Goal: Task Accomplishment & Management: Complete application form

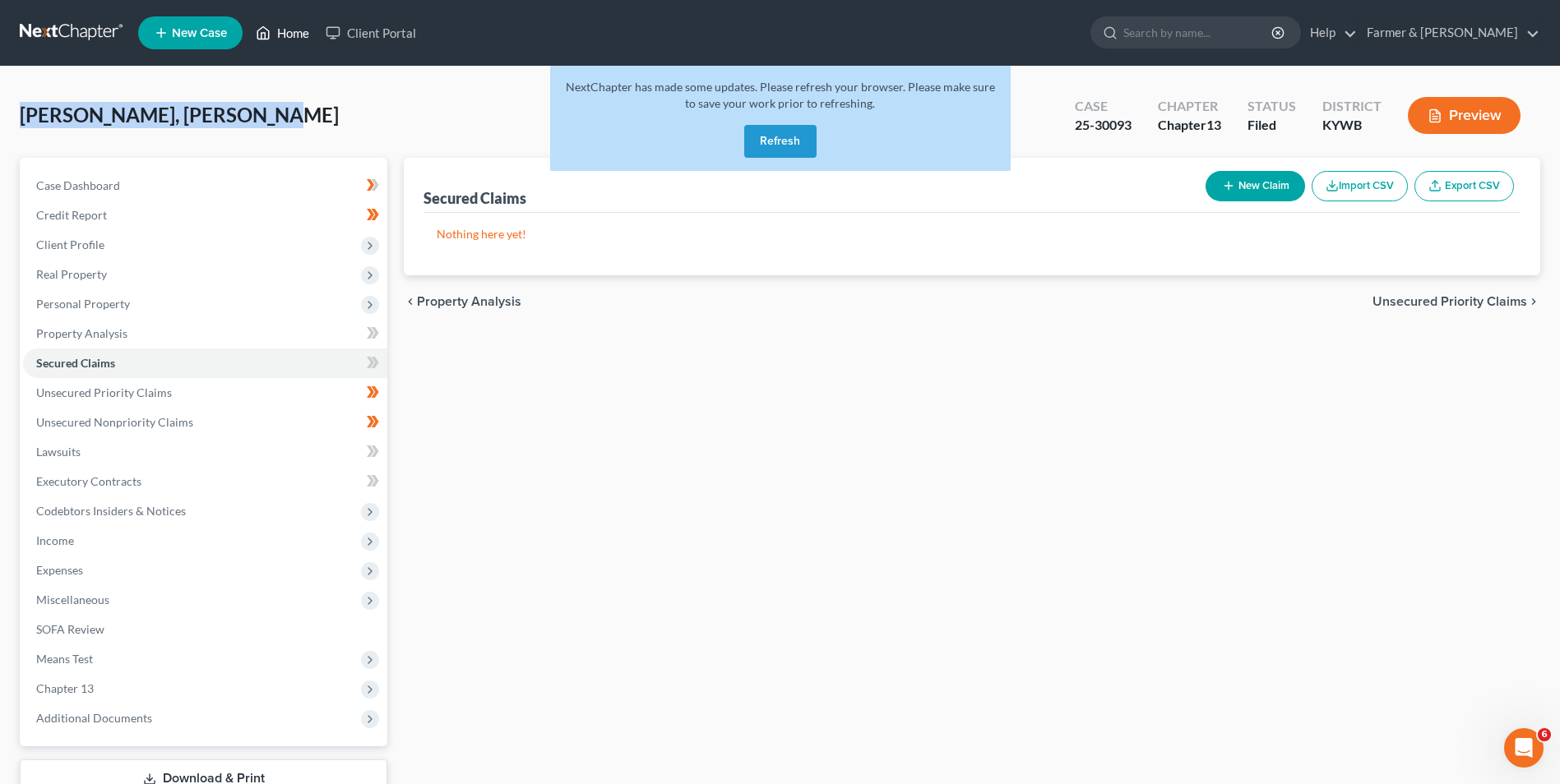
click at [263, 33] on polyline at bounding box center [263, 36] width 4 height 7
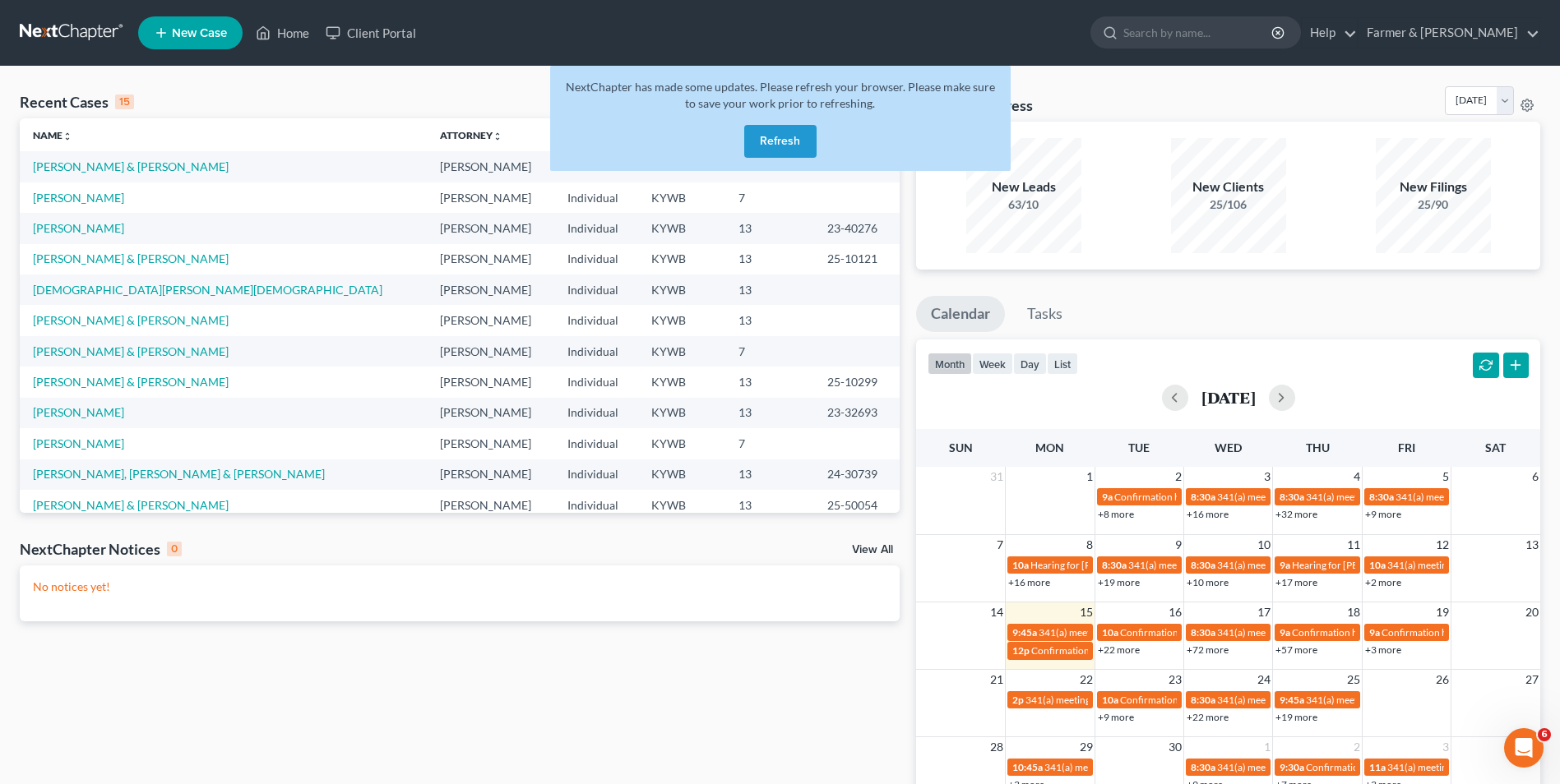
click at [488, 104] on div "Recent Cases 15 View All" at bounding box center [460, 102] width 880 height 32
click at [776, 138] on button "Refresh" at bounding box center [781, 142] width 73 height 33
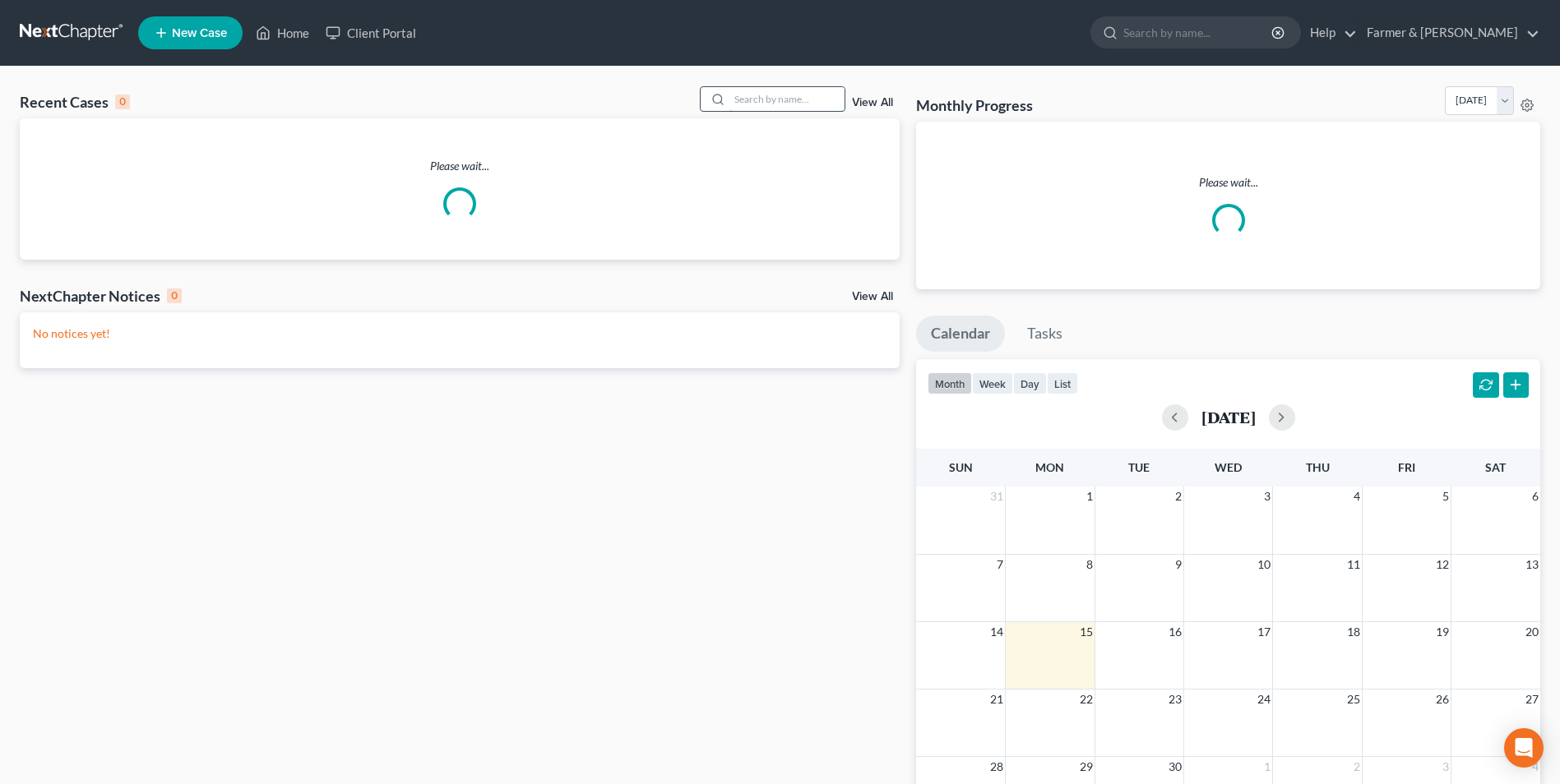
click at [803, 101] on input "search" at bounding box center [786, 99] width 115 height 24
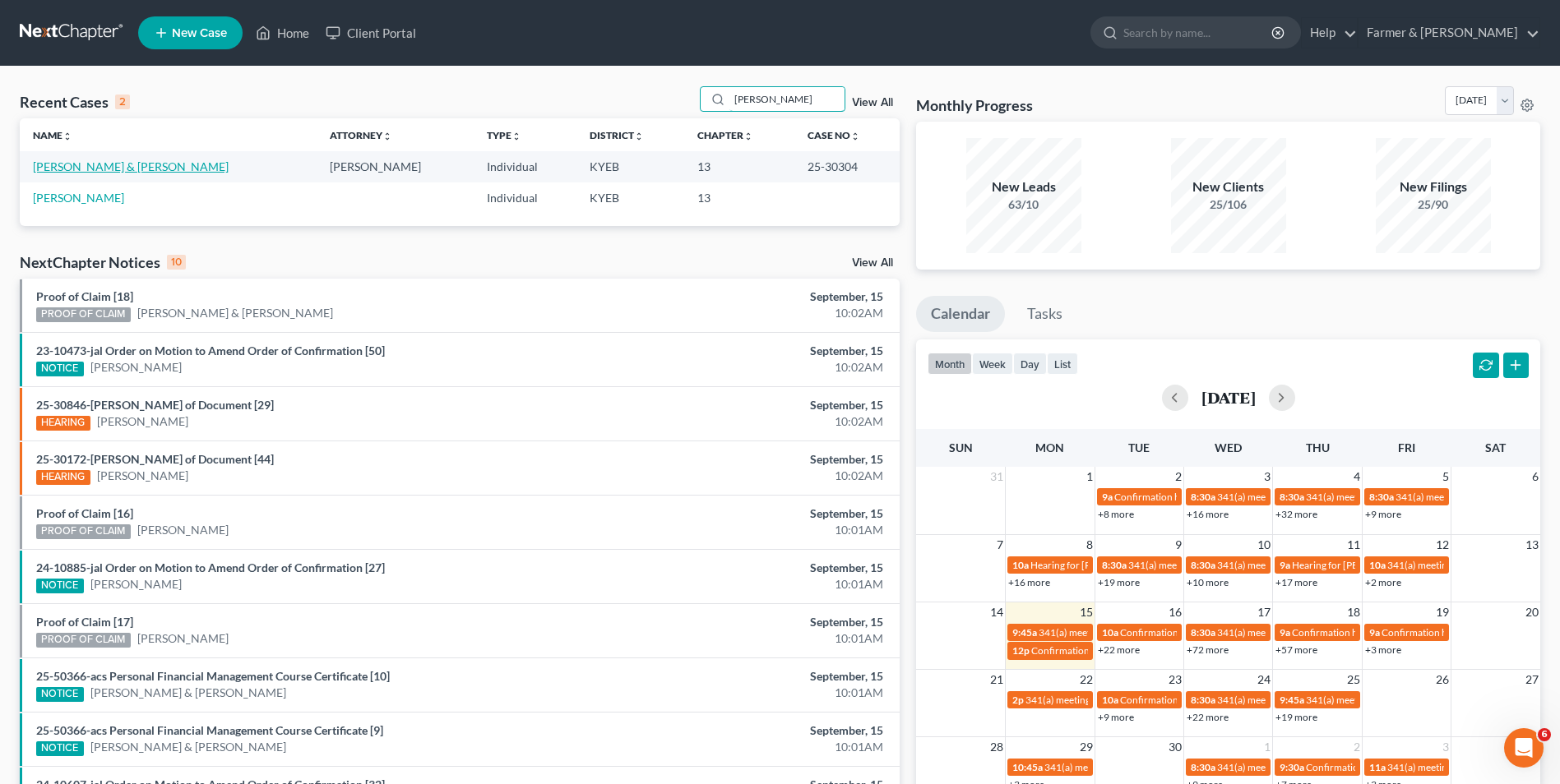
type input "[PERSON_NAME]"
click at [85, 164] on link "[PERSON_NAME] & [PERSON_NAME]" at bounding box center [130, 167] width 196 height 14
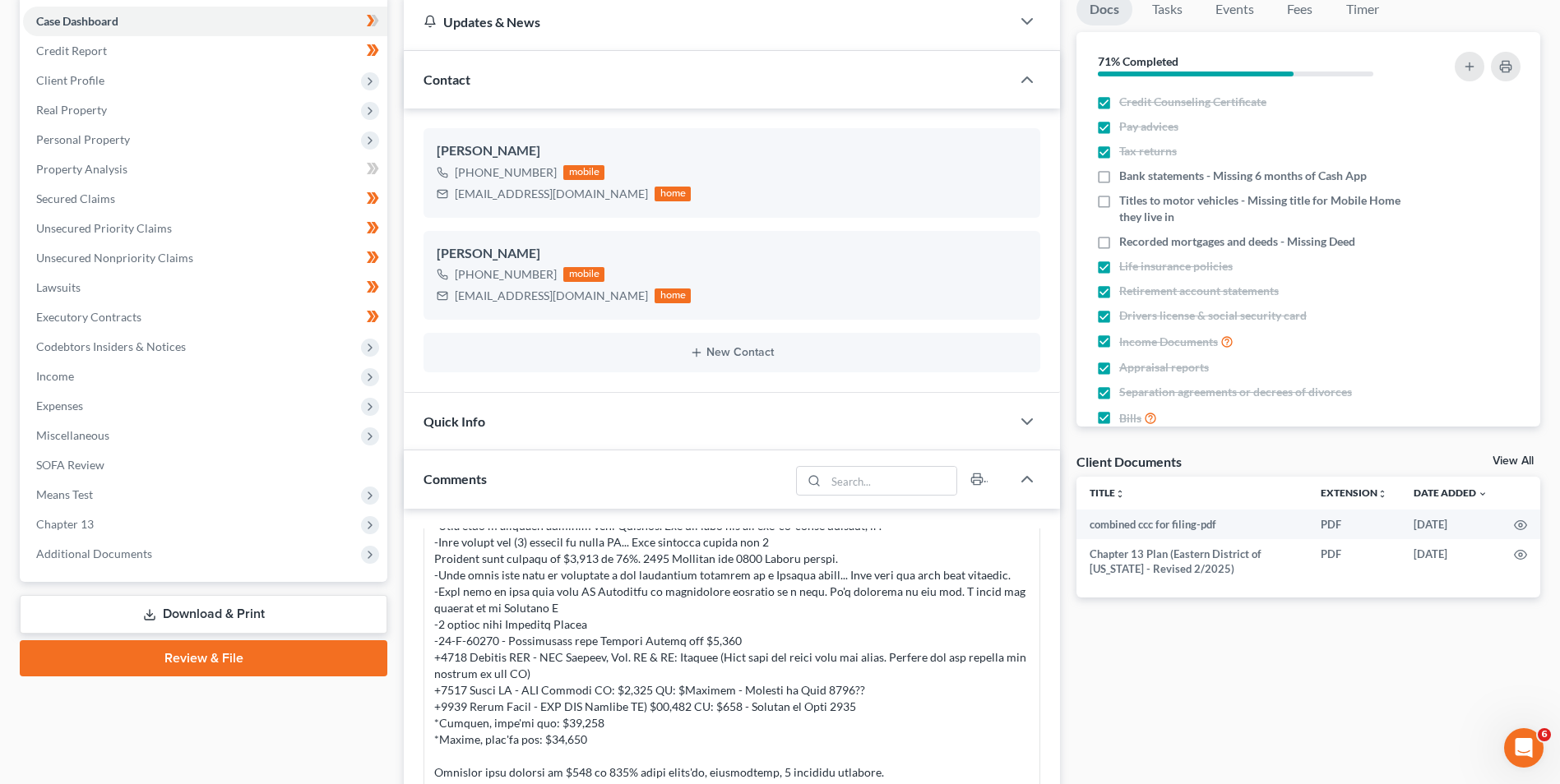
scroll to position [329, 0]
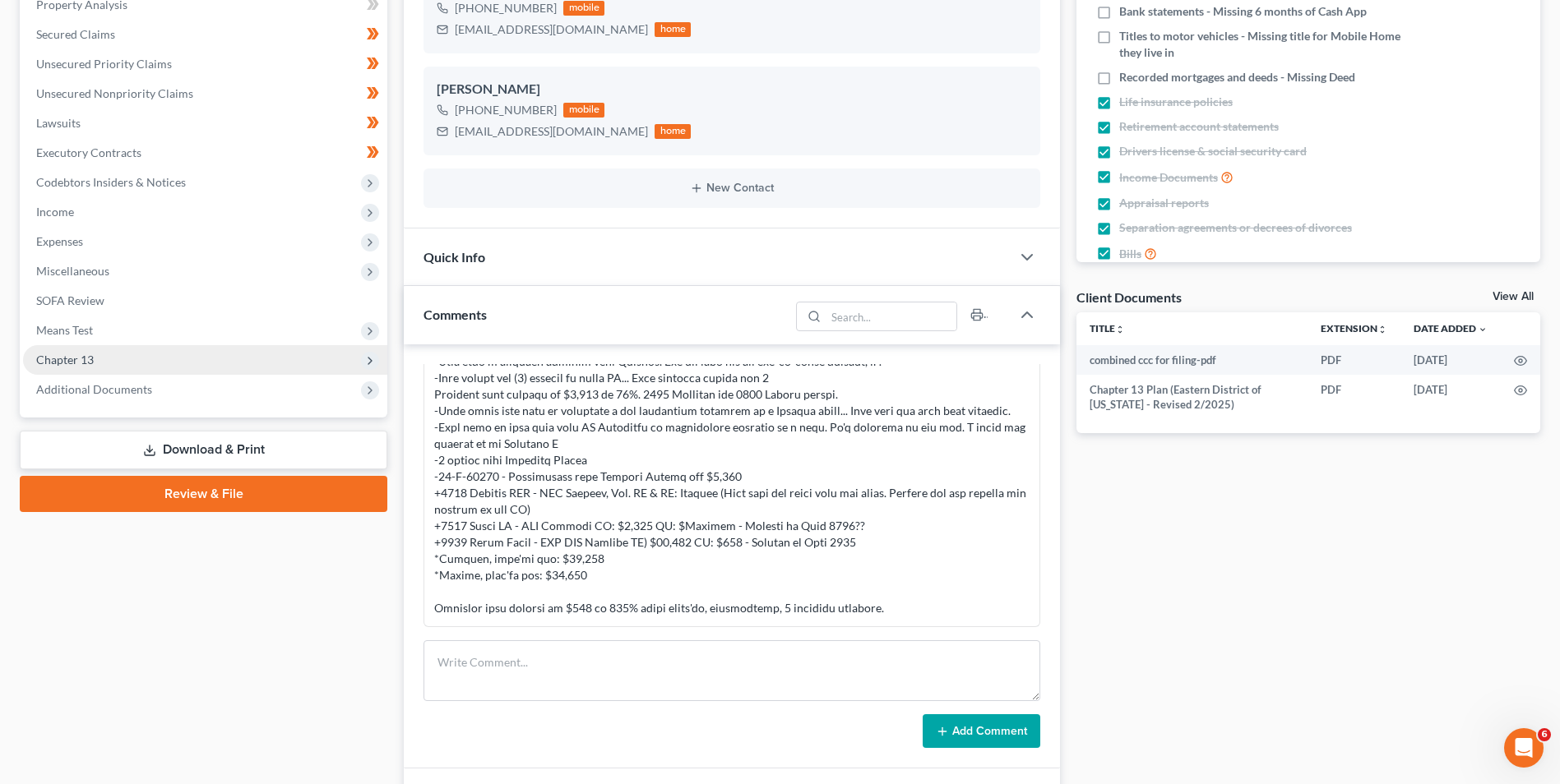
click at [76, 360] on span "Chapter 13" at bounding box center [65, 359] width 58 height 14
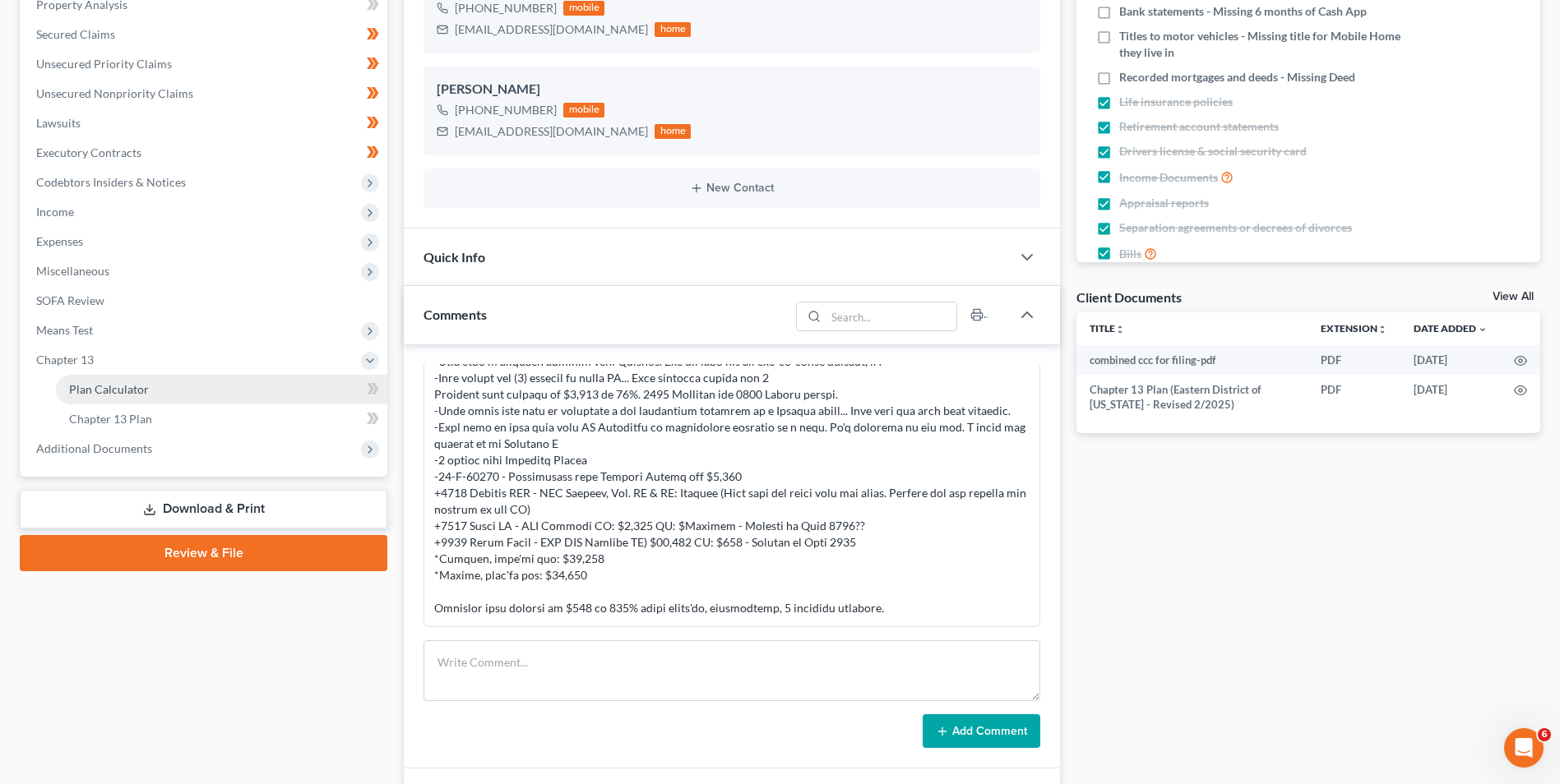
click at [98, 377] on link "Plan Calculator" at bounding box center [222, 389] width 332 height 29
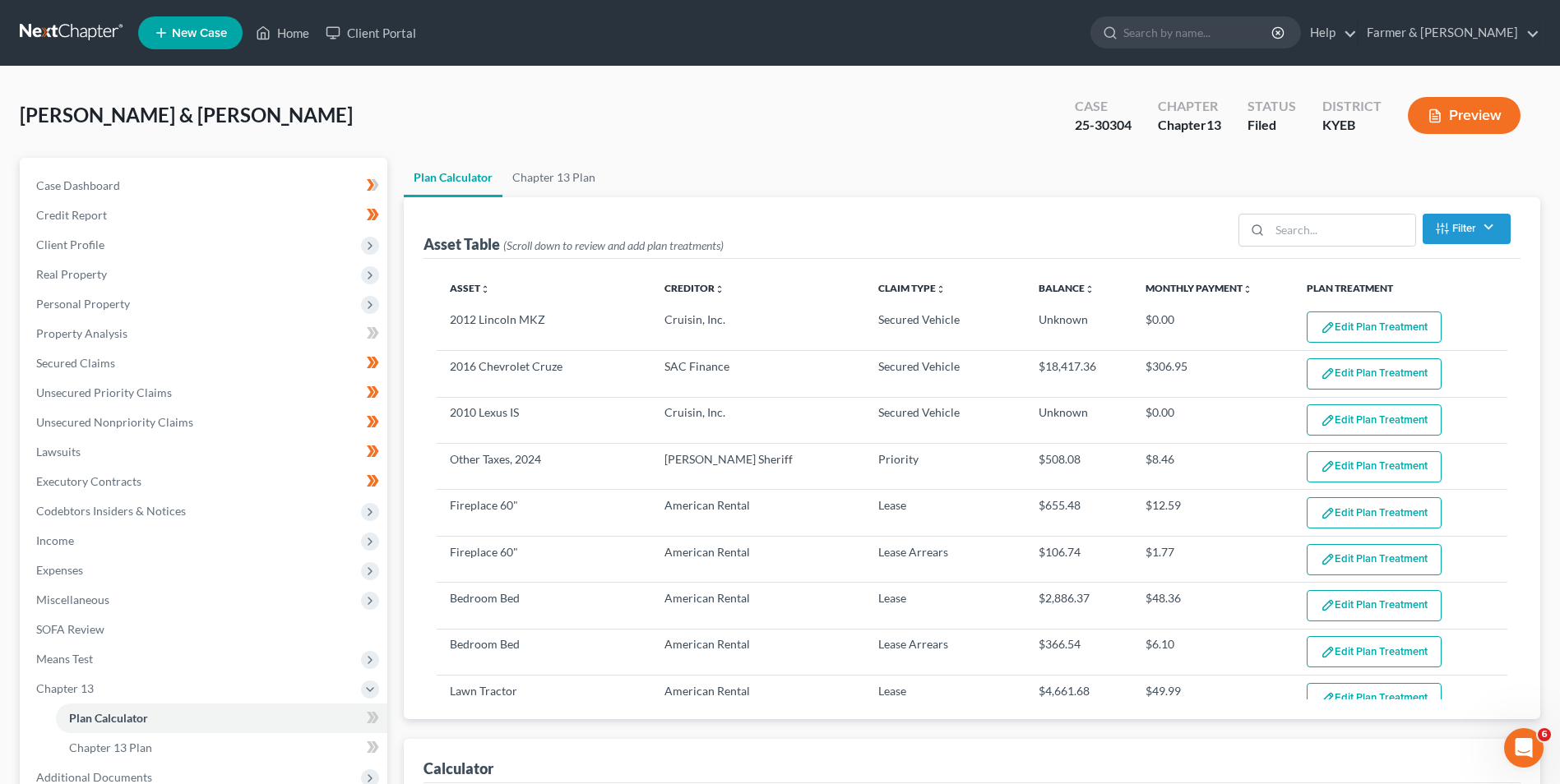
select select "59"
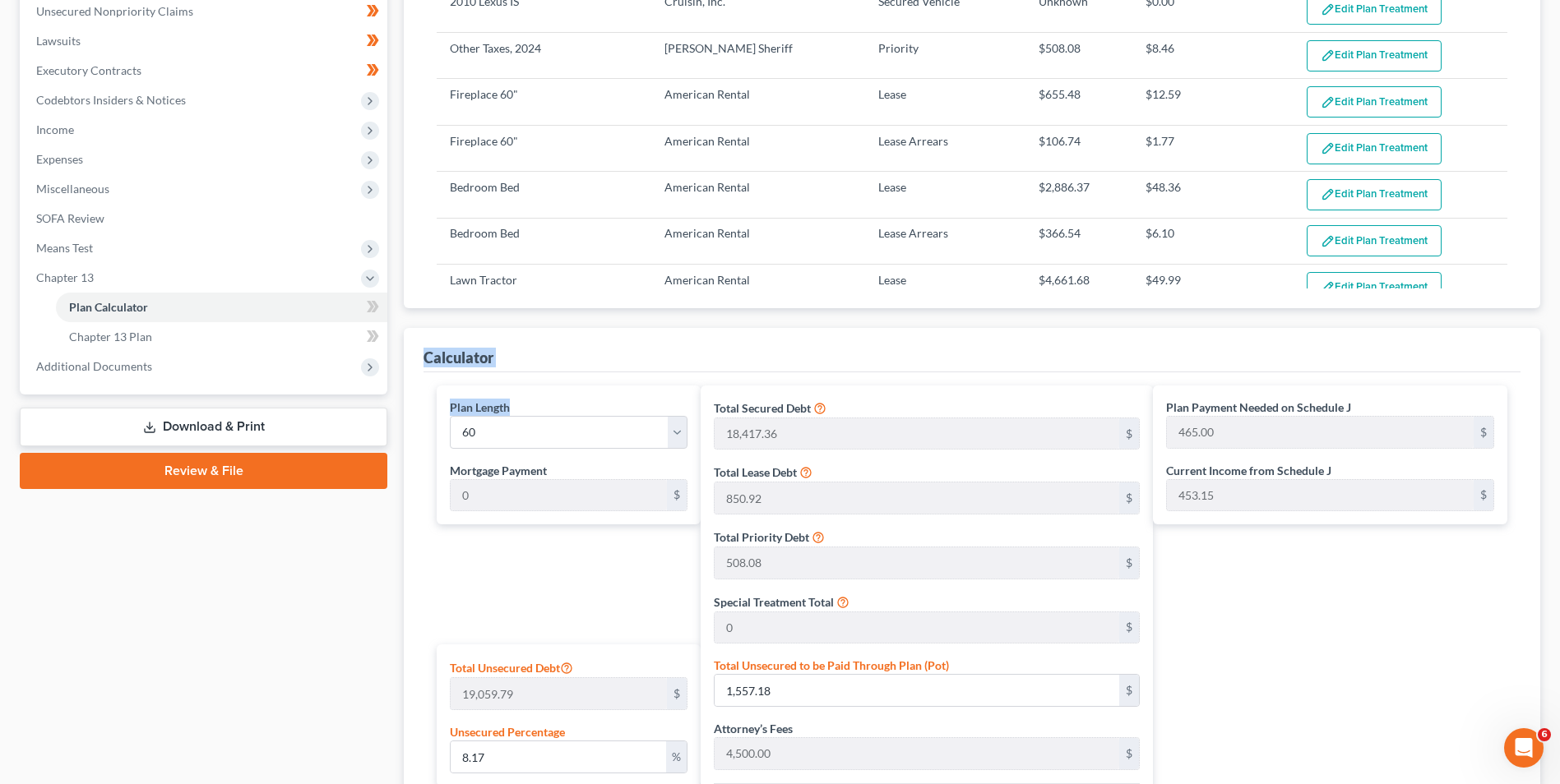
drag, startPoint x: 423, startPoint y: 354, endPoint x: 561, endPoint y: 385, distance: 141.4
click at [561, 385] on div "Calculator Plan Length 1 2 3 4 5 6 7 8 9 10 11 12 13 14 15 16 17 18 19 20 21 22…" at bounding box center [972, 700] width 1137 height 745
drag, startPoint x: 561, startPoint y: 385, endPoint x: 512, endPoint y: 345, distance: 63.3
click at [512, 345] on div "Calculator" at bounding box center [972, 350] width 1097 height 44
drag, startPoint x: 504, startPoint y: 357, endPoint x: 418, endPoint y: 360, distance: 86.1
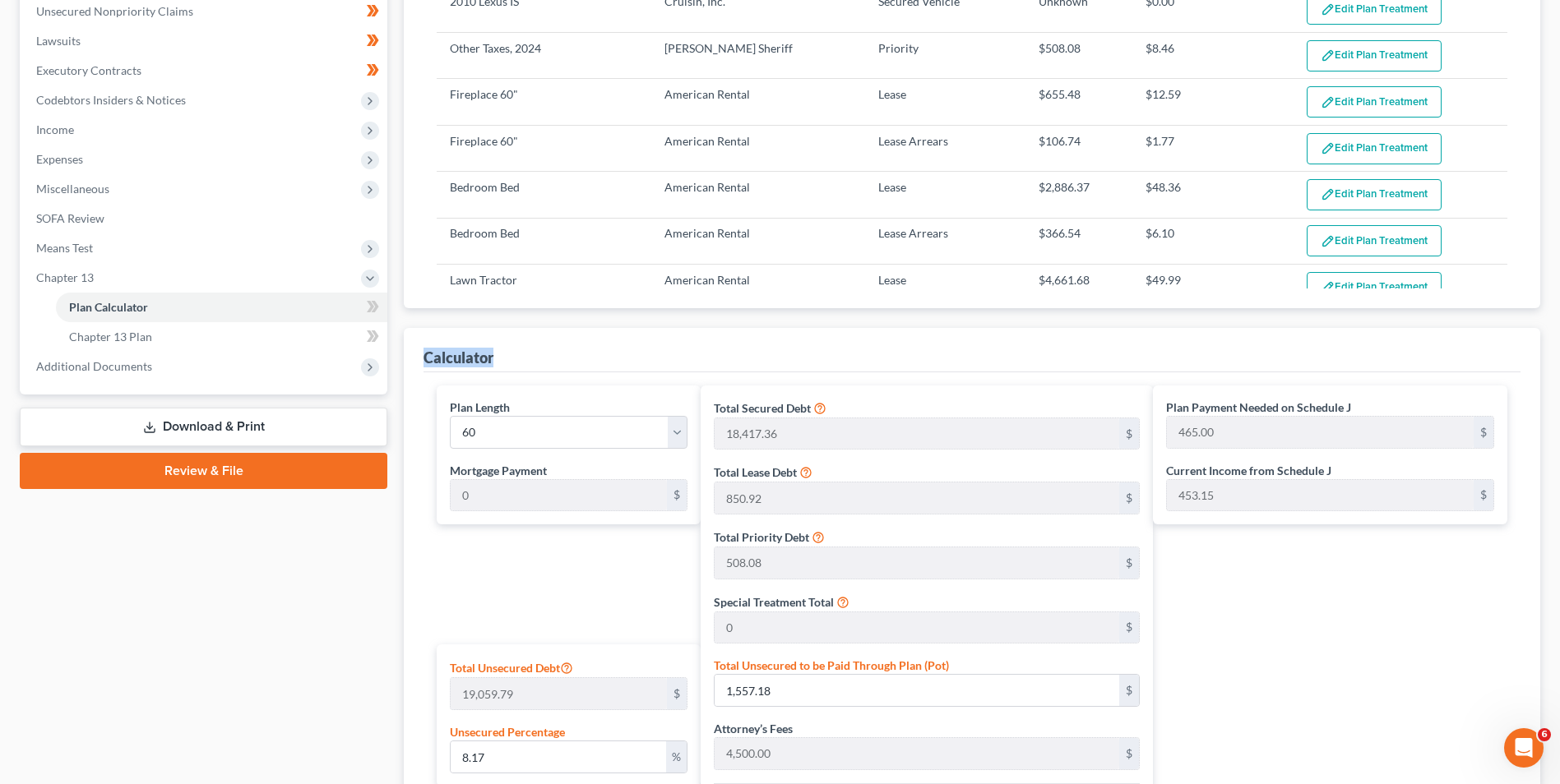
click at [418, 360] on div "Calculator Plan Length 1 2 3 4 5 6 7 8 9 10 11 12 13 14 15 16 17 18 19 20 21 22…" at bounding box center [972, 700] width 1137 height 745
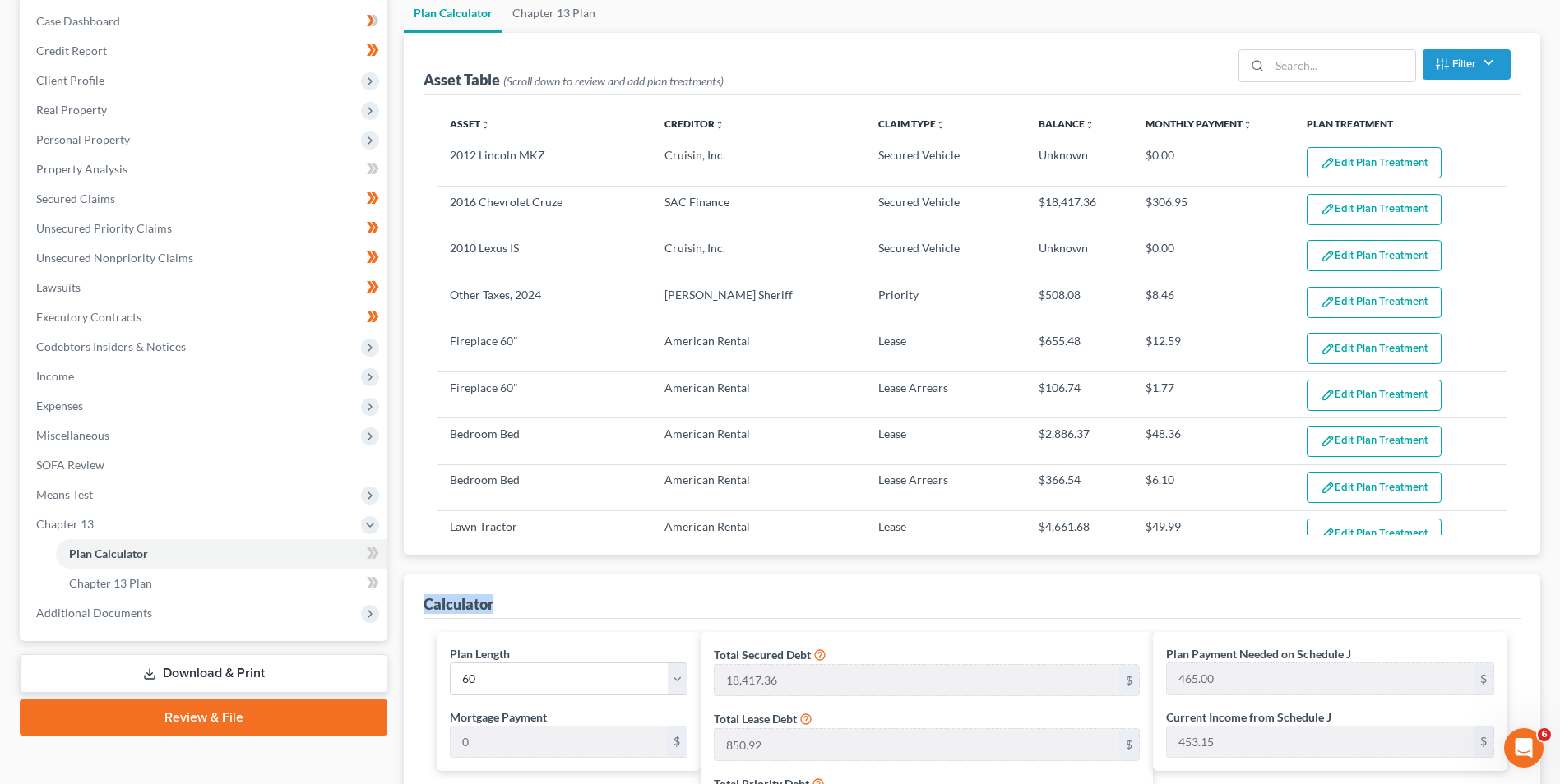
scroll to position [0, 0]
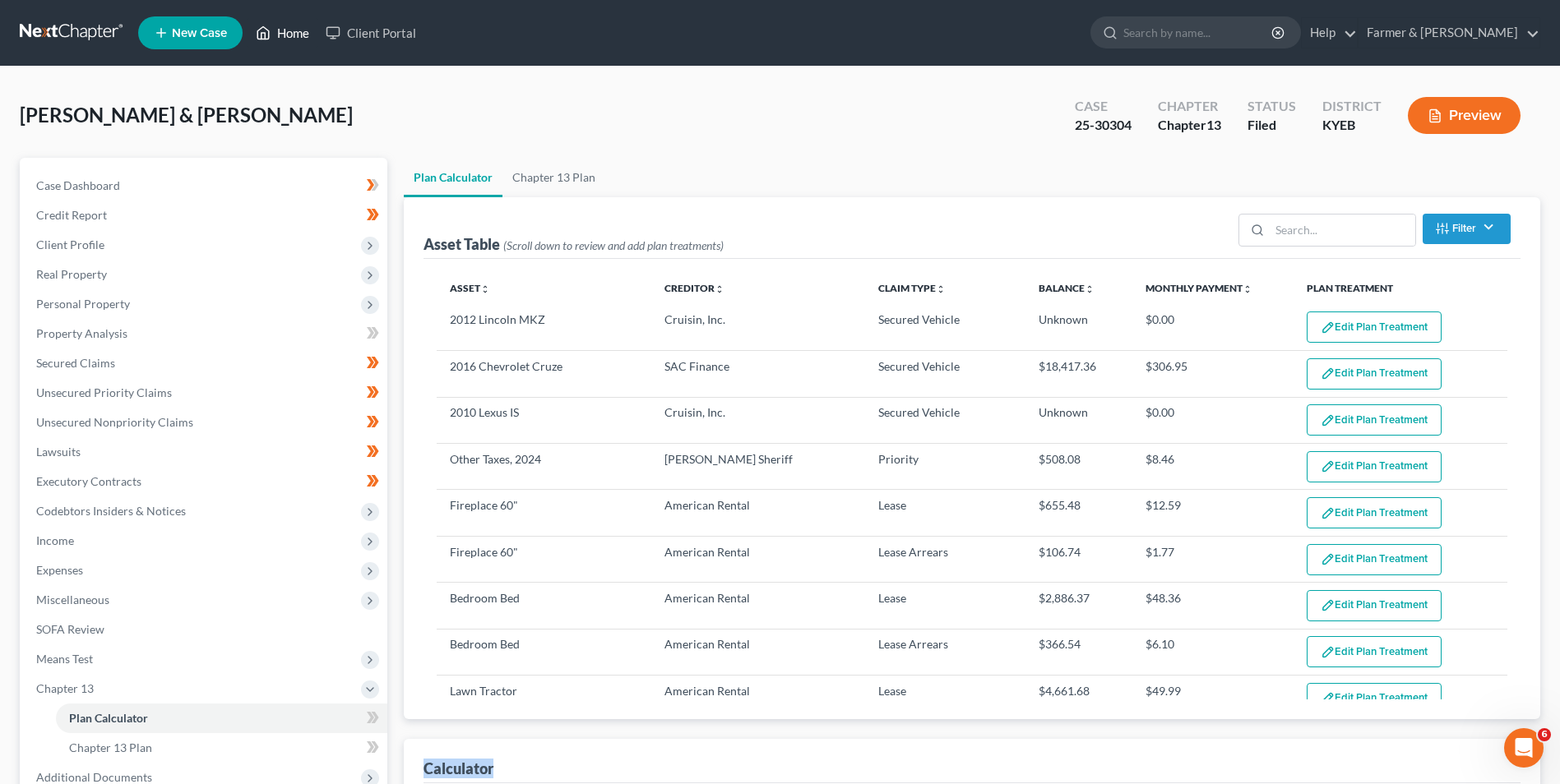
click at [312, 35] on link "Home" at bounding box center [282, 33] width 70 height 29
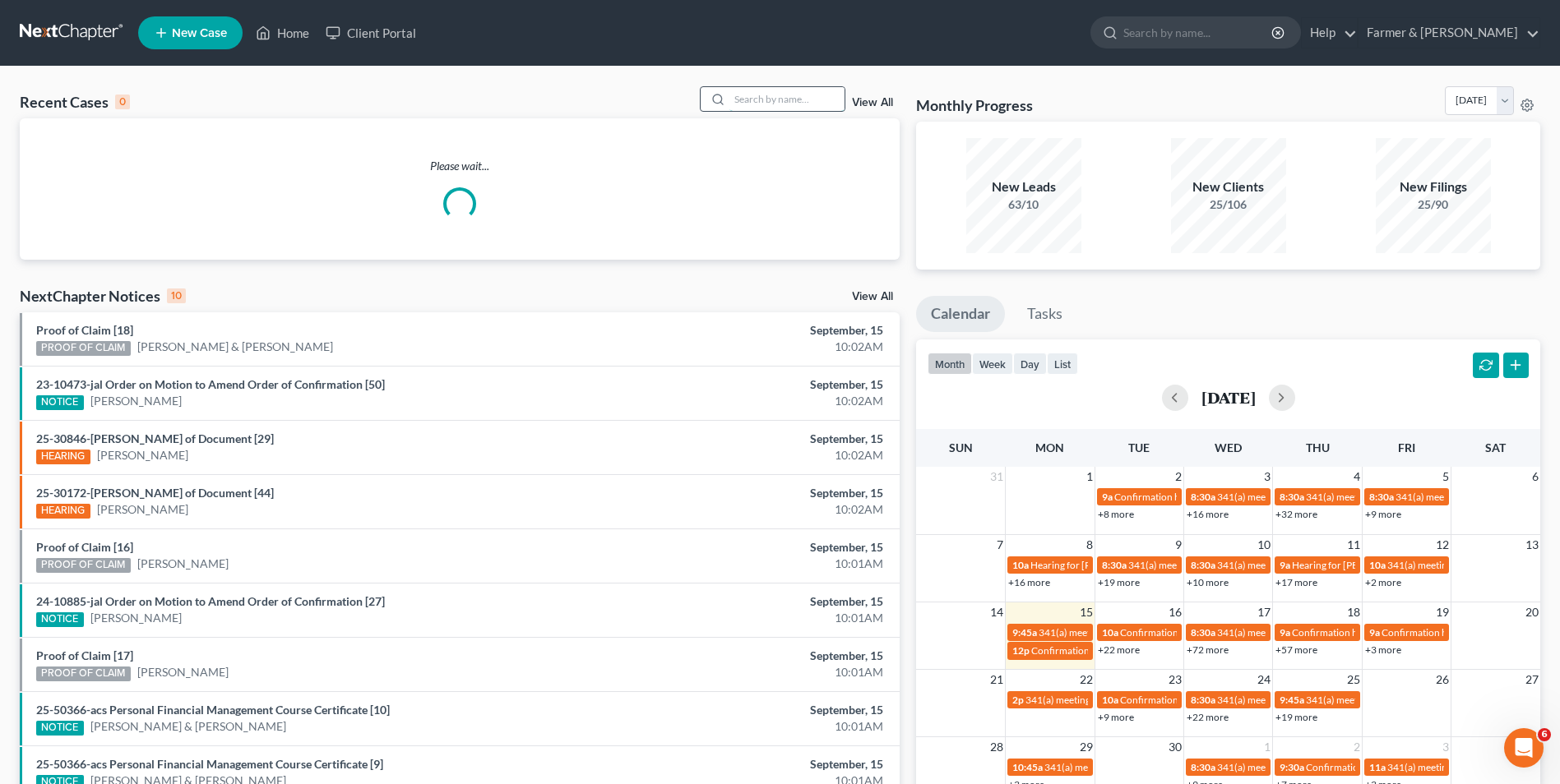
click at [802, 104] on input "search" at bounding box center [786, 99] width 115 height 24
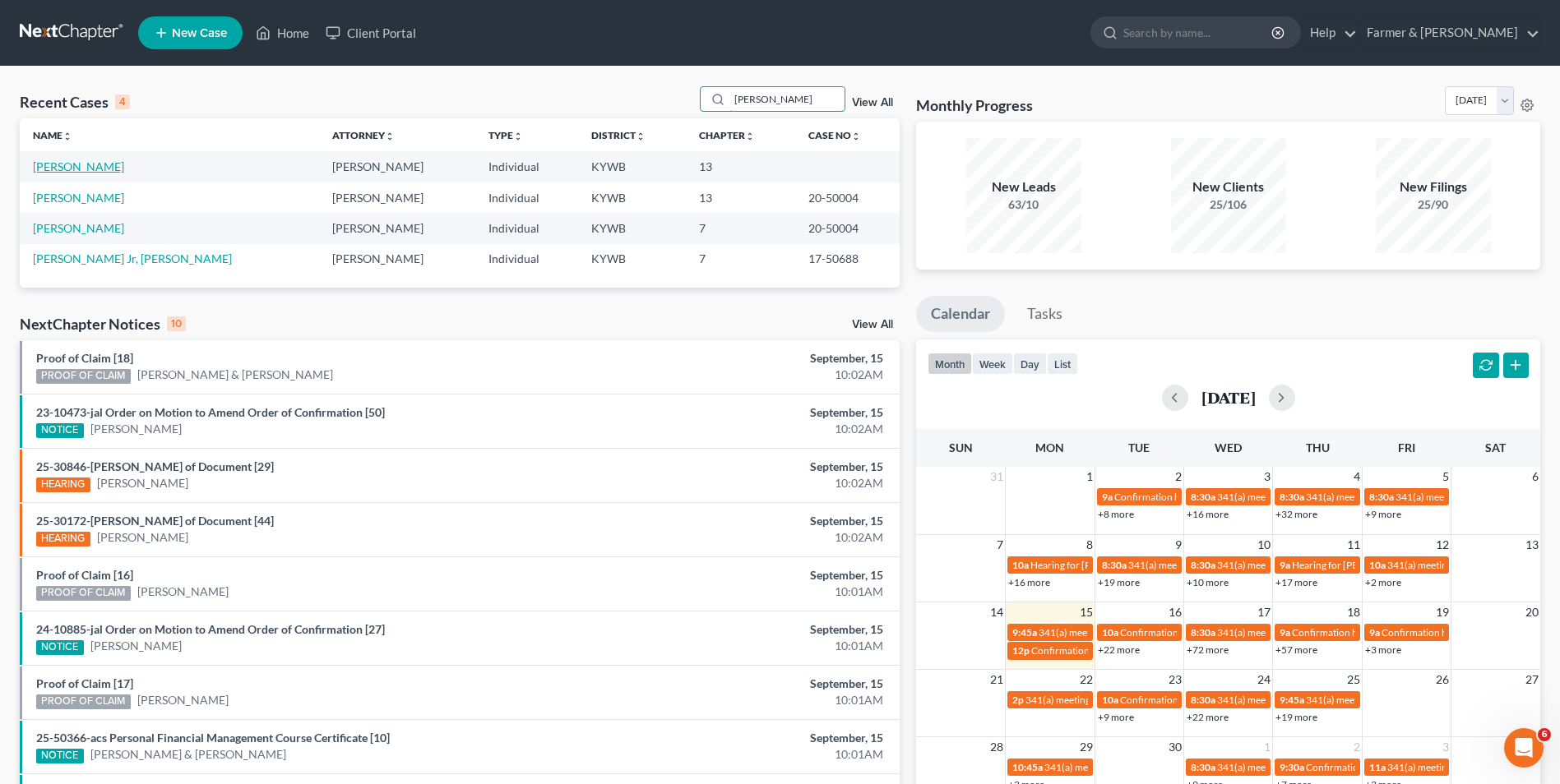
type input "[PERSON_NAME]"
click at [87, 163] on link "[PERSON_NAME]" at bounding box center [79, 167] width 92 height 14
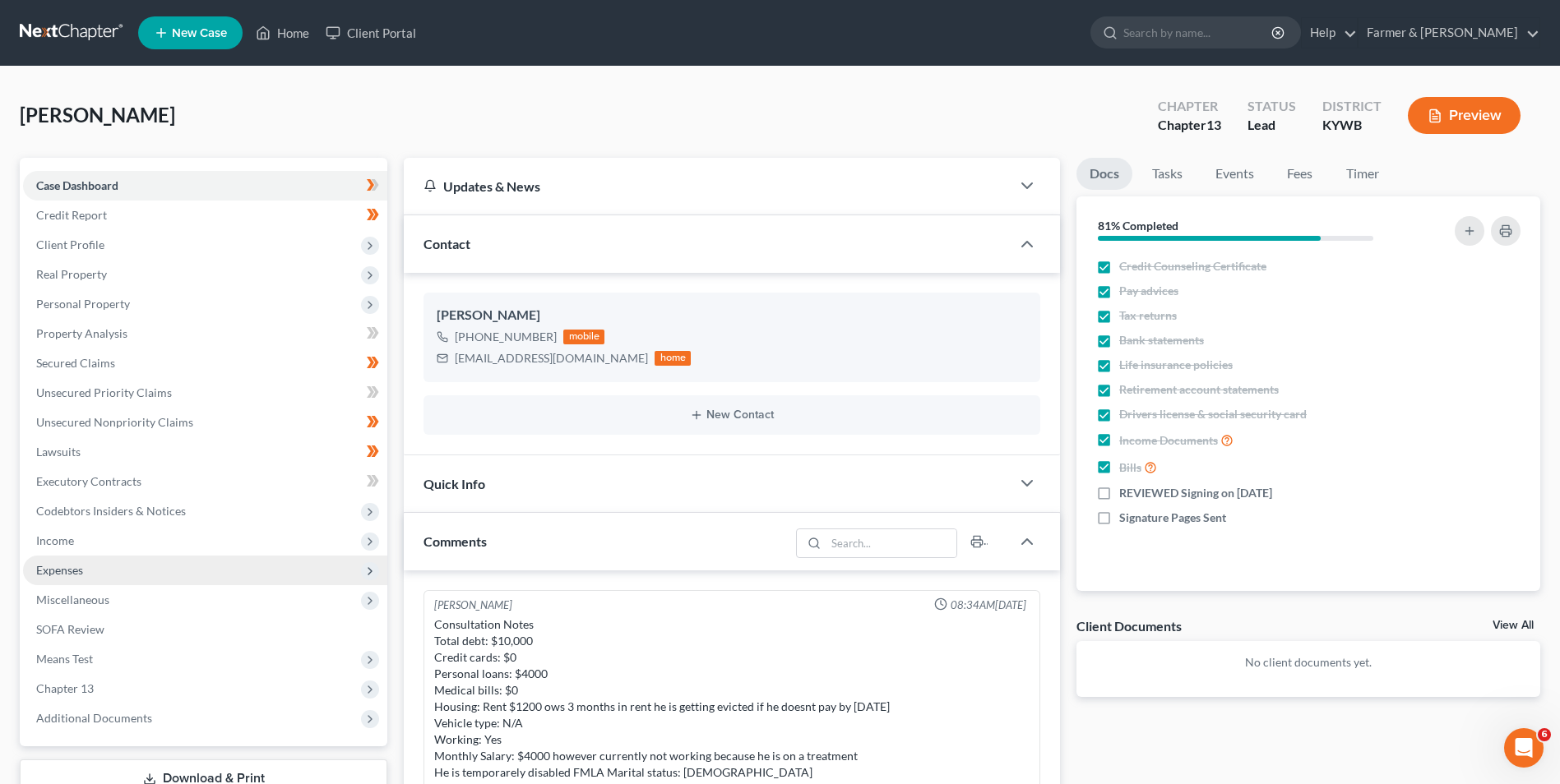
scroll to position [244, 0]
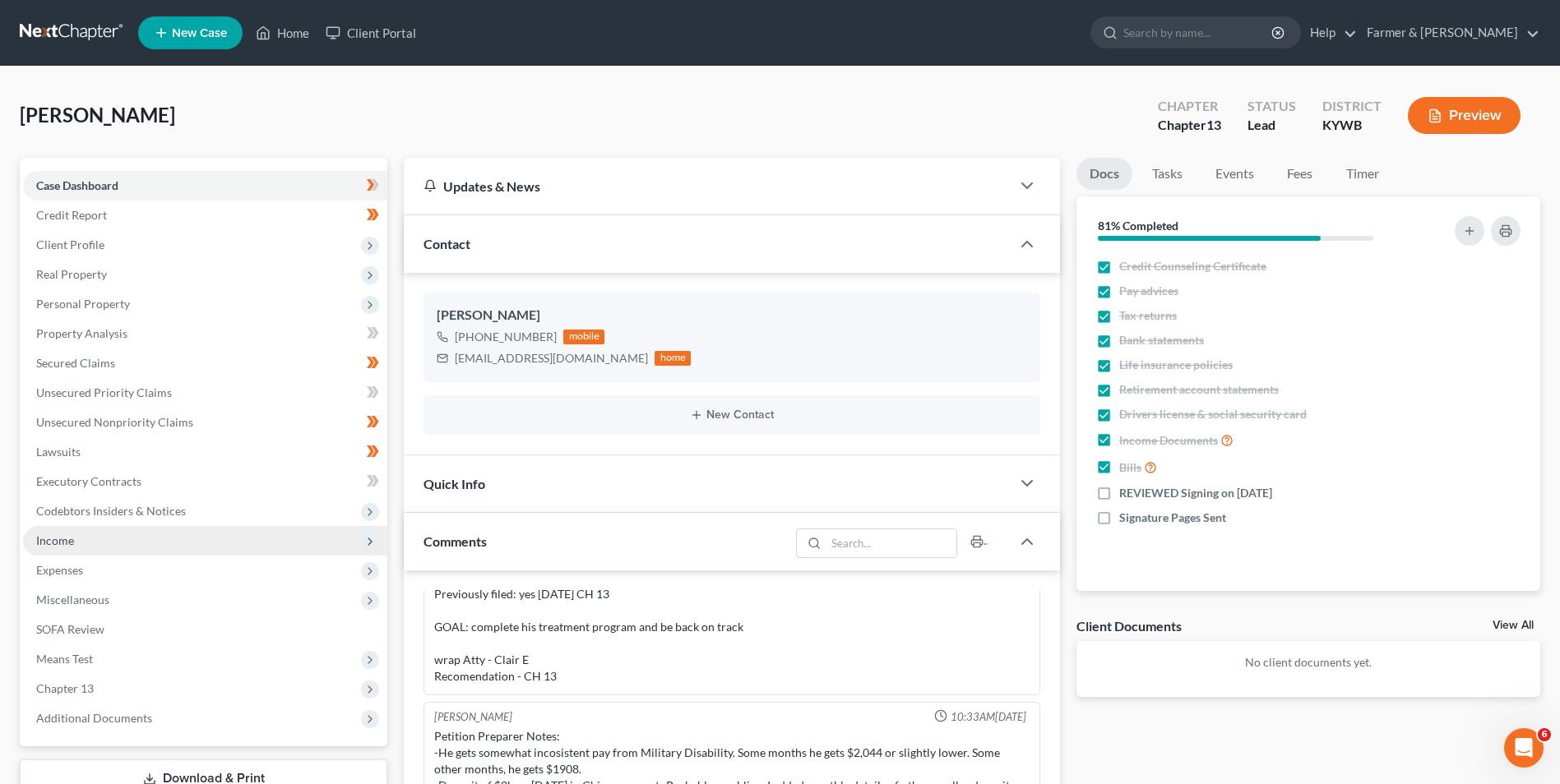
click at [68, 552] on span "Income" at bounding box center [206, 541] width 365 height 29
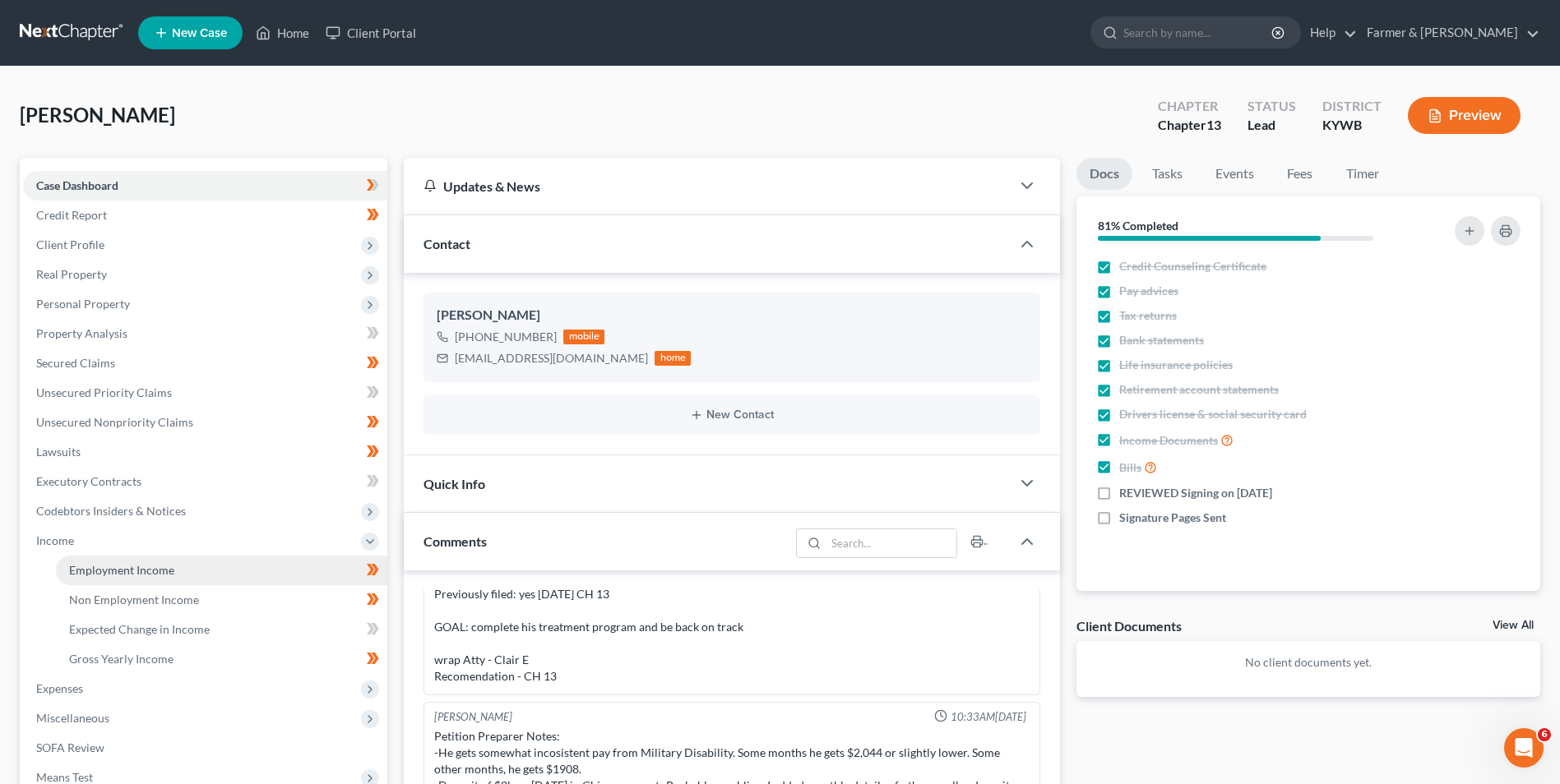
click at [121, 578] on link "Employment Income" at bounding box center [222, 571] width 332 height 29
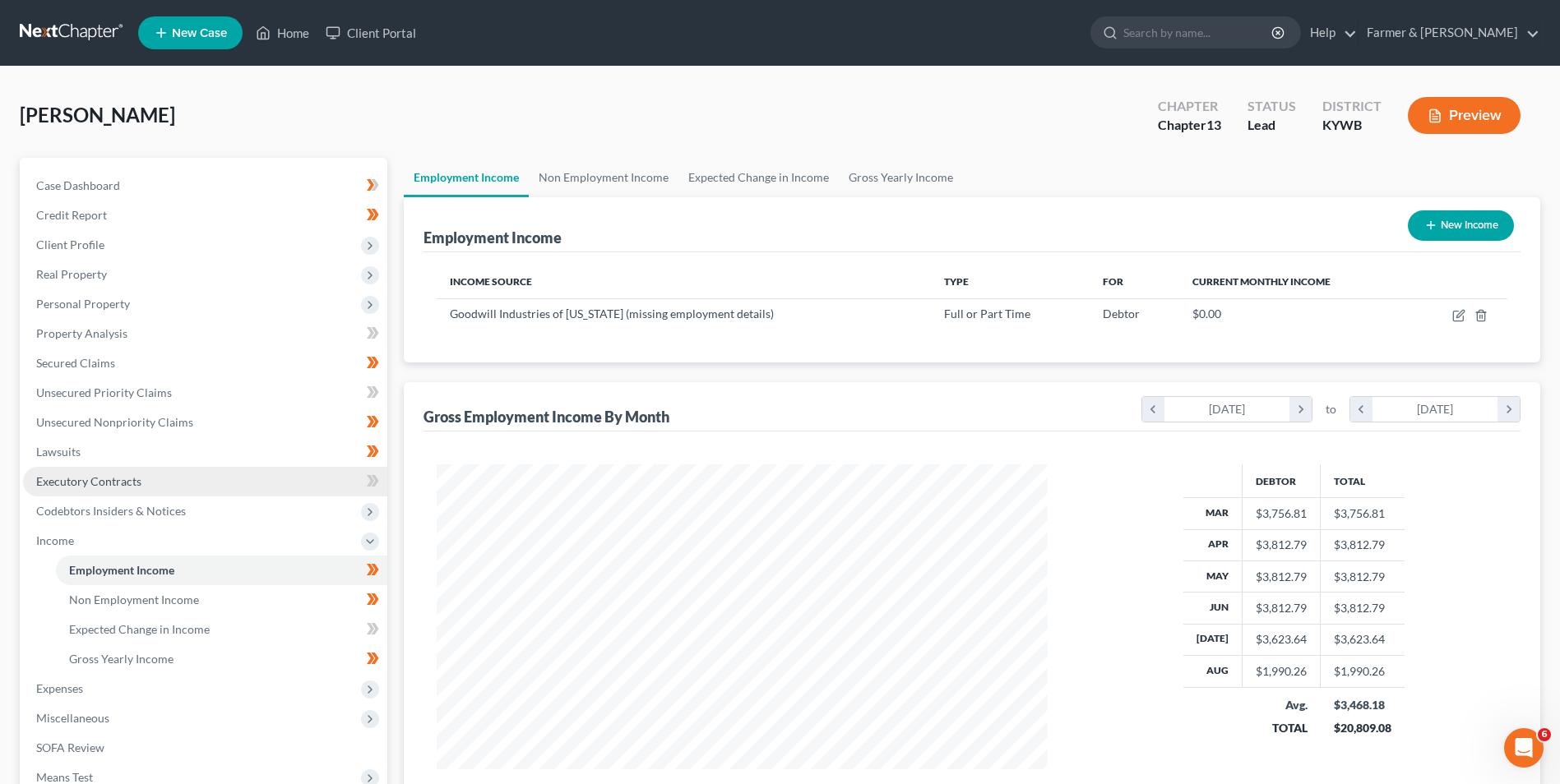
scroll to position [305, 643]
click at [90, 692] on span "Expenses" at bounding box center [206, 689] width 365 height 29
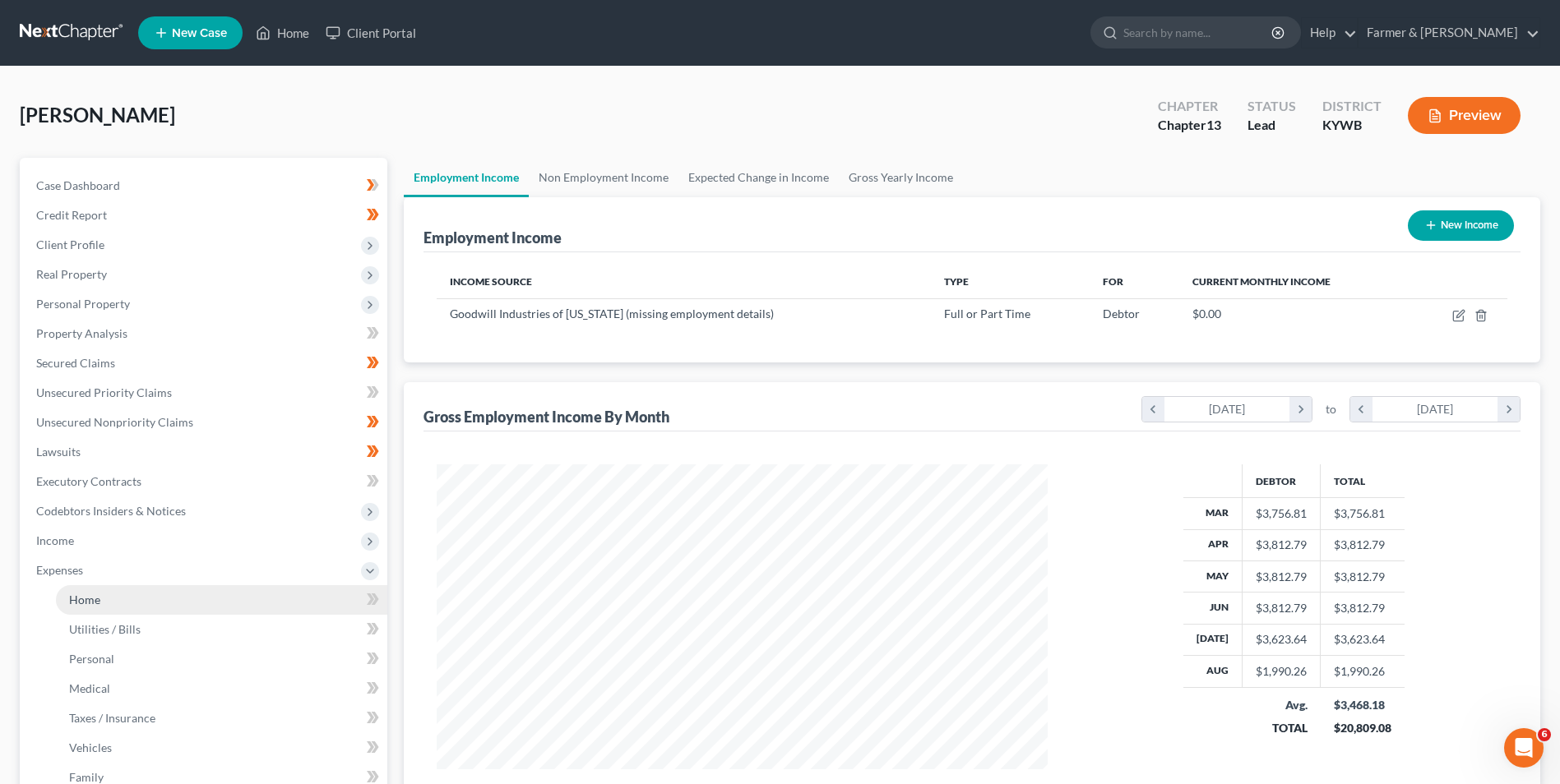
click at [102, 603] on link "Home" at bounding box center [222, 600] width 332 height 29
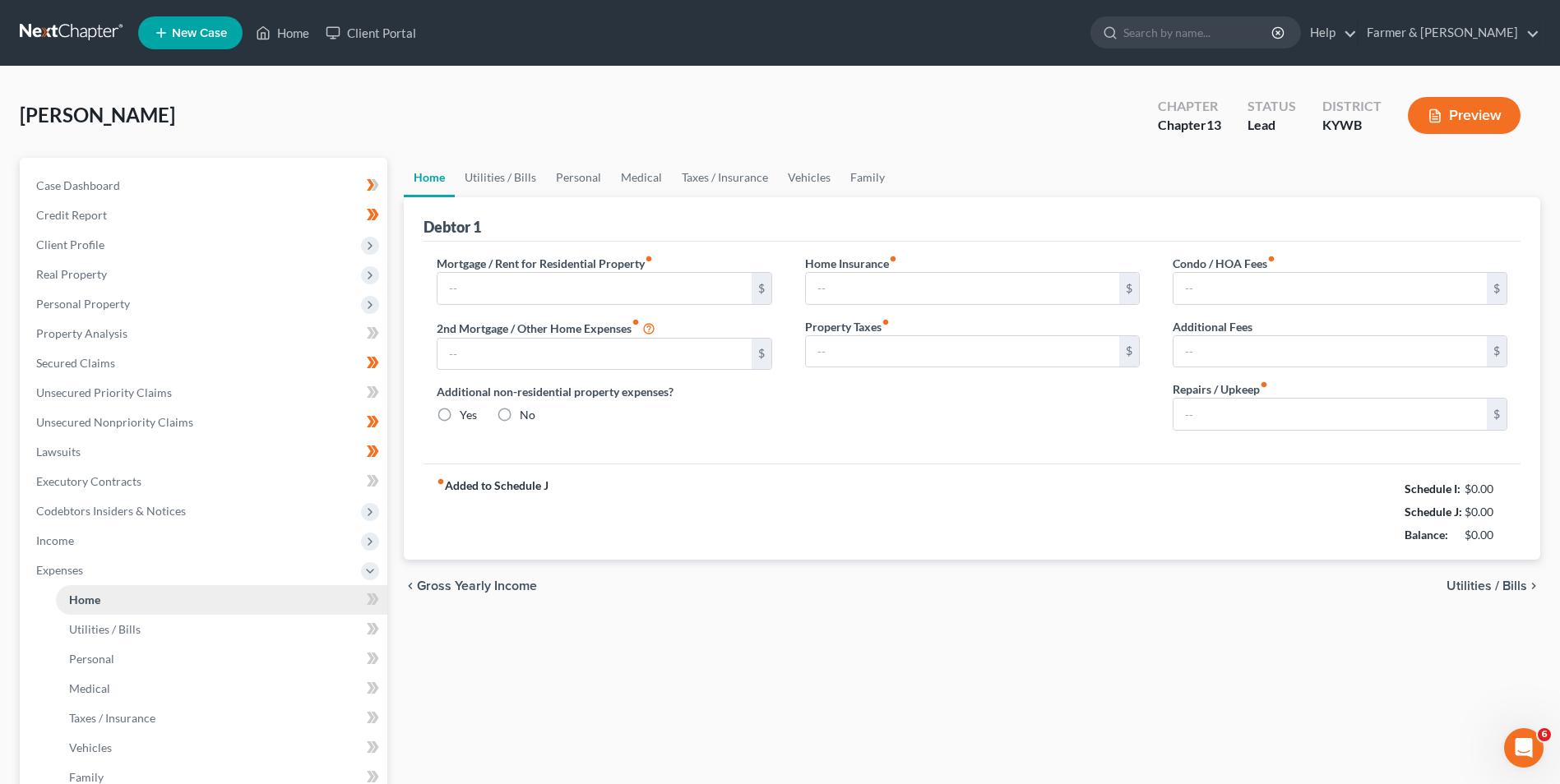
type input "1,180.00"
type input "0.00"
radio input "true"
type input "0.00"
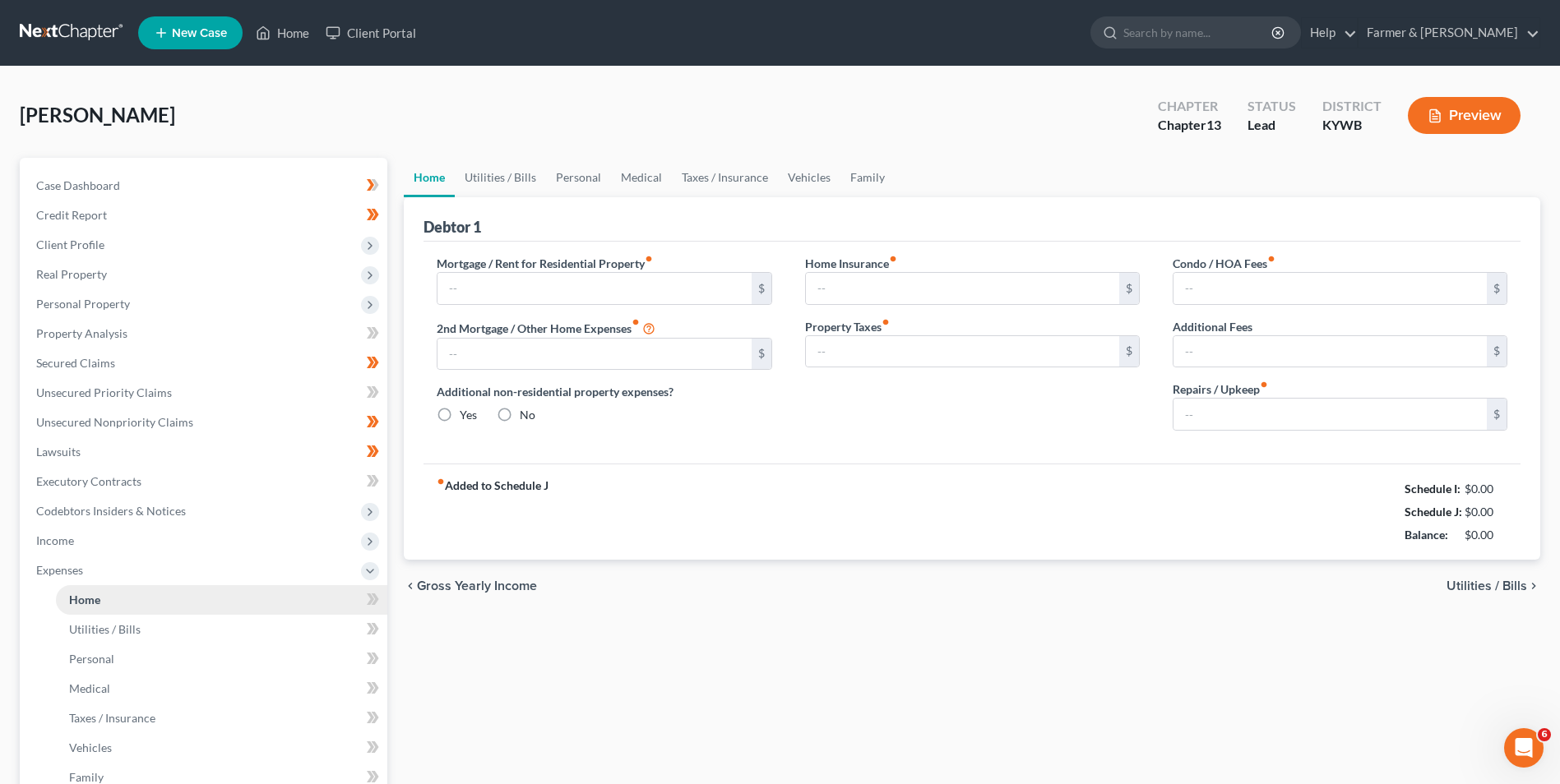
type input "0.00"
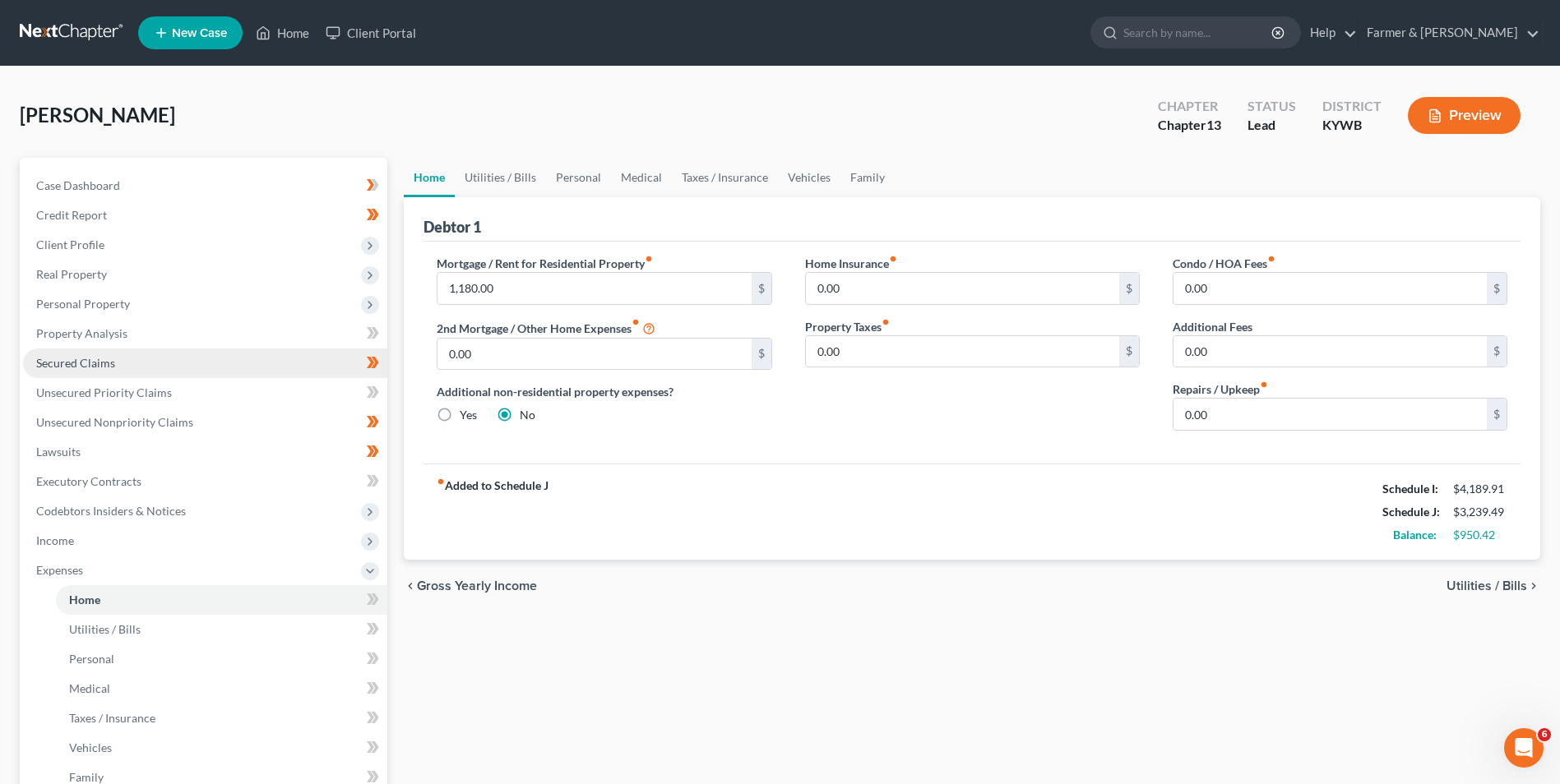
click at [130, 370] on link "Secured Claims" at bounding box center [206, 364] width 365 height 29
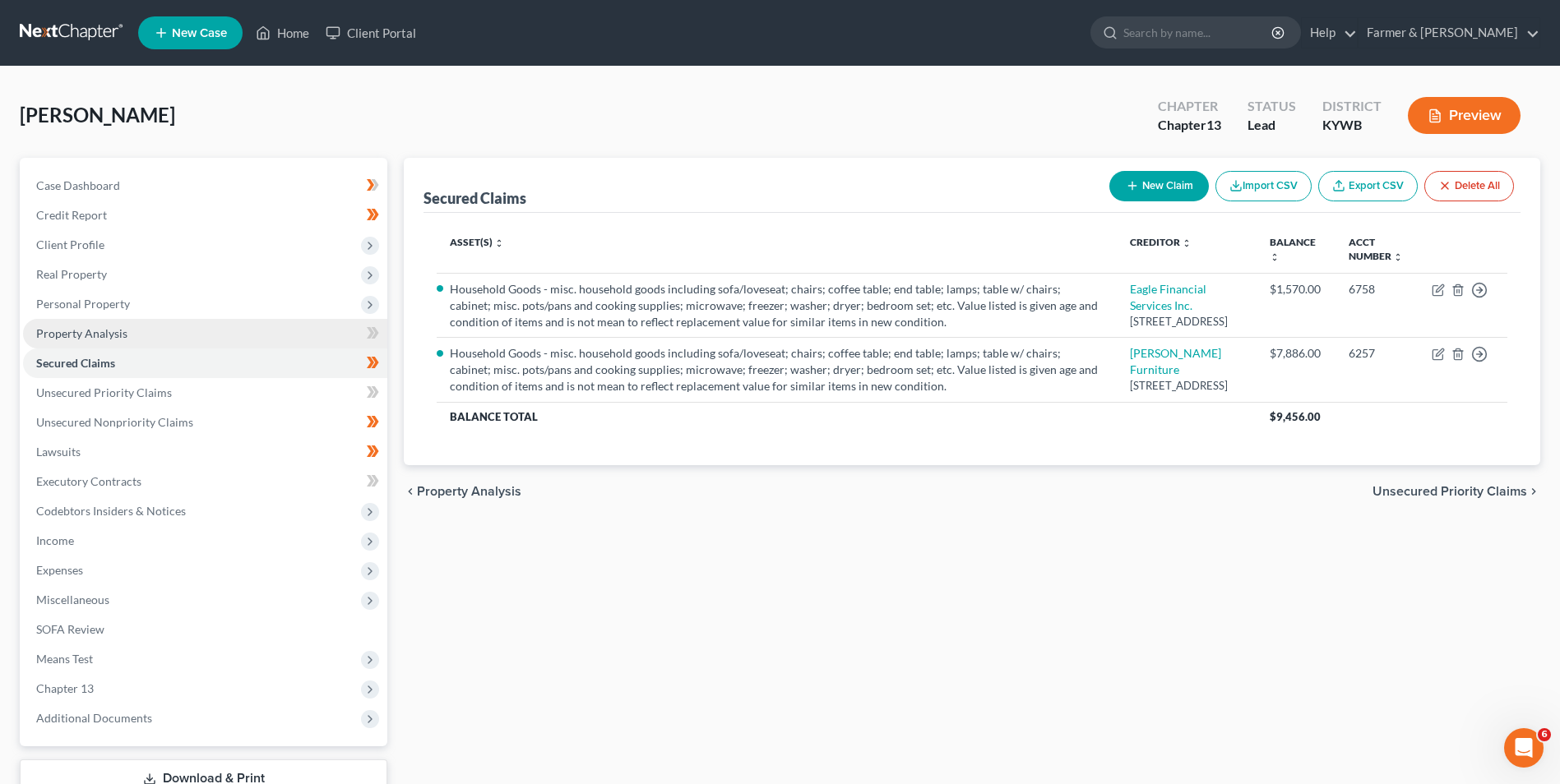
click at [113, 325] on link "Property Analysis" at bounding box center [206, 333] width 365 height 29
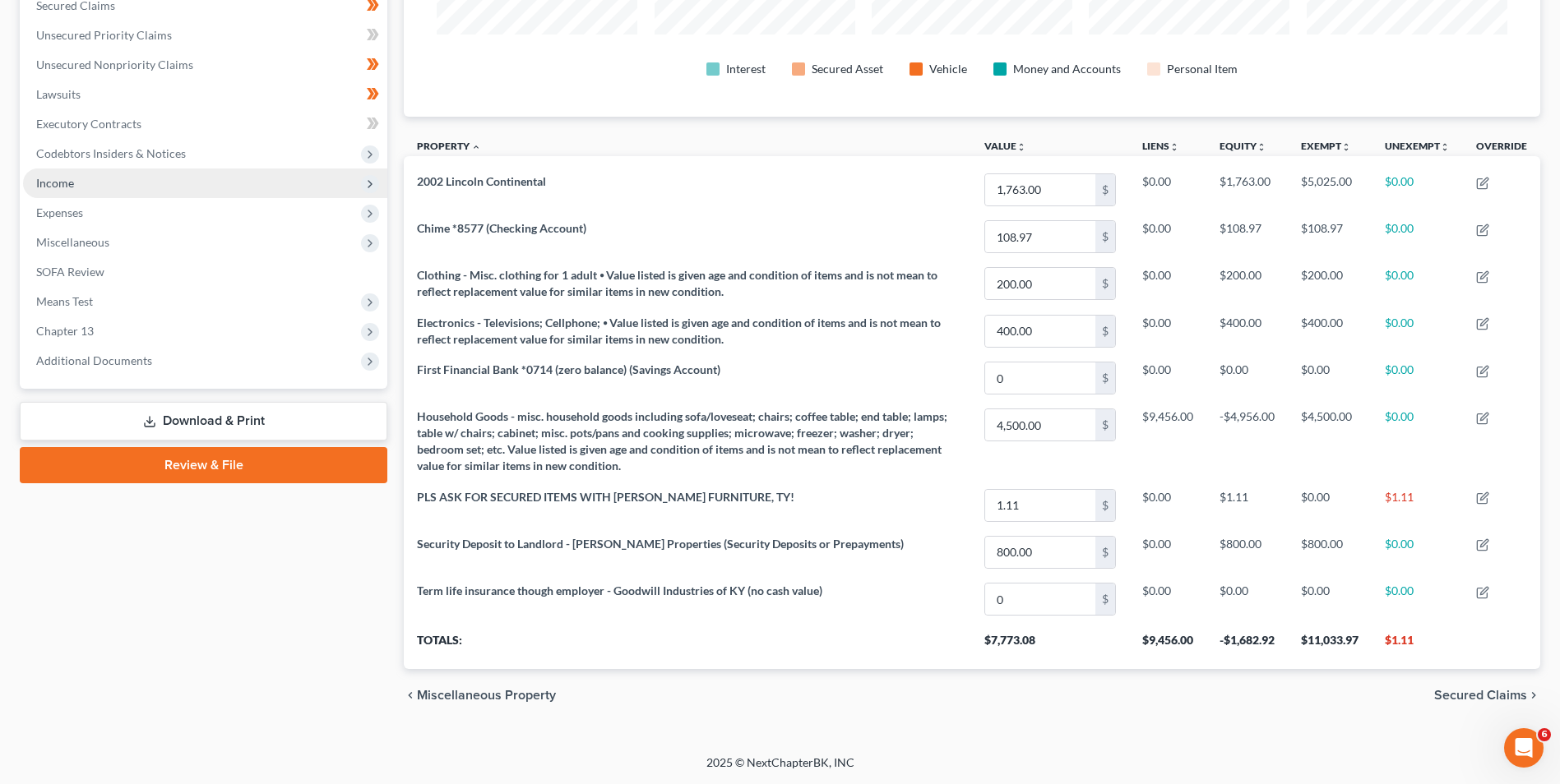
scroll to position [193, 0]
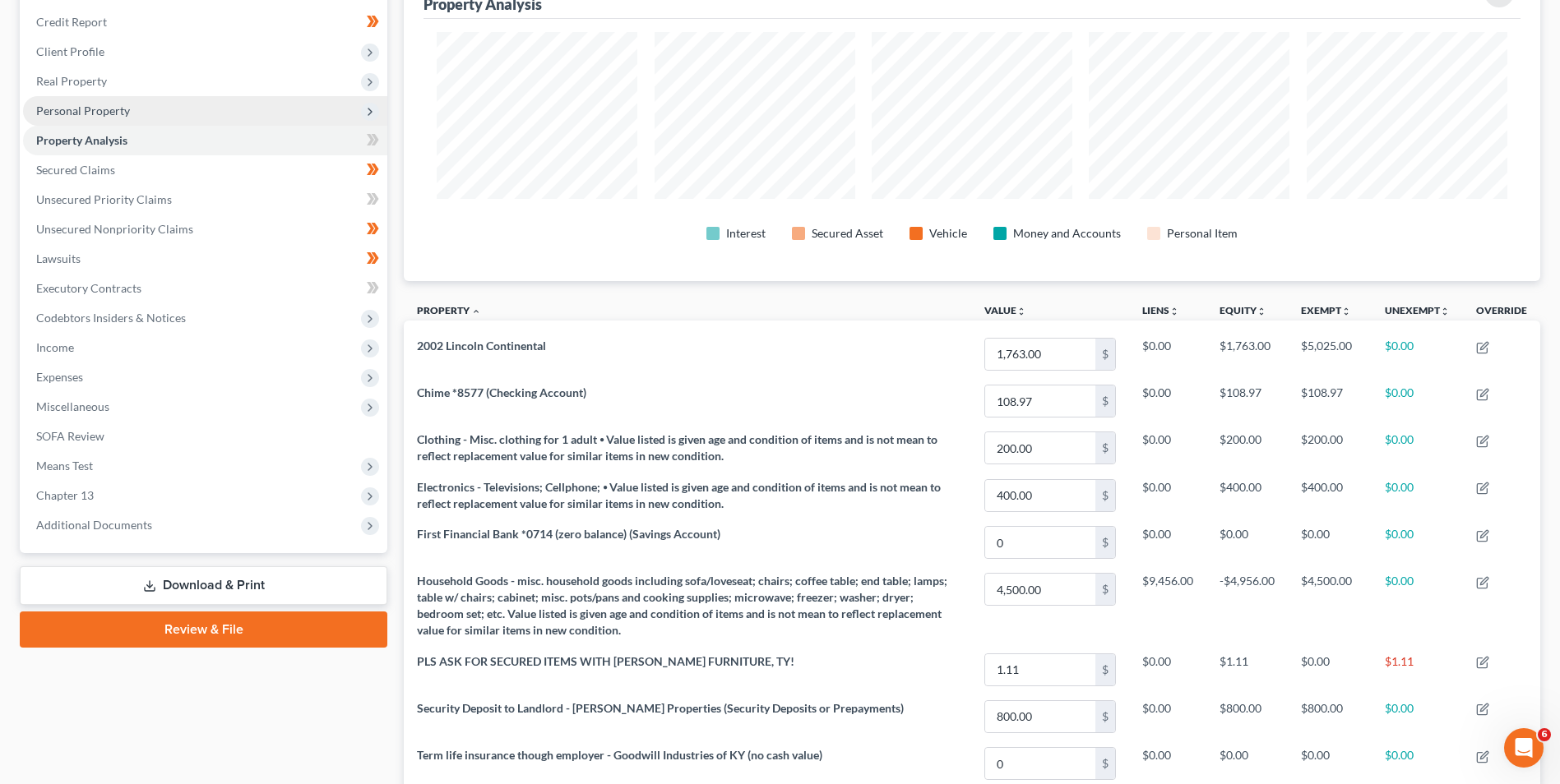
click at [105, 110] on span "Personal Property" at bounding box center [83, 111] width 94 height 14
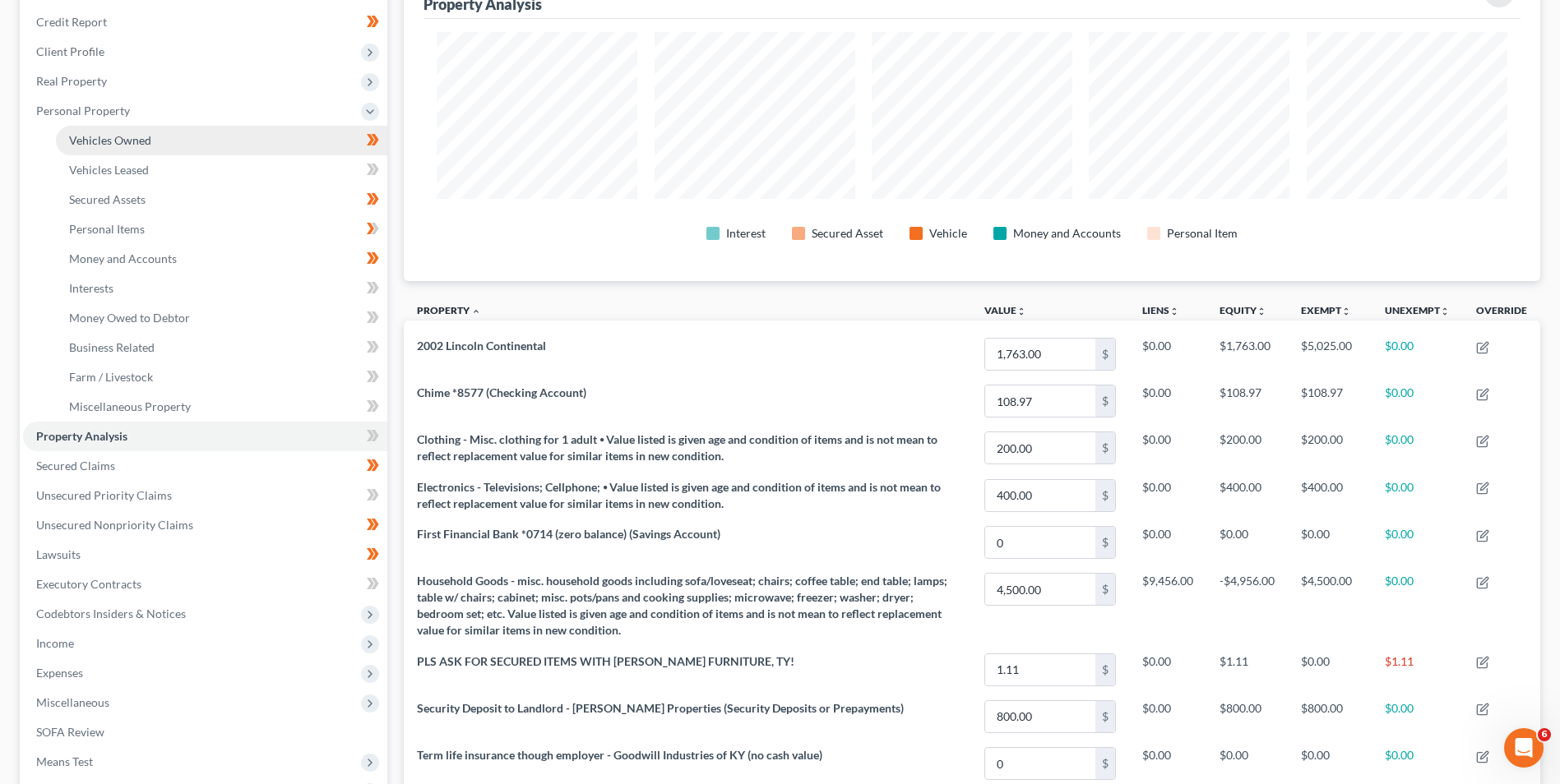
click at [111, 146] on span "Vehicles Owned" at bounding box center [110, 140] width 82 height 14
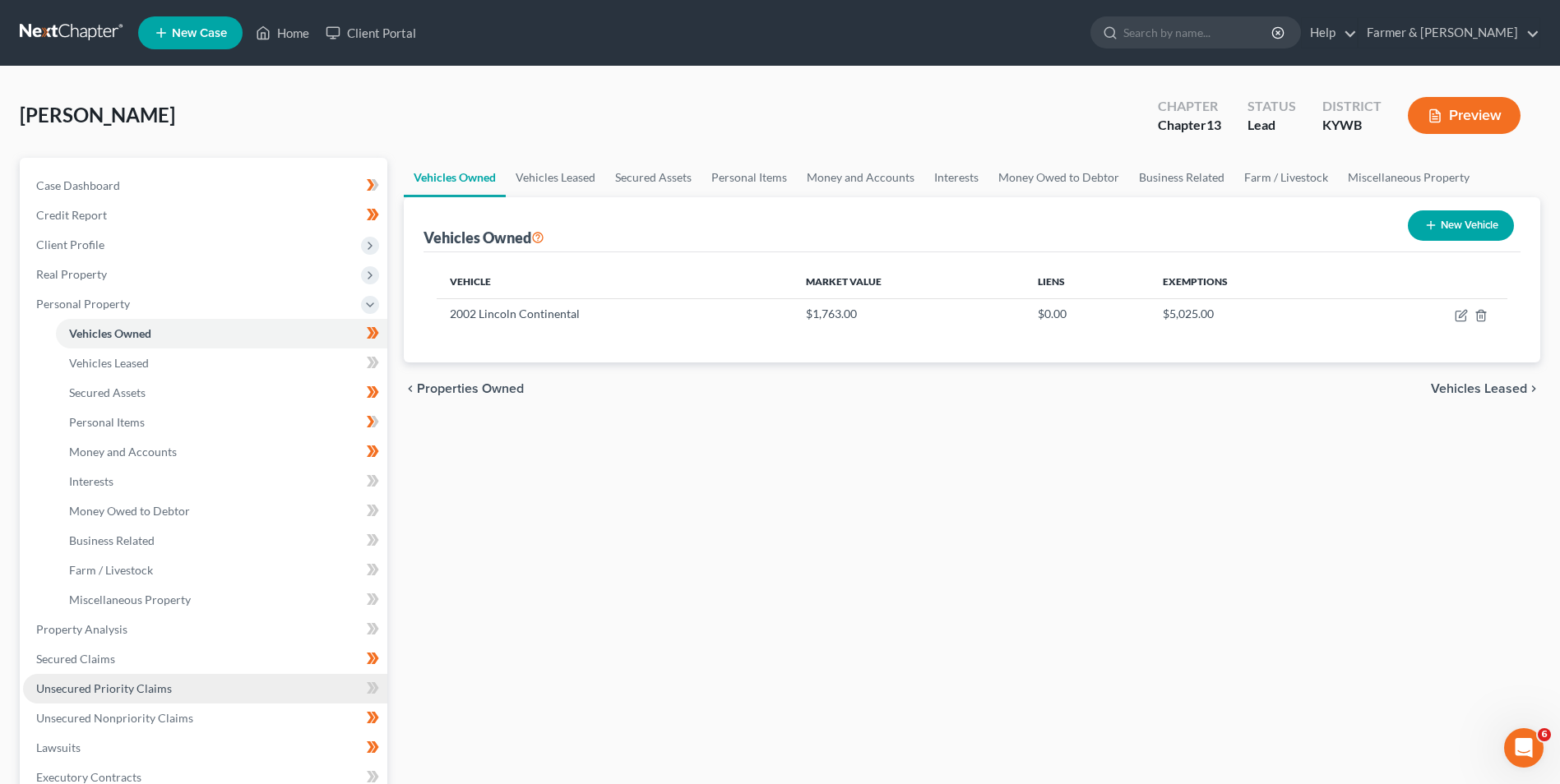
scroll to position [247, 0]
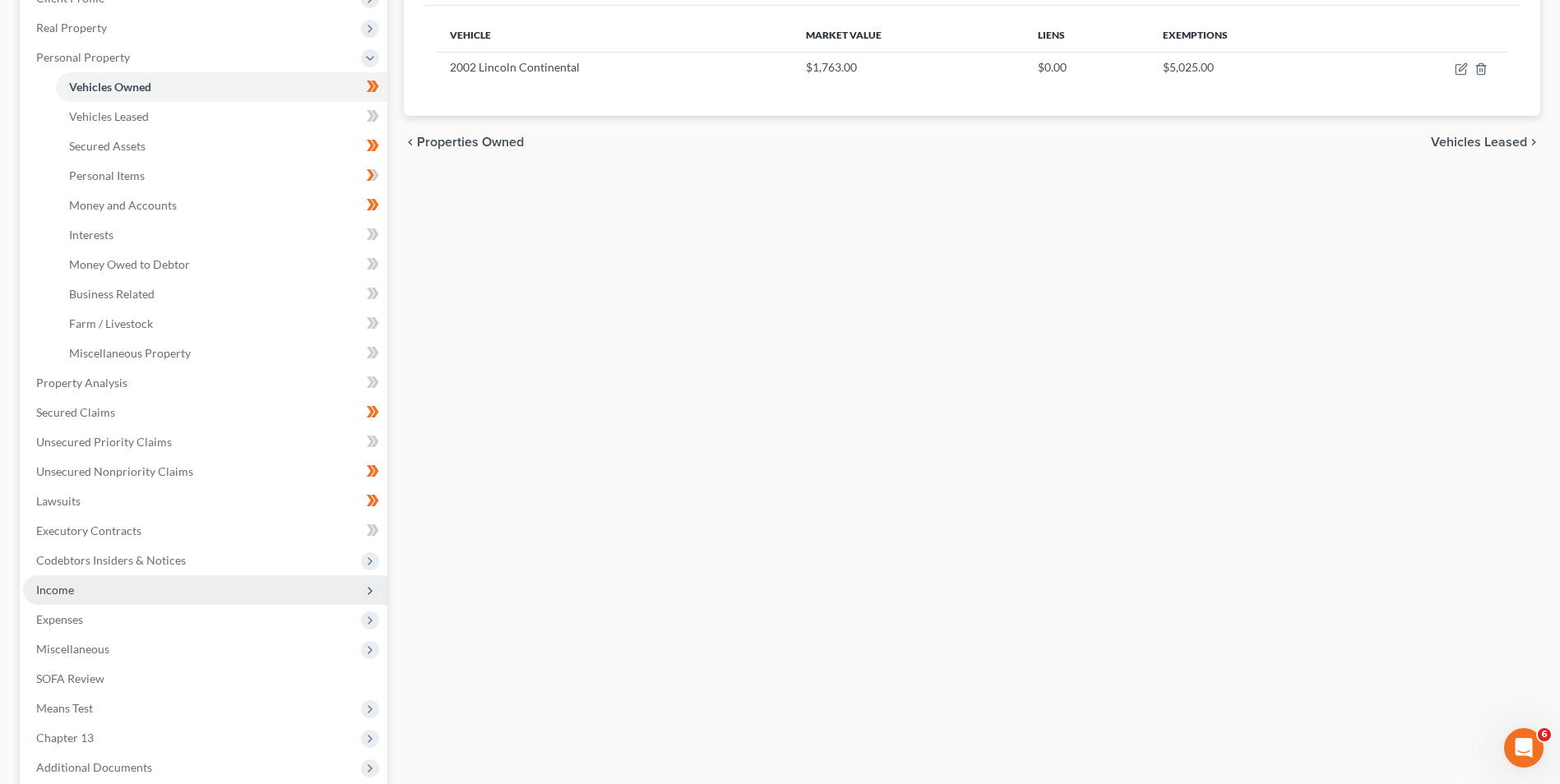
click at [77, 592] on span "Income" at bounding box center [206, 590] width 365 height 29
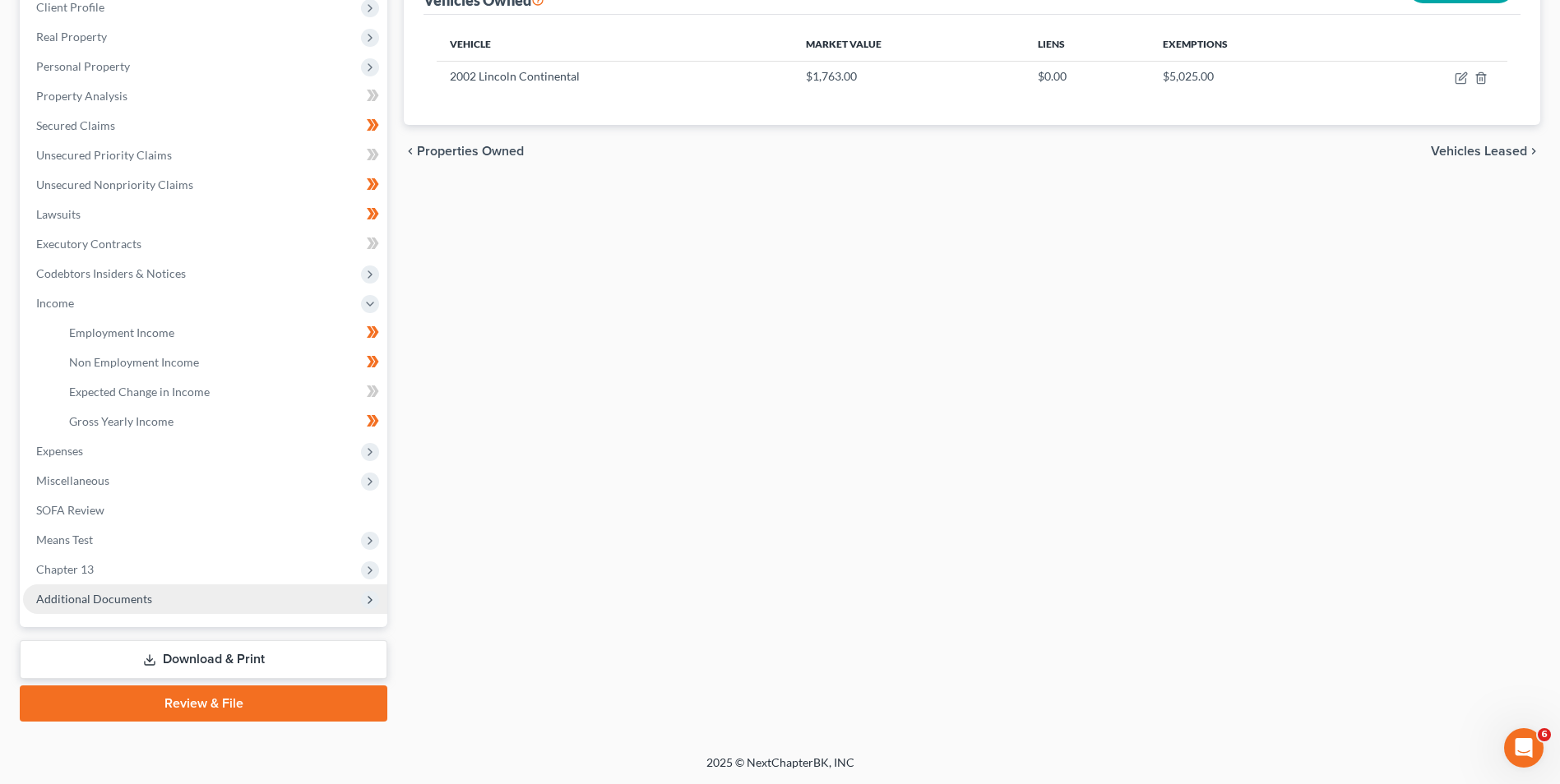
scroll to position [237, 0]
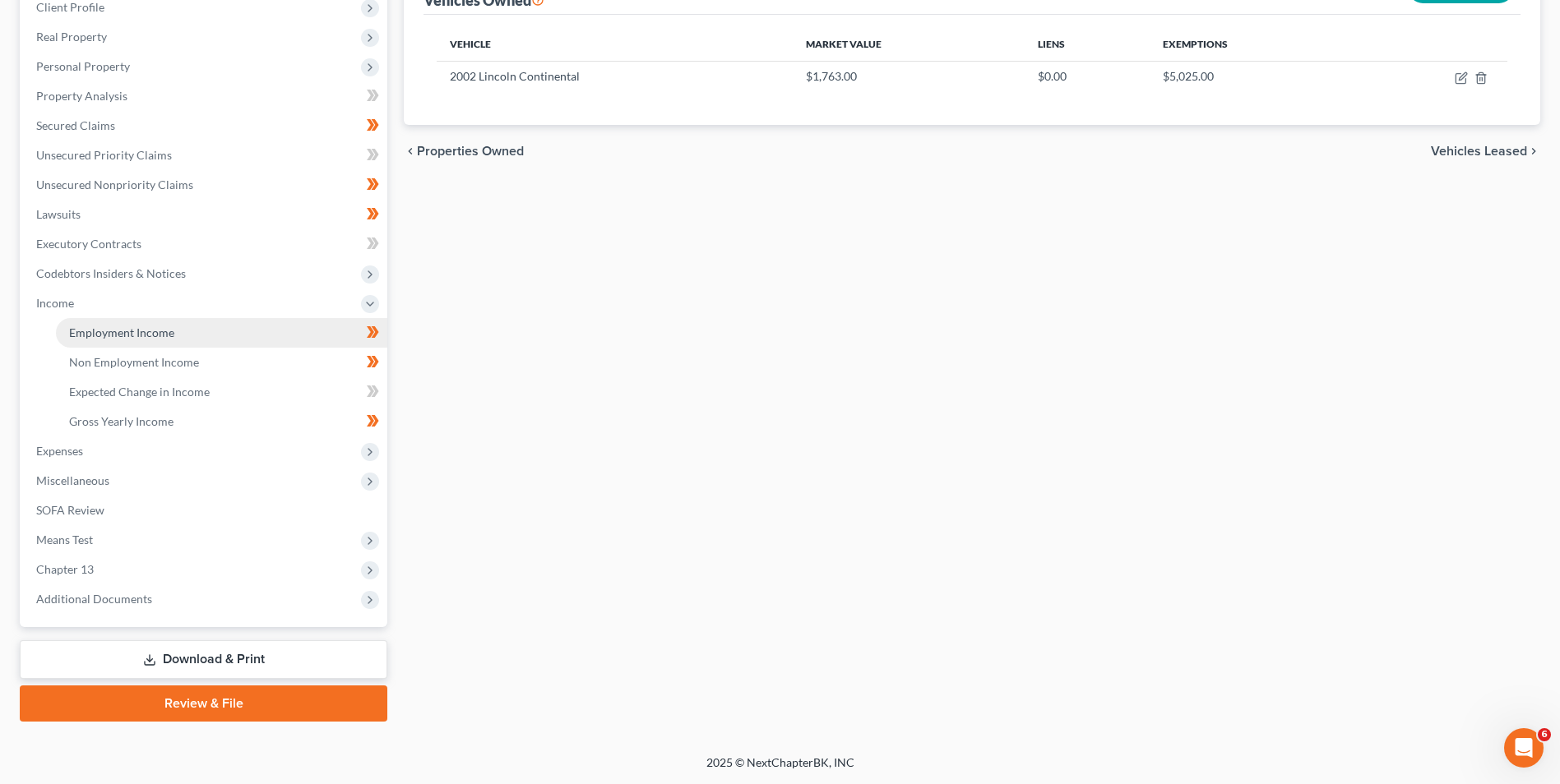
click at [131, 345] on link "Employment Income" at bounding box center [222, 332] width 332 height 29
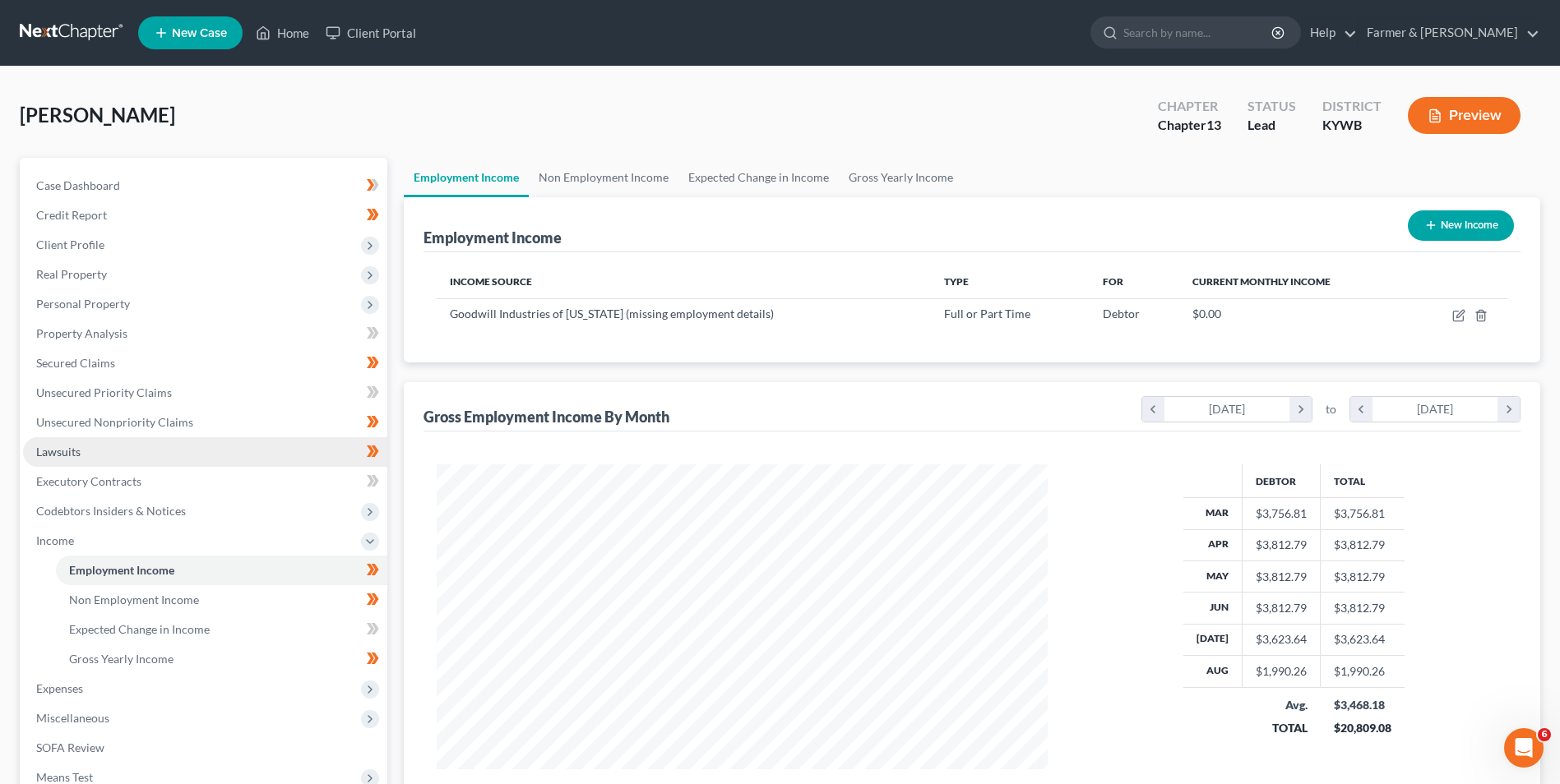
scroll to position [305, 643]
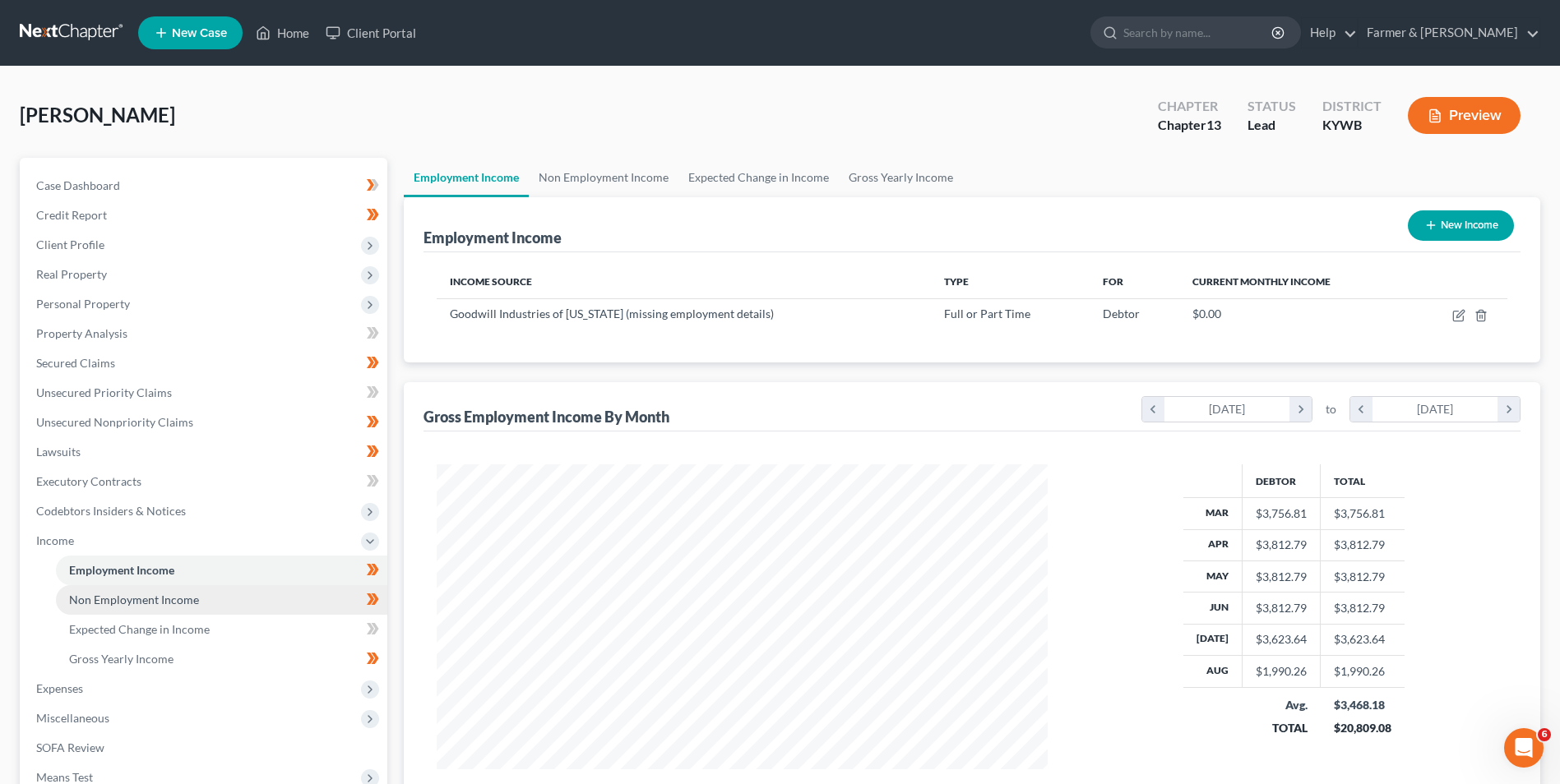
click at [139, 595] on span "Non Employment Income" at bounding box center [134, 599] width 130 height 14
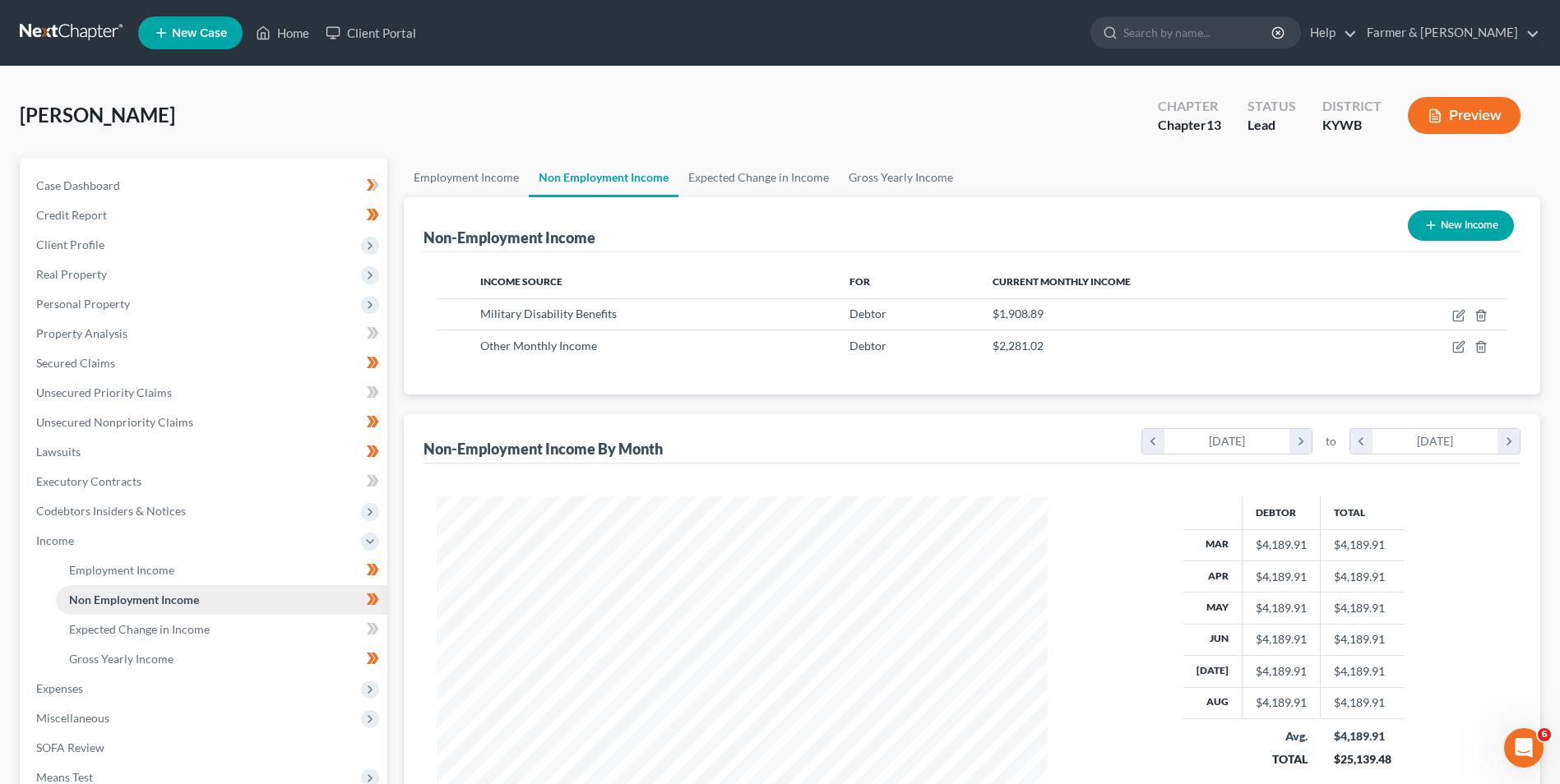
scroll to position [305, 643]
click at [134, 629] on span "Expected Change in Income" at bounding box center [139, 629] width 141 height 14
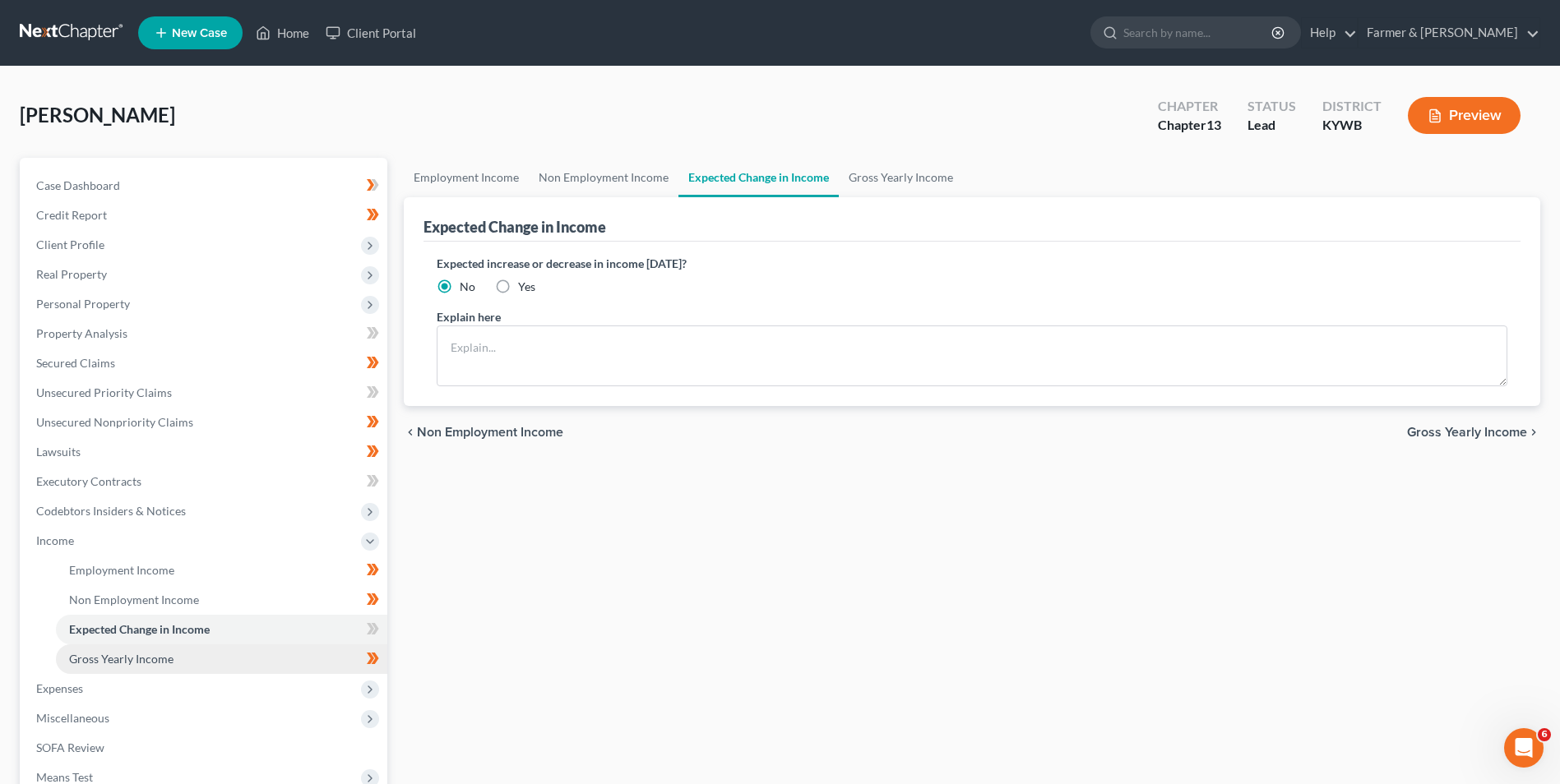
click at [130, 661] on span "Gross Yearly Income" at bounding box center [121, 659] width 105 height 14
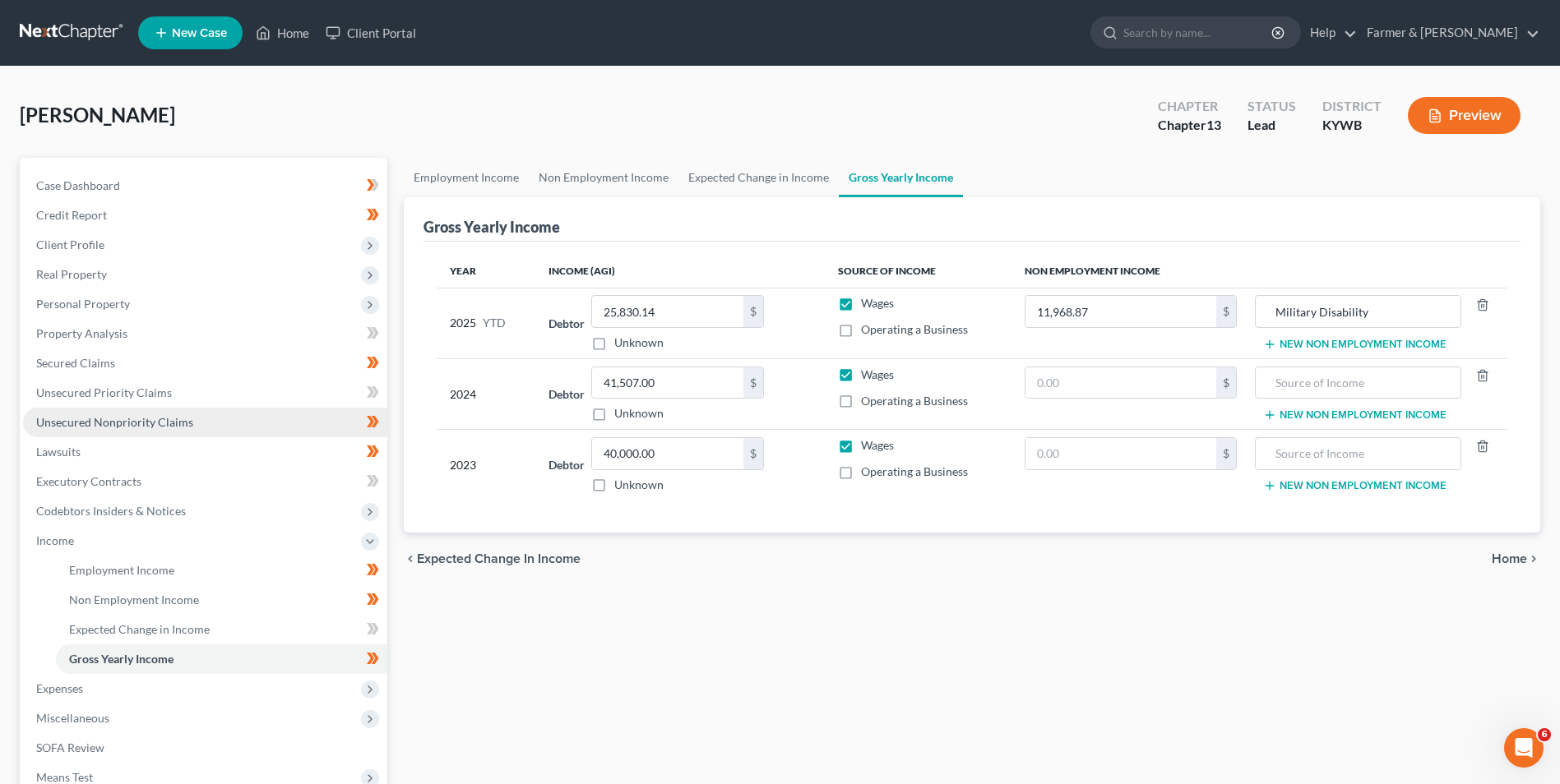
click at [110, 420] on span "Unsecured Nonpriority Claims" at bounding box center [115, 422] width 157 height 14
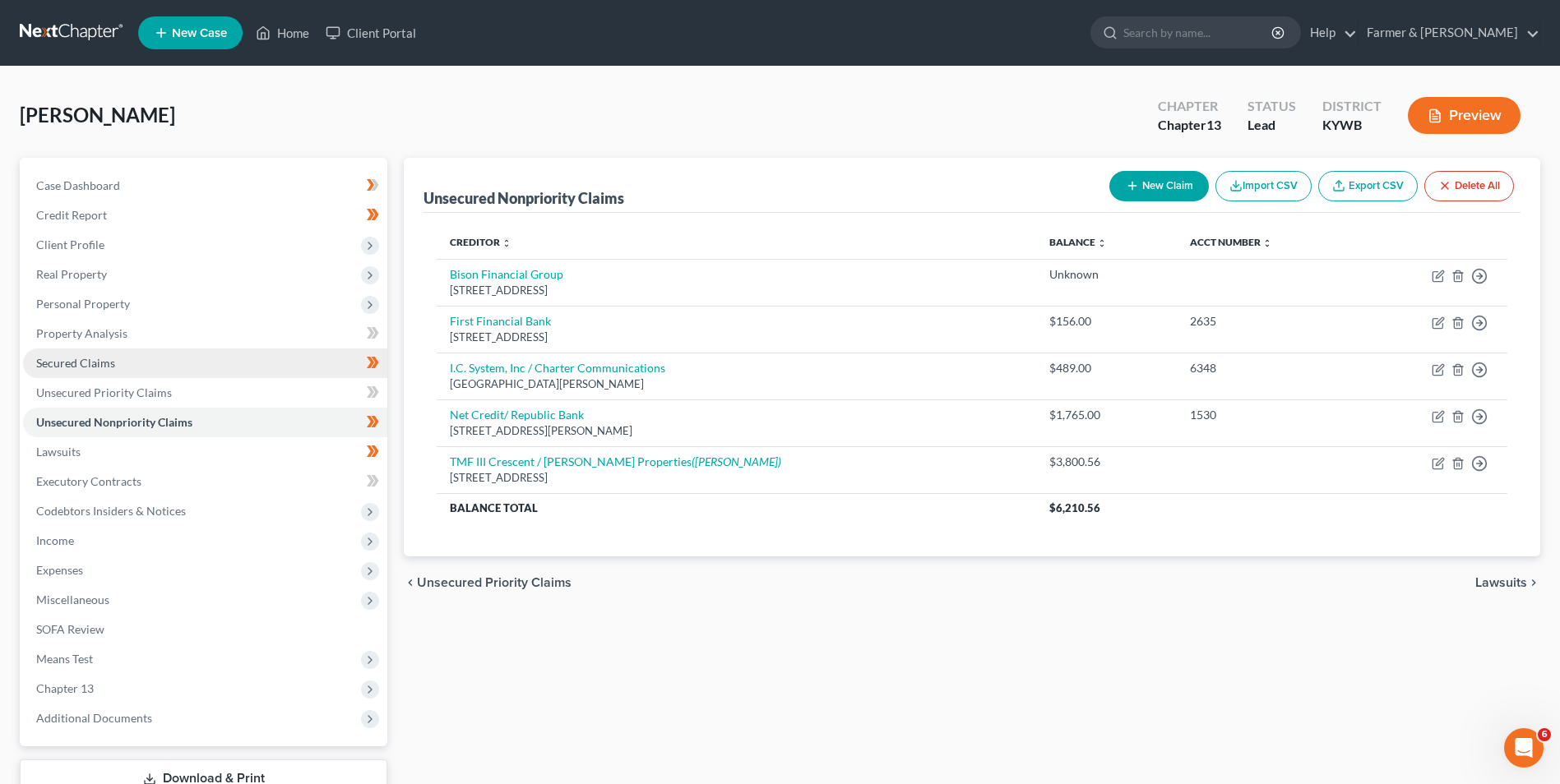
click at [93, 369] on span "Secured Claims" at bounding box center [75, 363] width 79 height 14
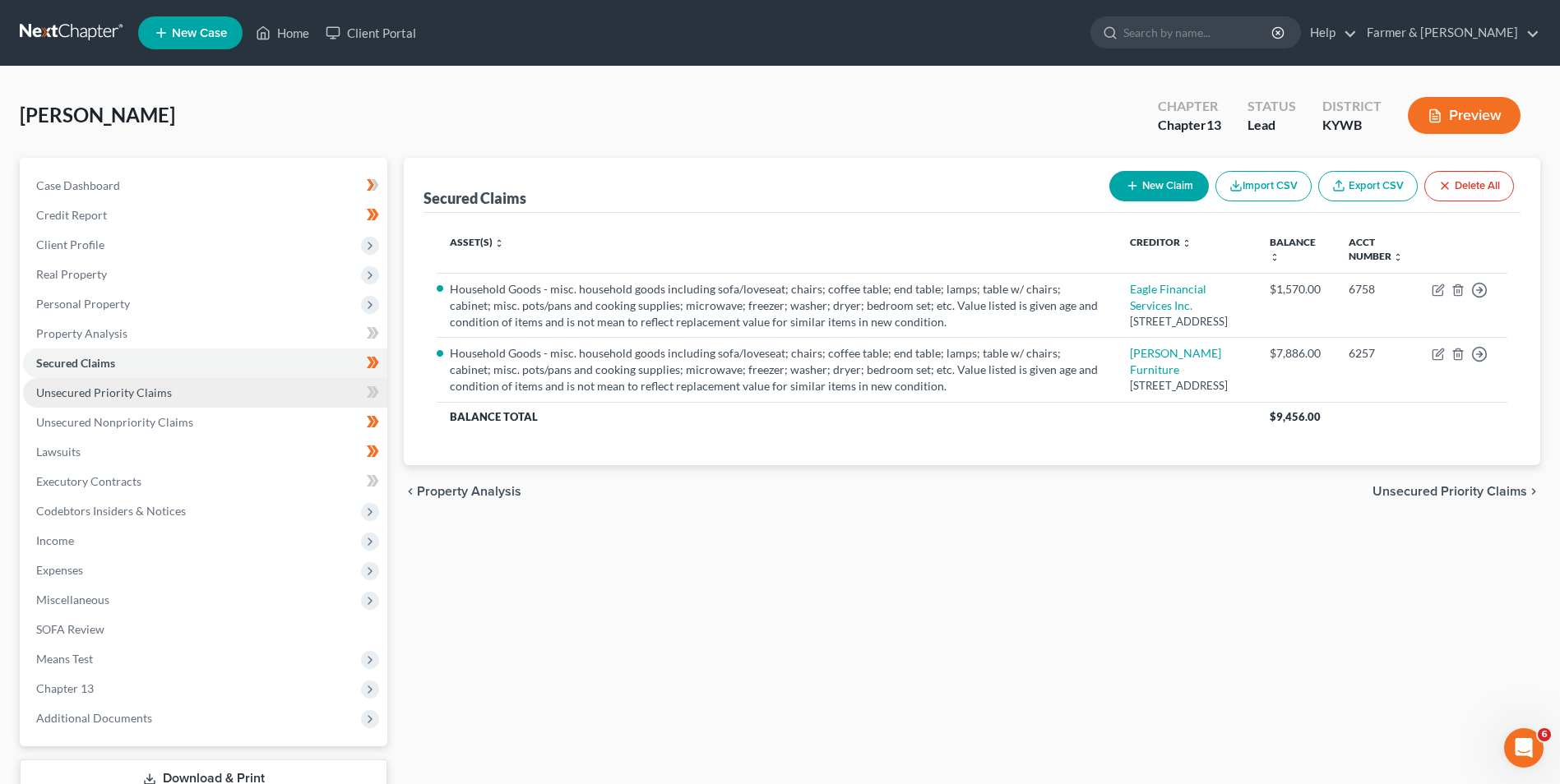
click at [86, 401] on link "Unsecured Priority Claims" at bounding box center [206, 393] width 365 height 29
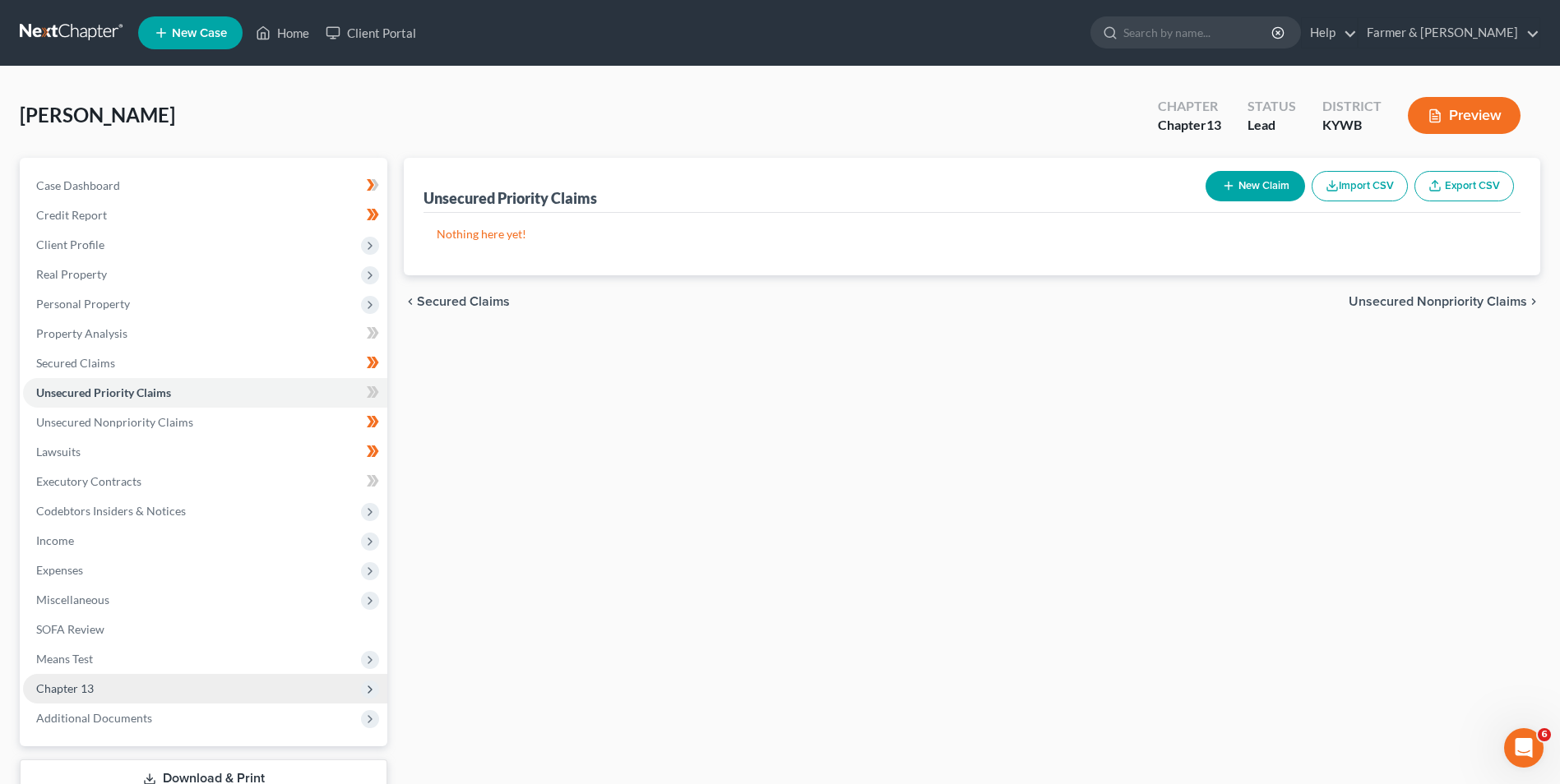
click at [102, 683] on span "Chapter 13" at bounding box center [206, 689] width 365 height 29
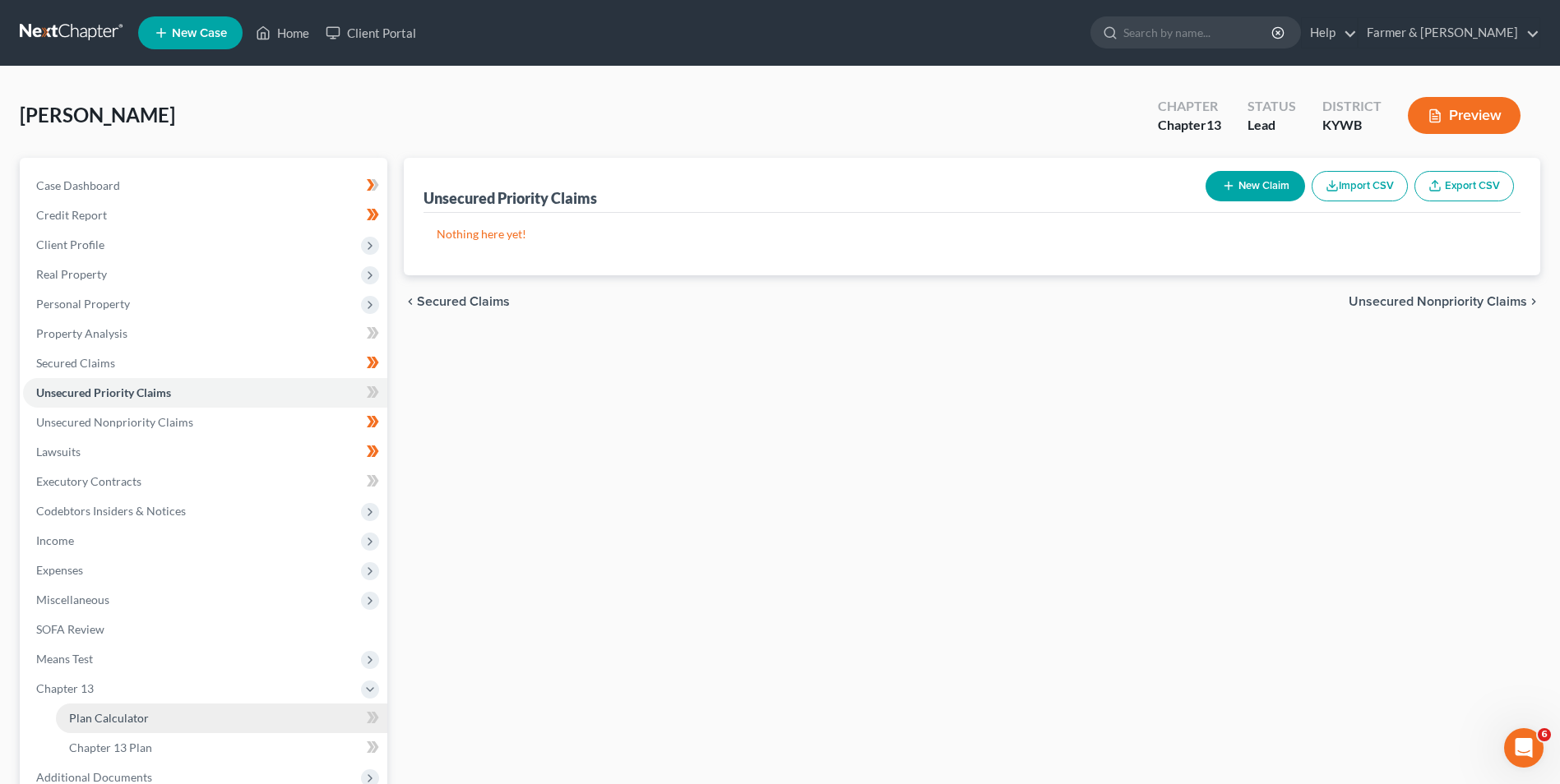
click at [101, 714] on span "Plan Calculator" at bounding box center [109, 718] width 79 height 14
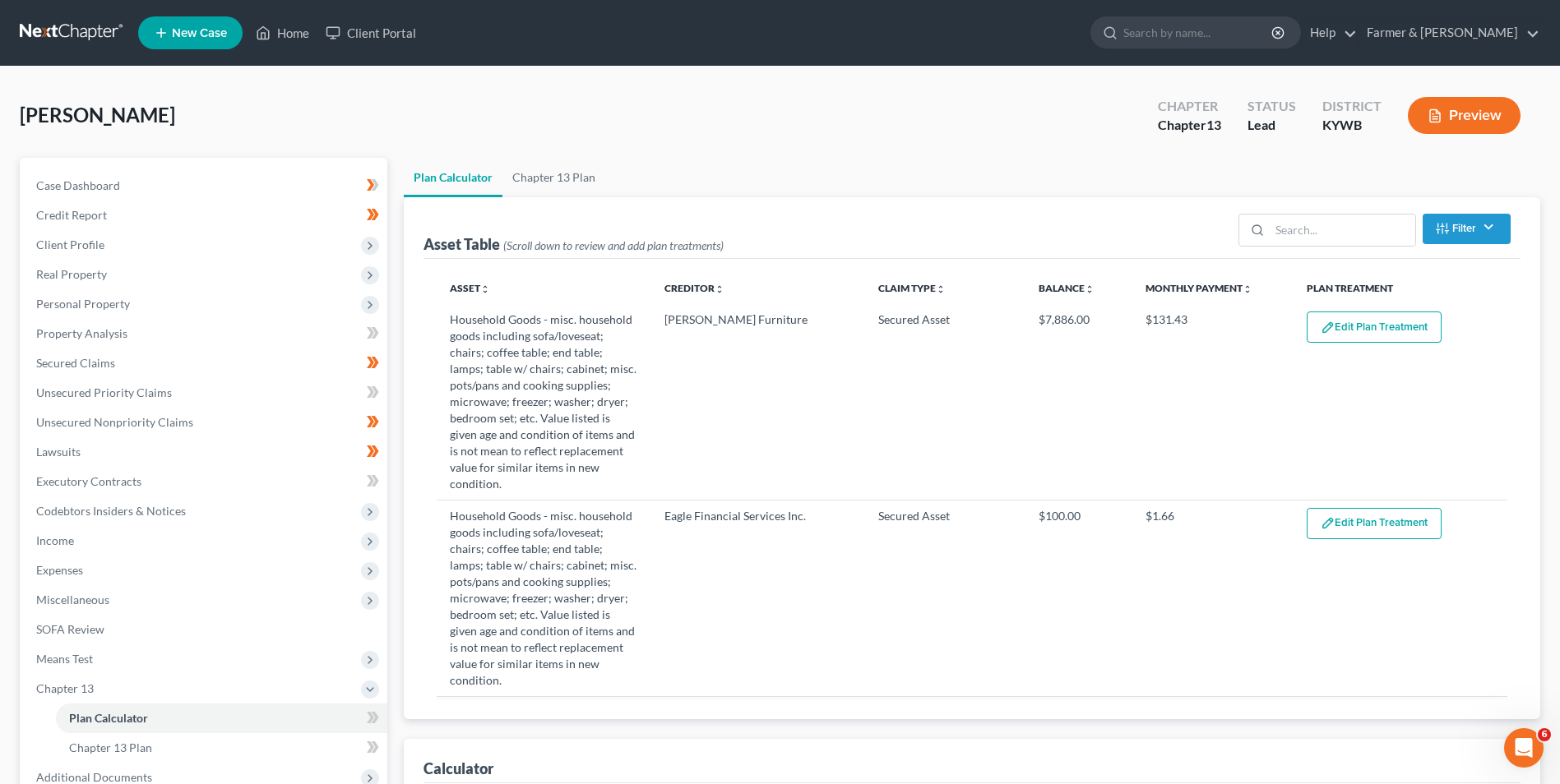
scroll to position [288, 0]
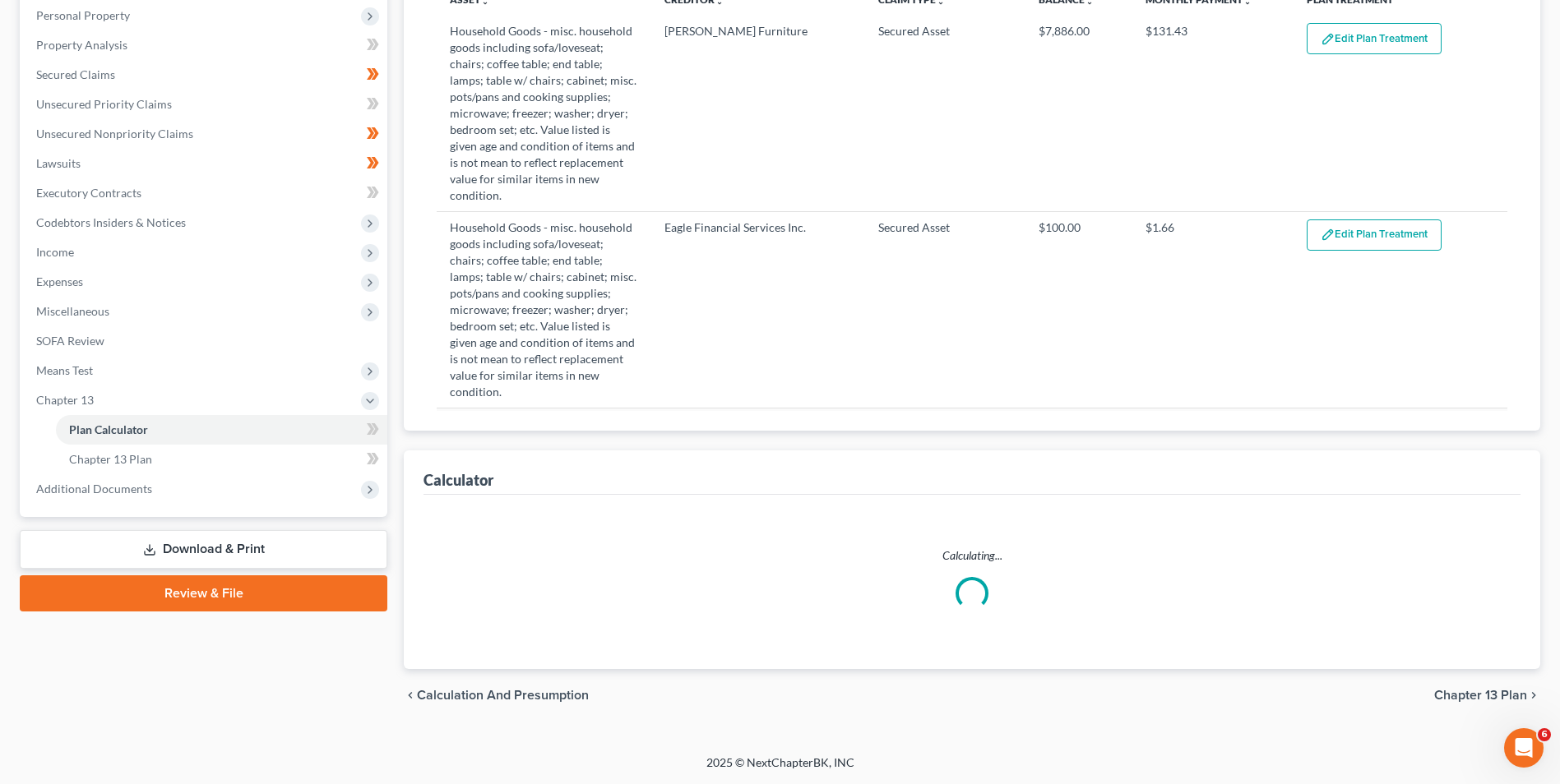
select select "59"
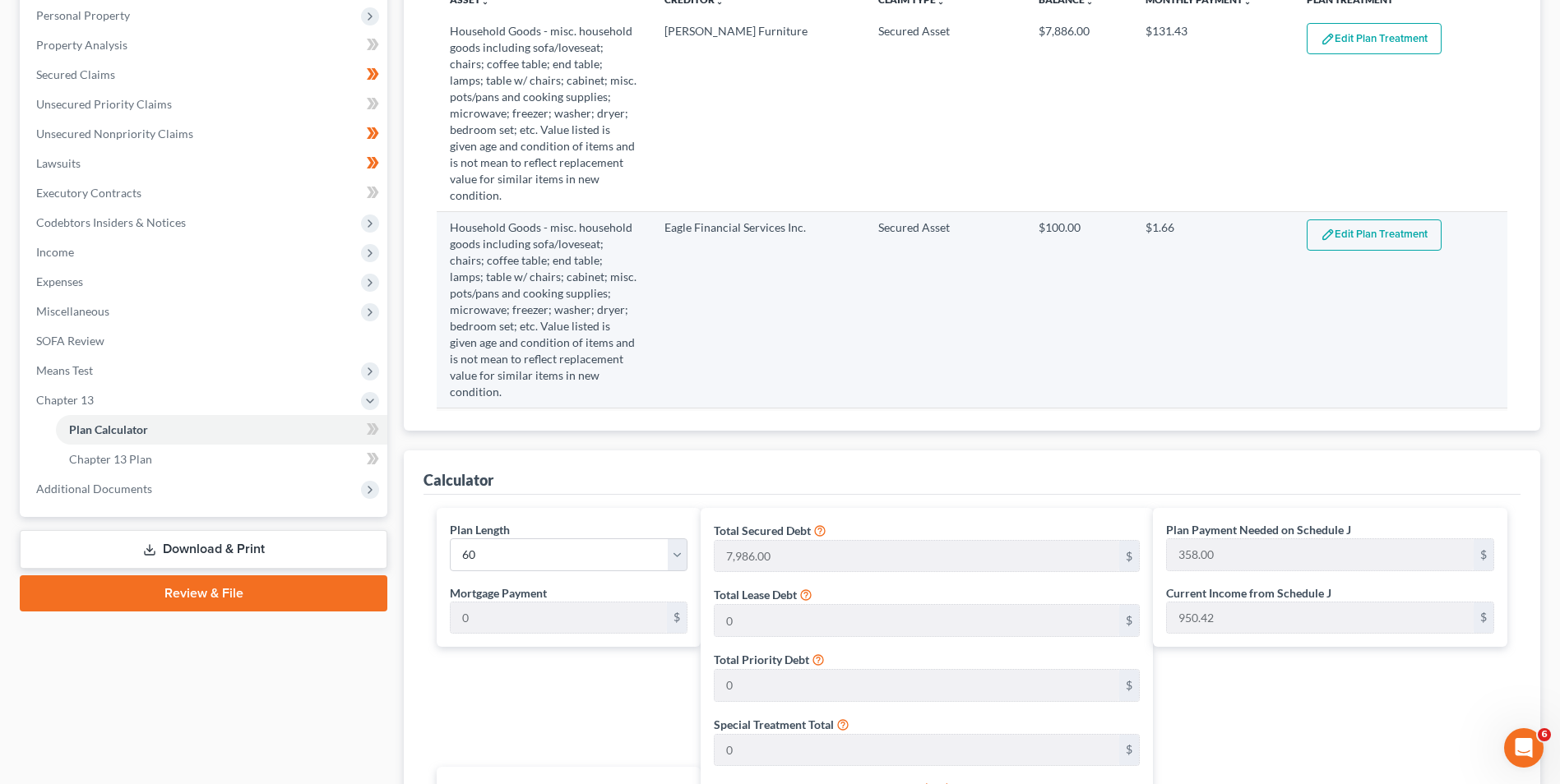
scroll to position [124, 0]
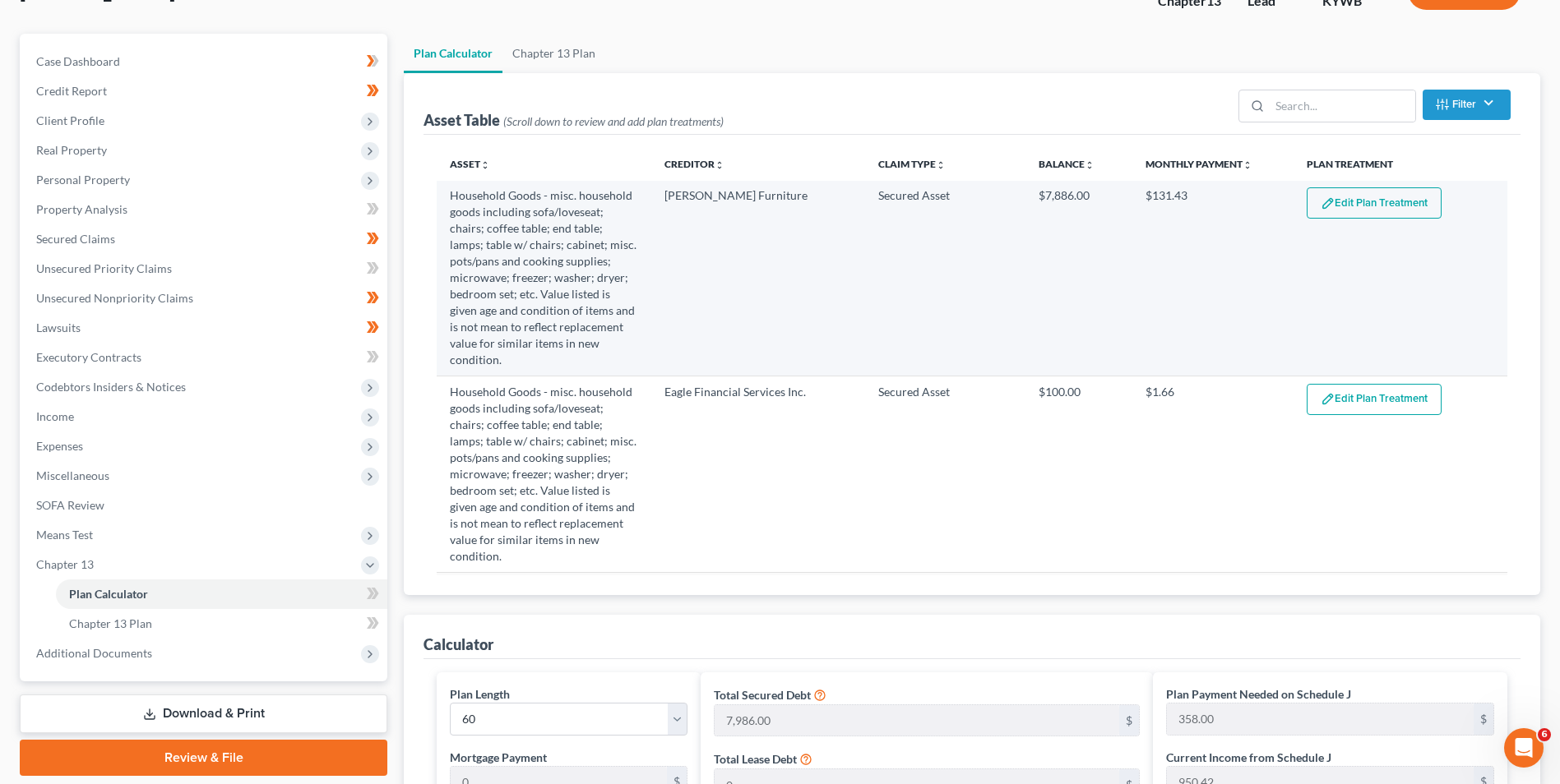
drag, startPoint x: 825, startPoint y: 287, endPoint x: 756, endPoint y: 303, distance: 70.8
click at [756, 303] on td "[PERSON_NAME] Furniture" at bounding box center [758, 278] width 214 height 196
click at [1355, 212] on button "Edit Plan Treatment" at bounding box center [1374, 203] width 135 height 31
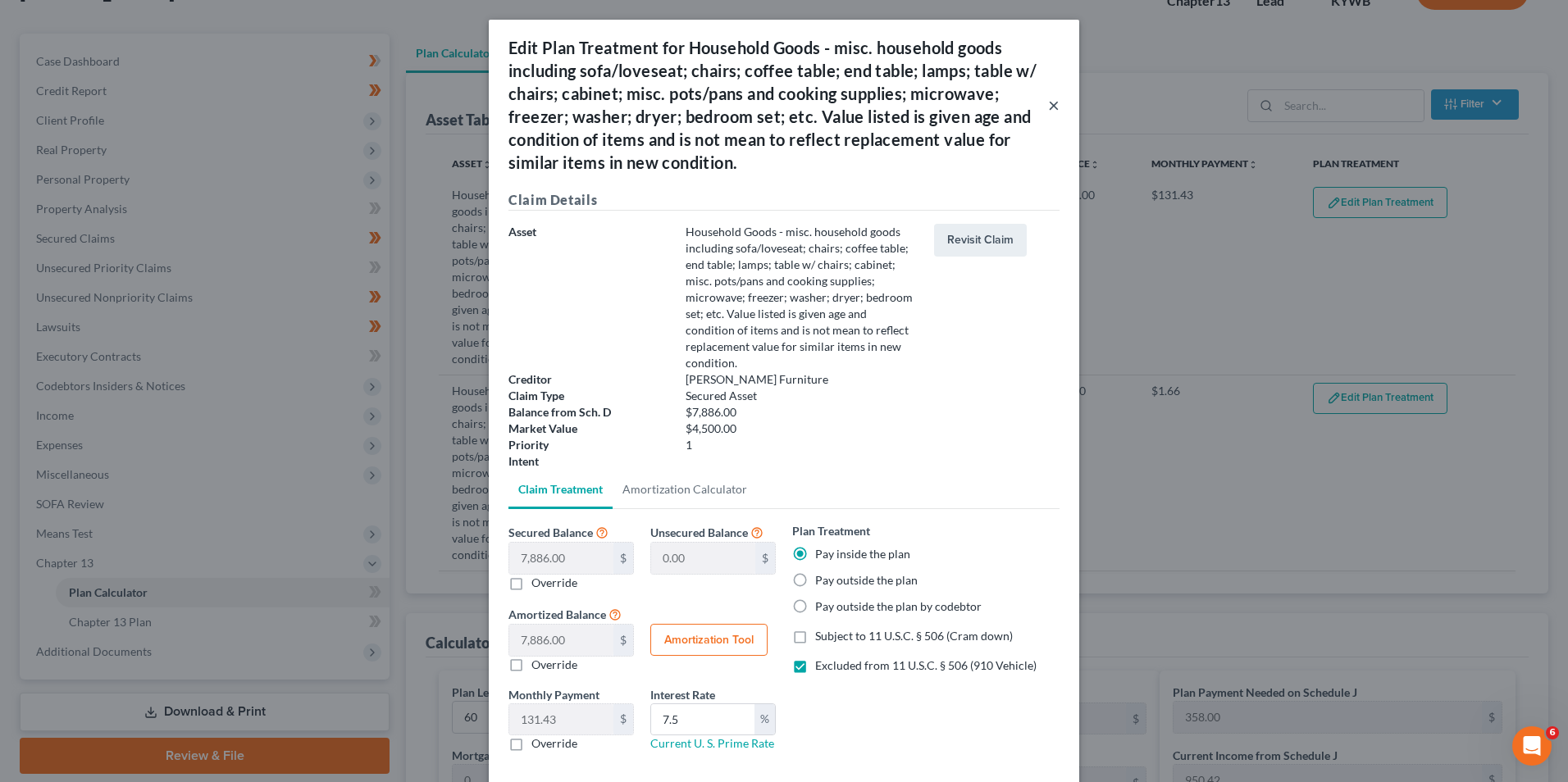
click at [1048, 111] on button "×" at bounding box center [1054, 104] width 11 height 20
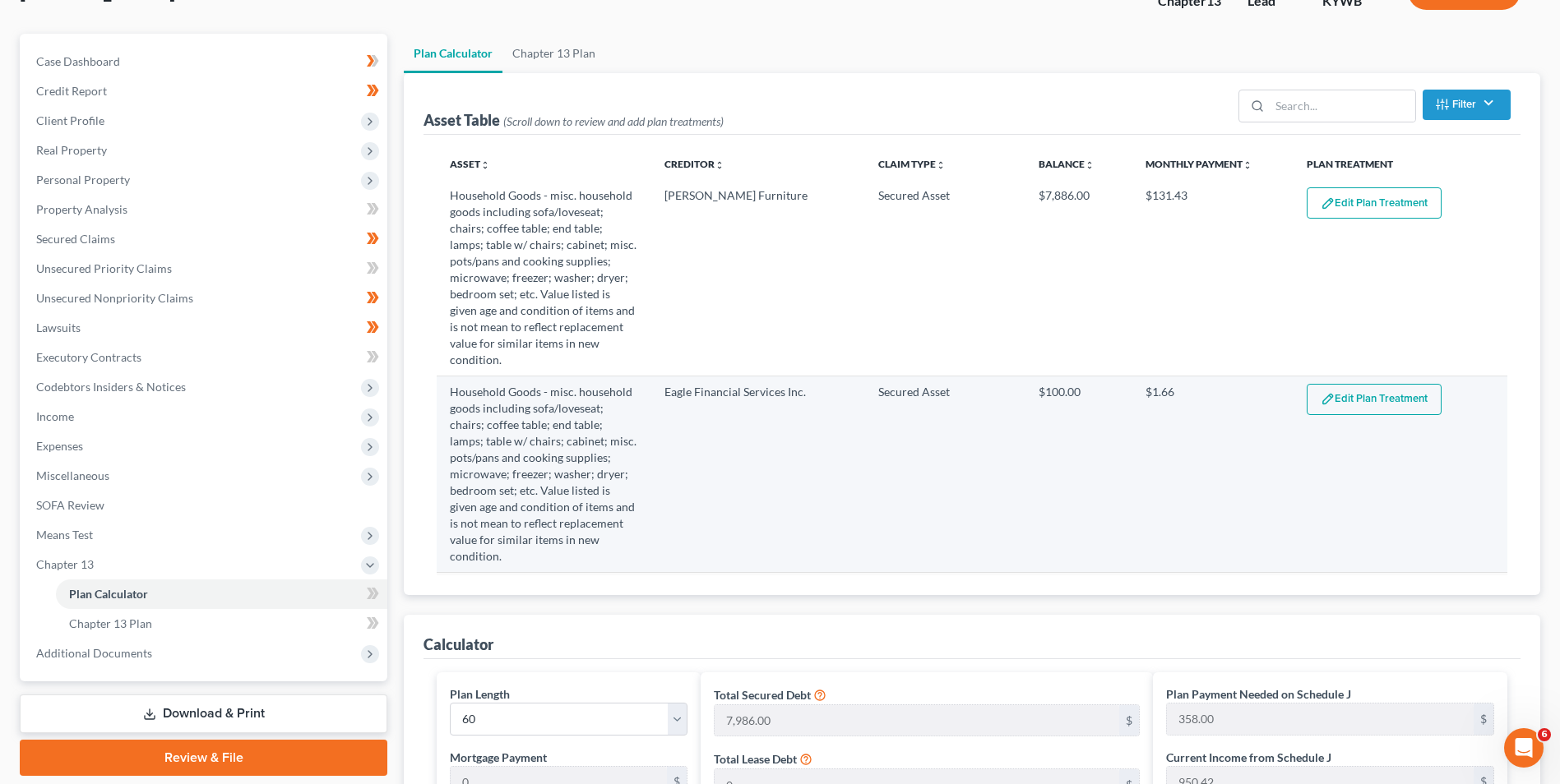
click at [1334, 387] on button "Edit Plan Treatment" at bounding box center [1374, 400] width 135 height 31
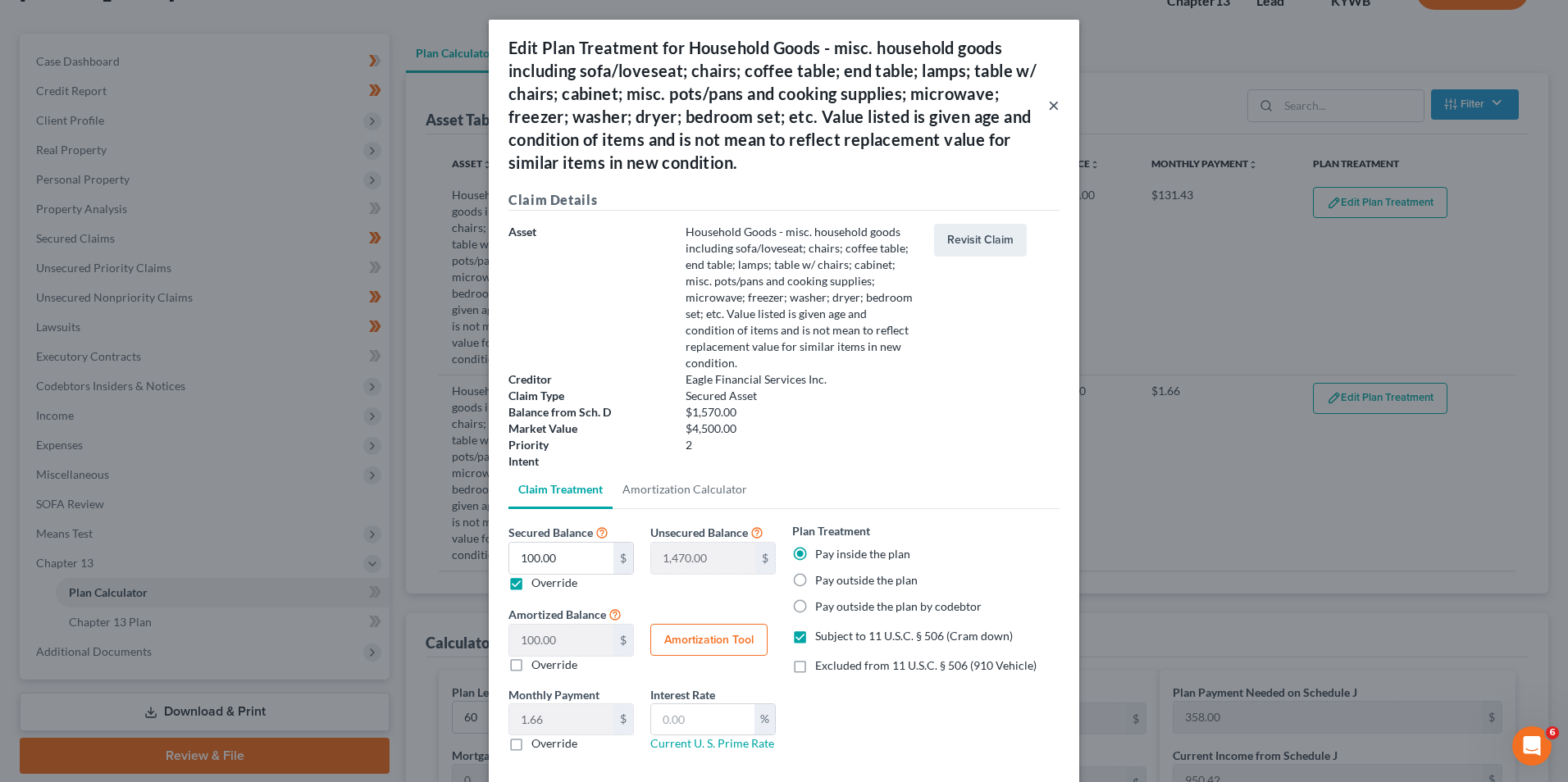
click at [1050, 103] on button "×" at bounding box center [1054, 104] width 11 height 20
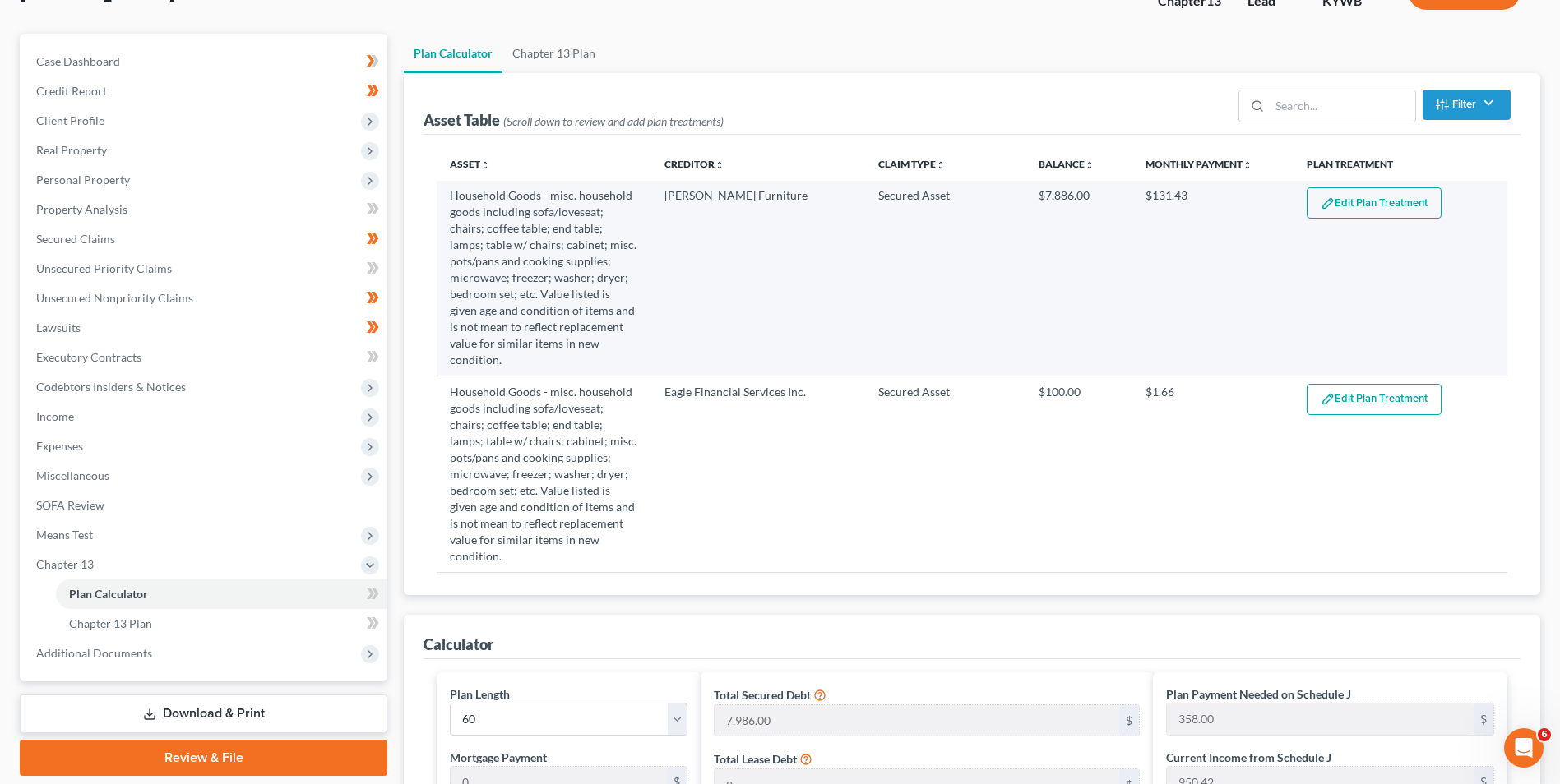
click at [1398, 201] on button "Edit Plan Treatment" at bounding box center [1374, 203] width 135 height 31
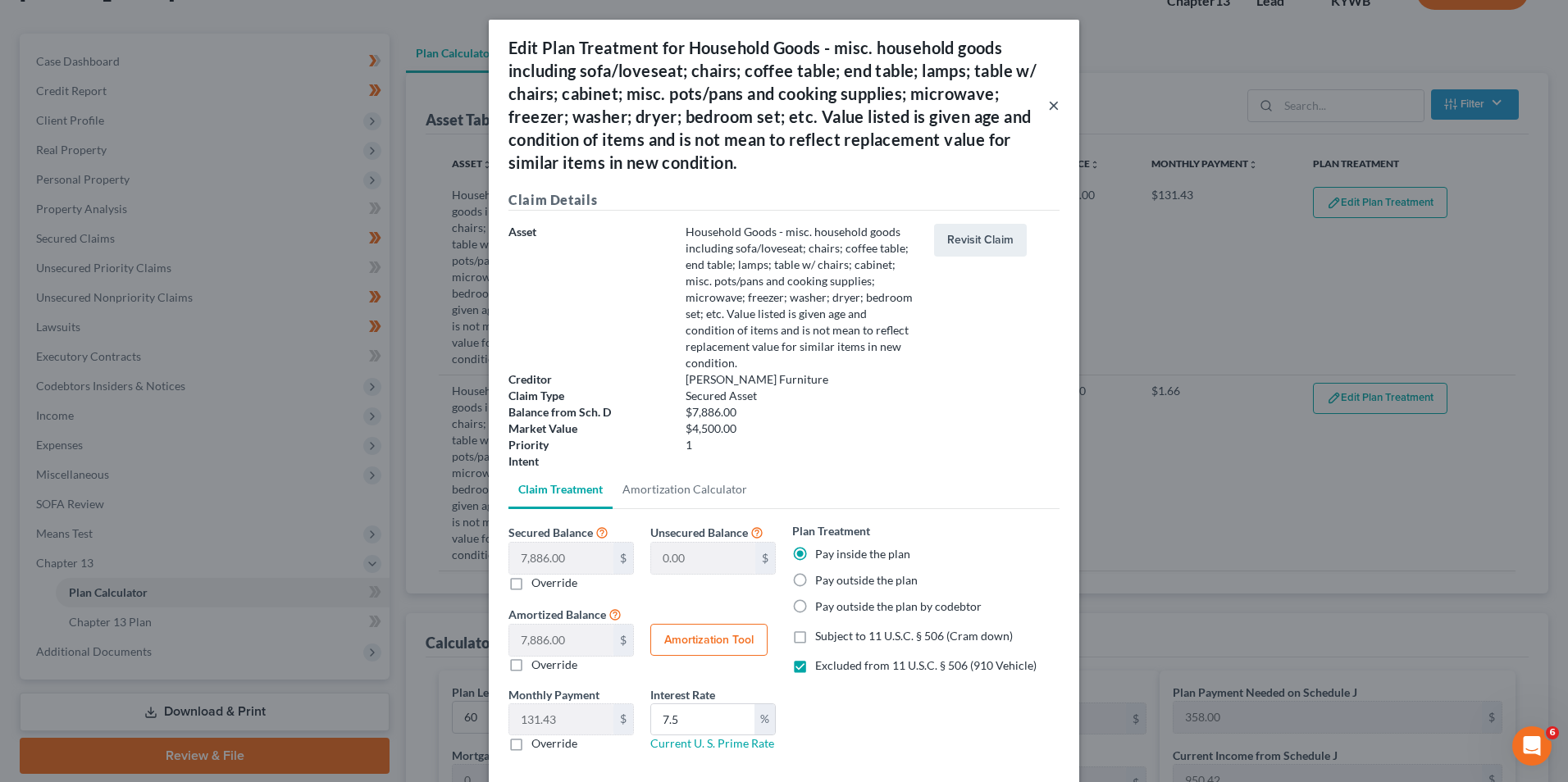
click at [1049, 106] on button "×" at bounding box center [1054, 104] width 11 height 20
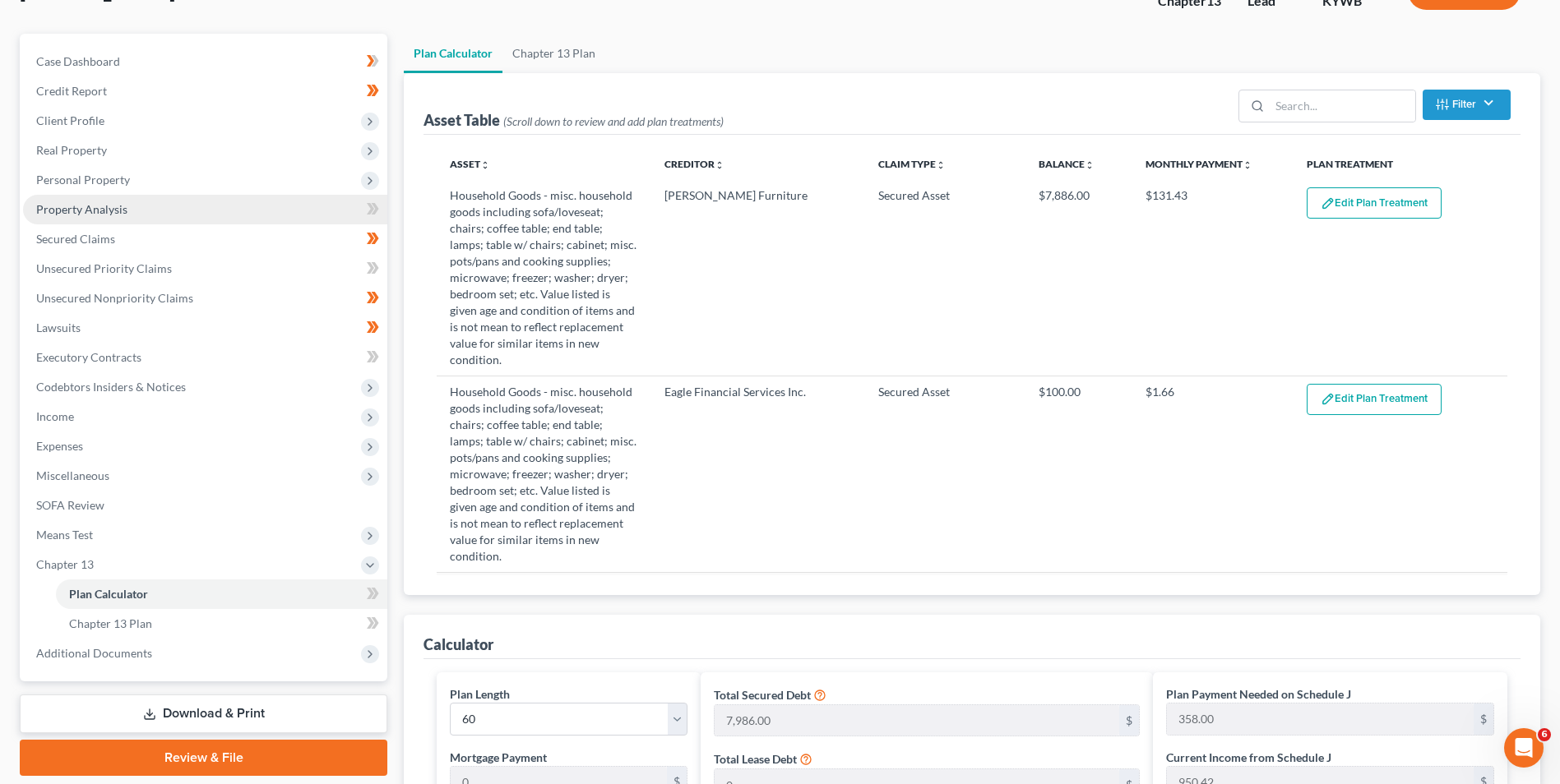
click at [122, 215] on span "Property Analysis" at bounding box center [82, 209] width 92 height 14
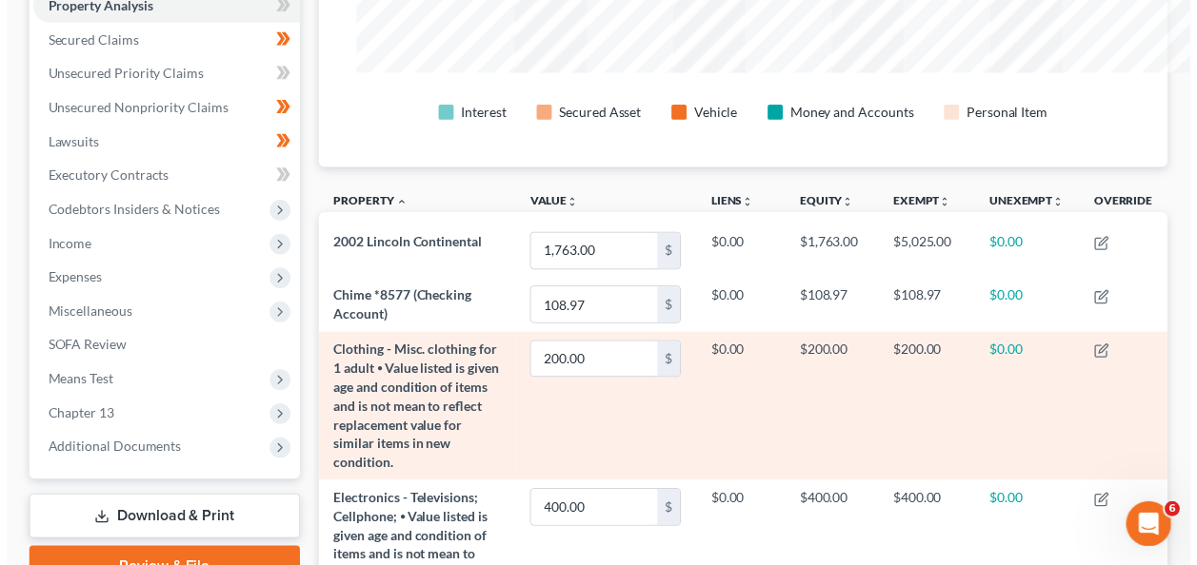
scroll to position [951725, 951158]
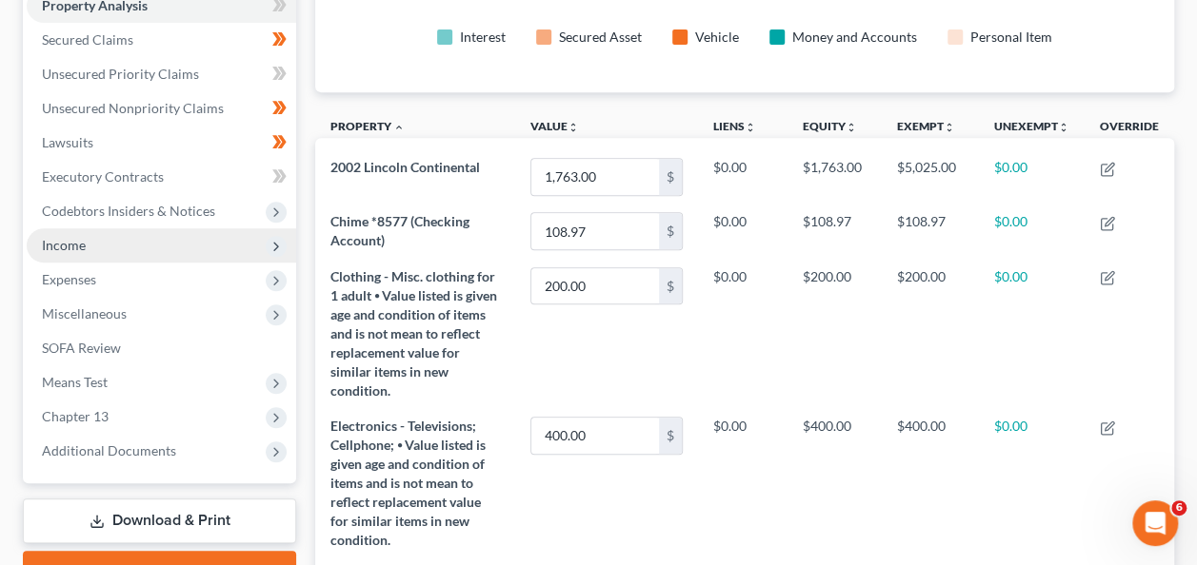
click at [164, 246] on span "Income" at bounding box center [161, 245] width 269 height 34
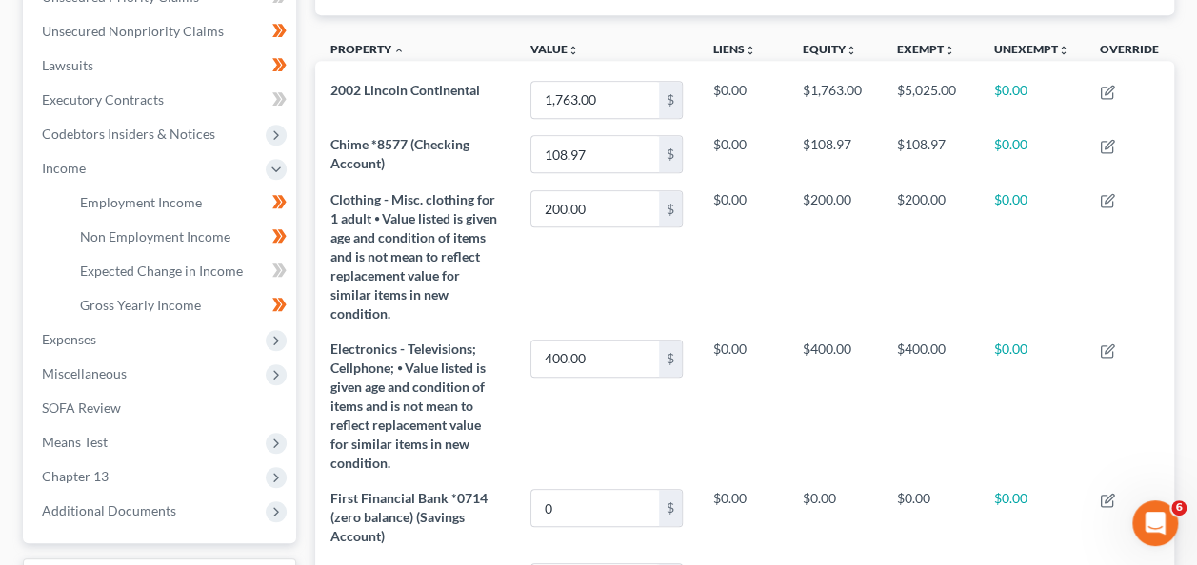
scroll to position [472, 0]
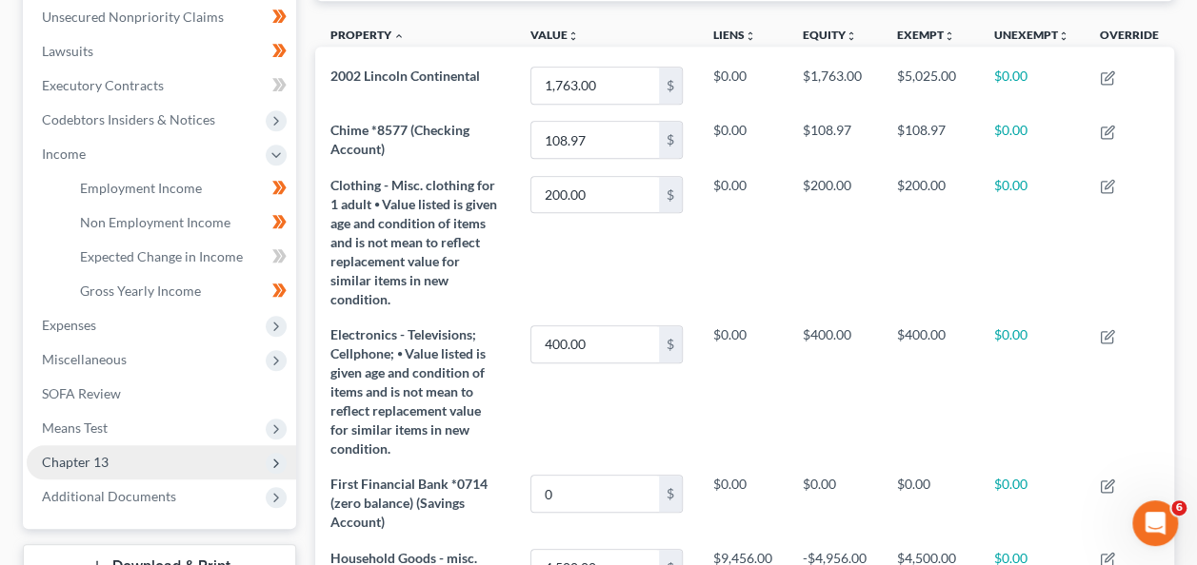
click at [133, 468] on span "Chapter 13" at bounding box center [161, 463] width 269 height 34
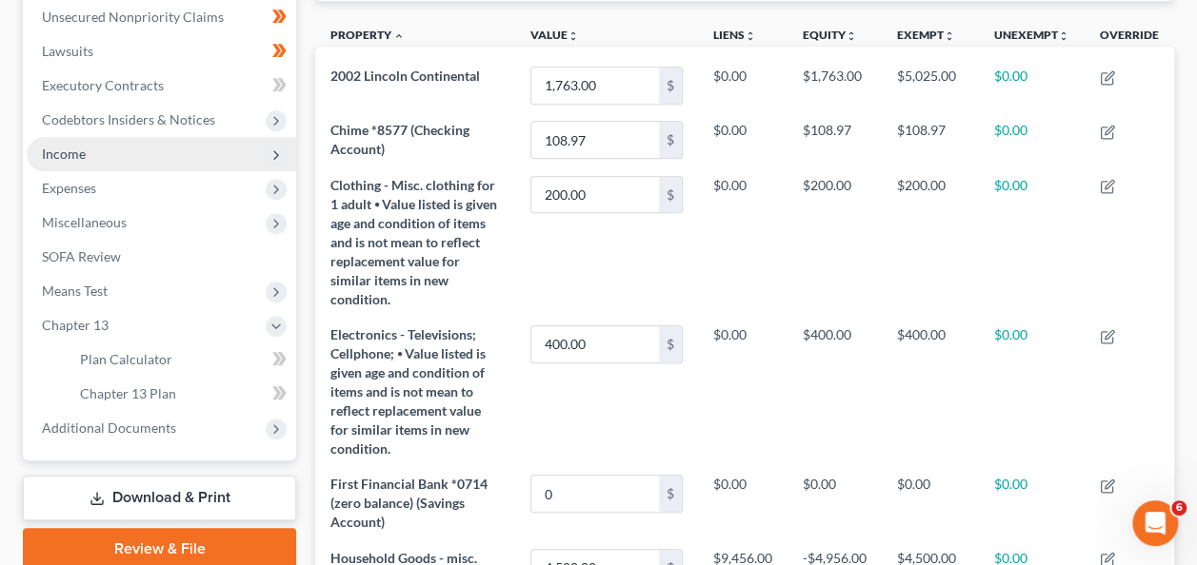
scroll to position [0, 0]
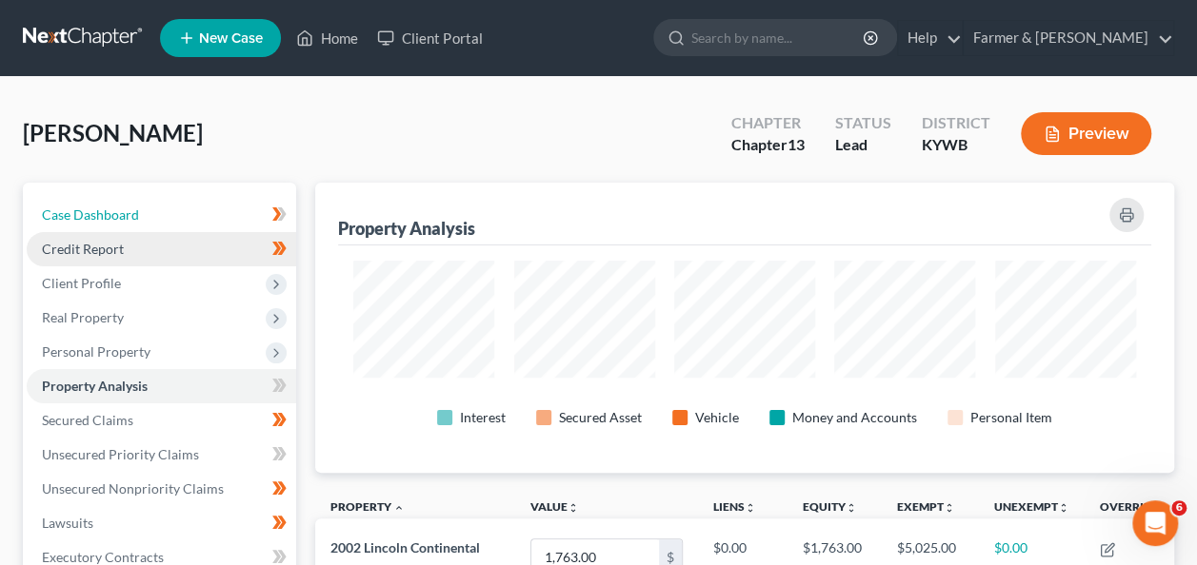
click at [110, 218] on span "Case Dashboard" at bounding box center [90, 215] width 97 height 16
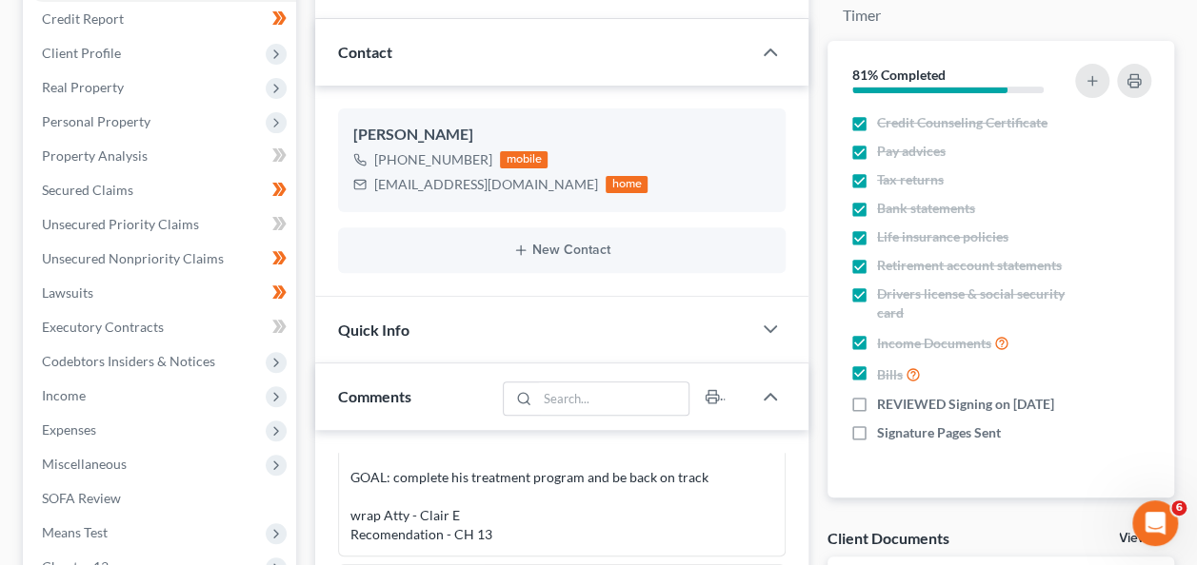
scroll to position [230, 0]
click at [108, 50] on span "Client Profile" at bounding box center [81, 53] width 79 height 16
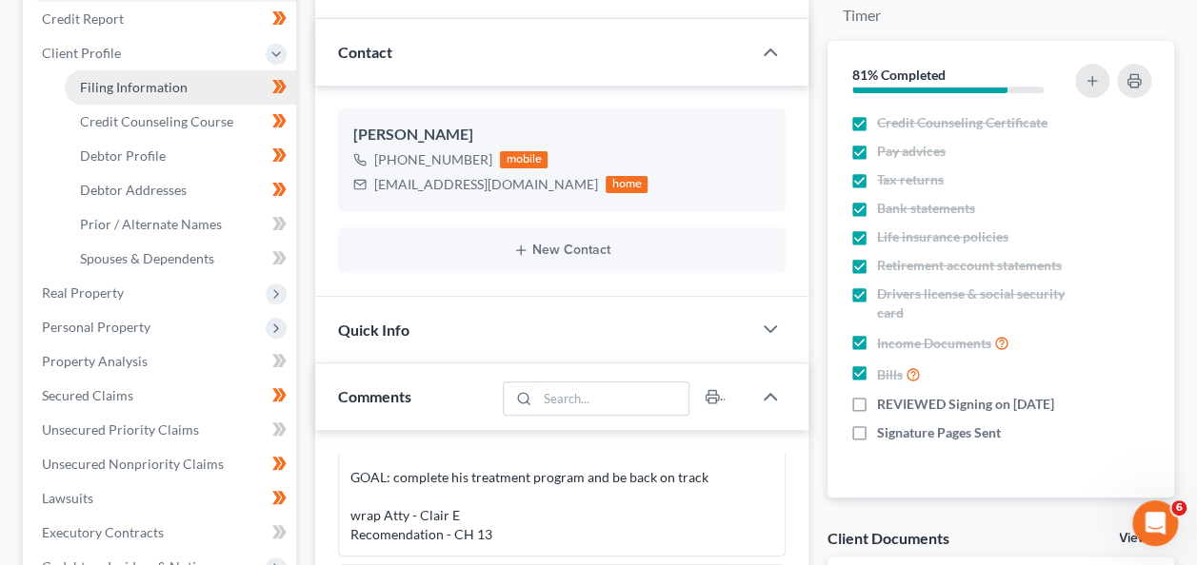
click at [177, 93] on span "Filing Information" at bounding box center [134, 87] width 108 height 16
select select "1"
select select "0"
select select "3"
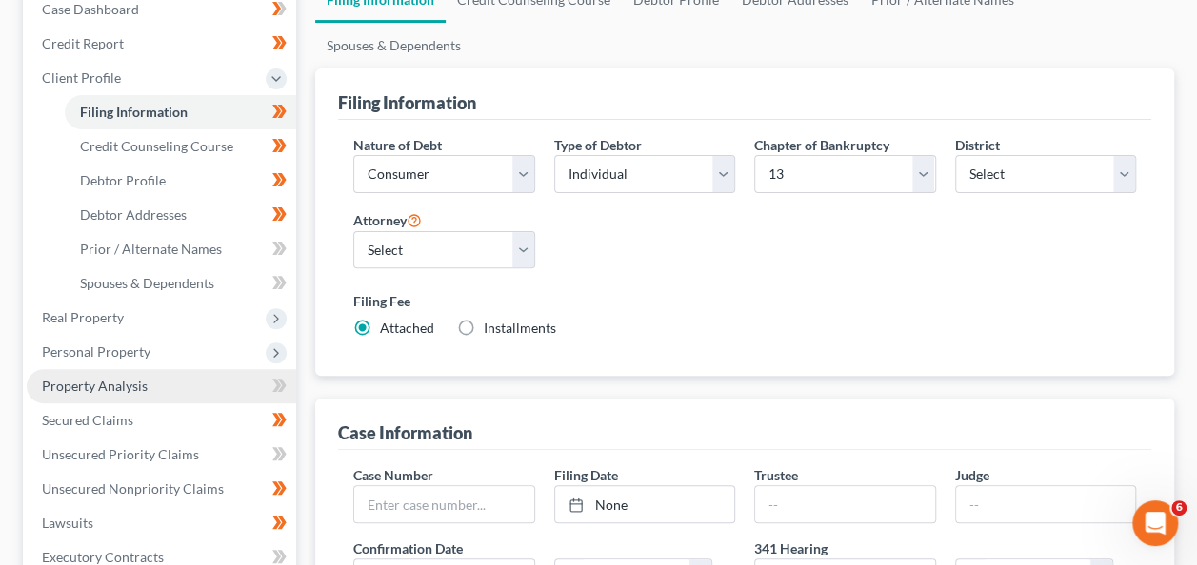
scroll to position [203, 0]
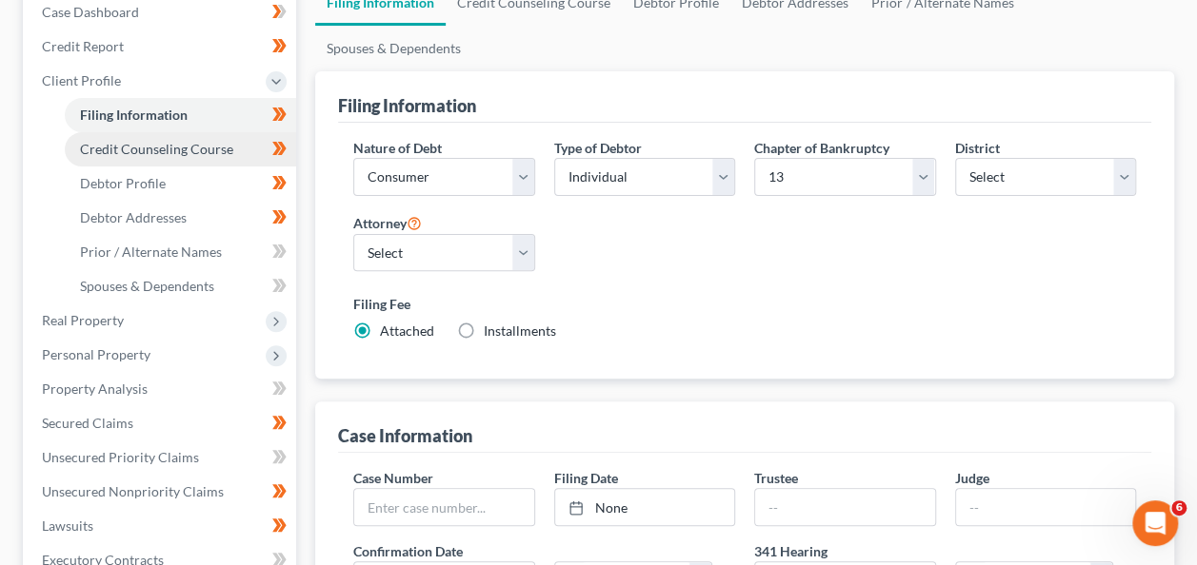
click at [175, 151] on span "Credit Counseling Course" at bounding box center [156, 149] width 153 height 16
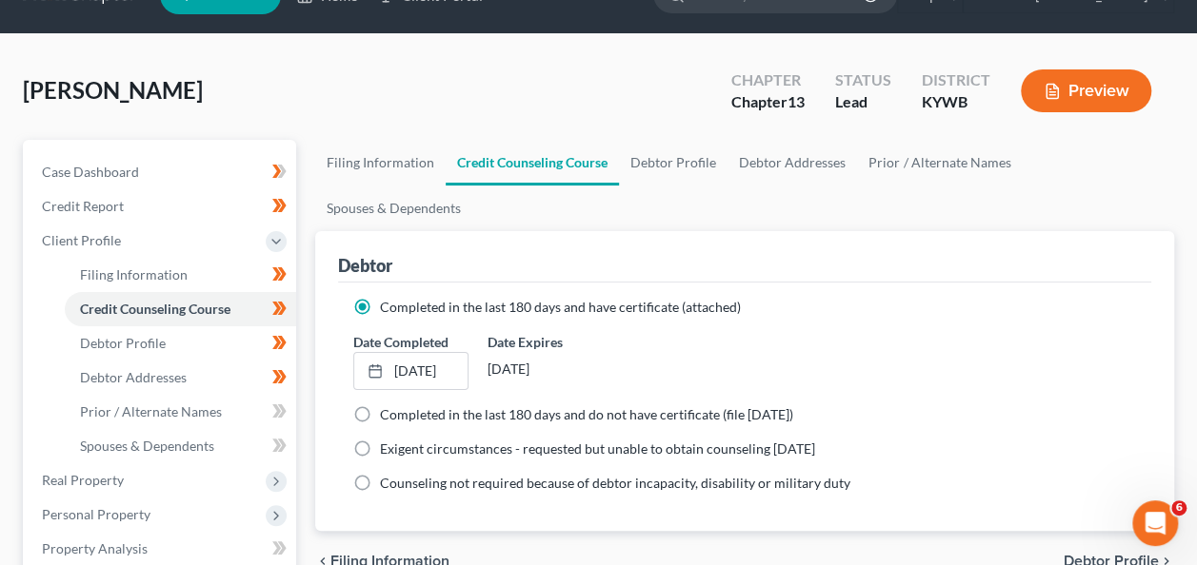
scroll to position [44, 0]
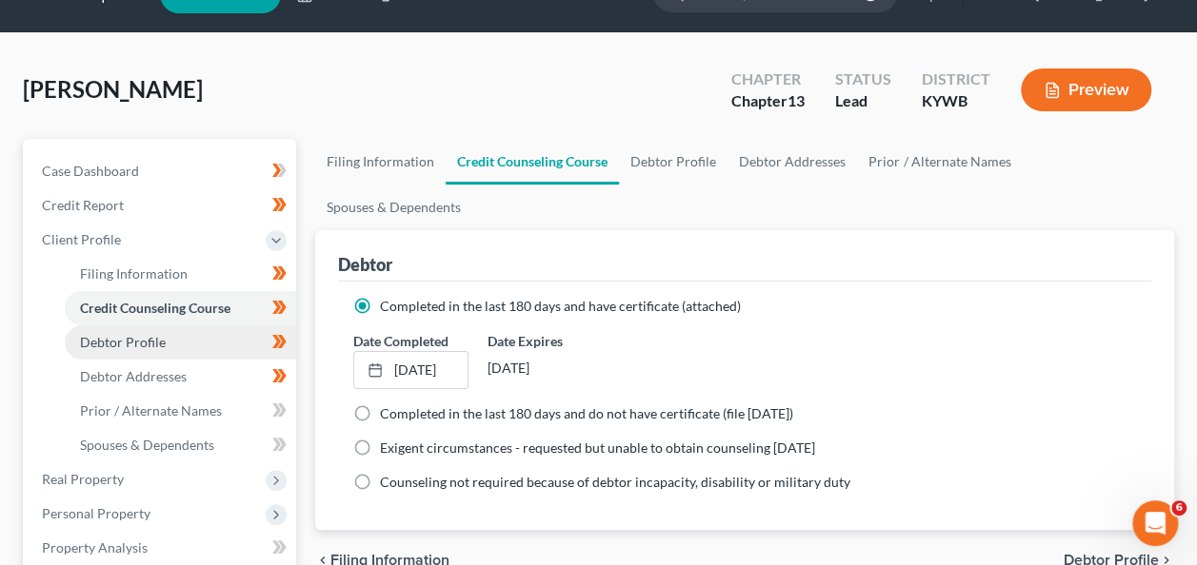
click at [138, 347] on span "Debtor Profile" at bounding box center [123, 342] width 86 height 16
select select "3"
select select "0"
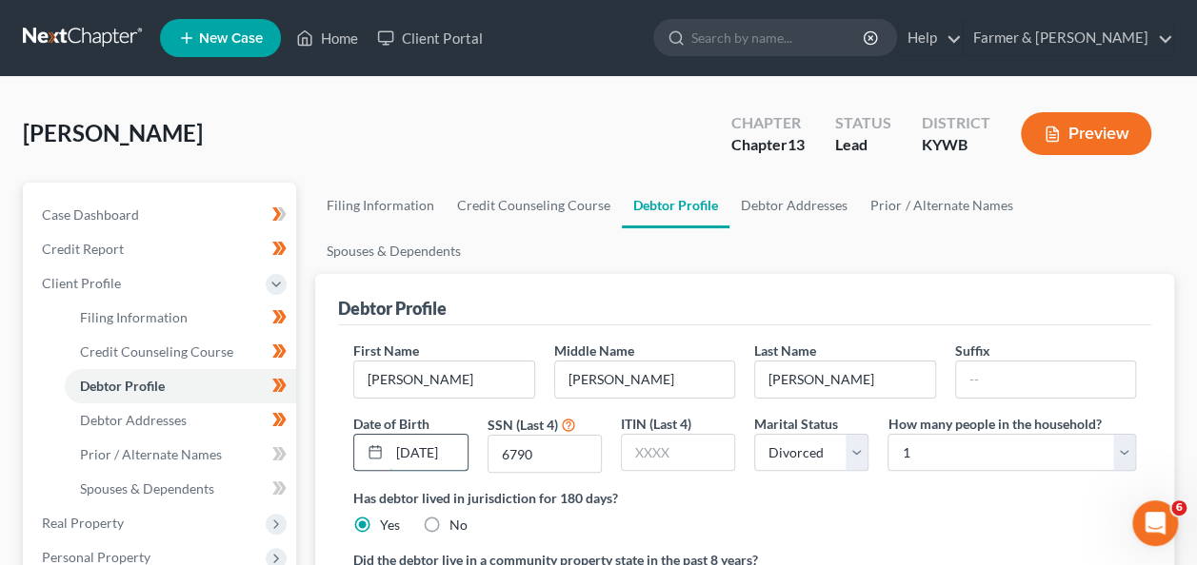
click at [443, 435] on input "[DATE]" at bounding box center [427, 453] width 77 height 36
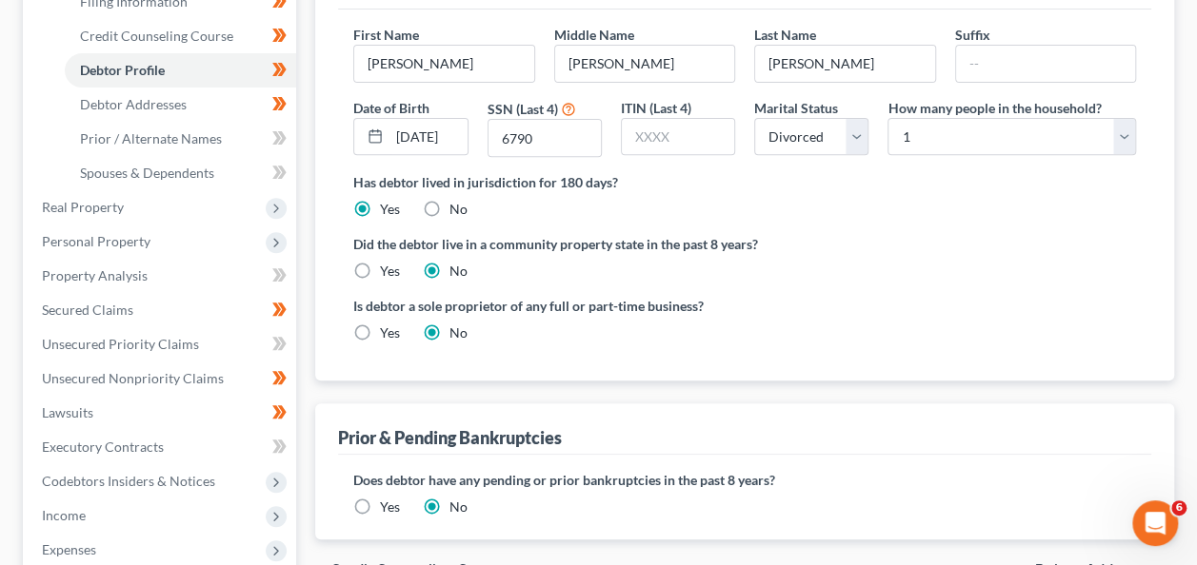
click at [764, 234] on label "Did the debtor live in a community property state in the past 8 years?" at bounding box center [744, 244] width 783 height 20
click at [761, 234] on label "Did the debtor live in a community property state in the past 8 years?" at bounding box center [744, 244] width 783 height 20
click at [704, 234] on label "Did the debtor live in a community property state in the past 8 years?" at bounding box center [744, 244] width 783 height 20
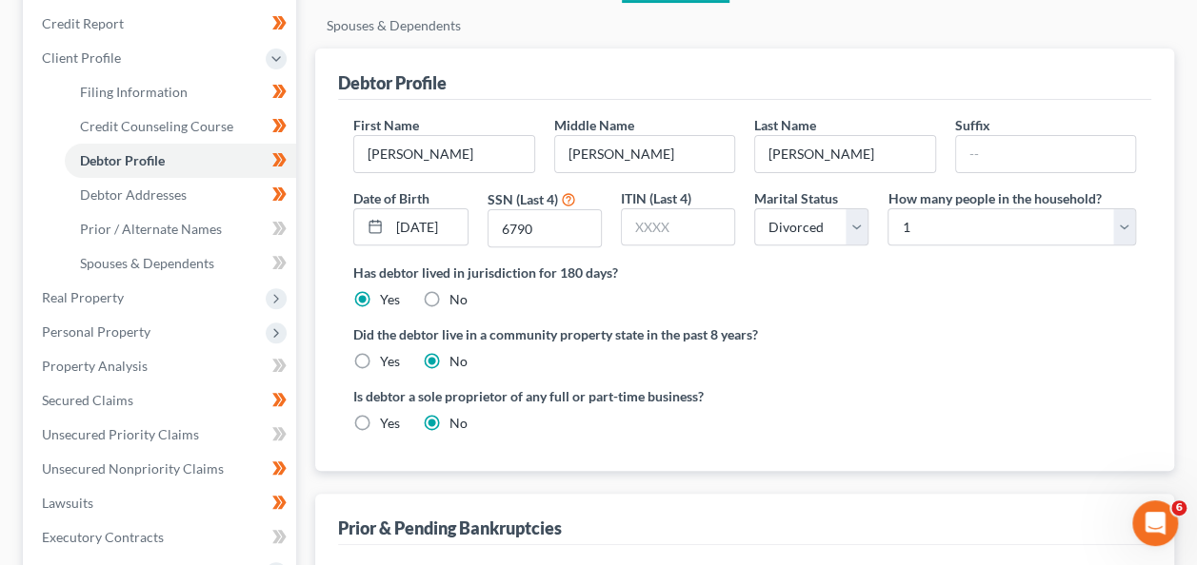
scroll to position [218, 0]
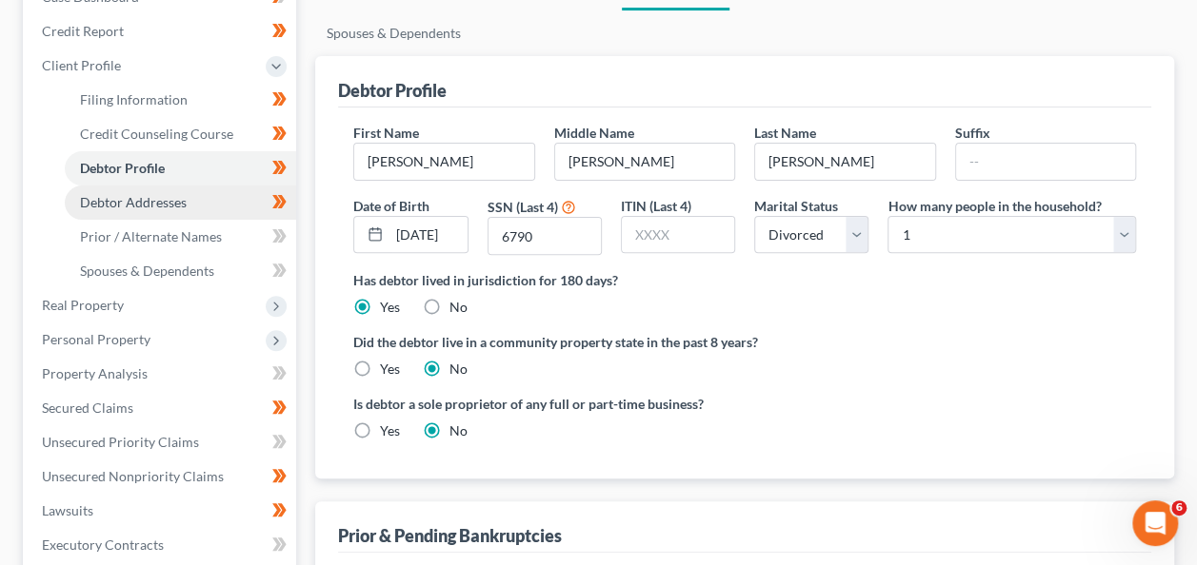
click at [148, 201] on span "Debtor Addresses" at bounding box center [133, 202] width 107 height 16
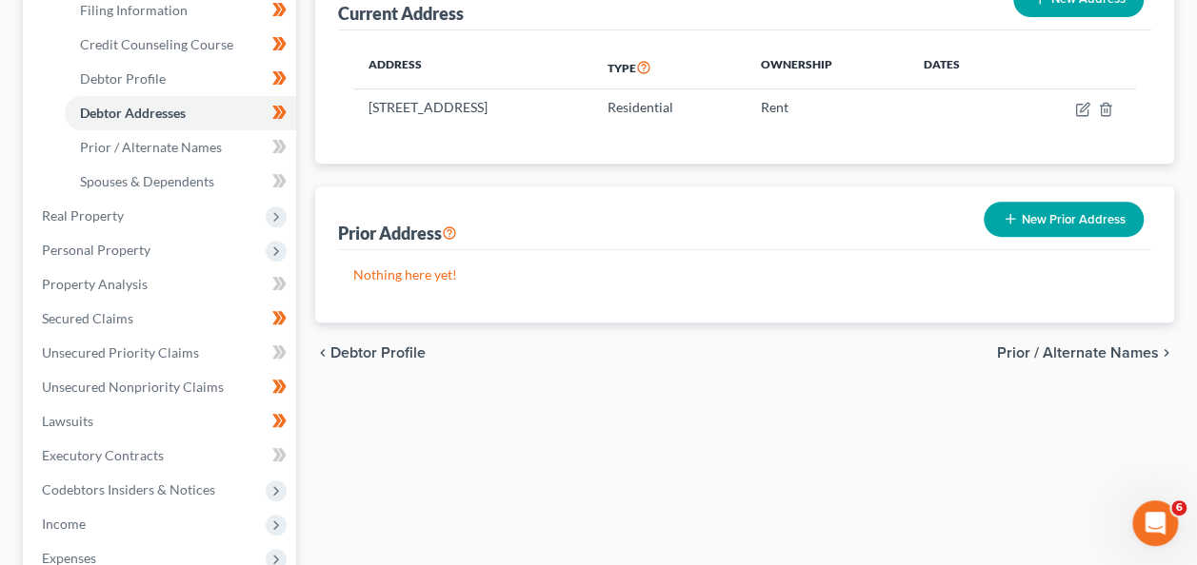
scroll to position [306, 0]
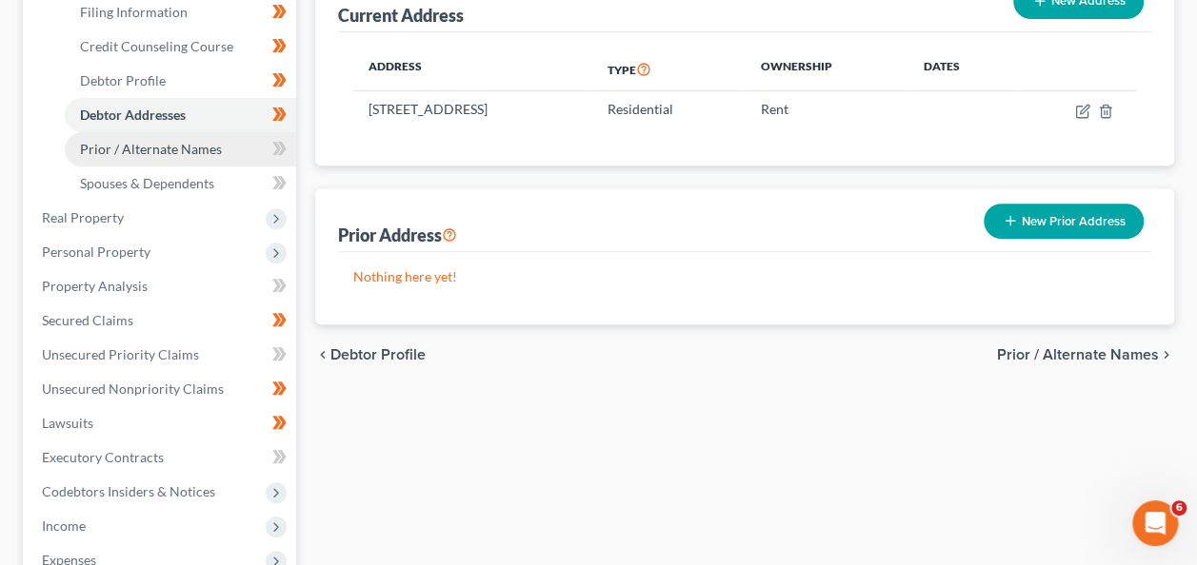
click at [164, 149] on span "Prior / Alternate Names" at bounding box center [151, 149] width 142 height 16
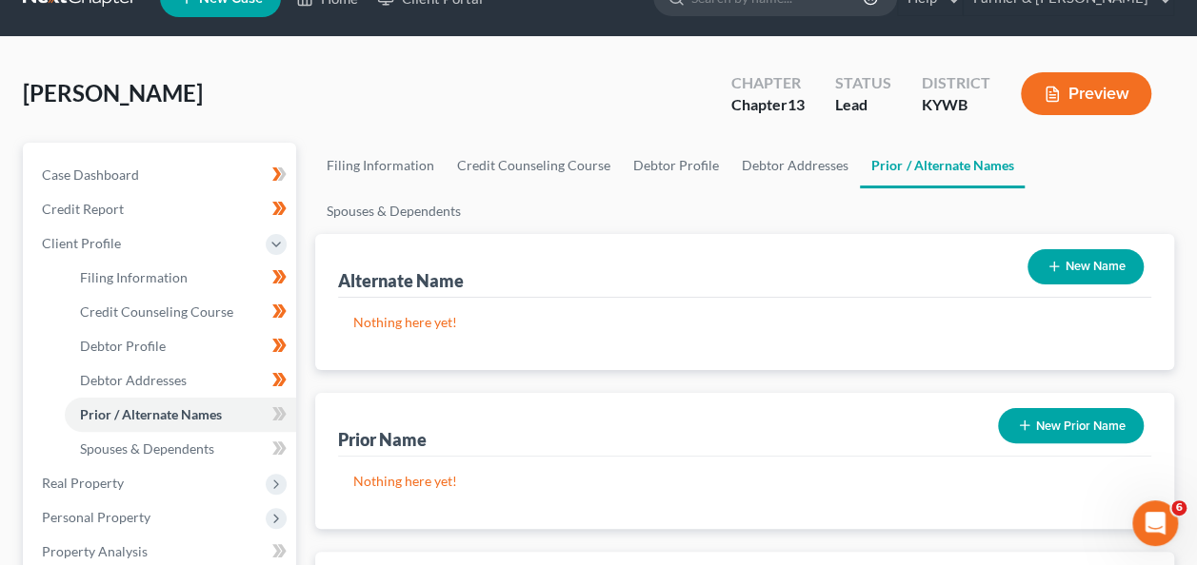
scroll to position [42, 0]
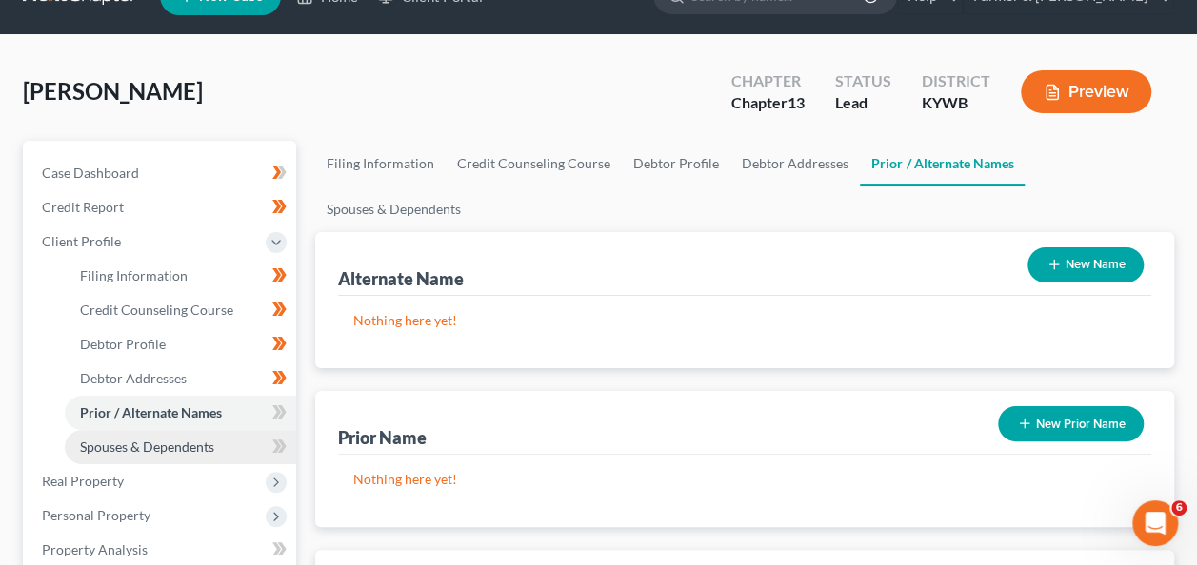
click at [154, 458] on link "Spouses & Dependents" at bounding box center [180, 447] width 231 height 34
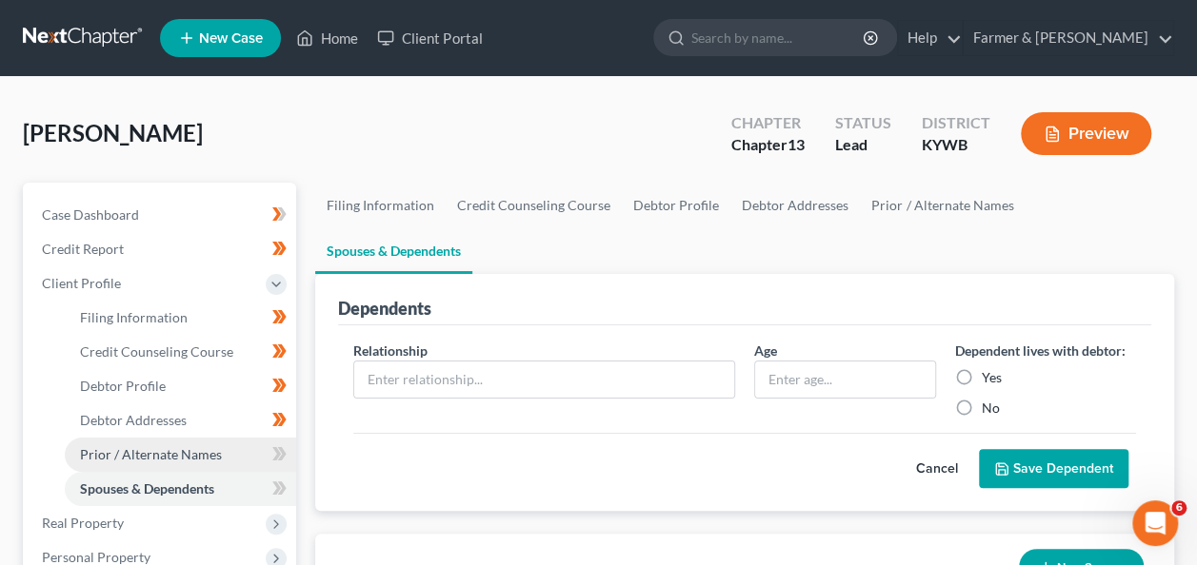
click at [166, 459] on span "Prior / Alternate Names" at bounding box center [151, 454] width 142 height 16
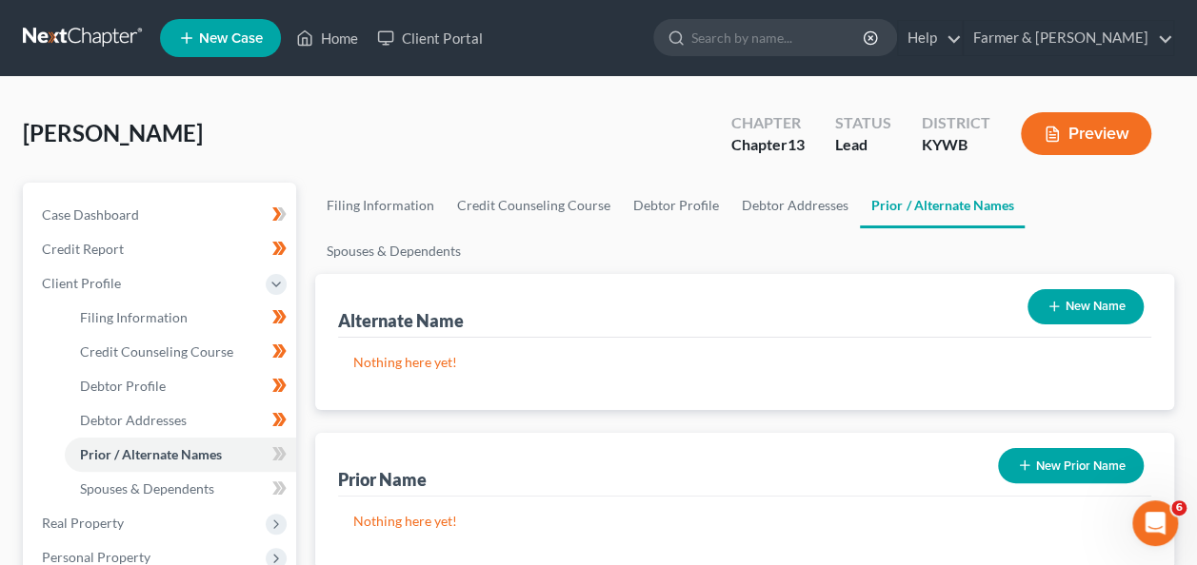
scroll to position [100, 0]
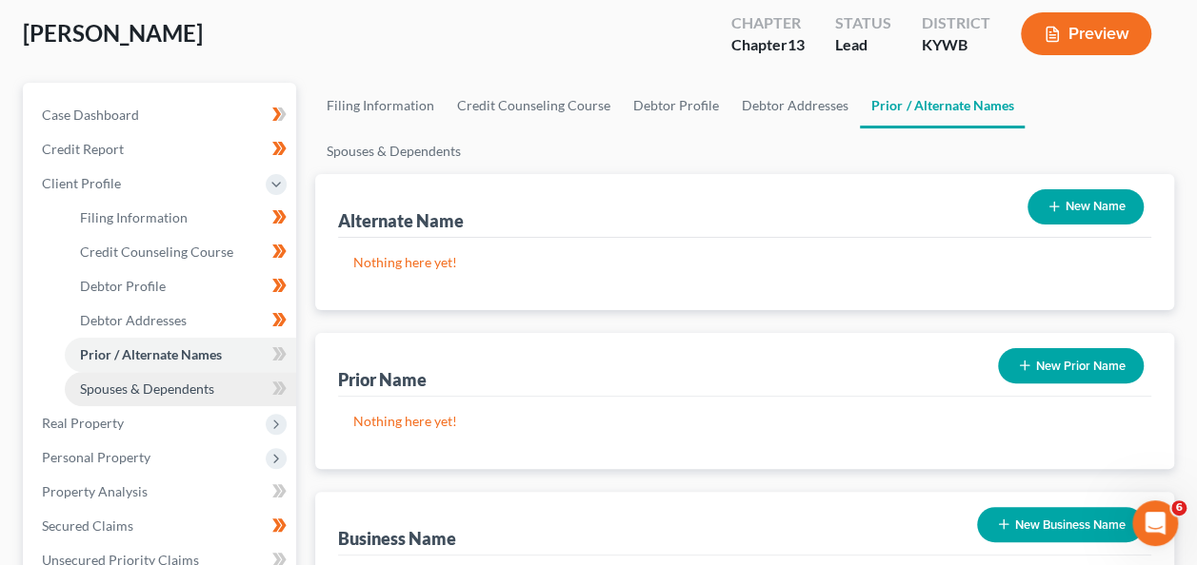
click at [188, 387] on span "Spouses & Dependents" at bounding box center [147, 389] width 134 height 16
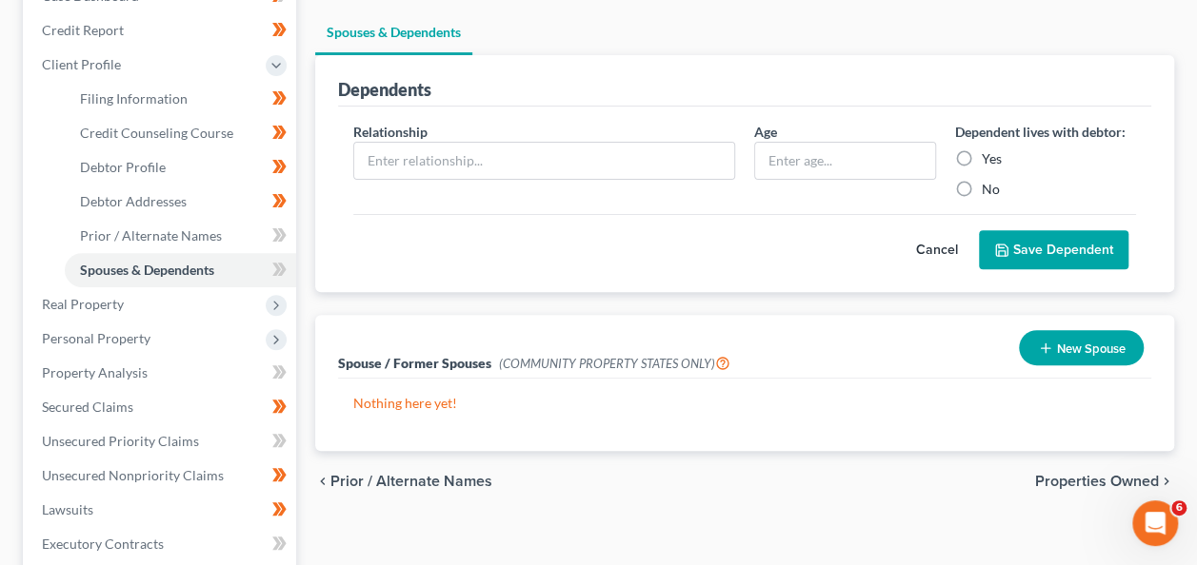
scroll to position [87, 0]
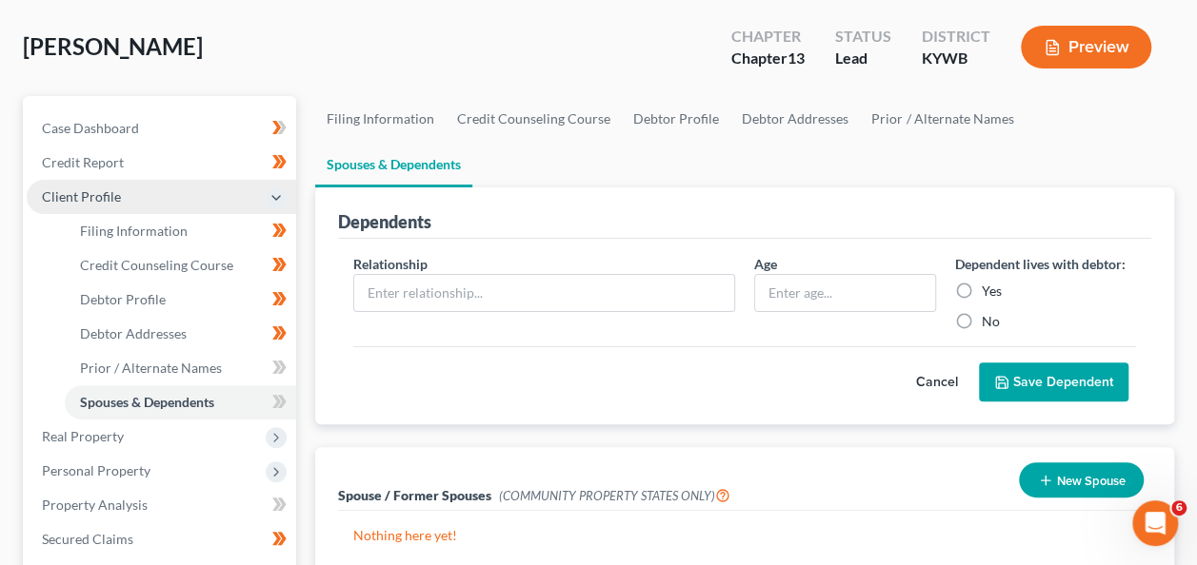
click at [149, 191] on span "Client Profile" at bounding box center [161, 197] width 269 height 34
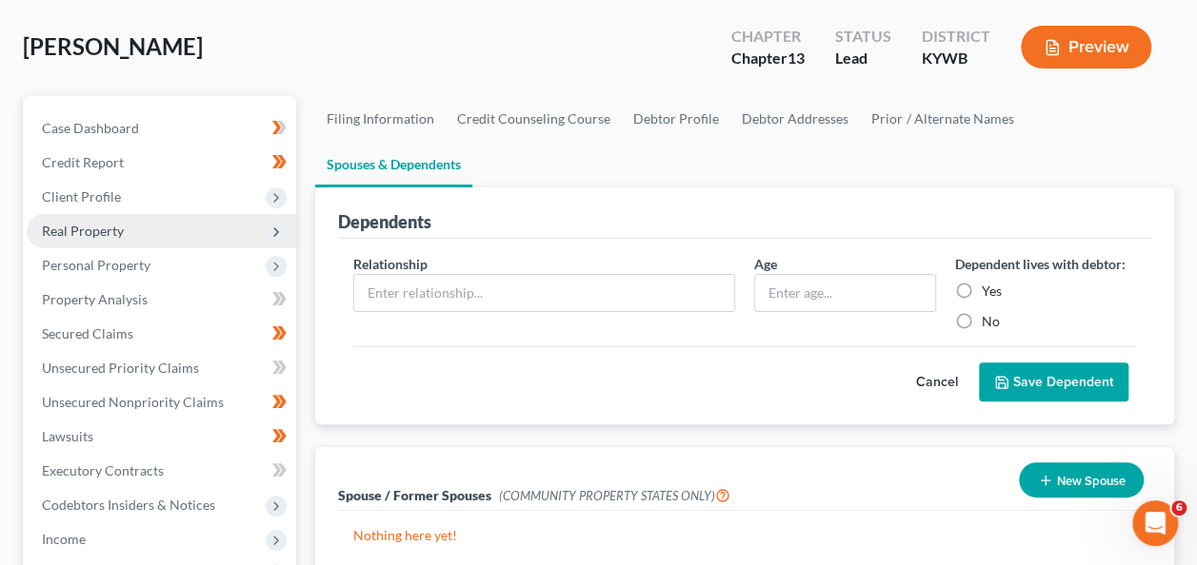
click at [79, 243] on span "Real Property" at bounding box center [161, 231] width 269 height 34
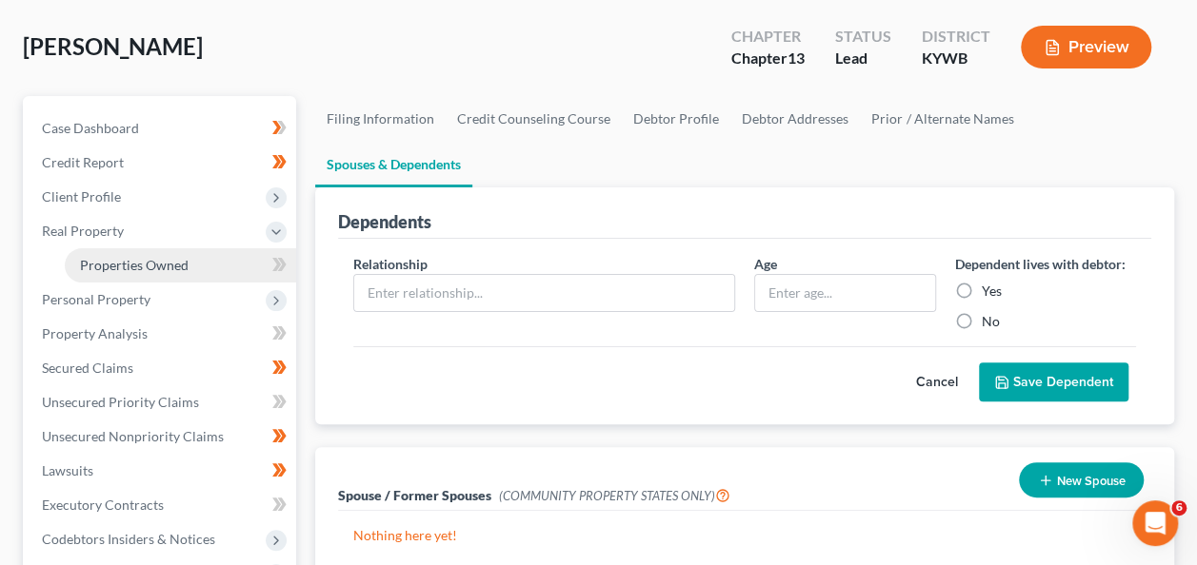
click at [169, 280] on link "Properties Owned" at bounding box center [180, 265] width 231 height 34
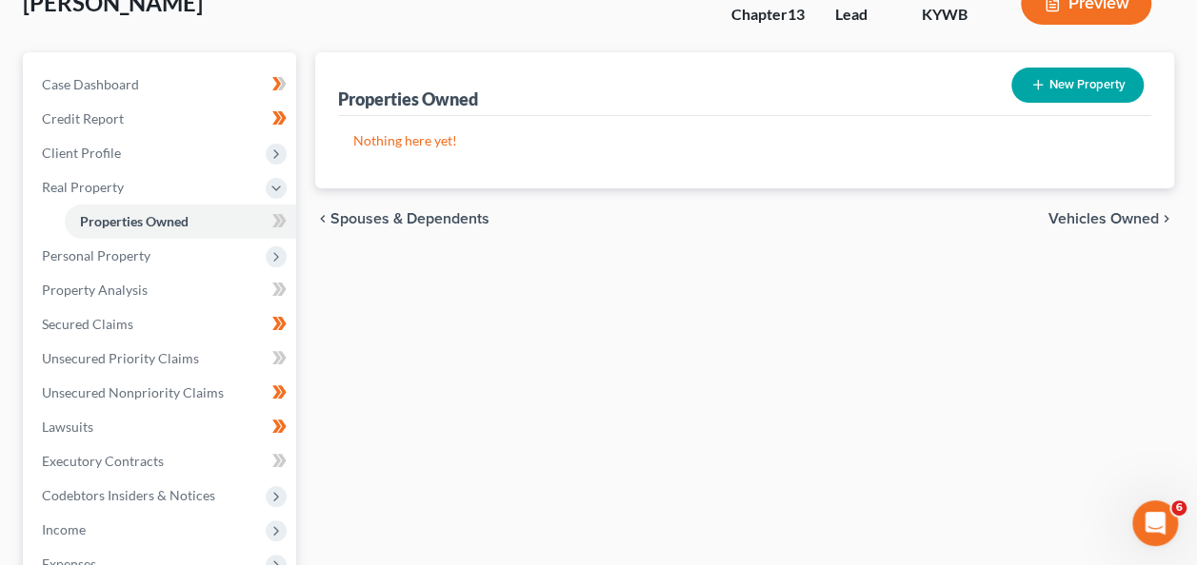
scroll to position [129, 0]
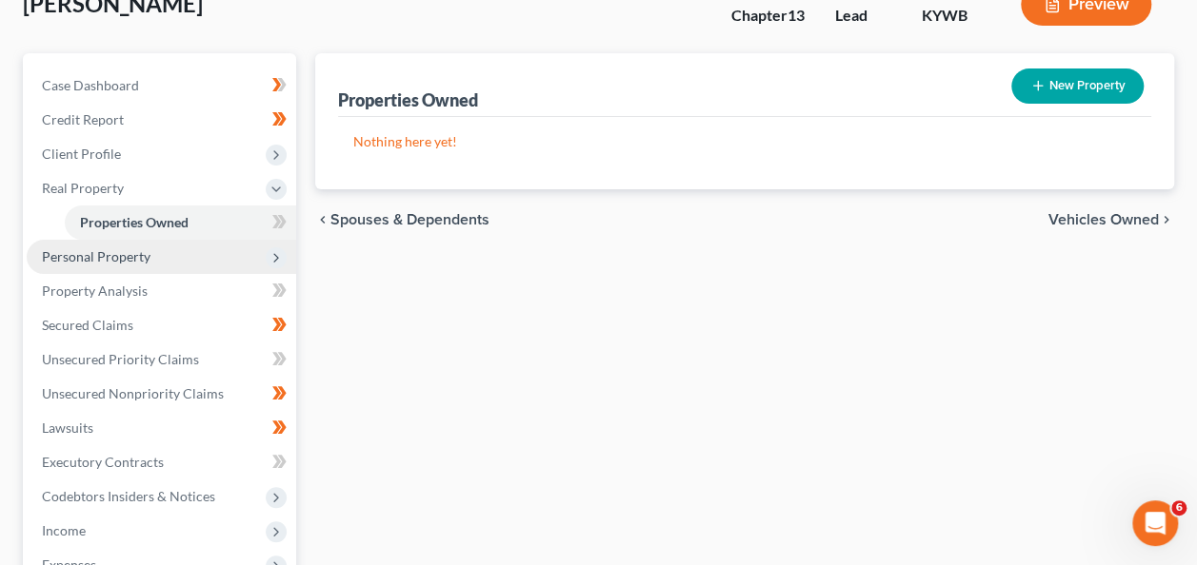
click at [124, 251] on span "Personal Property" at bounding box center [96, 256] width 109 height 16
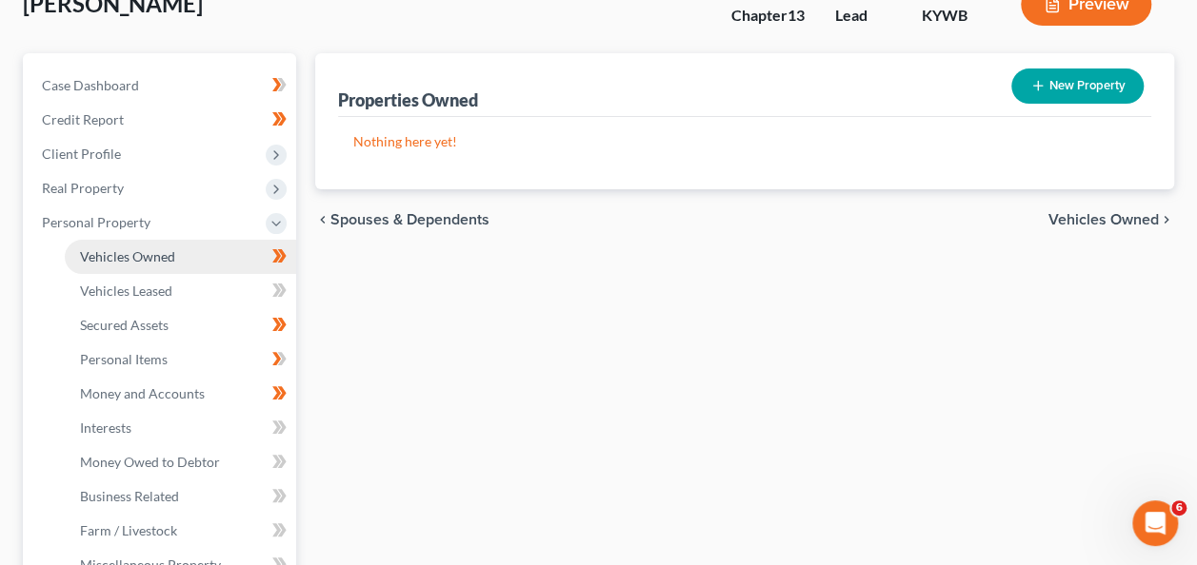
click at [169, 257] on span "Vehicles Owned" at bounding box center [127, 256] width 95 height 16
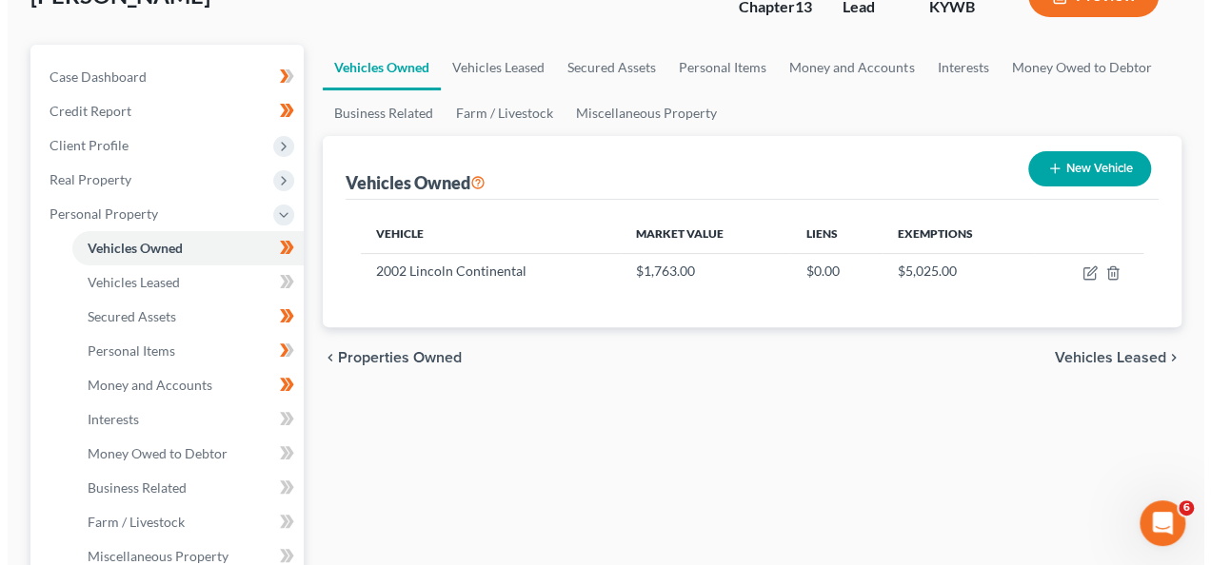
scroll to position [139, 0]
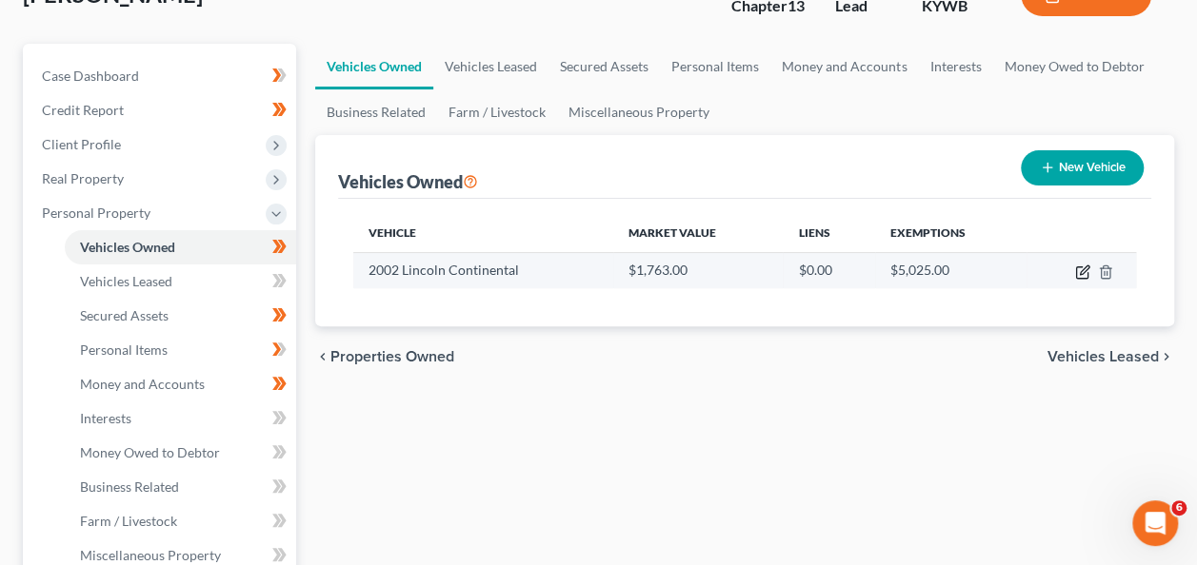
click at [1078, 270] on icon "button" at bounding box center [1082, 272] width 15 height 15
select select "0"
select select "24"
select select "2"
select select "0"
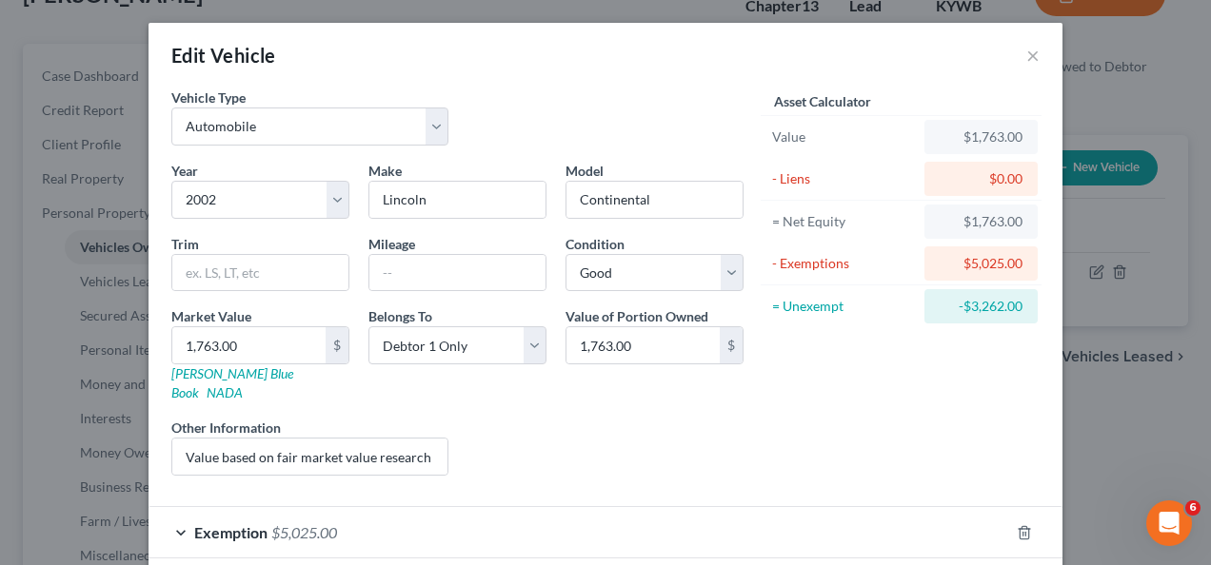
scroll to position [74, 0]
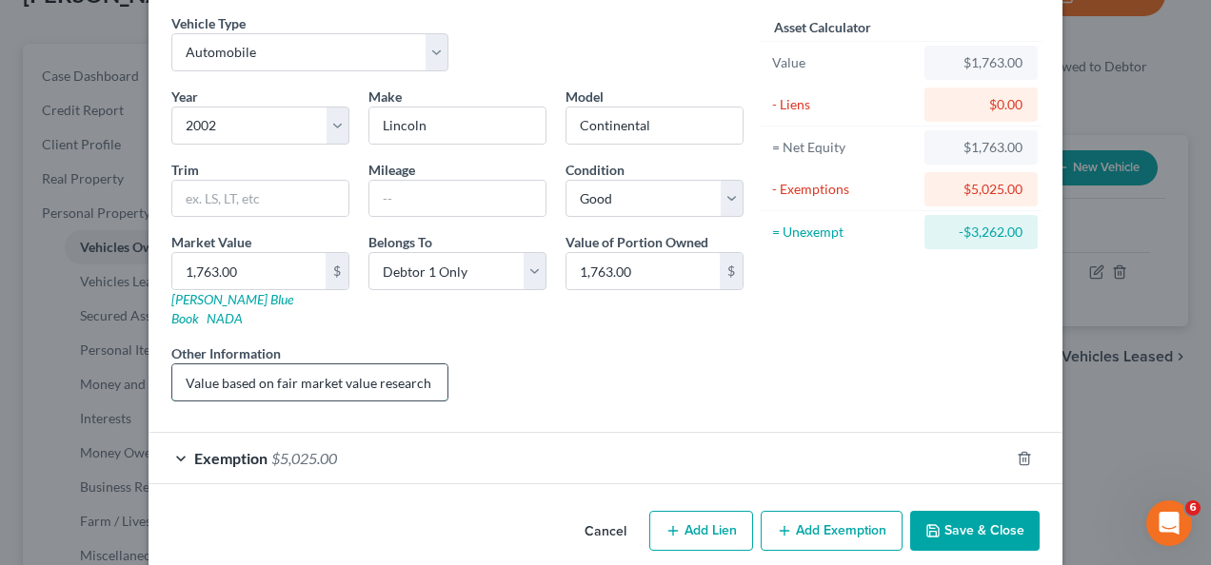
click at [277, 365] on input "Value based on fair market value research done on KBB with NO lien" at bounding box center [309, 383] width 275 height 36
click at [591, 349] on div "Liens Select" at bounding box center [606, 373] width 296 height 58
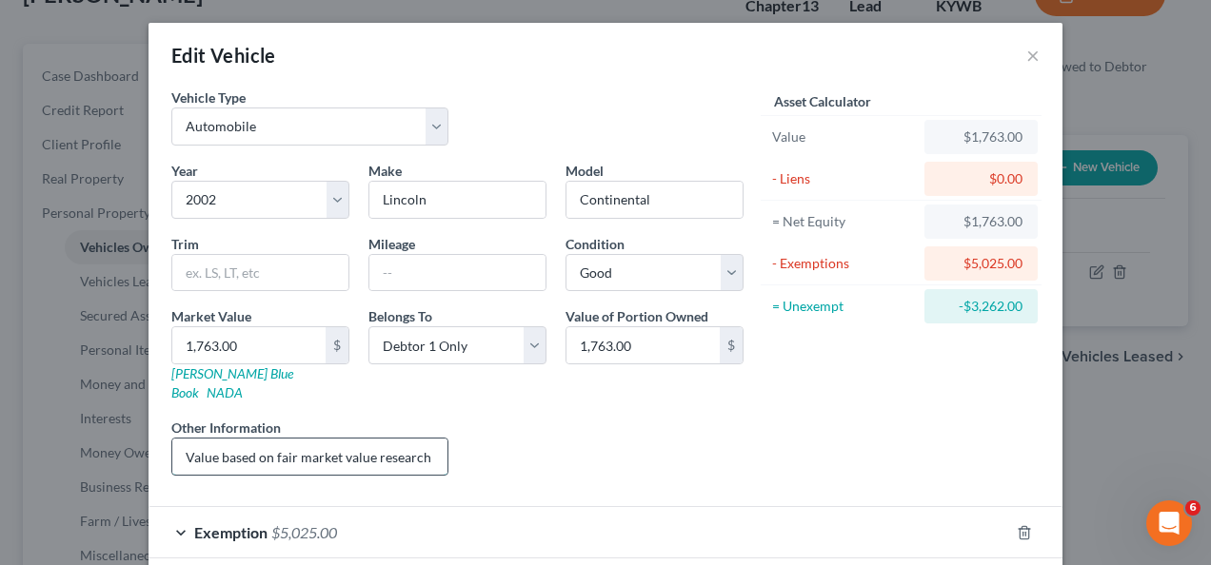
click at [315, 439] on input "Value based on fair market value research done on KBB with NO lien" at bounding box center [309, 457] width 275 height 36
type input "L"
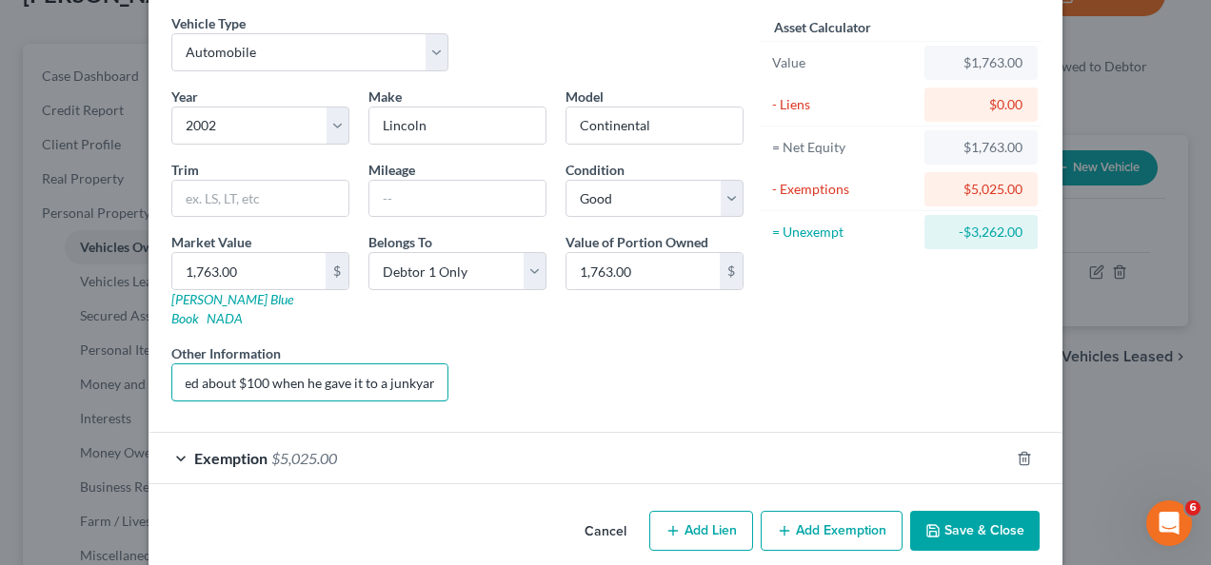
scroll to position [74, 0]
type input "Vehicle was junked about a year ago. He no longer has this vehicle. He received…"
click at [963, 511] on button "Save & Close" at bounding box center [974, 531] width 129 height 40
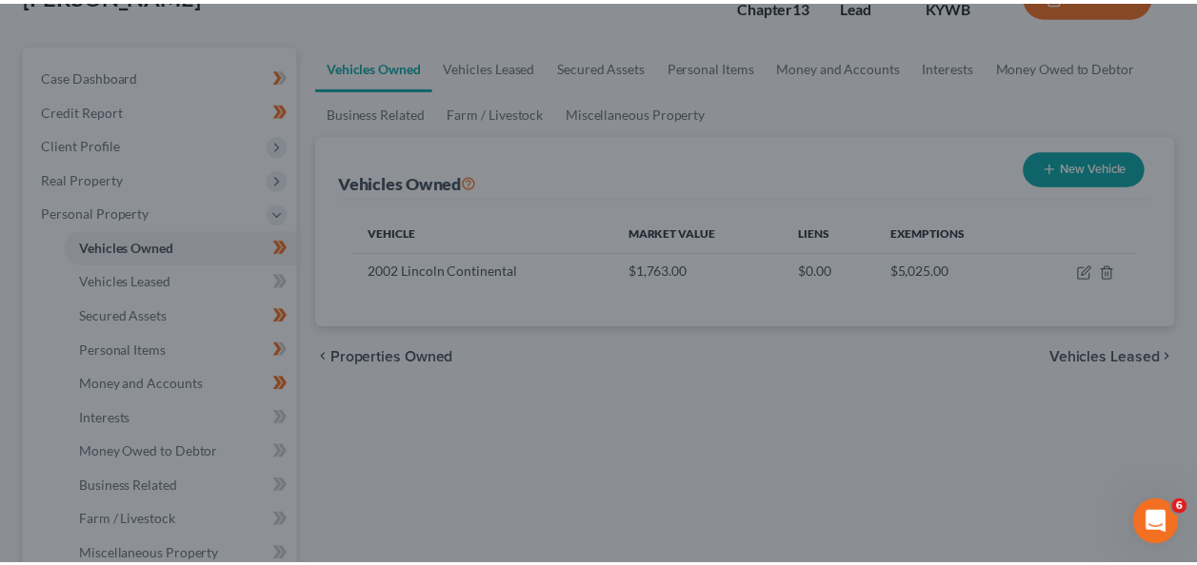
scroll to position [0, 0]
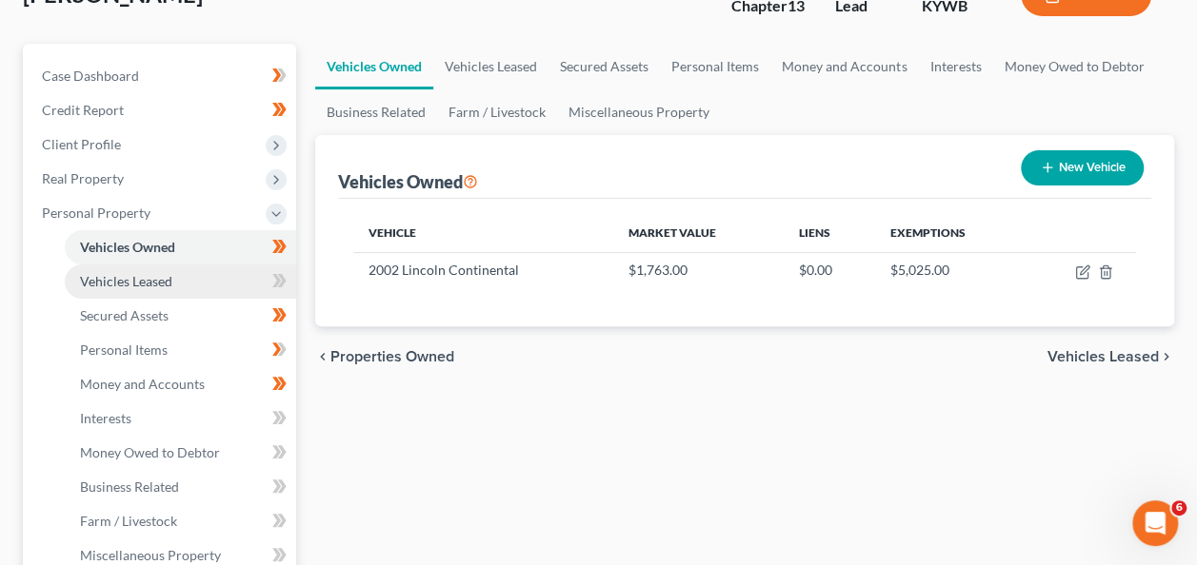
click at [145, 279] on span "Vehicles Leased" at bounding box center [126, 281] width 92 height 16
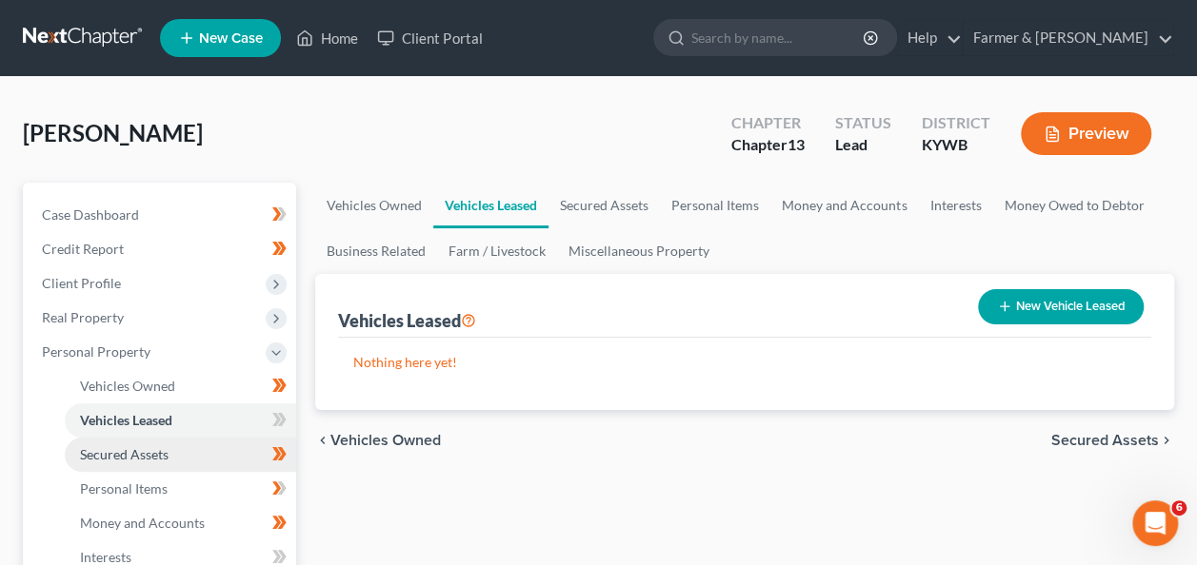
click at [141, 453] on span "Secured Assets" at bounding box center [124, 454] width 89 height 16
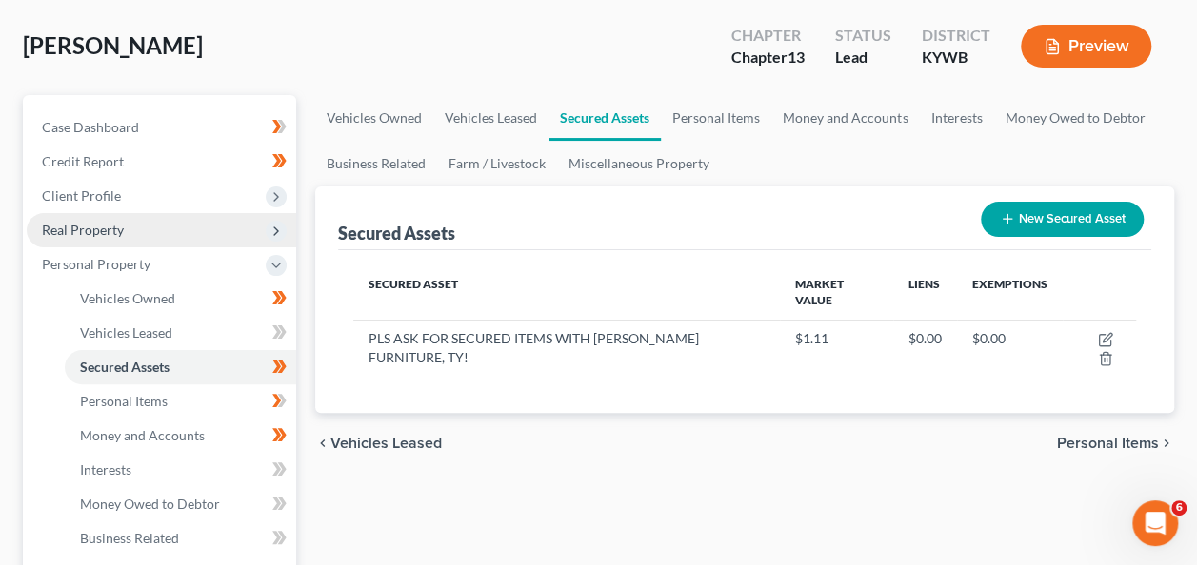
scroll to position [90, 0]
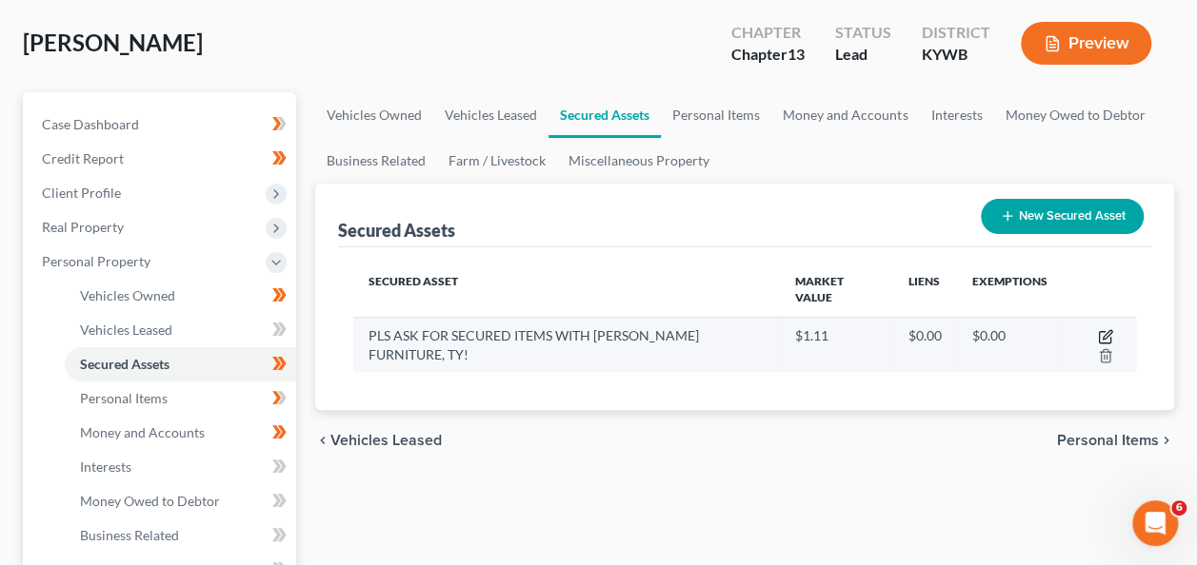
click at [1101, 334] on icon "button" at bounding box center [1105, 336] width 15 height 15
select select "household_goods"
select select "2"
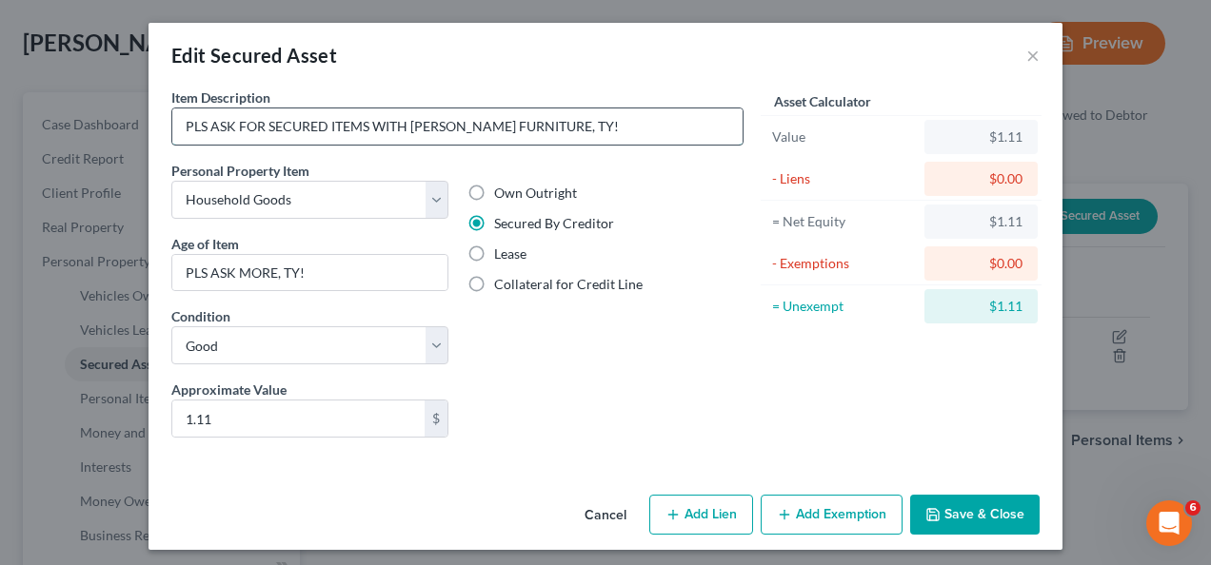
click at [470, 132] on input "PLS ASK FOR SECURED ITEMS WITH [PERSON_NAME] FURNITURE, TY!" at bounding box center [457, 127] width 570 height 36
type input "Loveseat, couch, recliner"
click at [587, 508] on button "Cancel" at bounding box center [605, 516] width 72 height 38
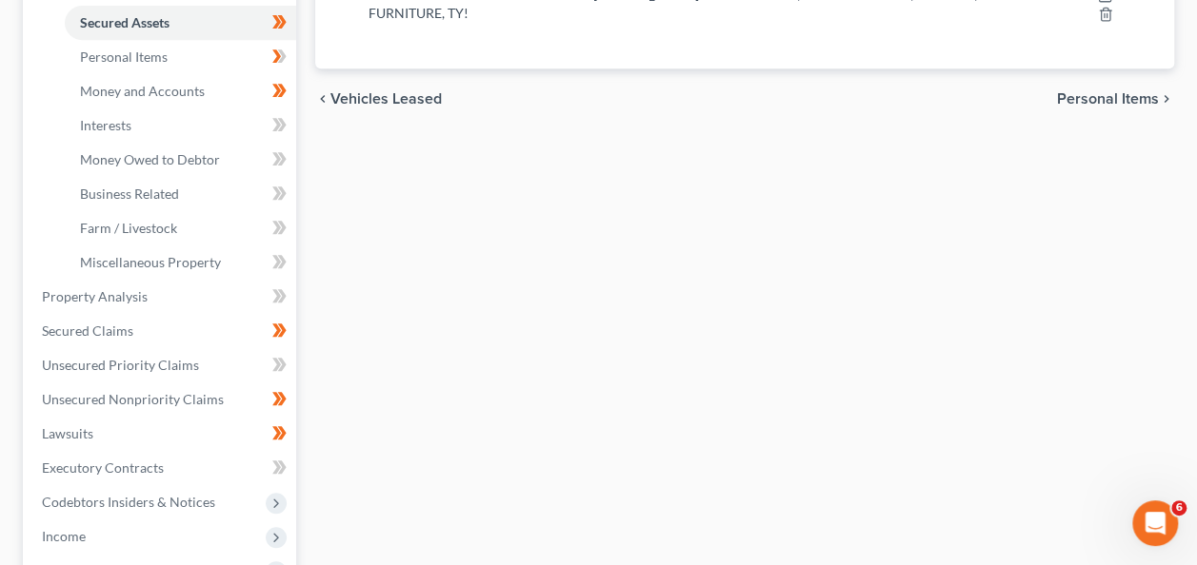
scroll to position [430, 0]
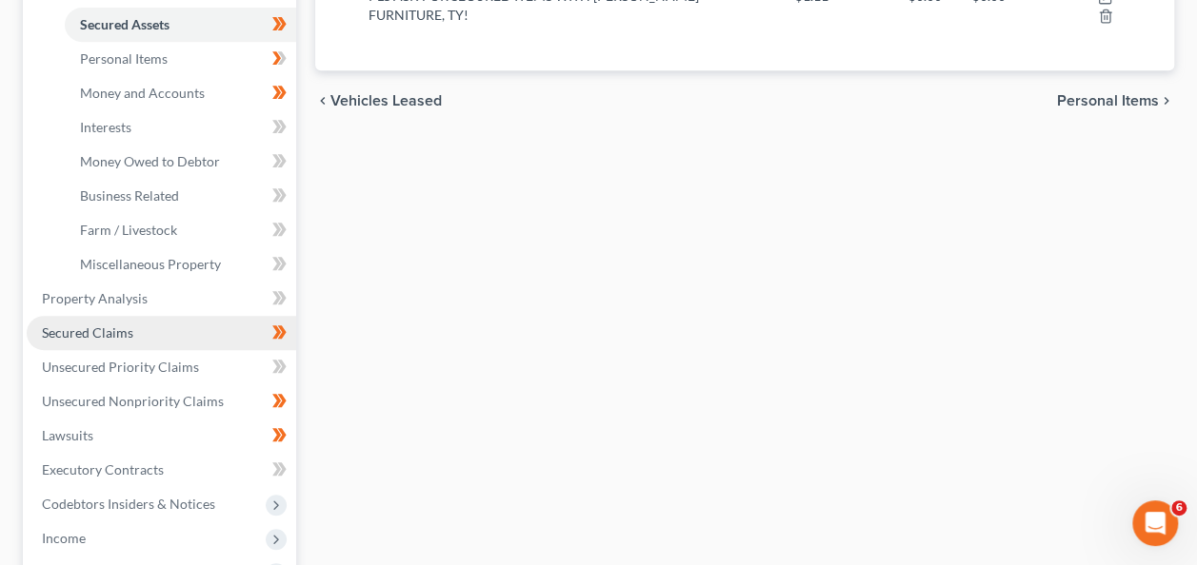
click at [84, 337] on span "Secured Claims" at bounding box center [87, 333] width 91 height 16
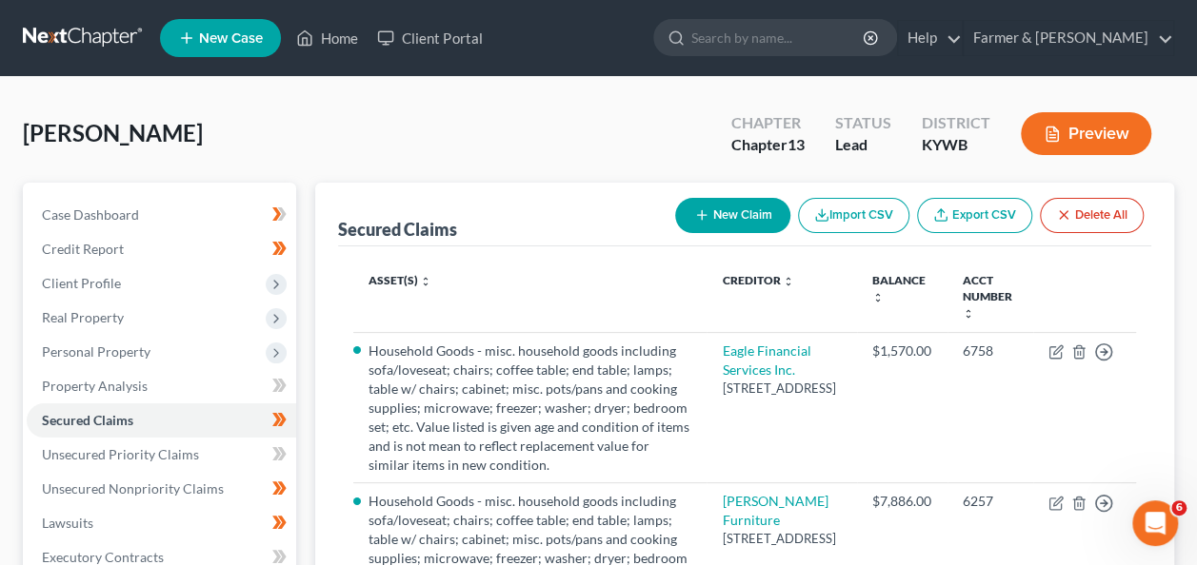
scroll to position [93, 0]
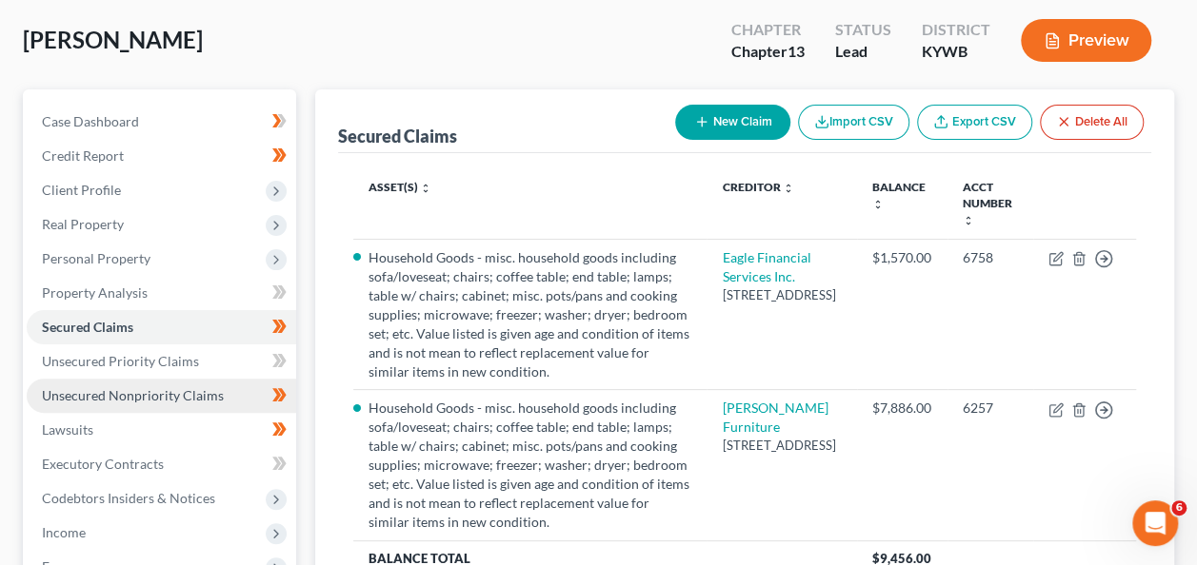
click at [102, 398] on span "Unsecured Nonpriority Claims" at bounding box center [133, 395] width 182 height 16
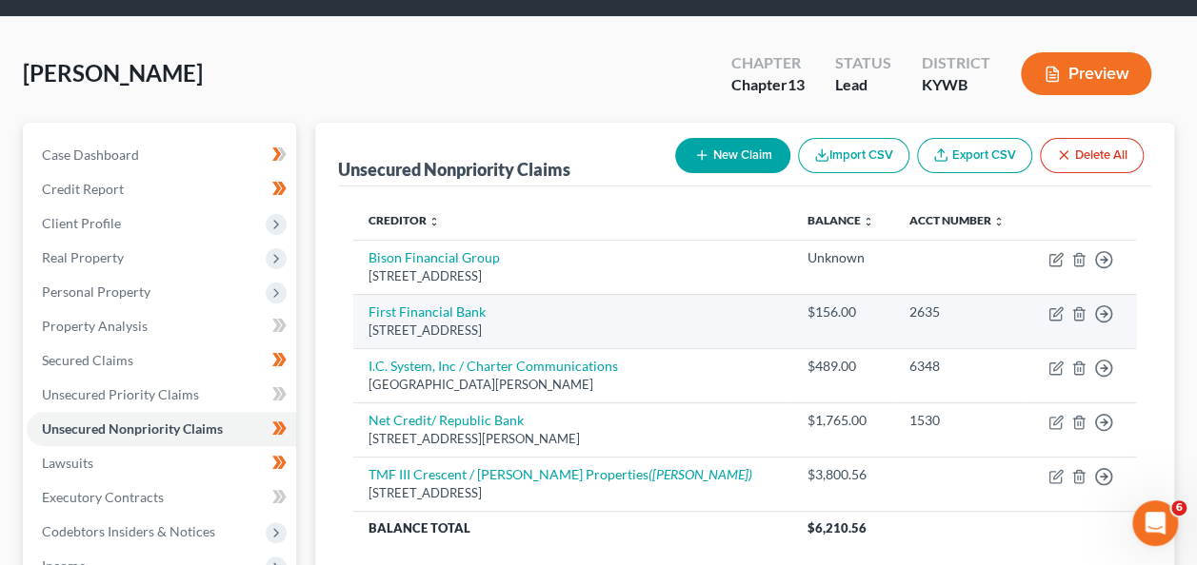
scroll to position [59, 0]
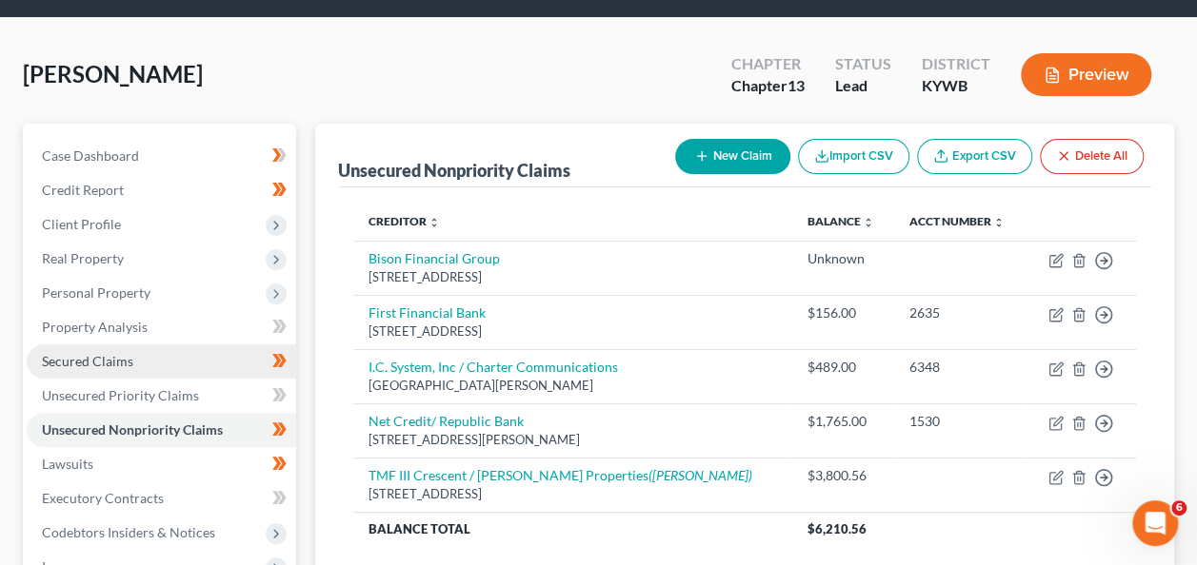
click at [94, 358] on span "Secured Claims" at bounding box center [87, 361] width 91 height 16
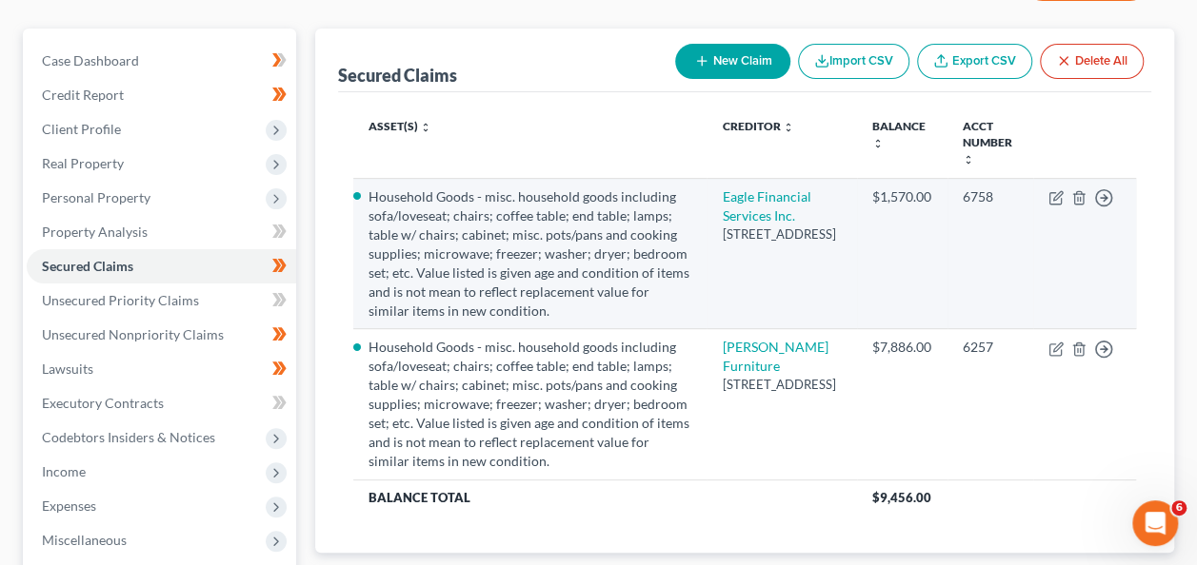
scroll to position [159, 0]
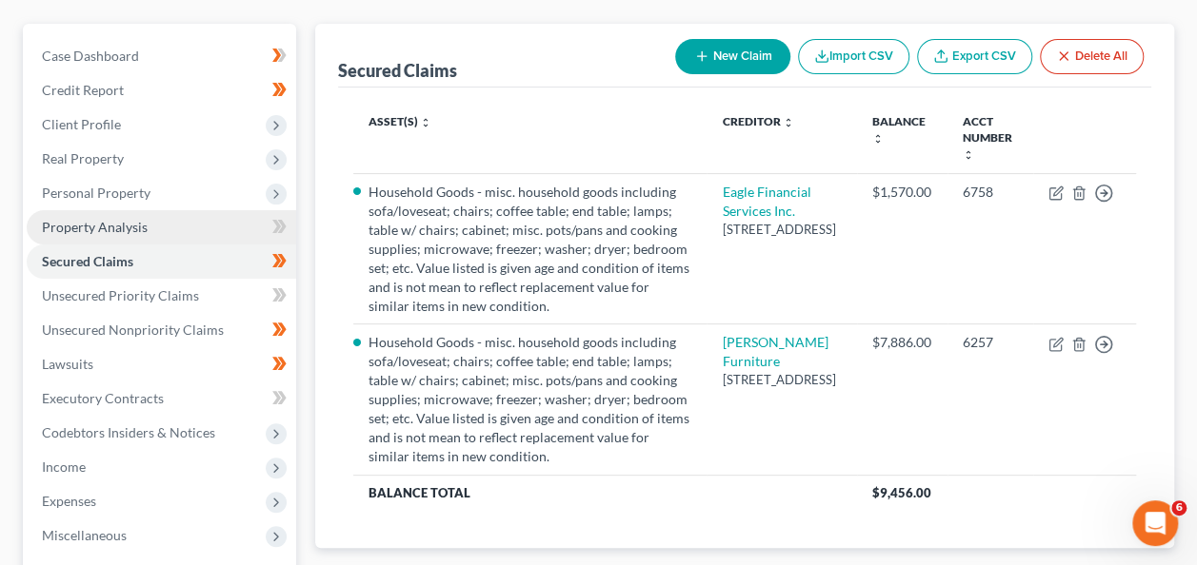
click at [99, 219] on span "Property Analysis" at bounding box center [95, 227] width 106 height 16
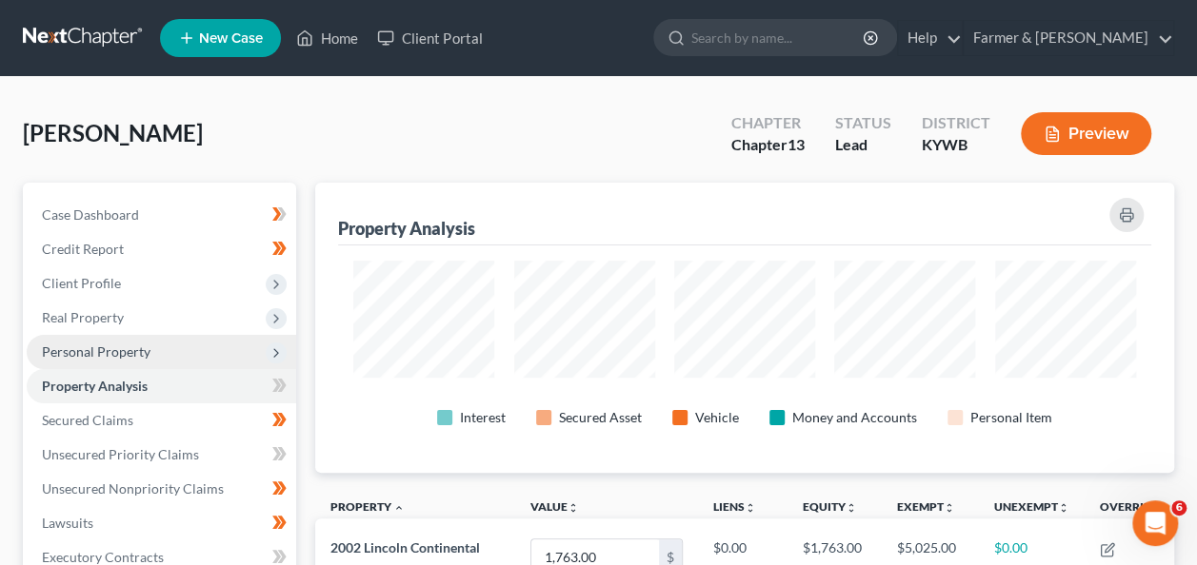
scroll to position [951725, 951157]
click at [96, 350] on span "Personal Property" at bounding box center [96, 352] width 109 height 16
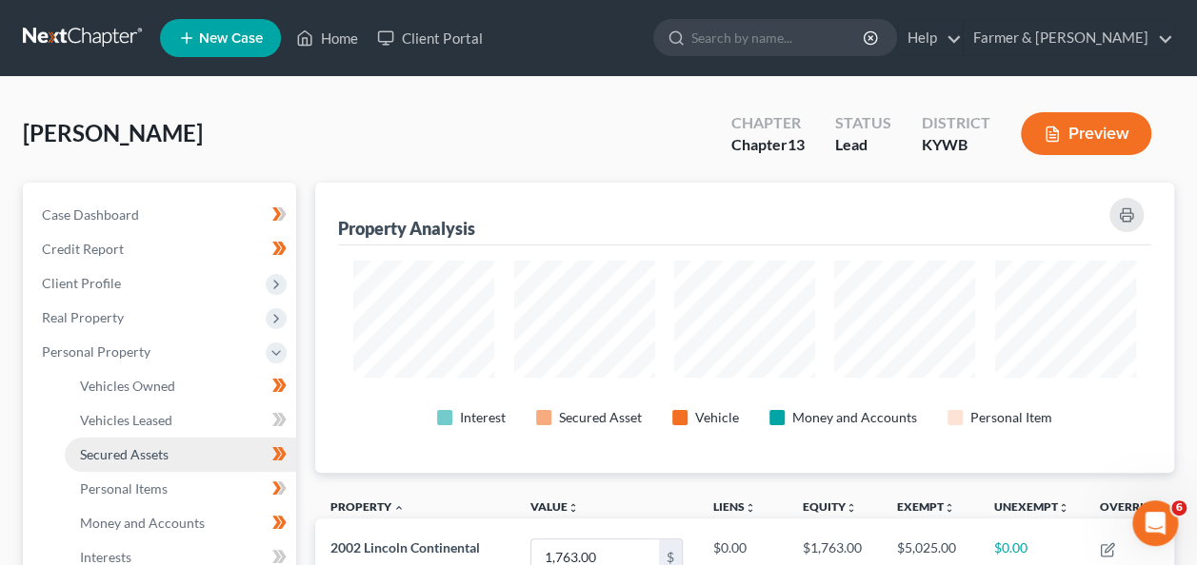
click at [151, 462] on link "Secured Assets" at bounding box center [180, 455] width 231 height 34
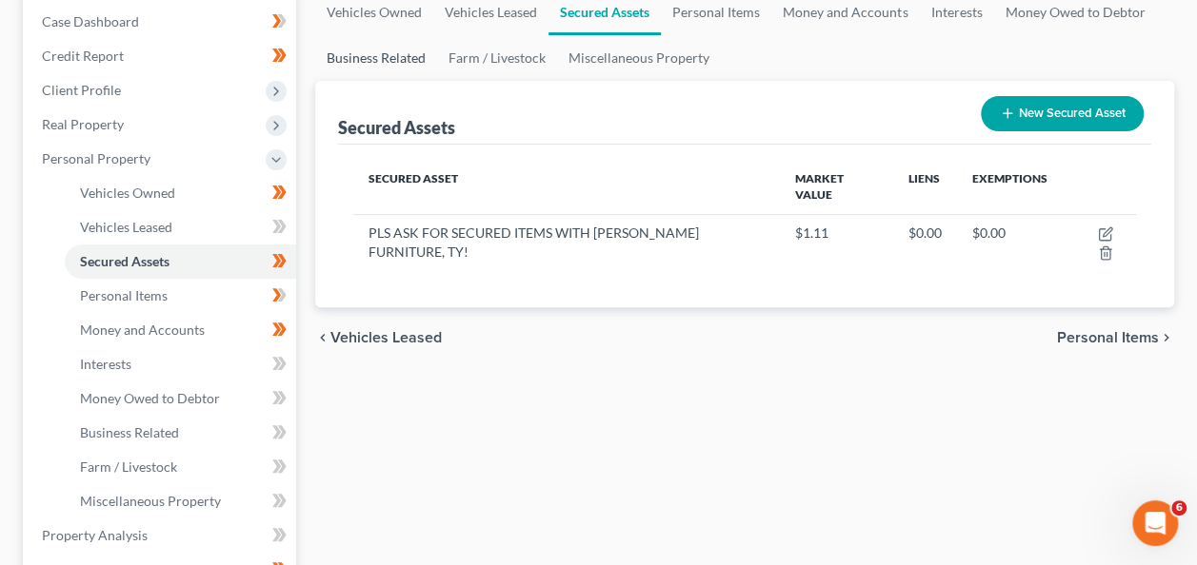
scroll to position [194, 0]
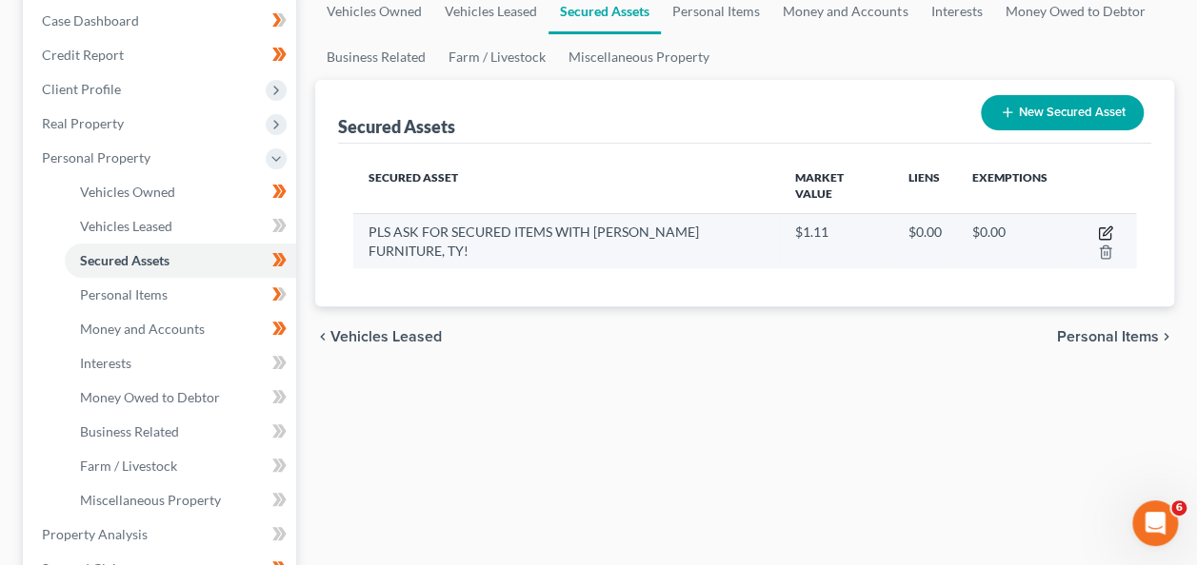
click at [1104, 230] on icon "button" at bounding box center [1106, 231] width 9 height 9
select select "household_goods"
select select "2"
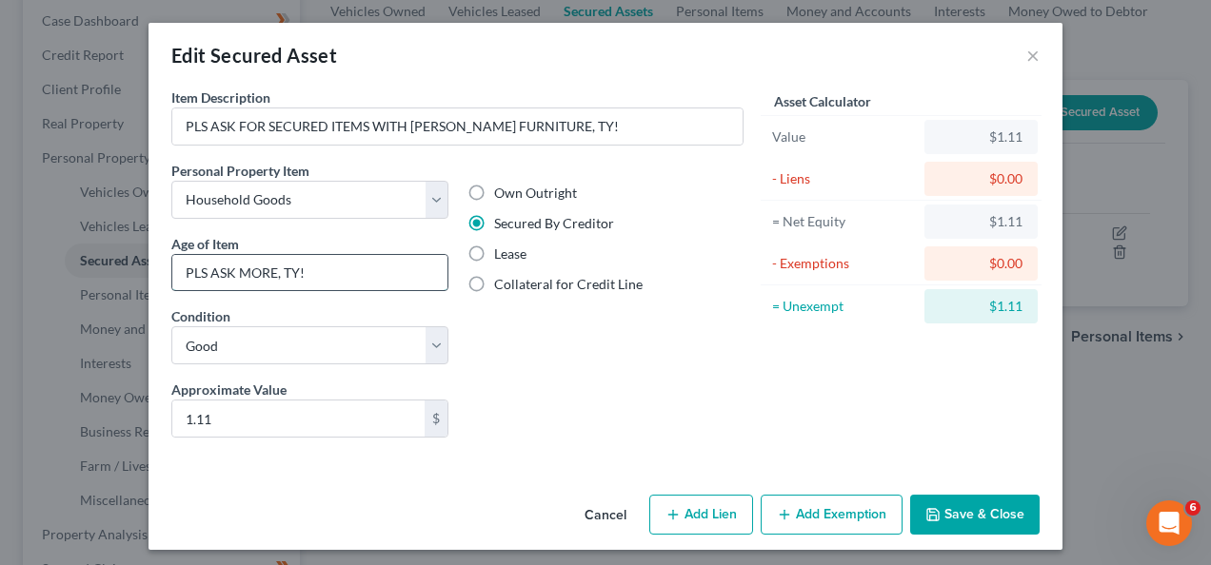
click at [327, 275] on input "PLS ASK MORE, TY!" at bounding box center [309, 273] width 275 height 36
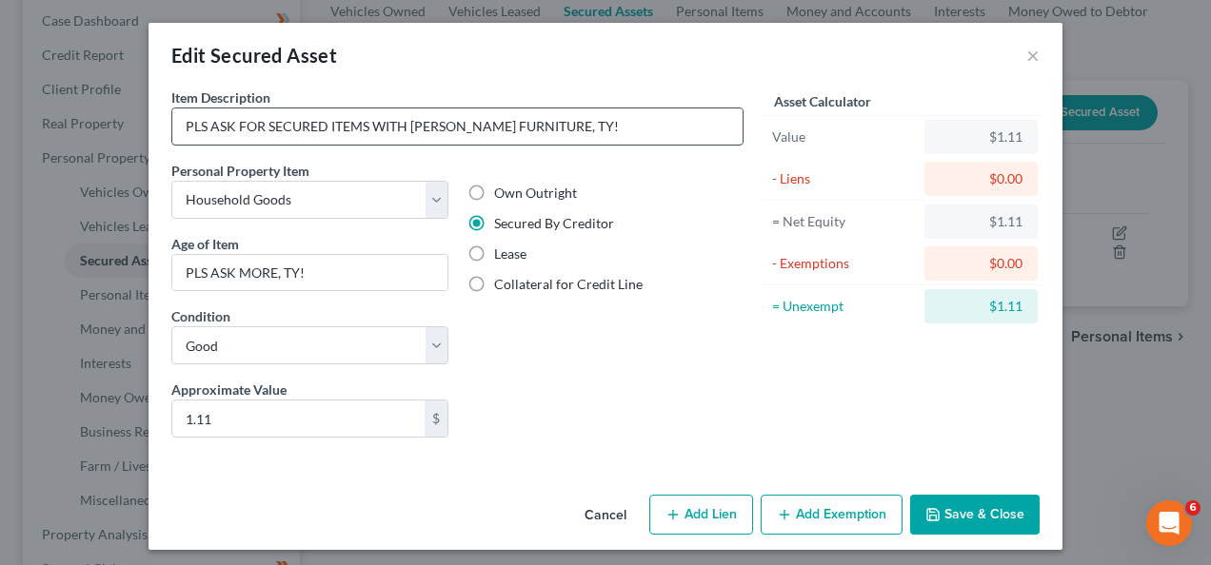
click at [262, 143] on input "PLS ASK FOR SECURED ITEMS WITH [PERSON_NAME] FURNITURE, TY!" at bounding box center [457, 127] width 570 height 36
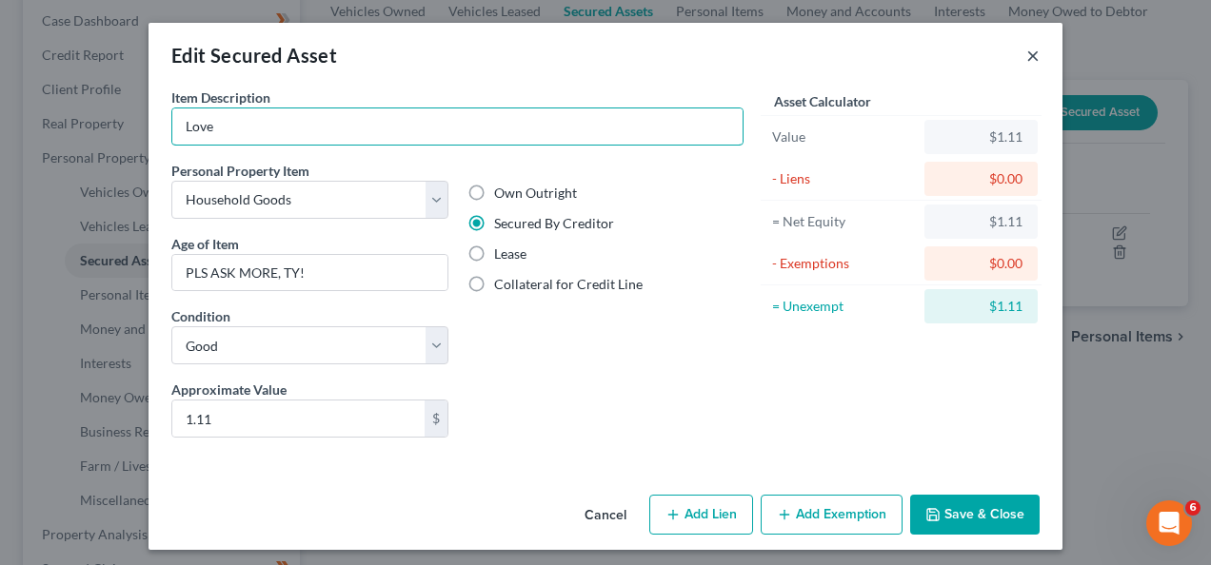
type input "Loveseat, couch, recliner"
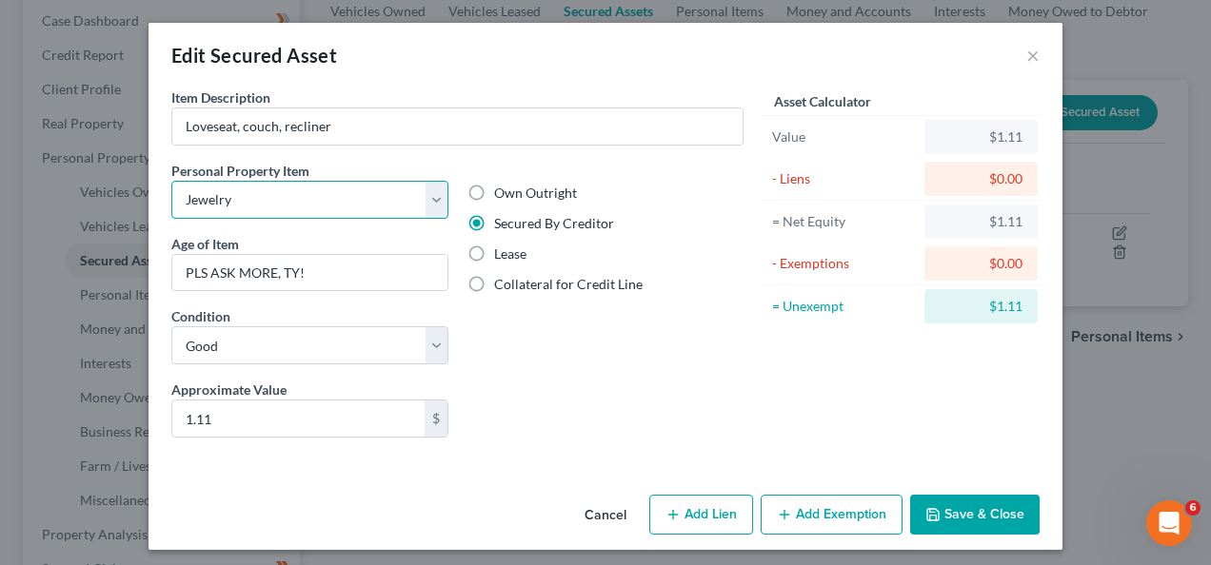
select select "household_goods"
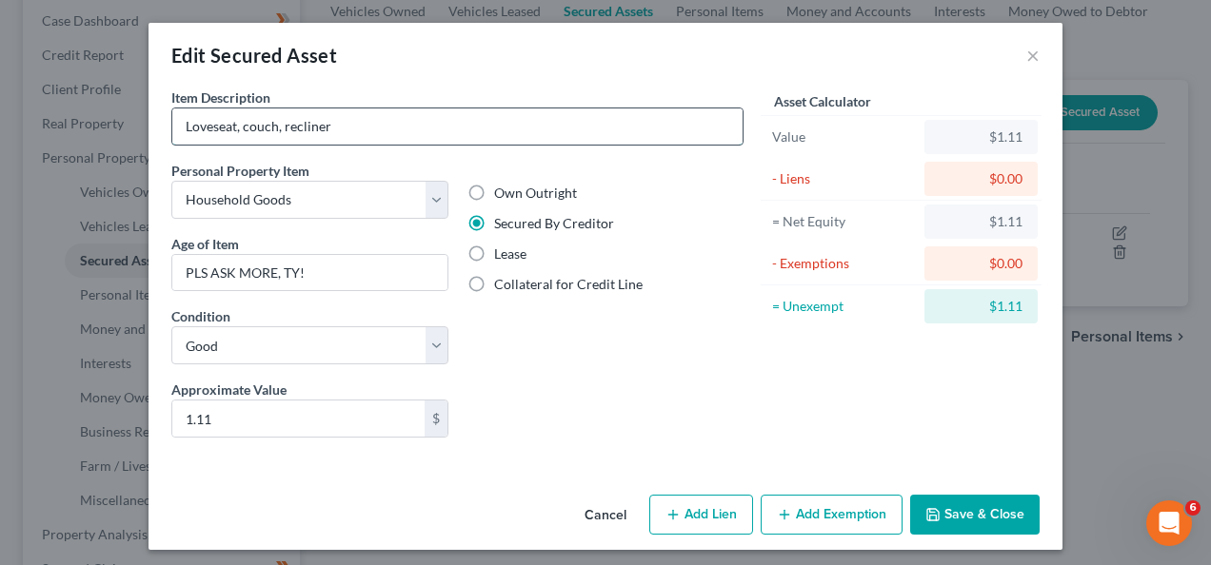
click at [364, 132] on input "Loveseat, couch, recliner" at bounding box center [457, 127] width 570 height 36
type input "Loveseat, couch, recliner, king sized bed, two dressers and a coffee table"
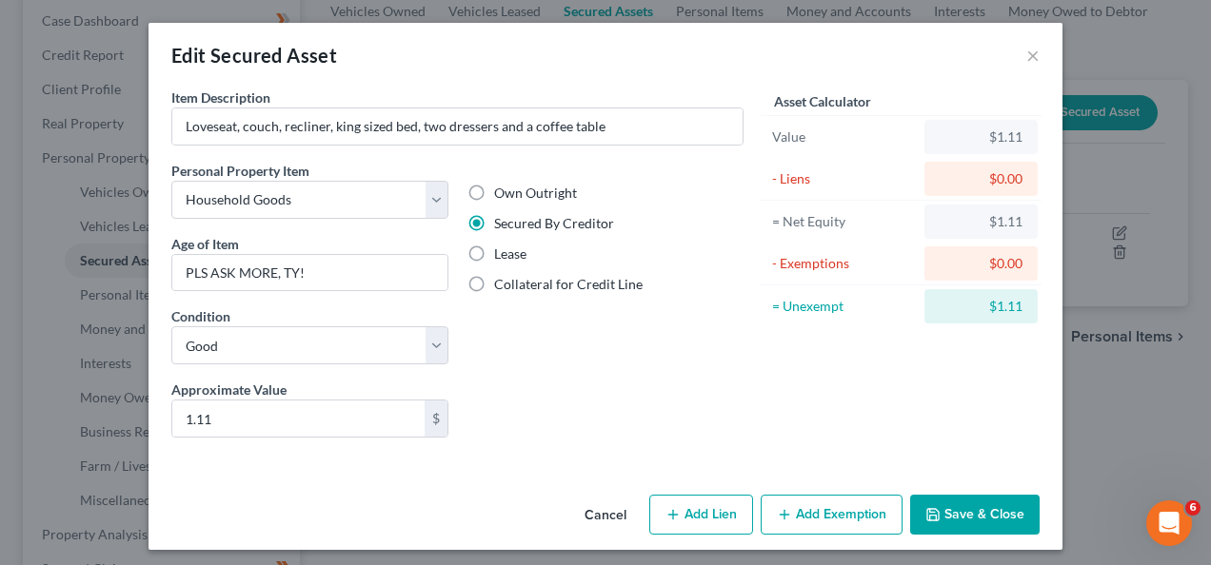
click at [966, 520] on button "Save & Close" at bounding box center [974, 515] width 129 height 40
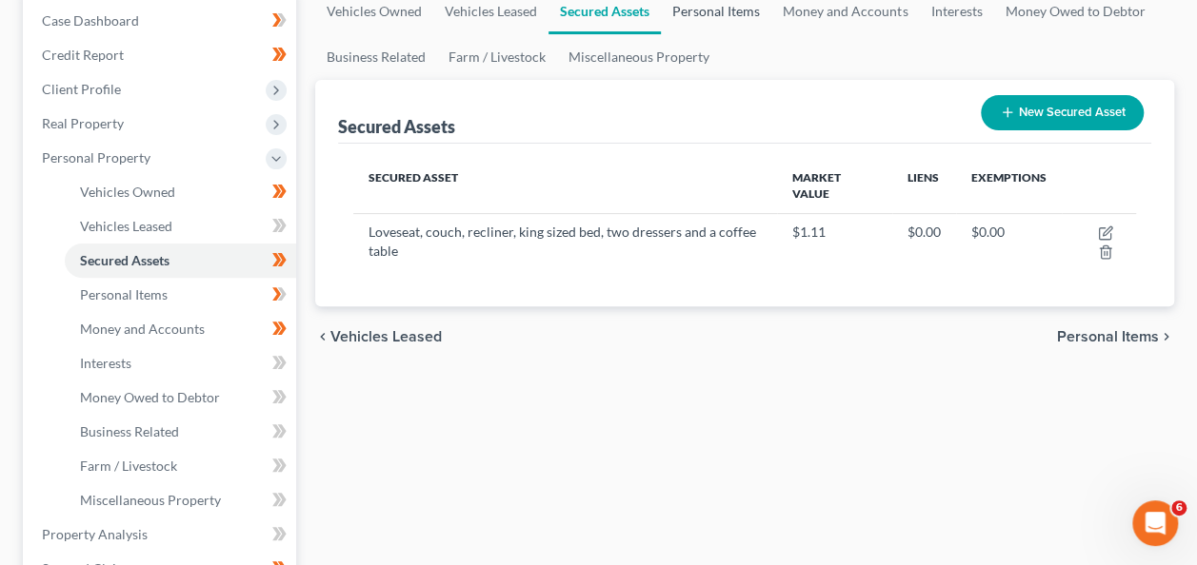
click at [729, 6] on link "Personal Items" at bounding box center [716, 12] width 110 height 46
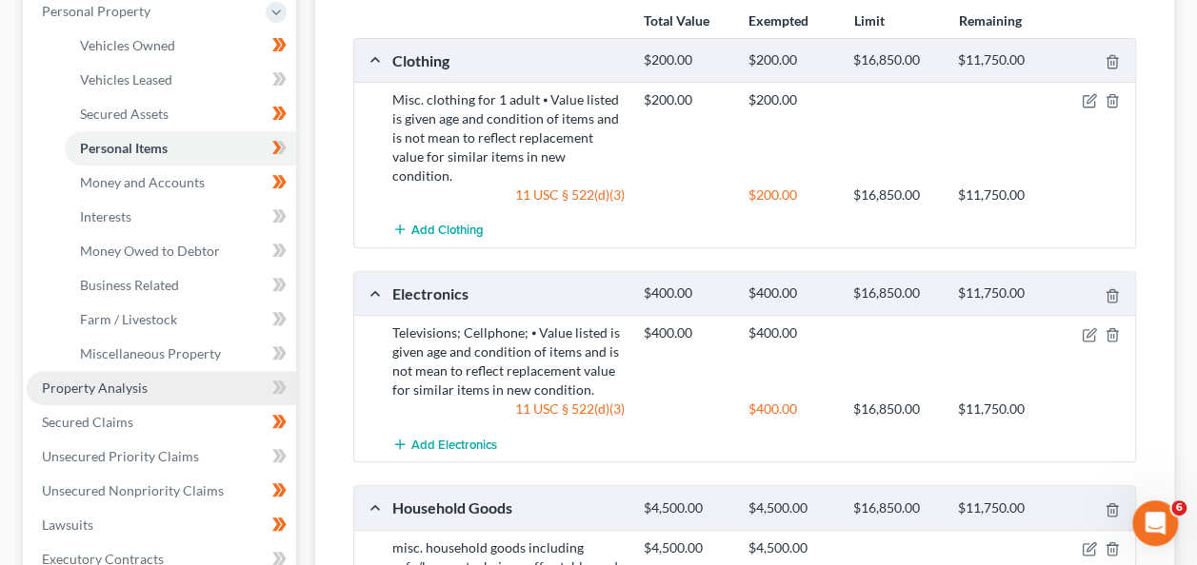
scroll to position [259, 0]
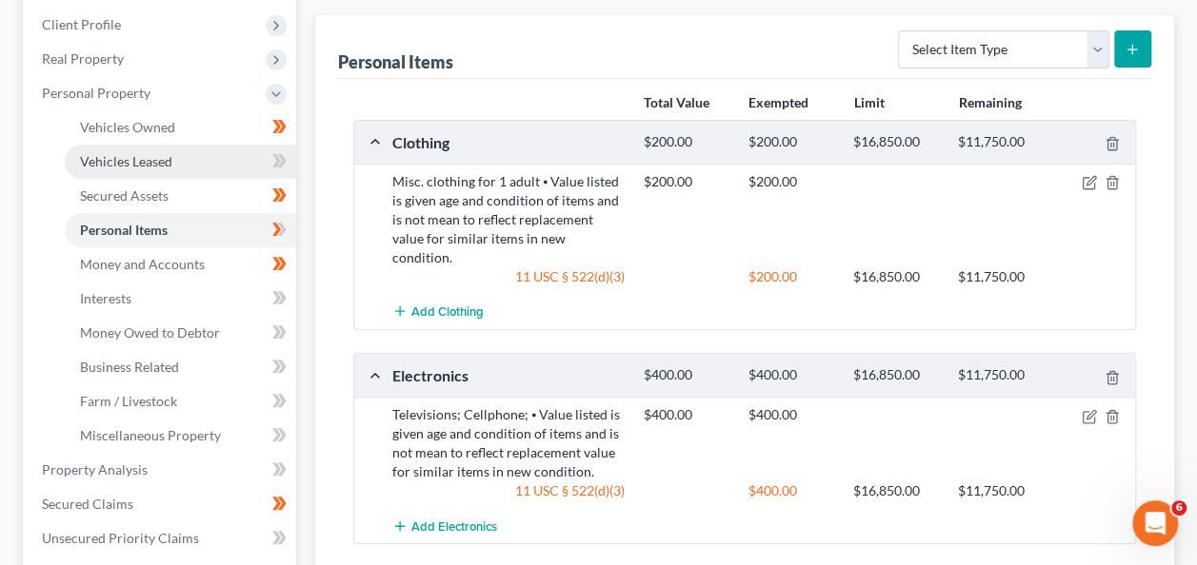
click at [99, 175] on link "Vehicles Leased" at bounding box center [180, 162] width 231 height 34
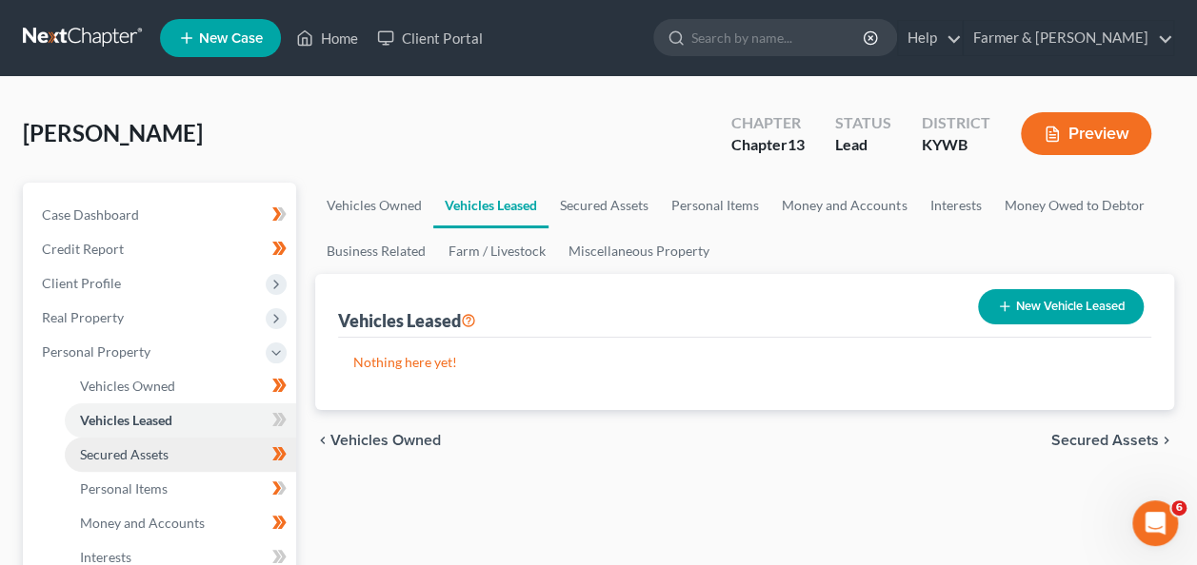
click at [116, 464] on link "Secured Assets" at bounding box center [180, 455] width 231 height 34
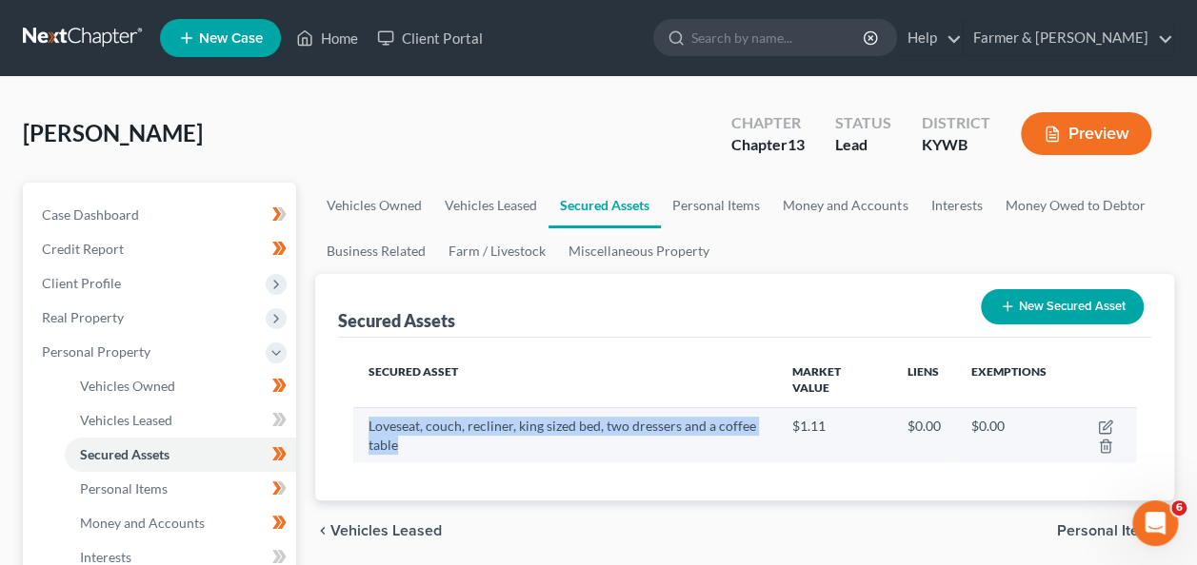
drag, startPoint x: 410, startPoint y: 450, endPoint x: 371, endPoint y: 427, distance: 45.2
click at [371, 427] on td "Loveseat, couch, recliner, king sized bed, two dressers and a coffee table" at bounding box center [565, 434] width 424 height 55
copy td "Loveseat, couch, recliner, king sized bed, two dressers and a coffee table"
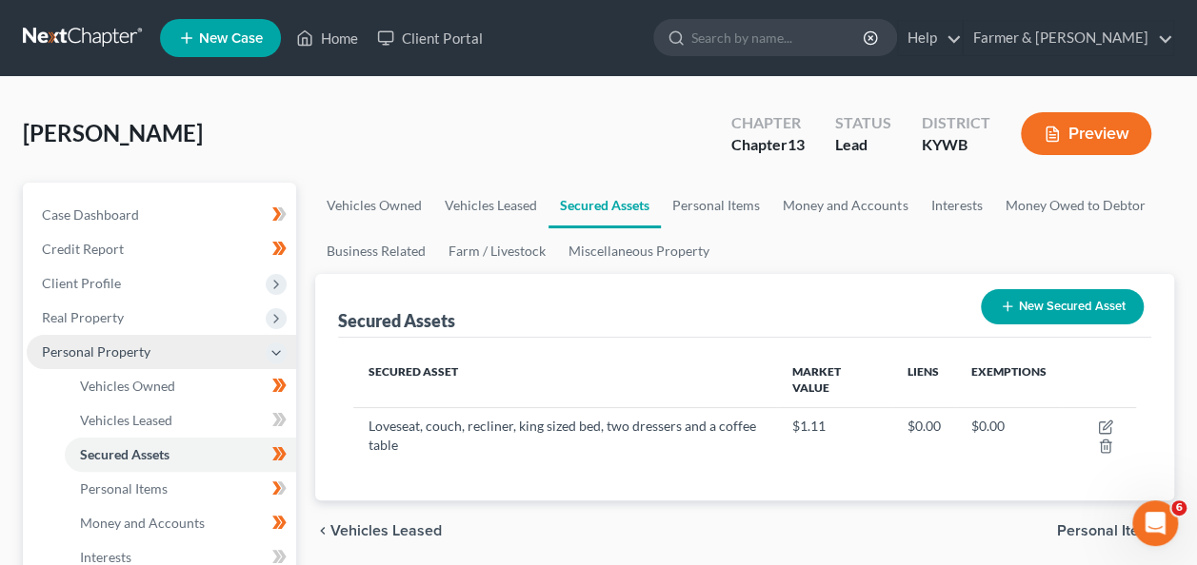
click at [152, 352] on span "Personal Property" at bounding box center [161, 352] width 269 height 34
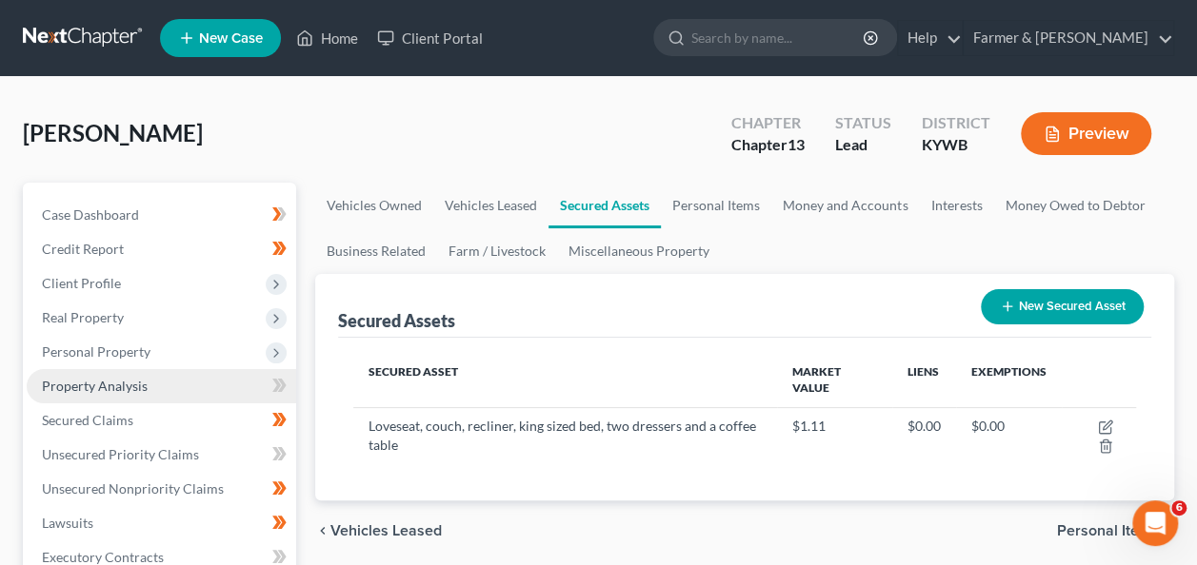
click at [164, 380] on link "Property Analysis" at bounding box center [161, 386] width 269 height 34
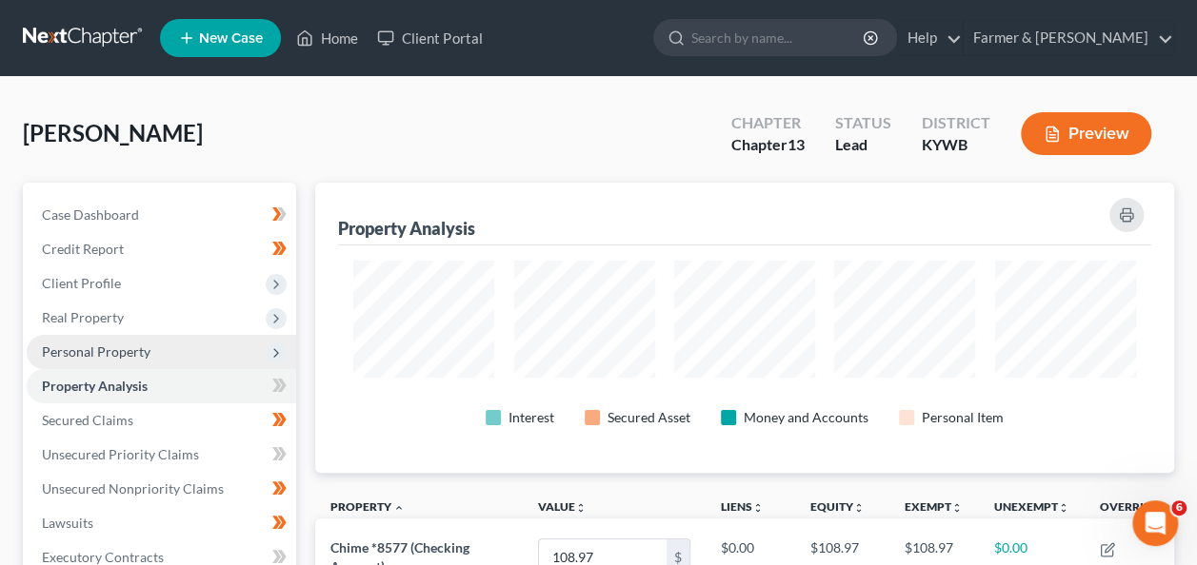
scroll to position [289, 859]
click at [152, 352] on span "Personal Property" at bounding box center [161, 352] width 269 height 34
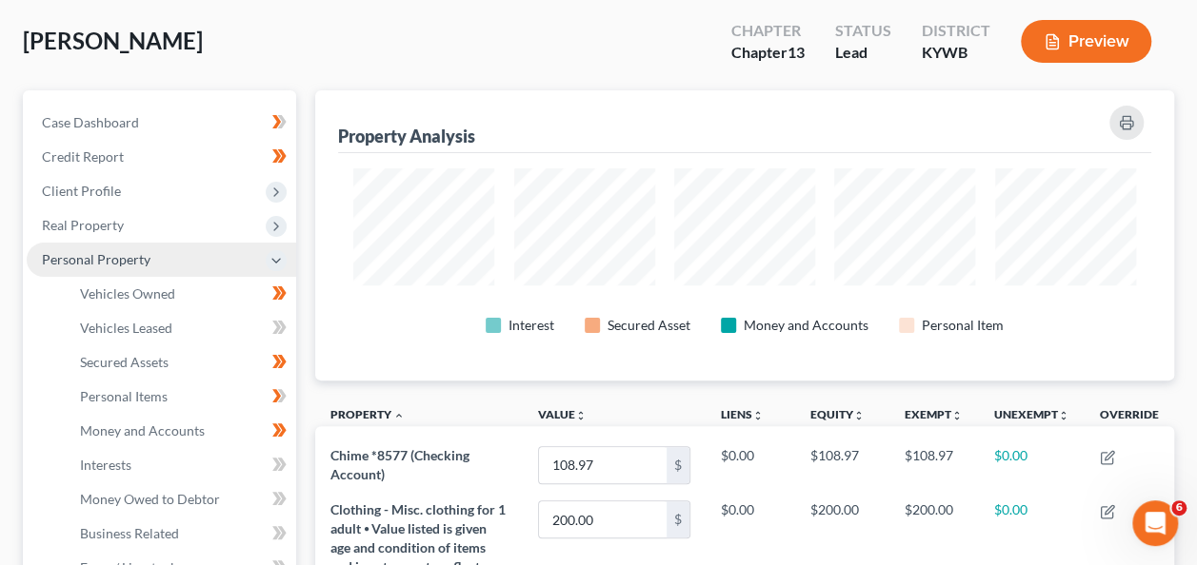
scroll to position [93, 0]
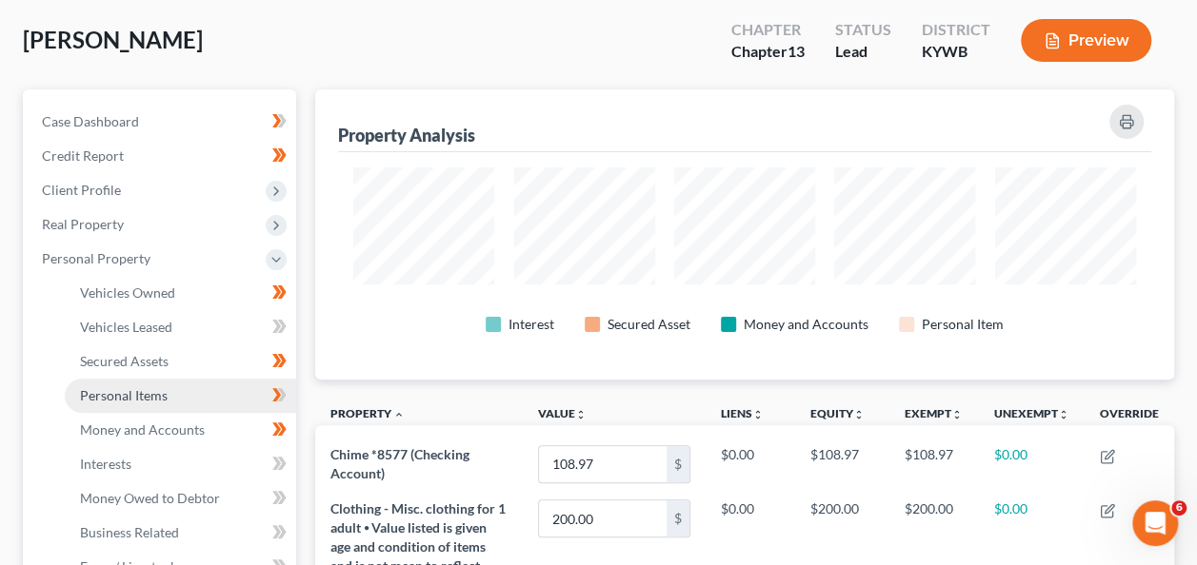
click at [179, 396] on link "Personal Items" at bounding box center [180, 396] width 231 height 34
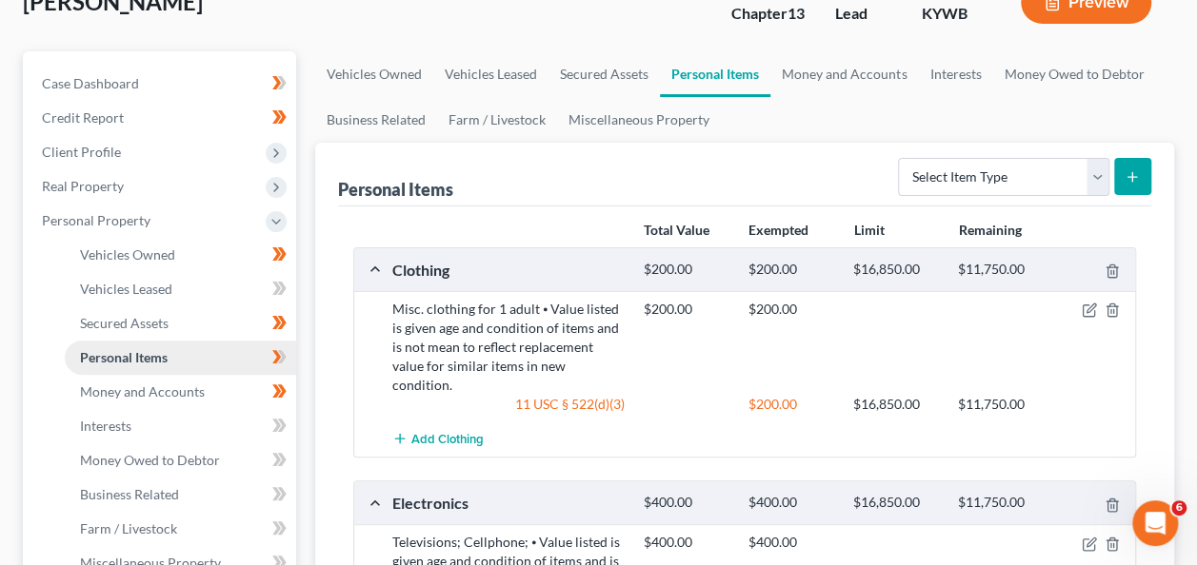
scroll to position [158, 0]
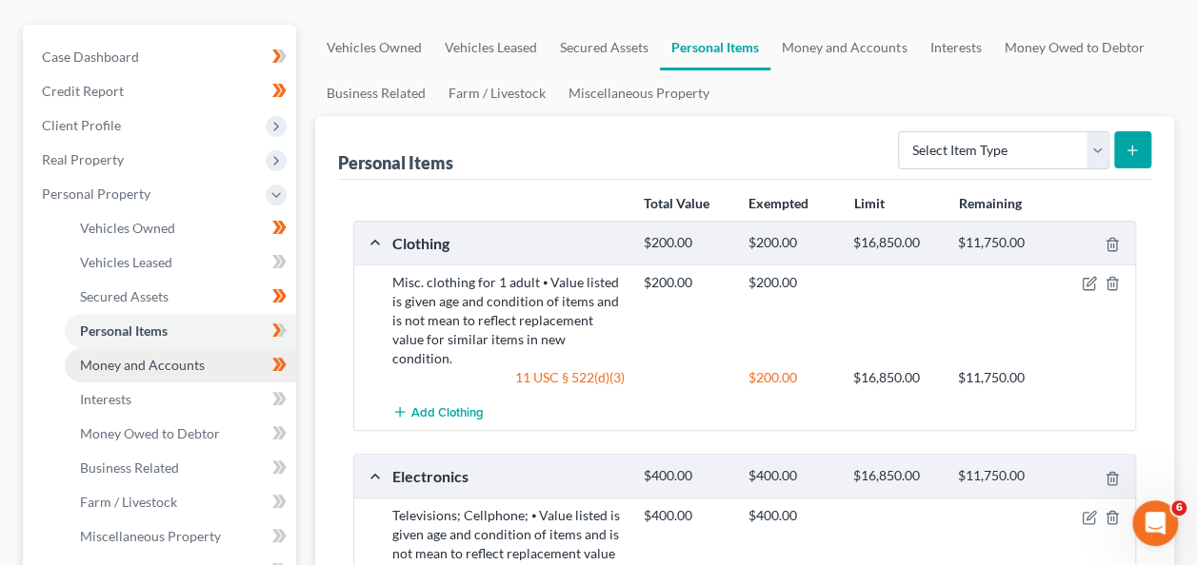
click at [187, 354] on link "Money and Accounts" at bounding box center [180, 365] width 231 height 34
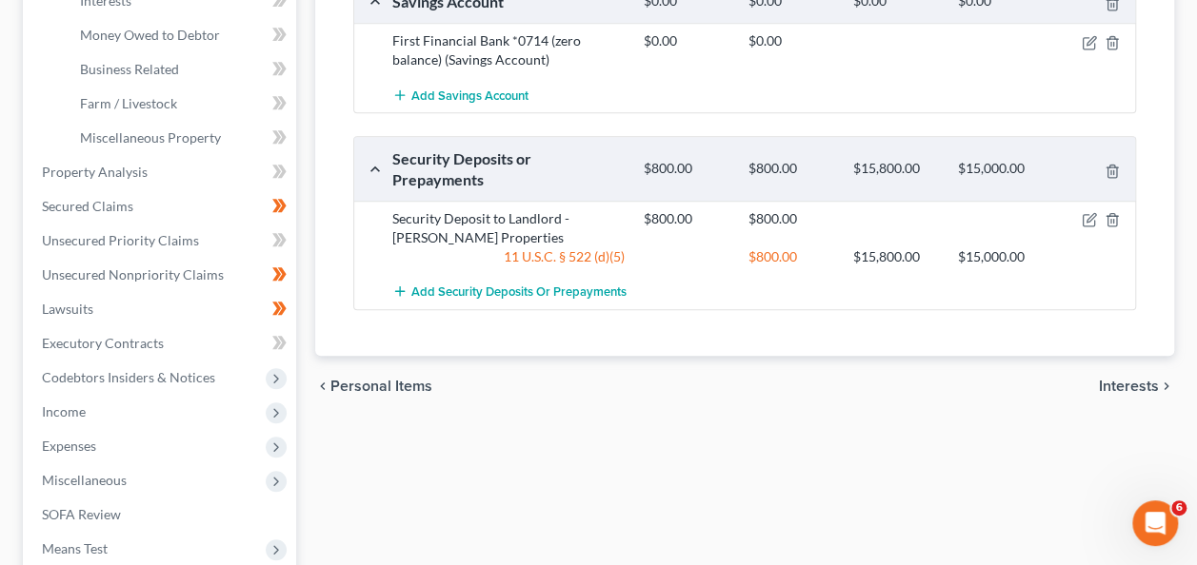
scroll to position [643, 0]
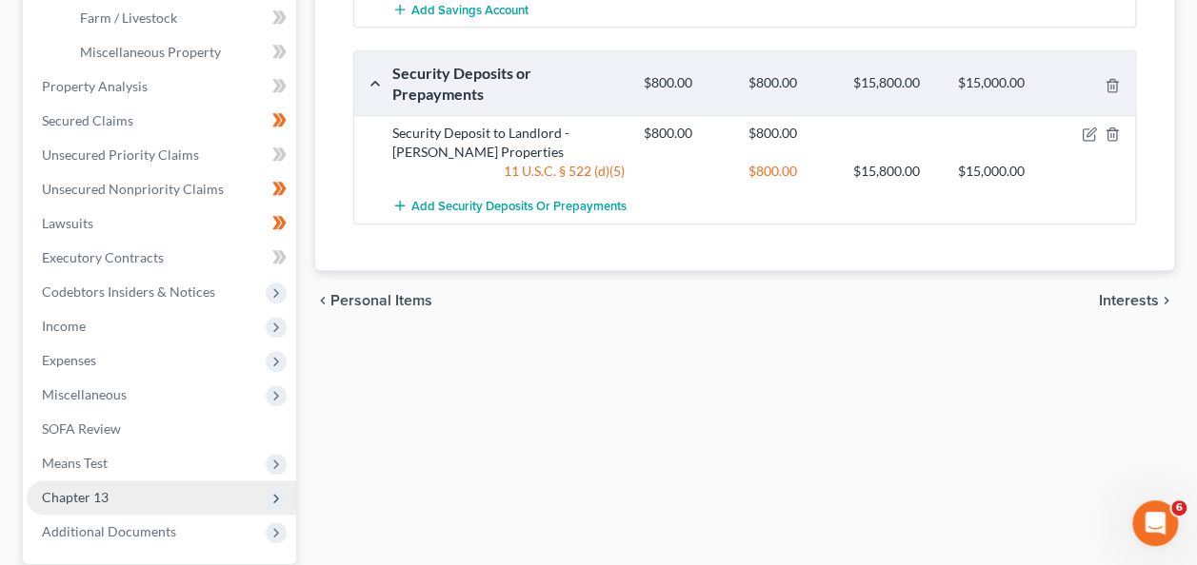
click at [89, 491] on span "Chapter 13" at bounding box center [75, 497] width 67 height 16
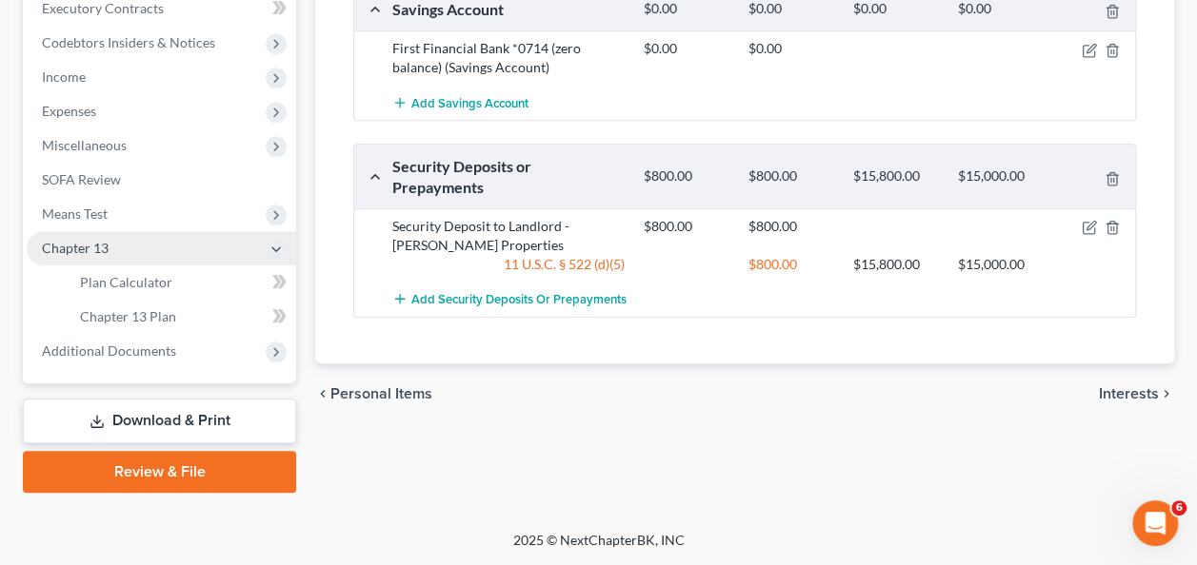
scroll to position [546, 0]
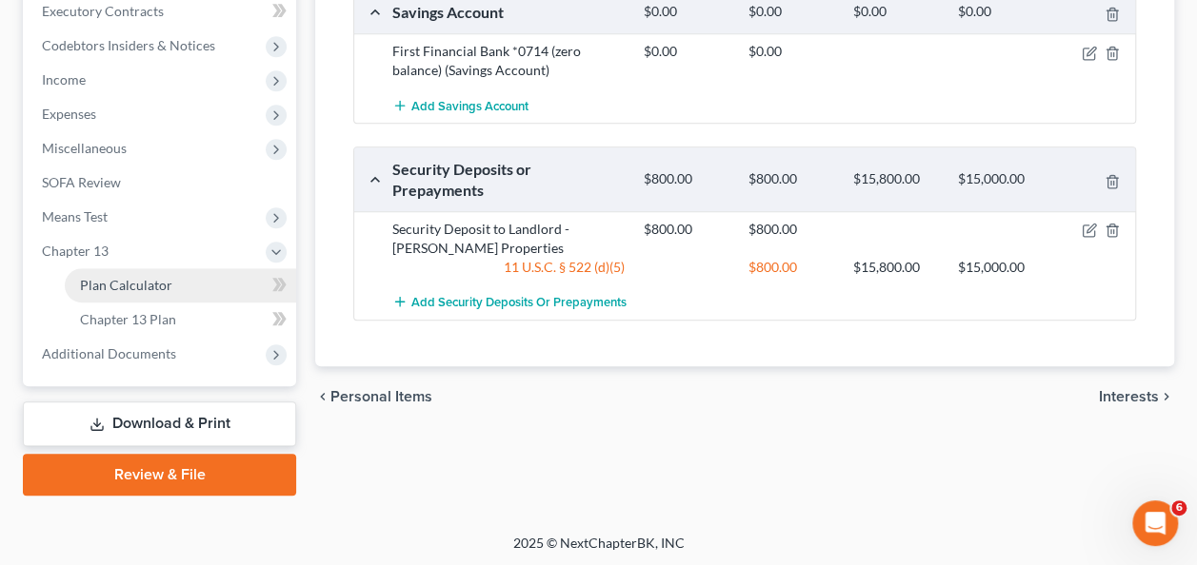
click at [129, 291] on span "Plan Calculator" at bounding box center [126, 285] width 92 height 16
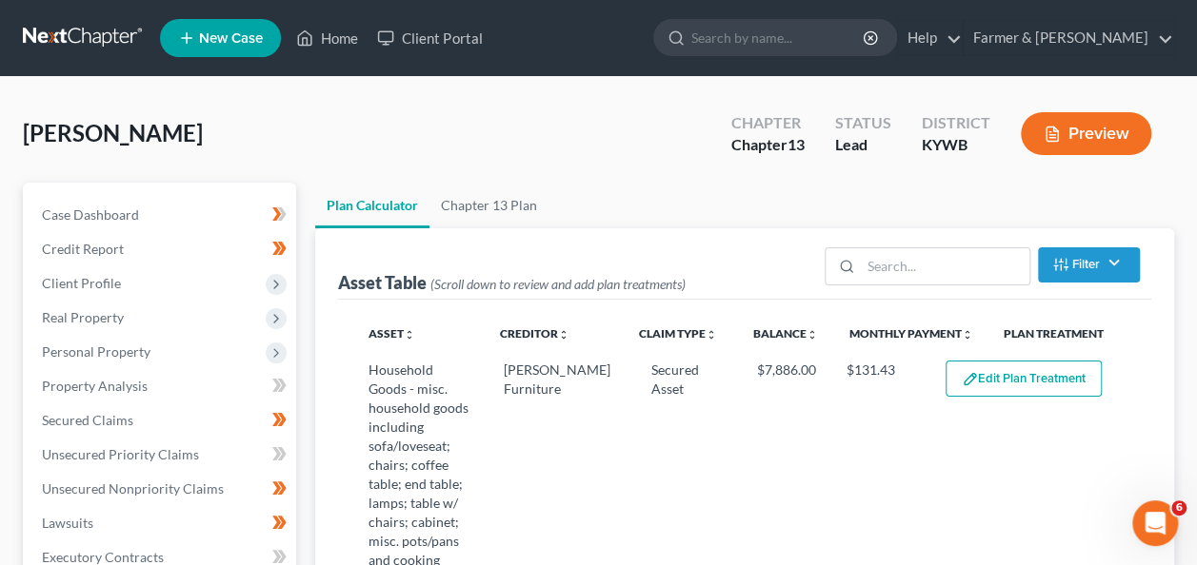
select select "59"
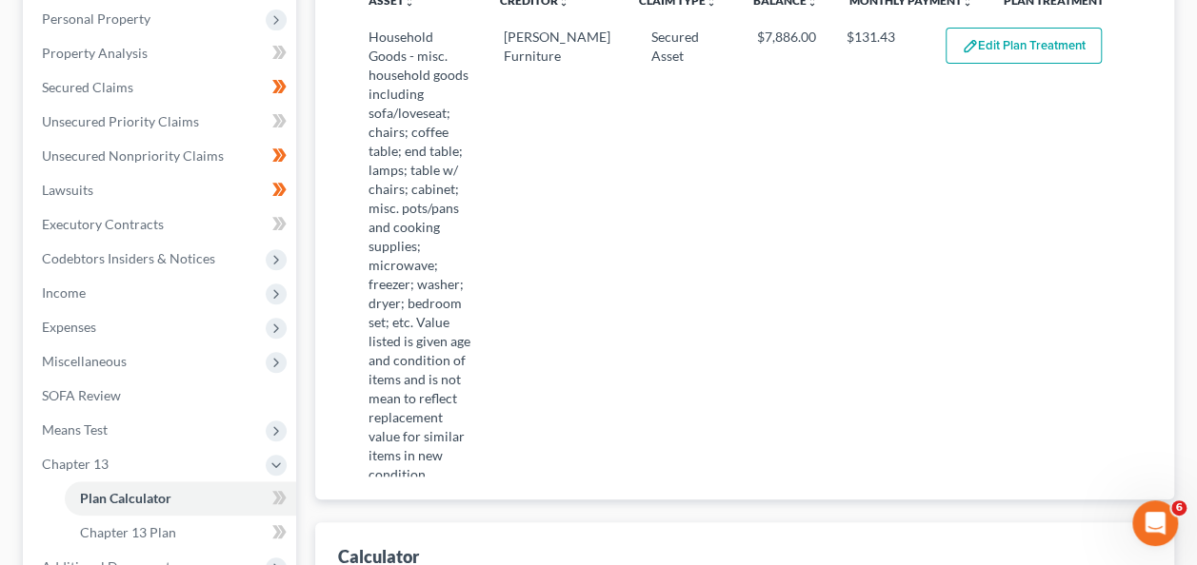
scroll to position [37, 0]
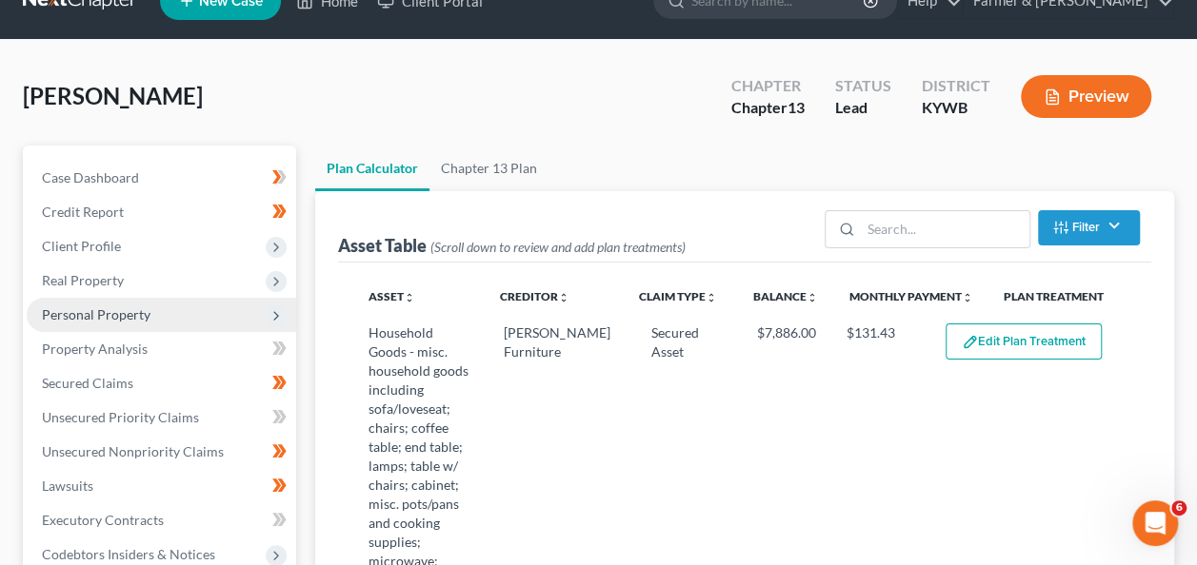
click at [141, 307] on span "Personal Property" at bounding box center [96, 315] width 109 height 16
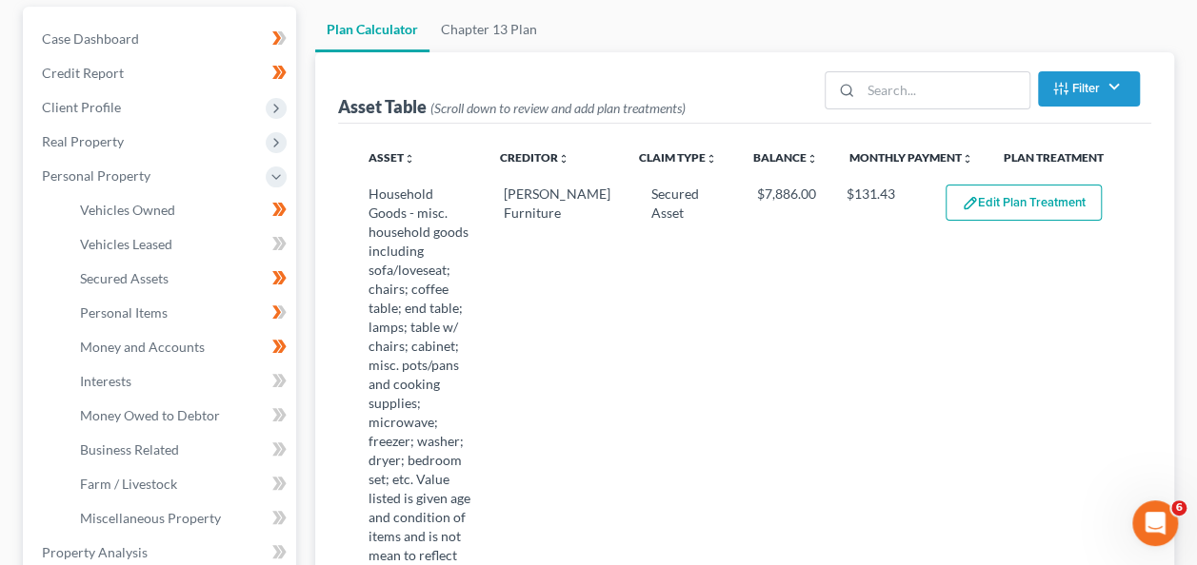
scroll to position [177, 0]
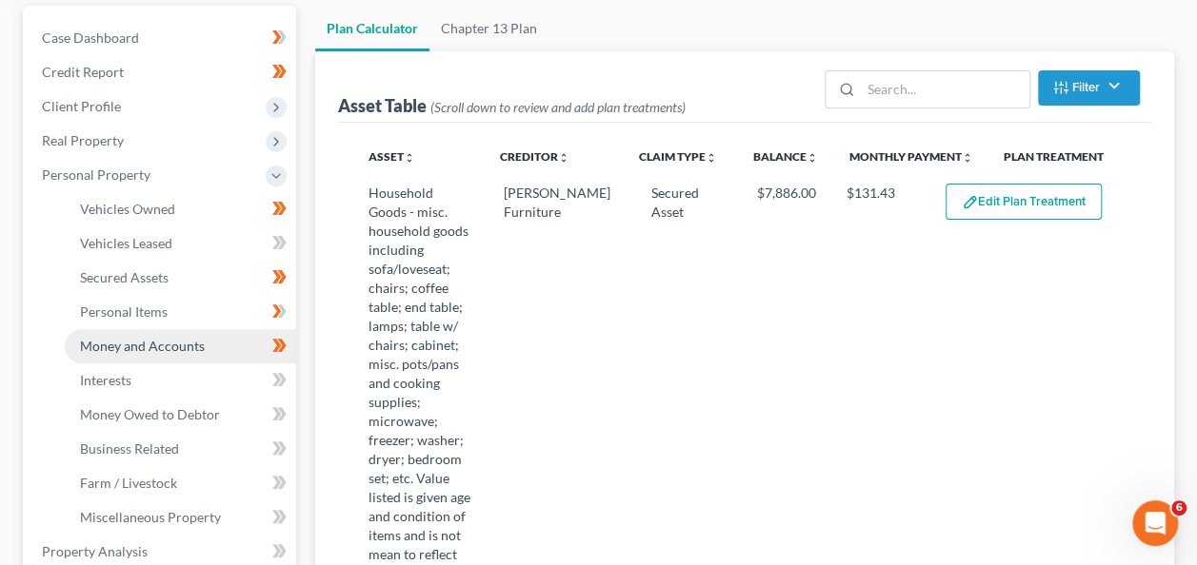
click at [139, 350] on span "Money and Accounts" at bounding box center [142, 346] width 125 height 16
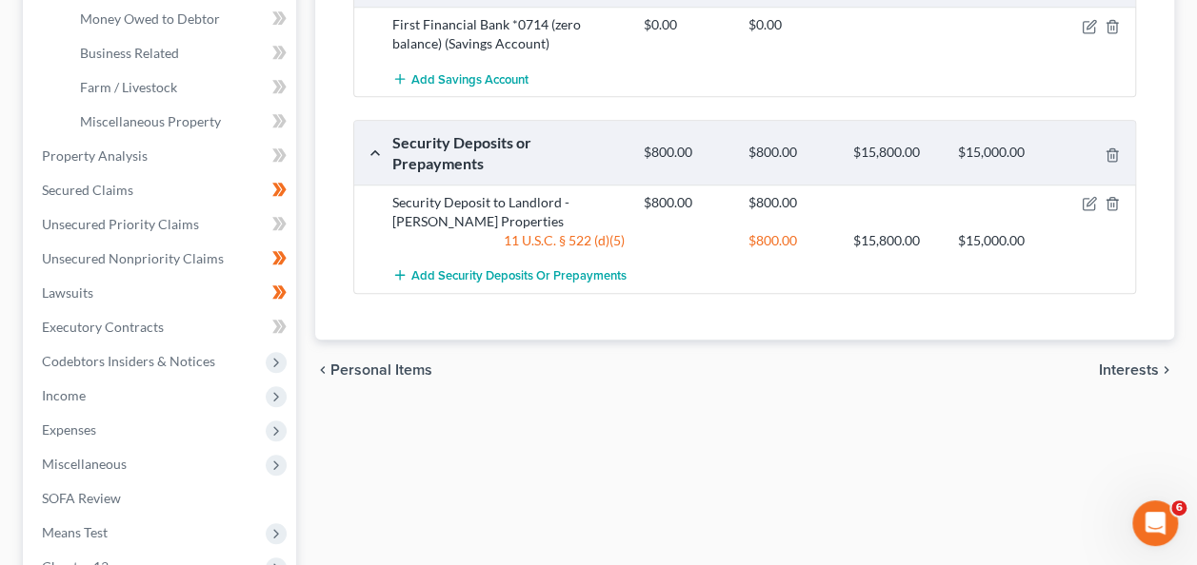
scroll to position [572, 0]
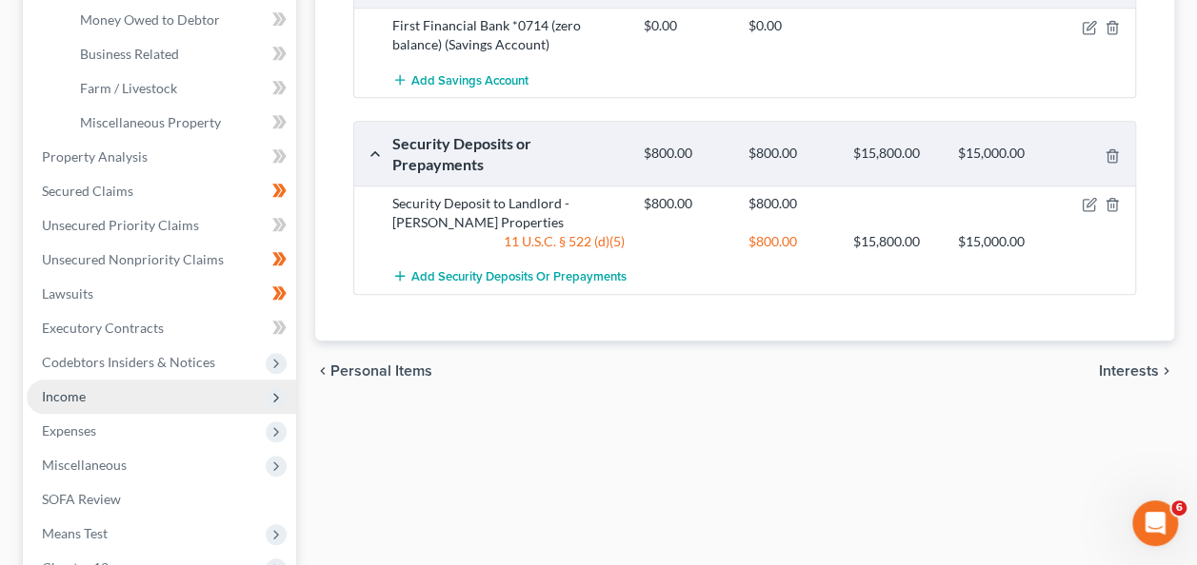
click at [115, 399] on span "Income" at bounding box center [161, 397] width 269 height 34
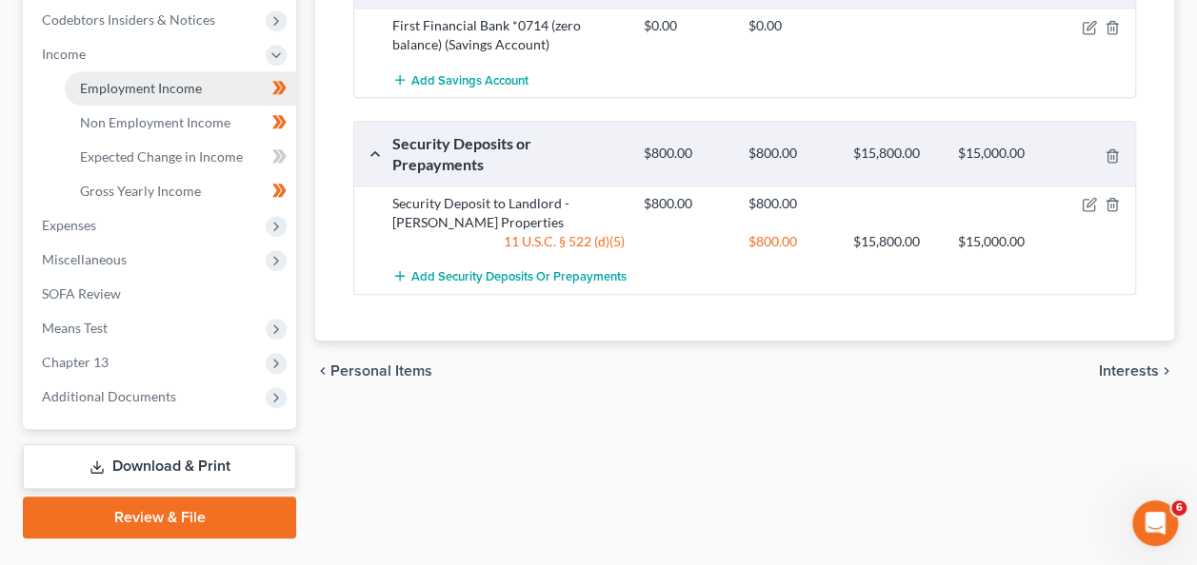
click at [132, 84] on span "Employment Income" at bounding box center [141, 88] width 122 height 16
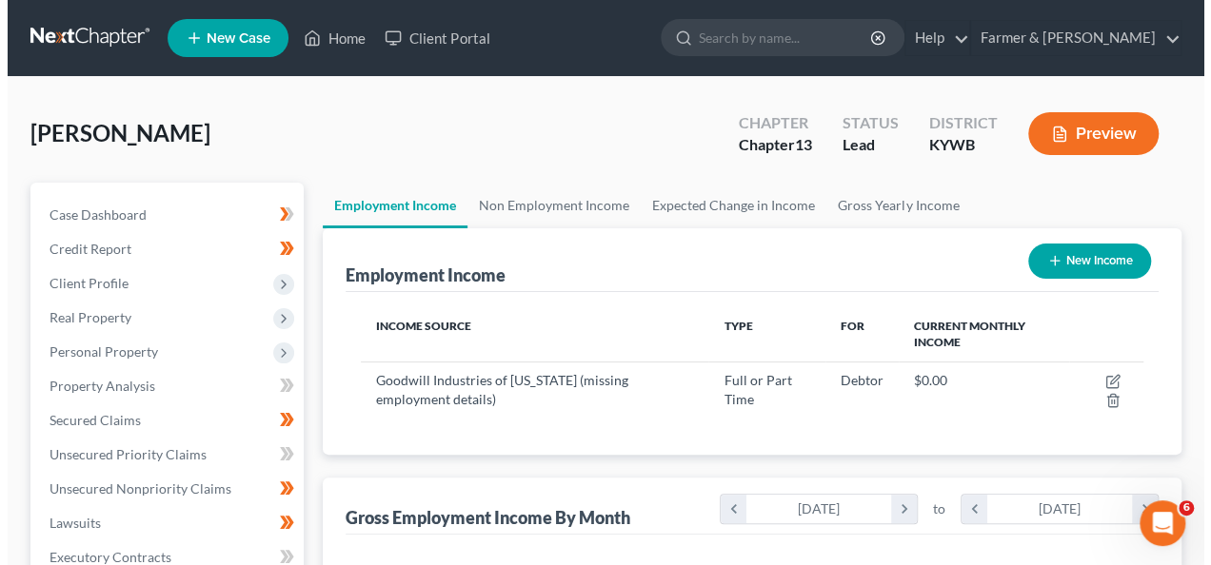
scroll to position [339, 478]
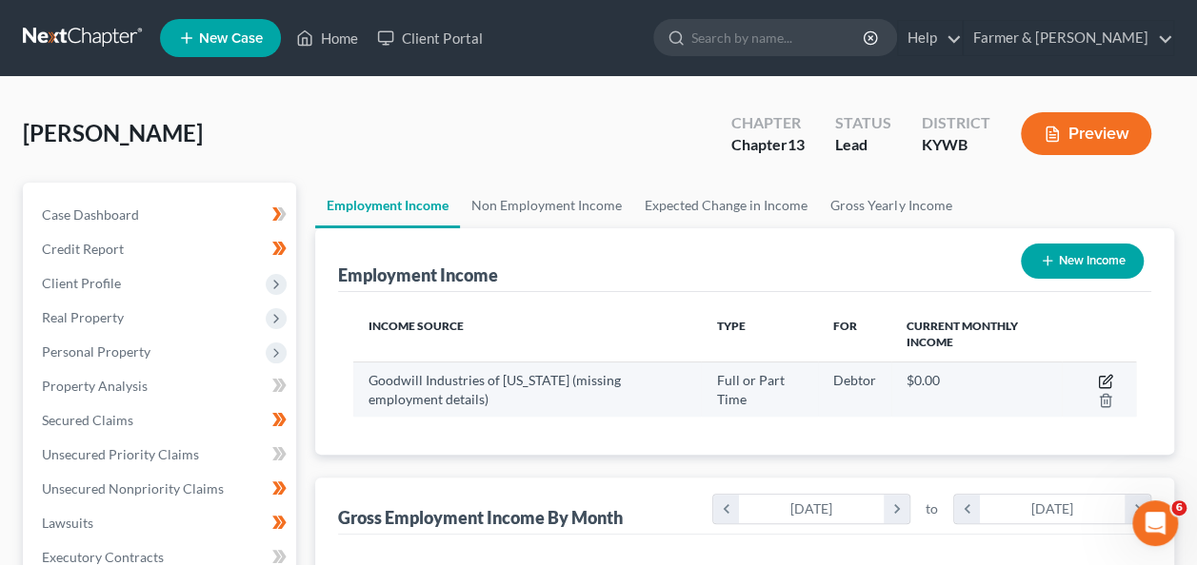
click at [1102, 379] on icon "button" at bounding box center [1105, 381] width 15 height 15
select select "0"
select select "18"
select select "1"
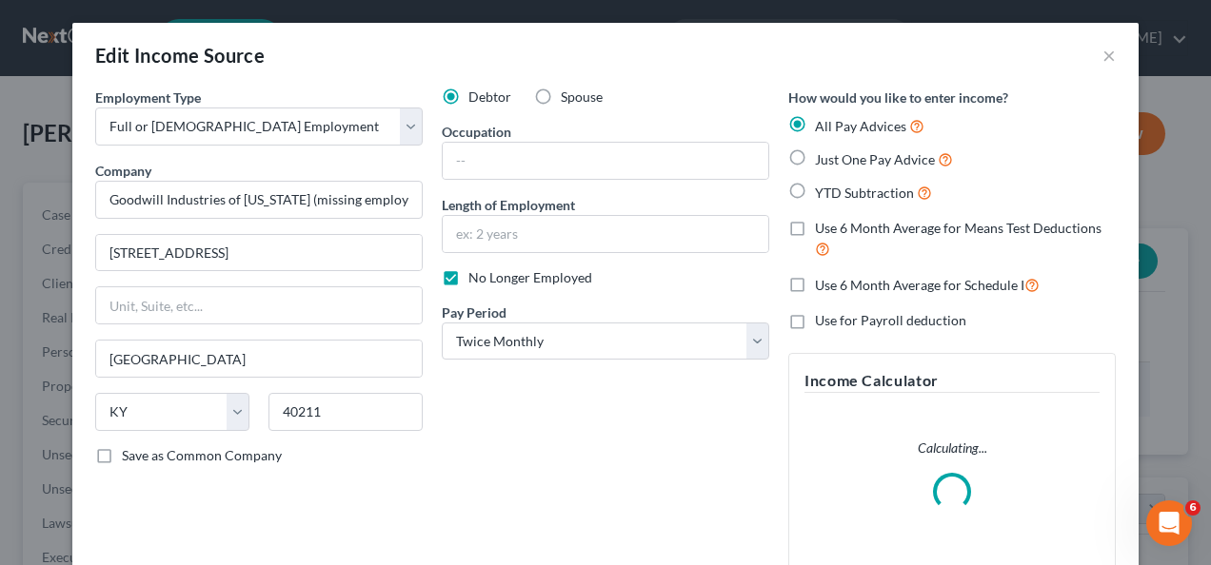
scroll to position [339, 485]
click at [497, 235] on input "text" at bounding box center [606, 234] width 326 height 36
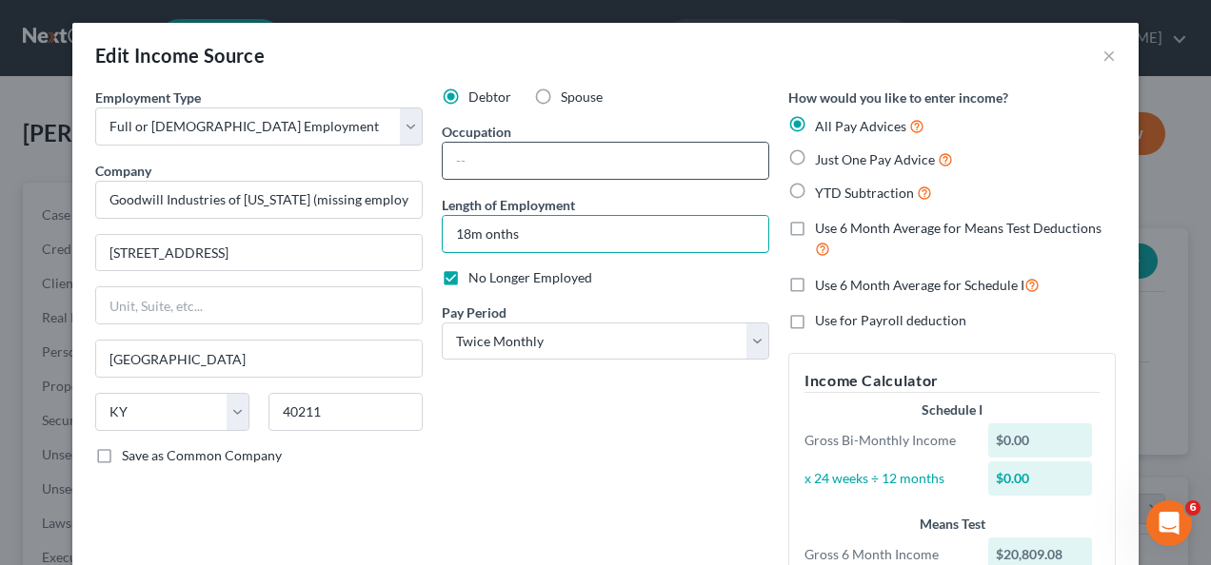
type input "18m onths"
click at [448, 158] on input "text" at bounding box center [606, 161] width 326 height 36
click at [489, 167] on input "text" at bounding box center [606, 161] width 326 height 36
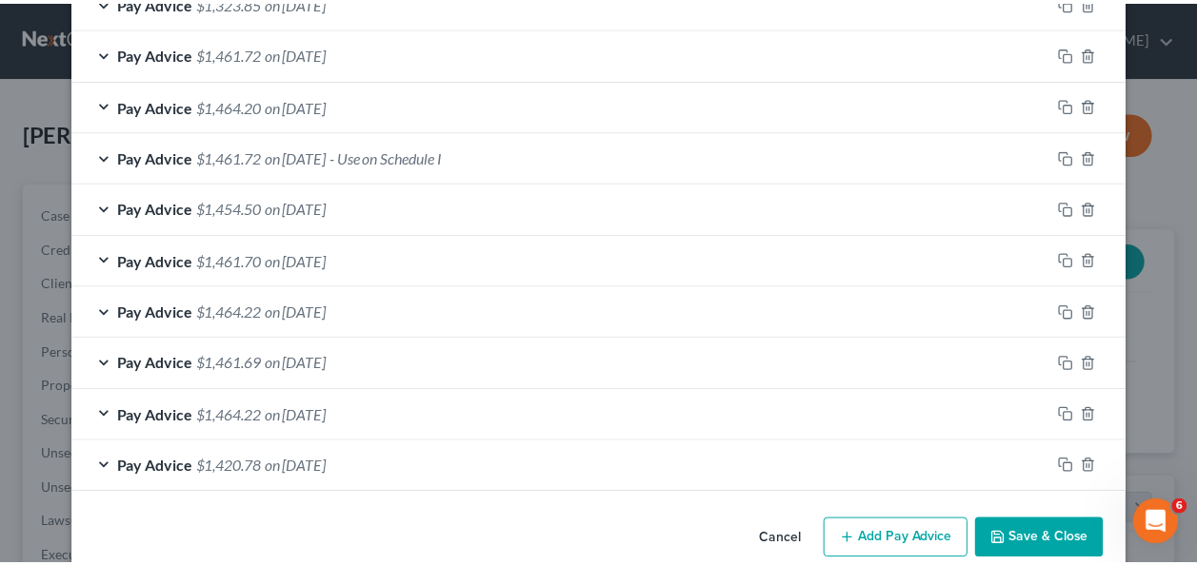
scroll to position [832, 0]
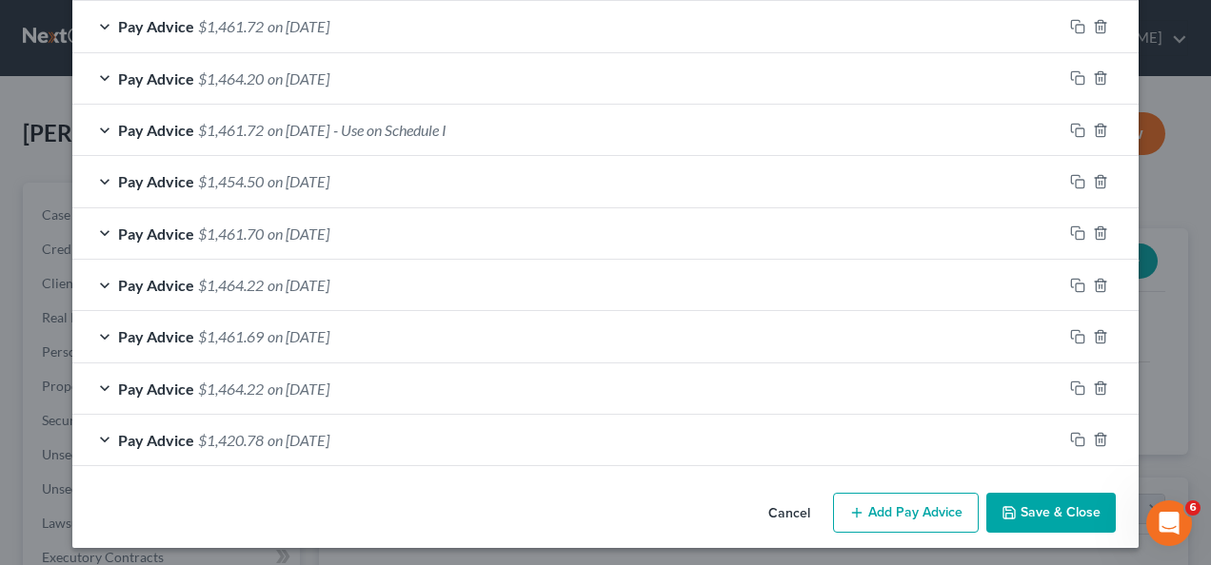
type input "Outreach specialist"
click at [1066, 493] on button "Save & Close" at bounding box center [1050, 513] width 129 height 40
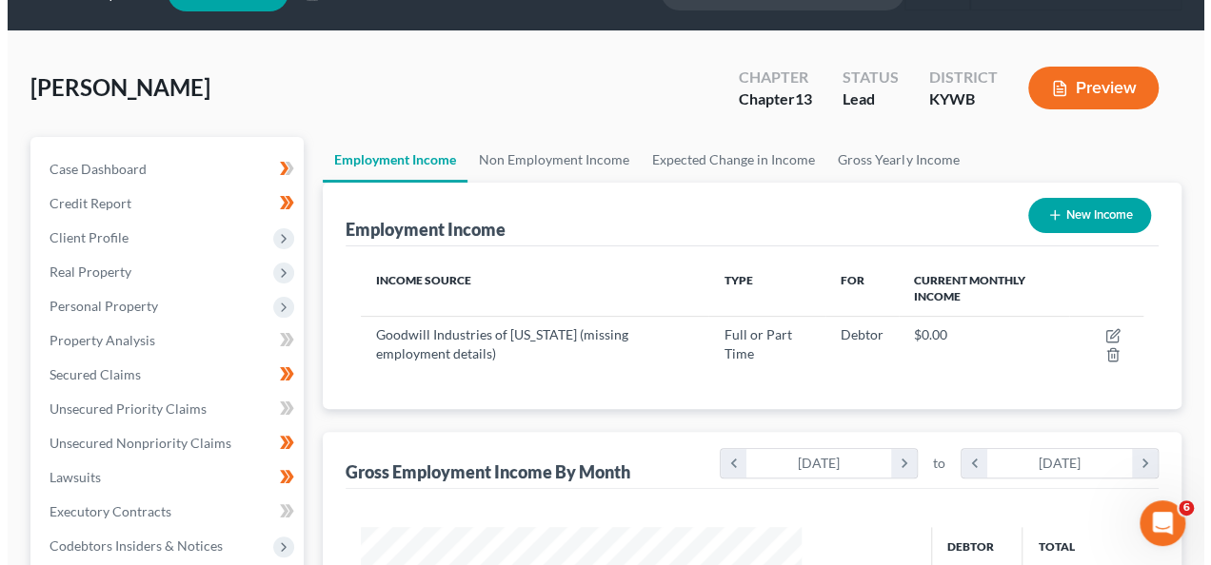
scroll to position [142, 0]
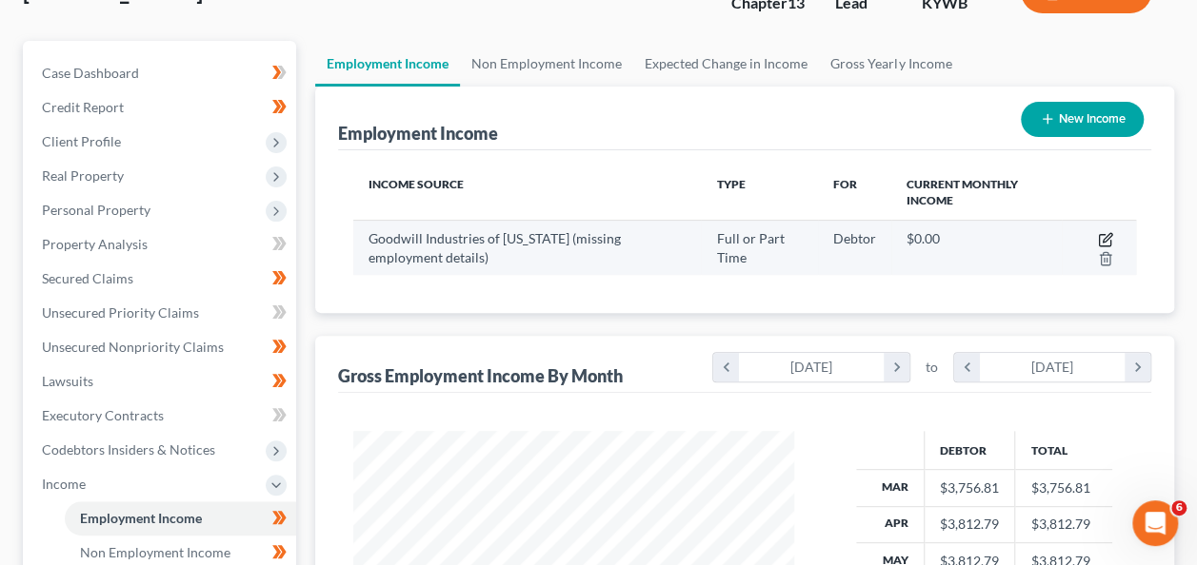
click at [1104, 234] on icon "button" at bounding box center [1105, 239] width 15 height 15
select select "0"
select select "18"
select select "1"
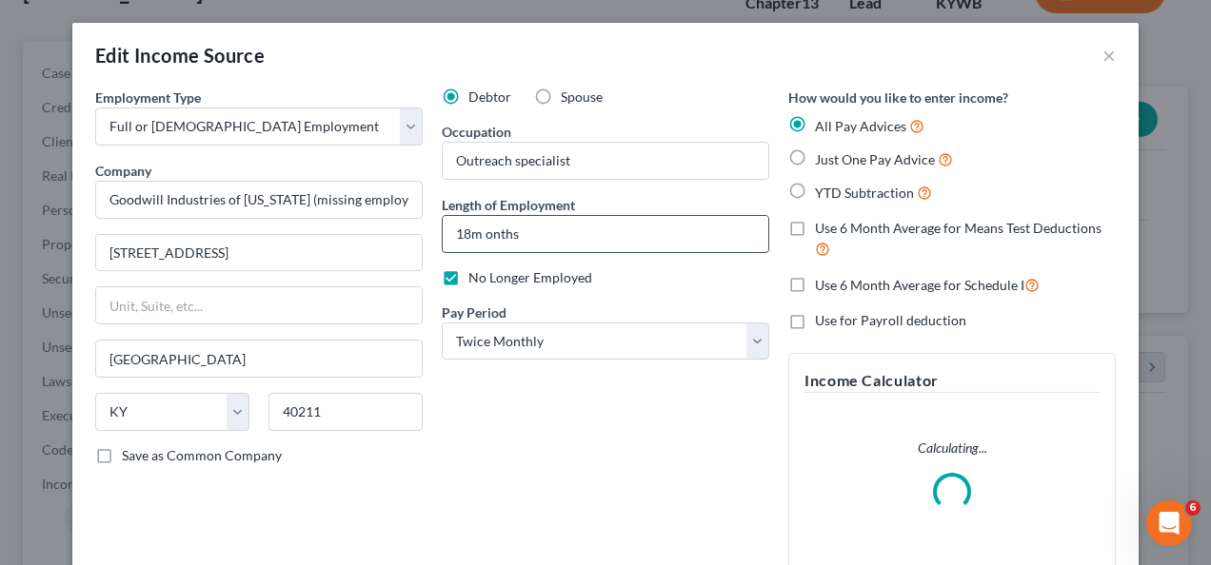
scroll to position [339, 485]
click at [463, 228] on input "18m onths" at bounding box center [606, 234] width 326 height 36
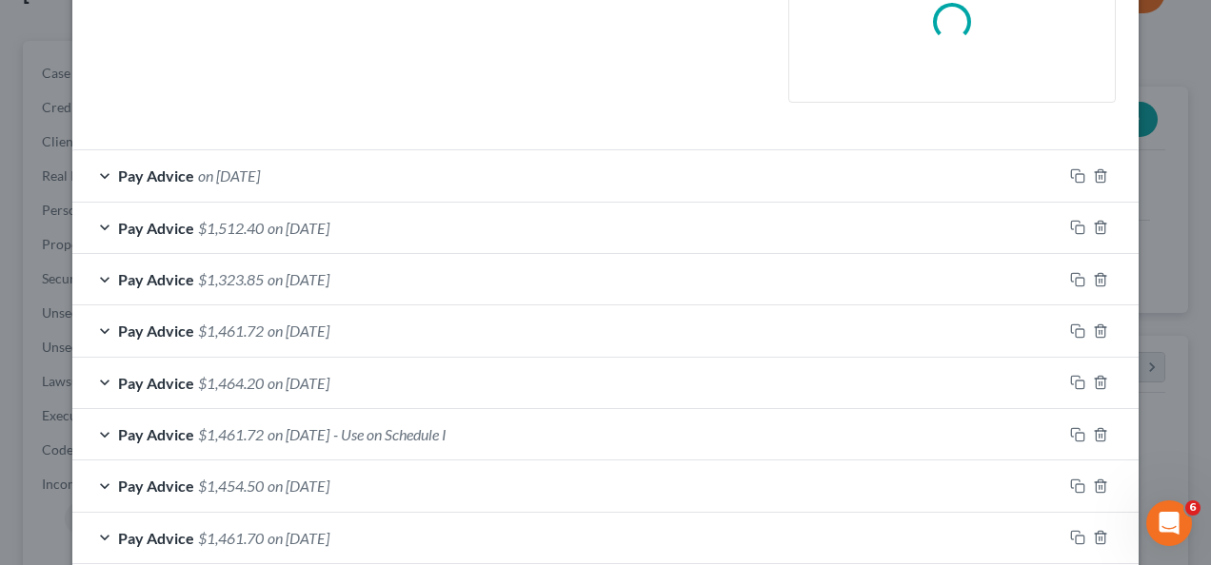
scroll to position [775, 0]
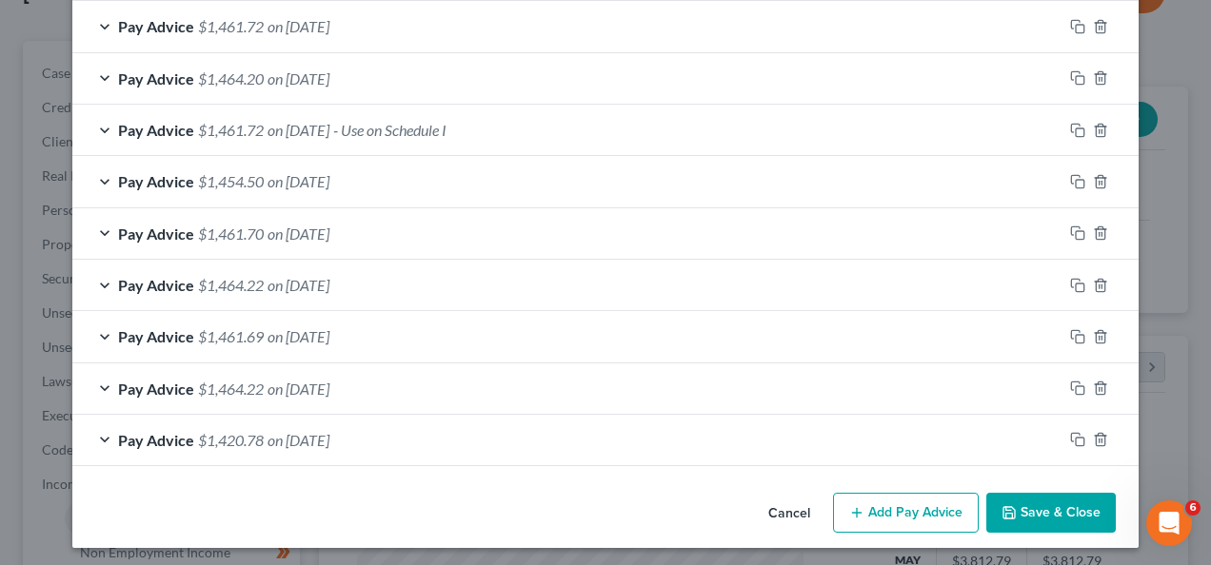
type input "18 m onths"
click at [1019, 503] on button "Save & Close" at bounding box center [1050, 513] width 129 height 40
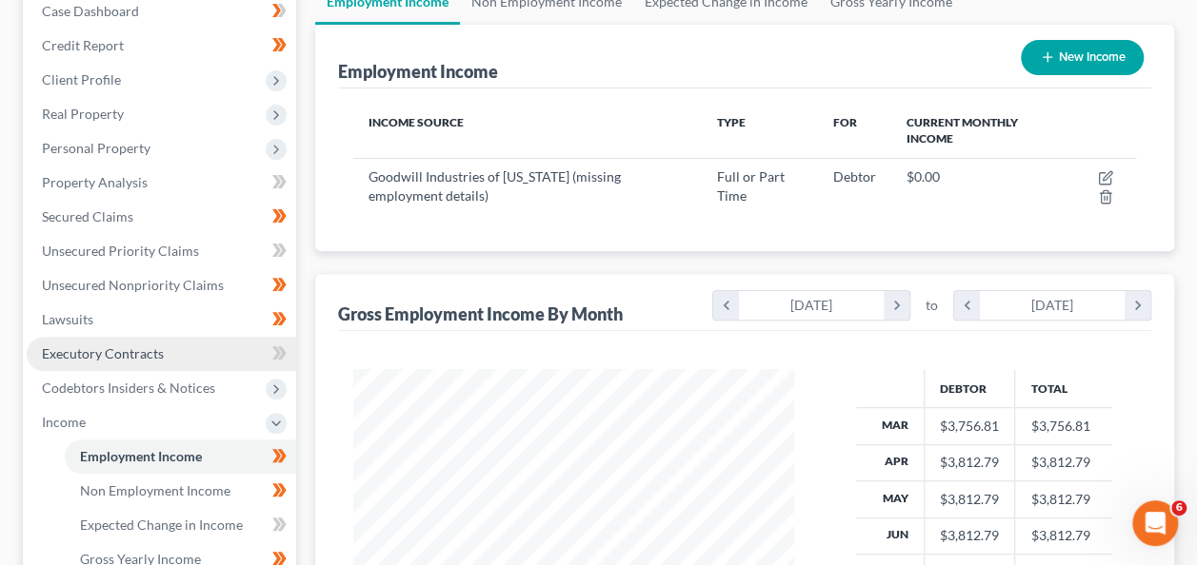
scroll to position [203, 0]
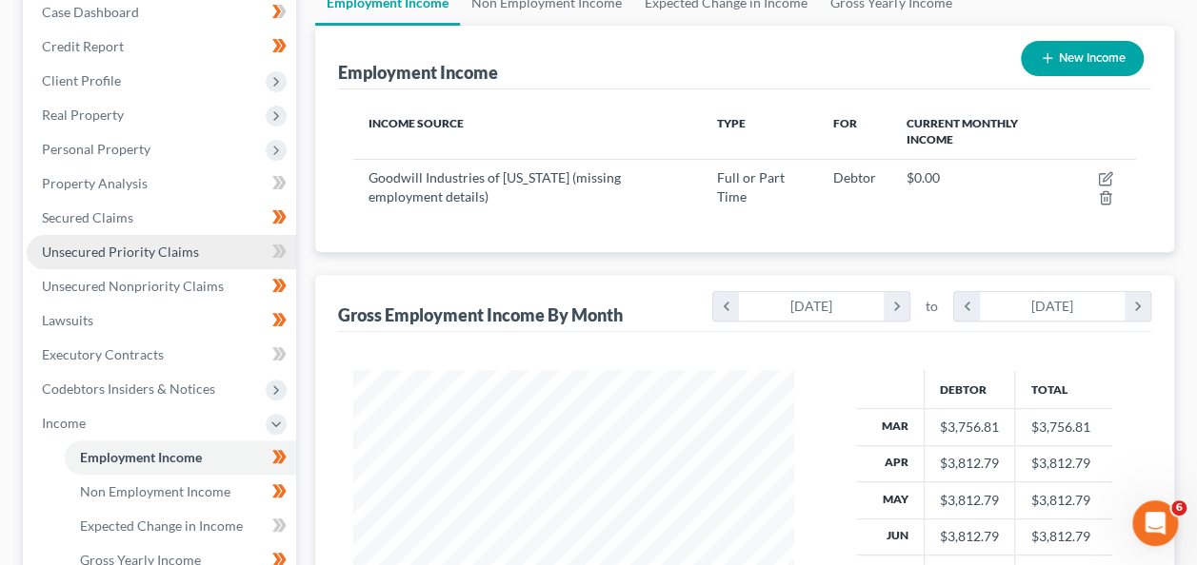
click at [147, 248] on span "Unsecured Priority Claims" at bounding box center [120, 252] width 157 height 16
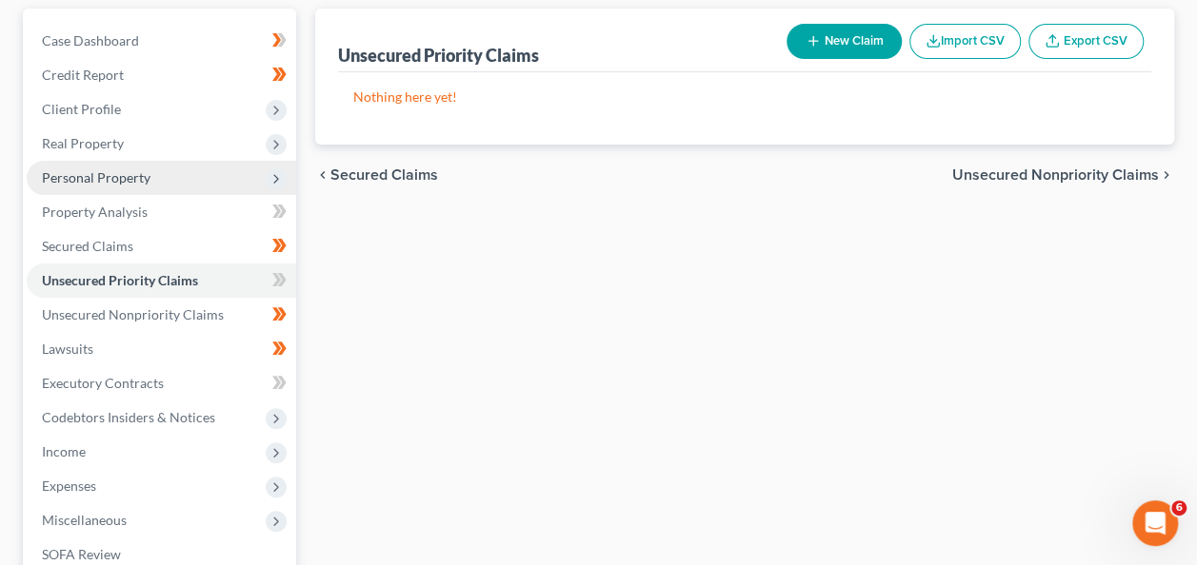
scroll to position [188, 0]
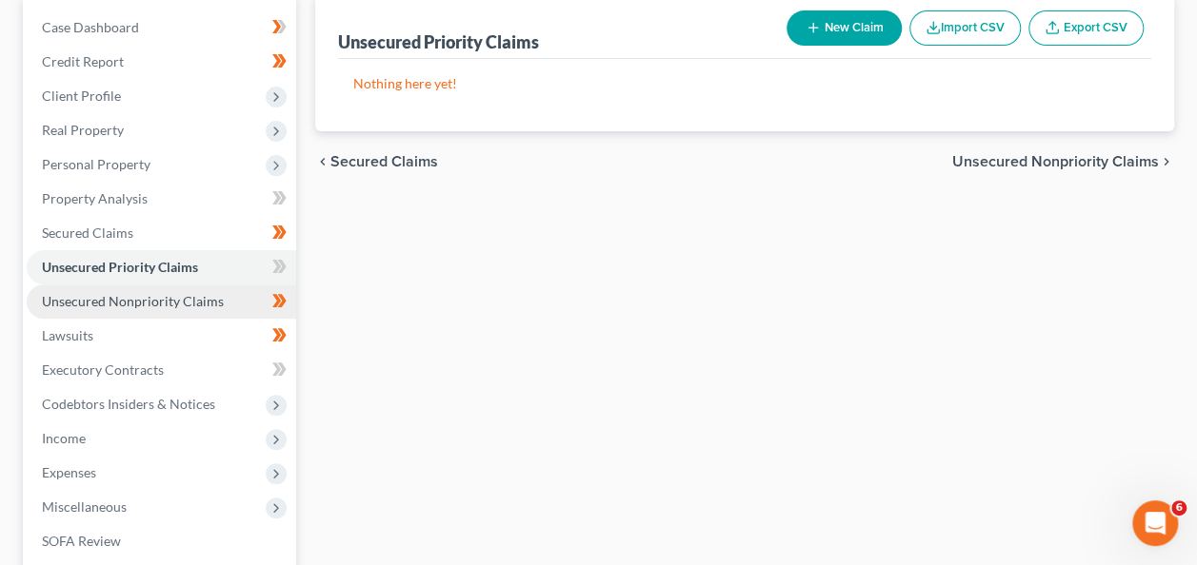
click at [169, 296] on span "Unsecured Nonpriority Claims" at bounding box center [133, 301] width 182 height 16
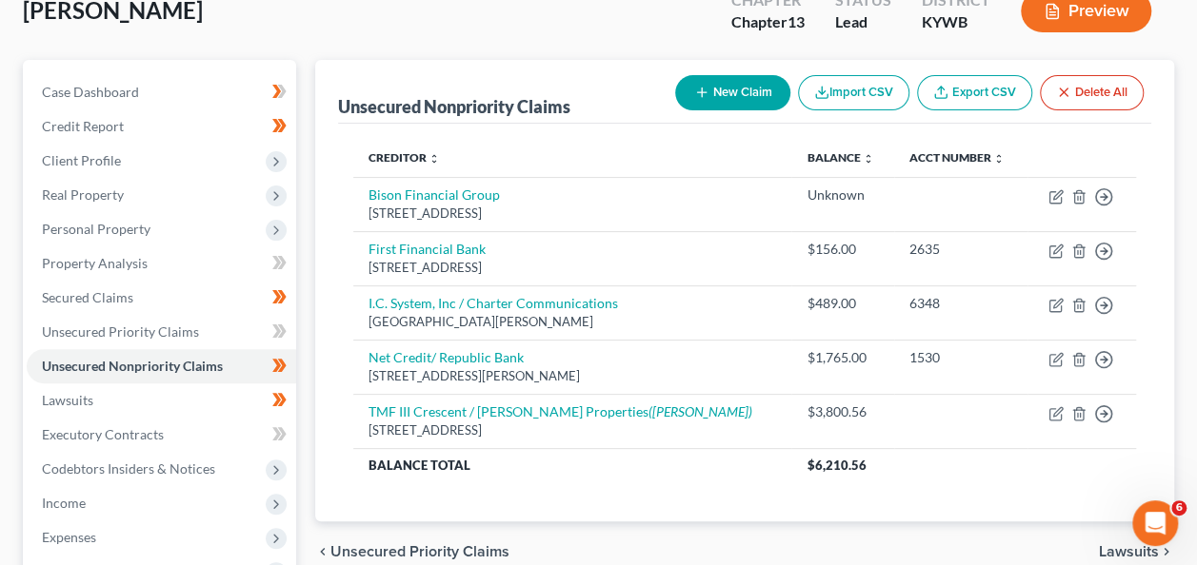
scroll to position [124, 0]
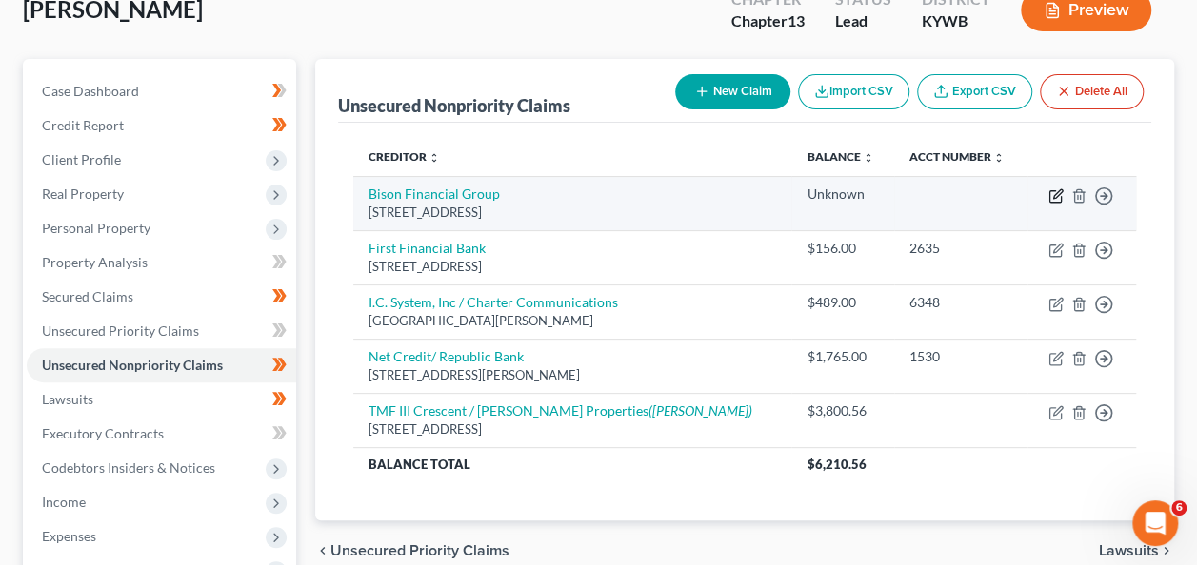
click at [1055, 196] on icon "button" at bounding box center [1057, 193] width 9 height 9
select select "15"
select select "10"
select select "0"
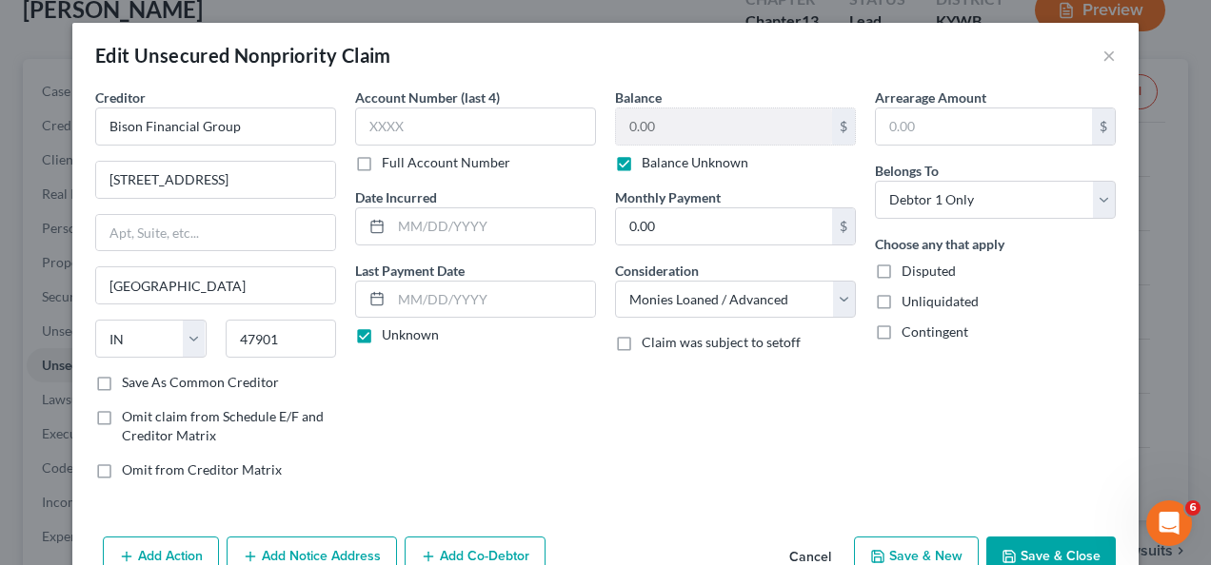
click at [642, 164] on label "Balance Unknown" at bounding box center [695, 162] width 107 height 19
click at [649, 164] on input "Balance Unknown" at bounding box center [655, 159] width 12 height 12
checkbox input "false"
click at [620, 130] on input "0.00" at bounding box center [724, 127] width 216 height 36
type input "1,000"
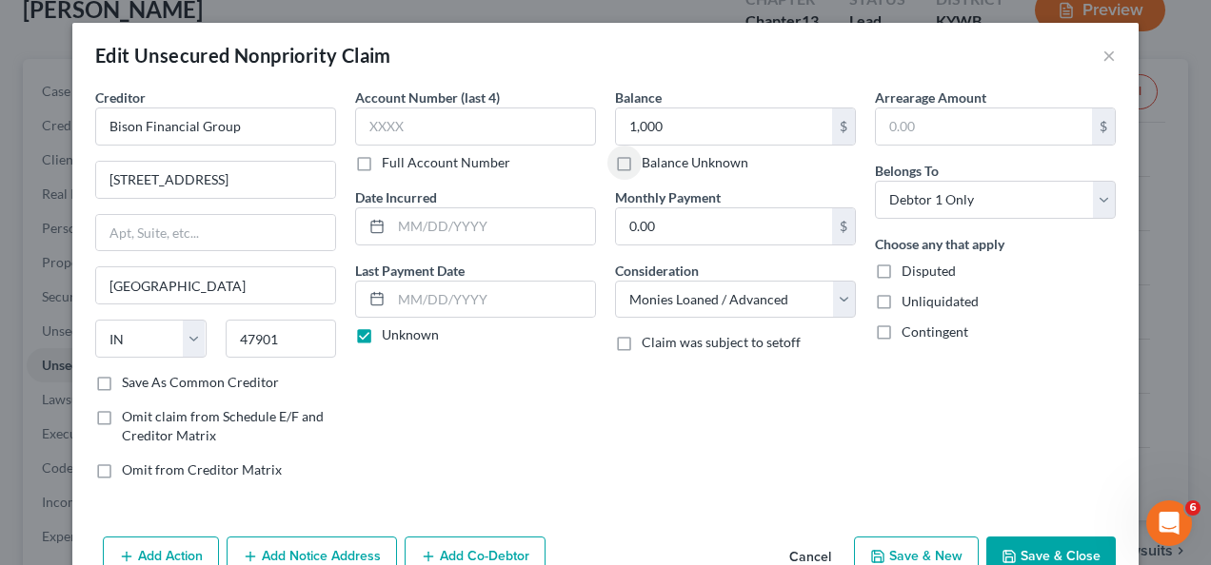
click at [572, 386] on div "Account Number (last 4) Full Account Number Date Incurred Last Payment Date Unk…" at bounding box center [476, 291] width 260 height 407
click at [1030, 552] on button "Save & Close" at bounding box center [1050, 557] width 129 height 40
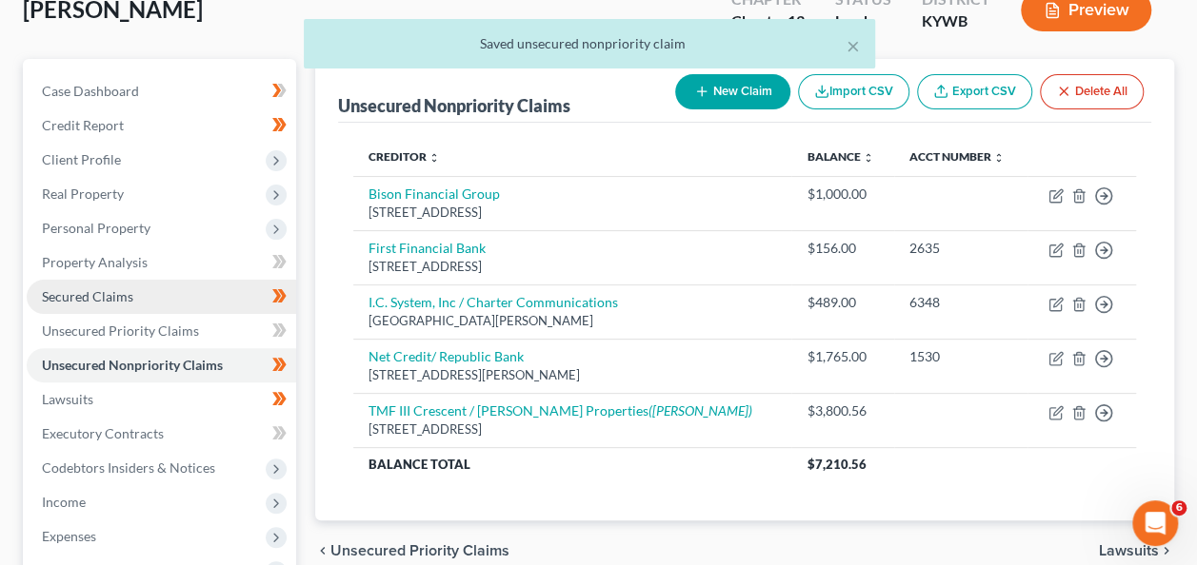
click at [106, 295] on span "Secured Claims" at bounding box center [87, 296] width 91 height 16
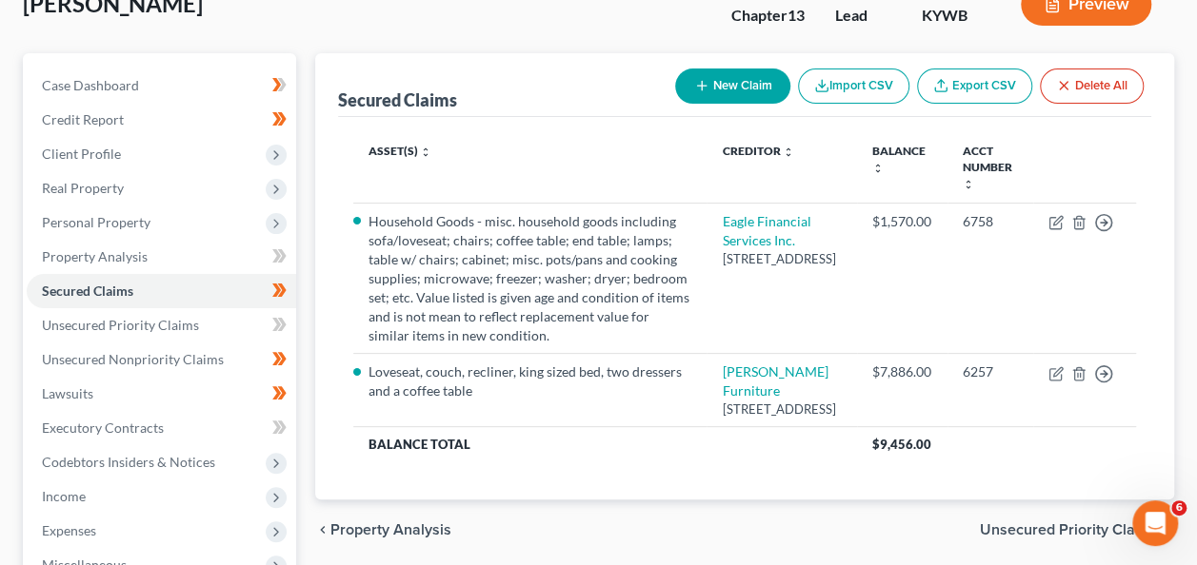
scroll to position [179, 0]
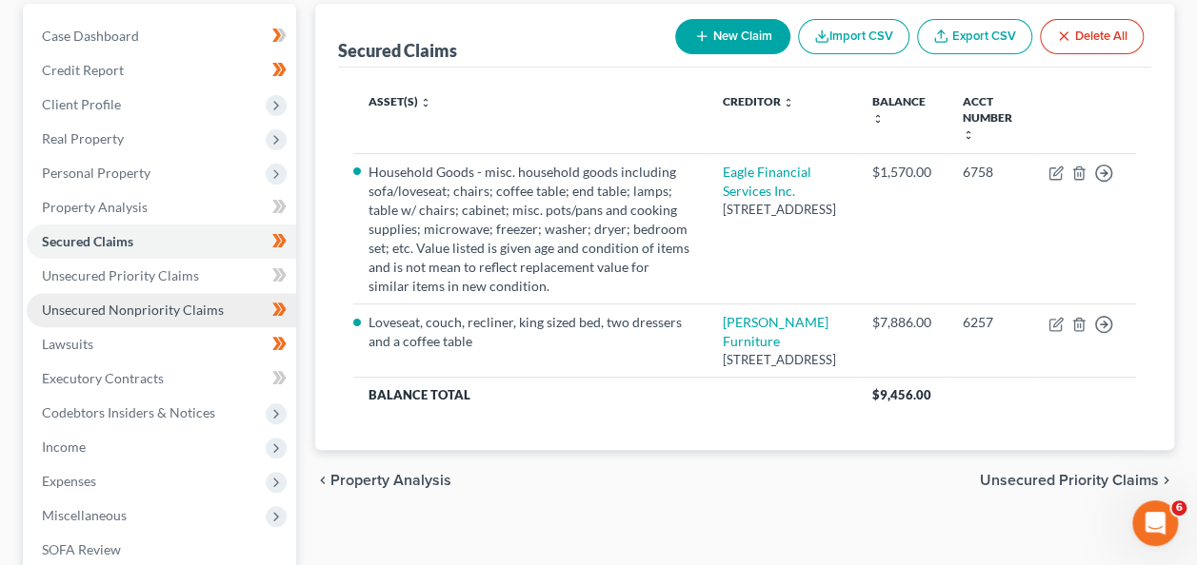
click at [136, 307] on span "Unsecured Nonpriority Claims" at bounding box center [133, 310] width 182 height 16
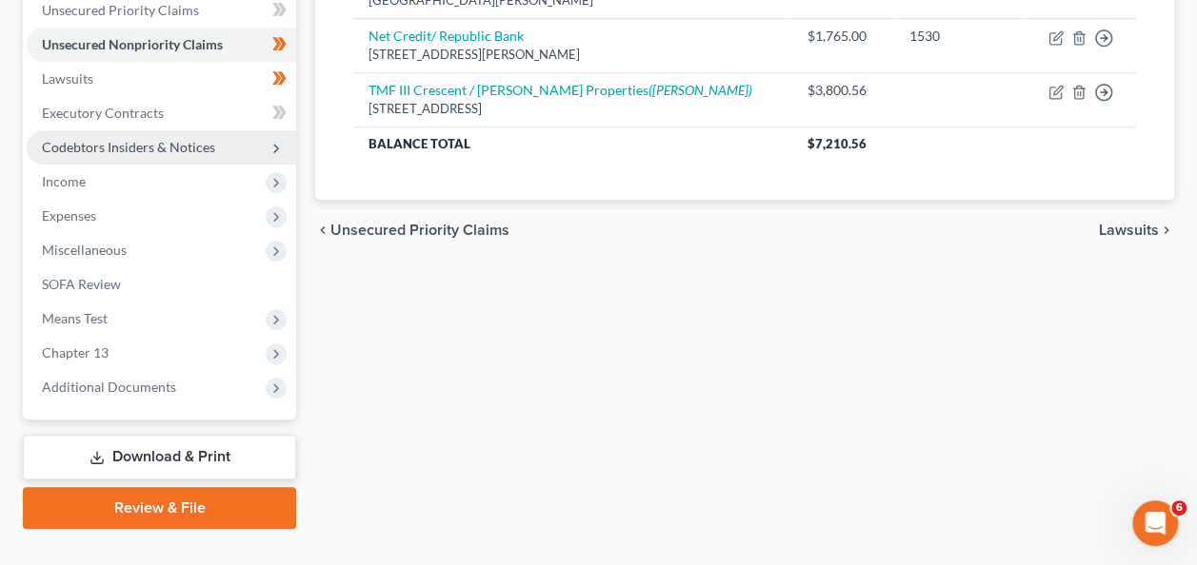
scroll to position [457, 0]
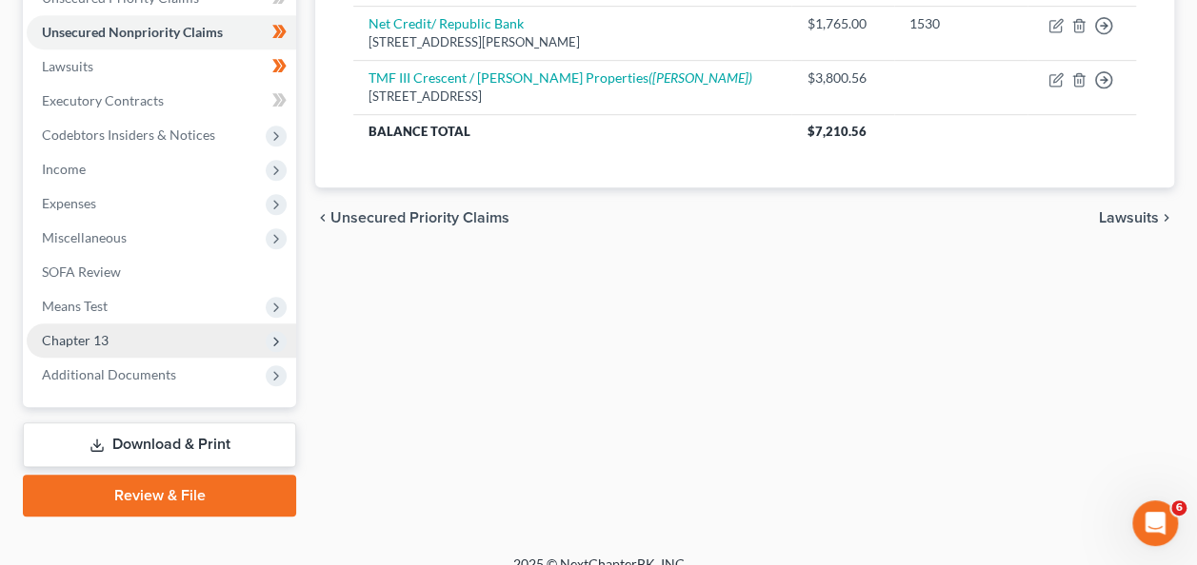
click at [108, 345] on span "Chapter 13" at bounding box center [161, 341] width 269 height 34
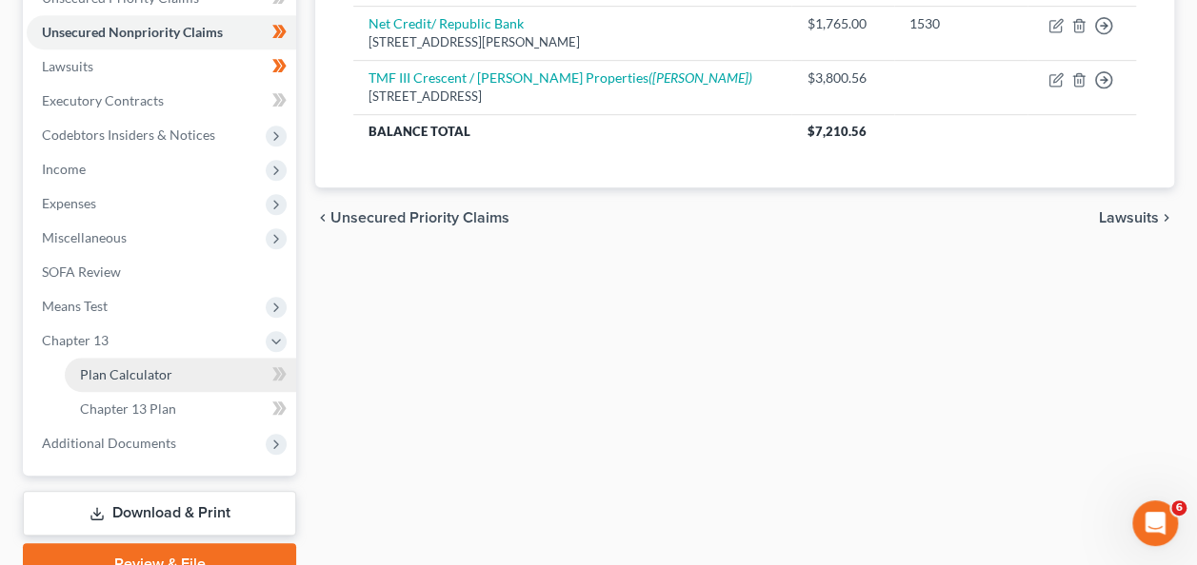
click at [115, 377] on span "Plan Calculator" at bounding box center [126, 375] width 92 height 16
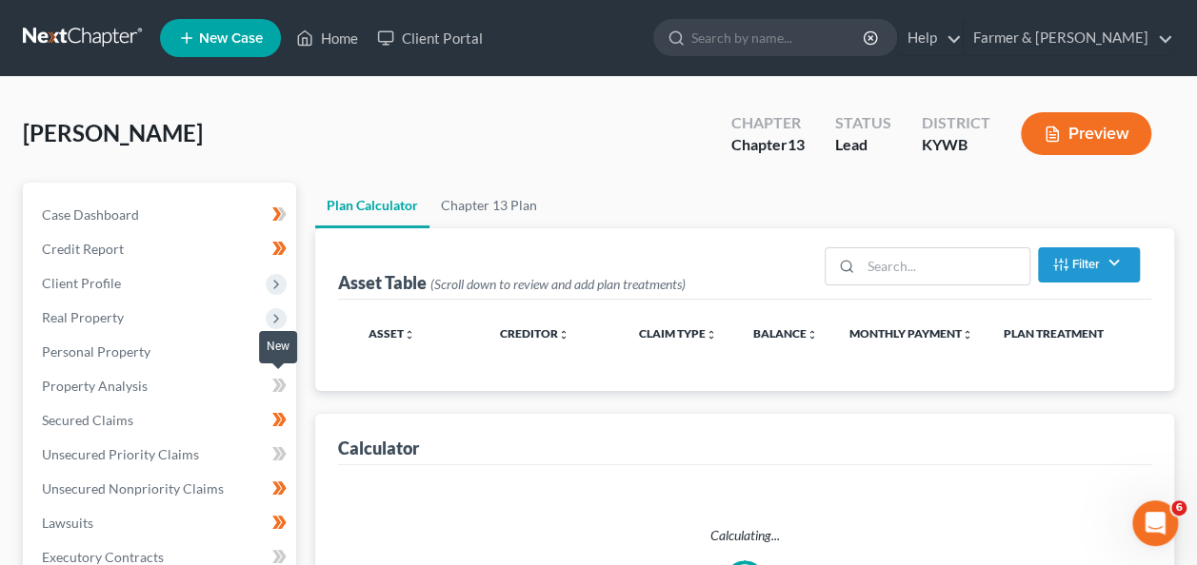
select select "59"
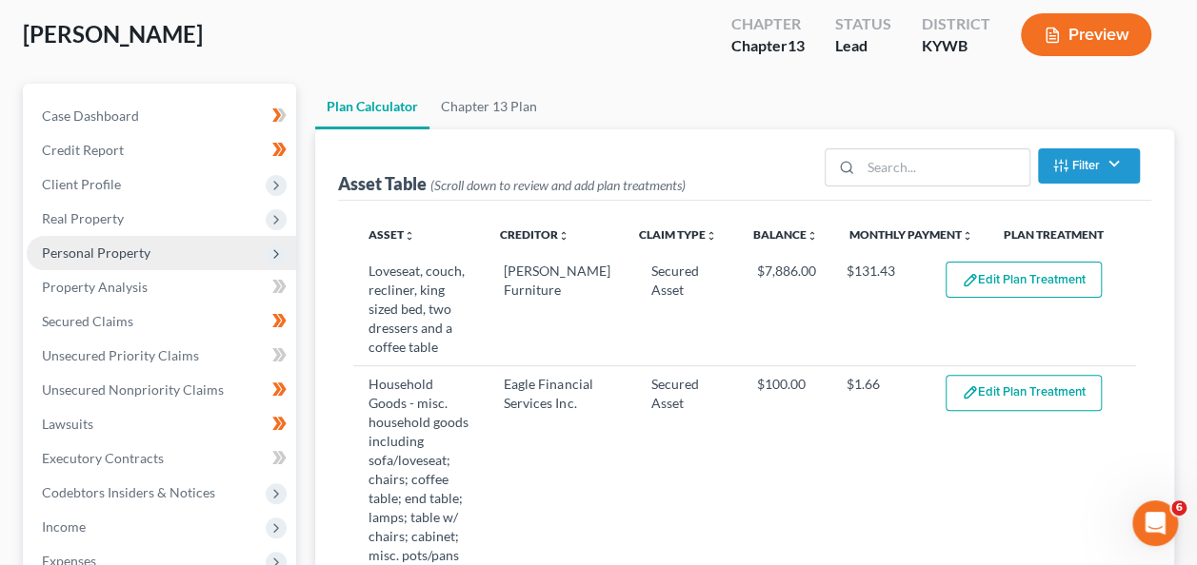
scroll to position [250, 0]
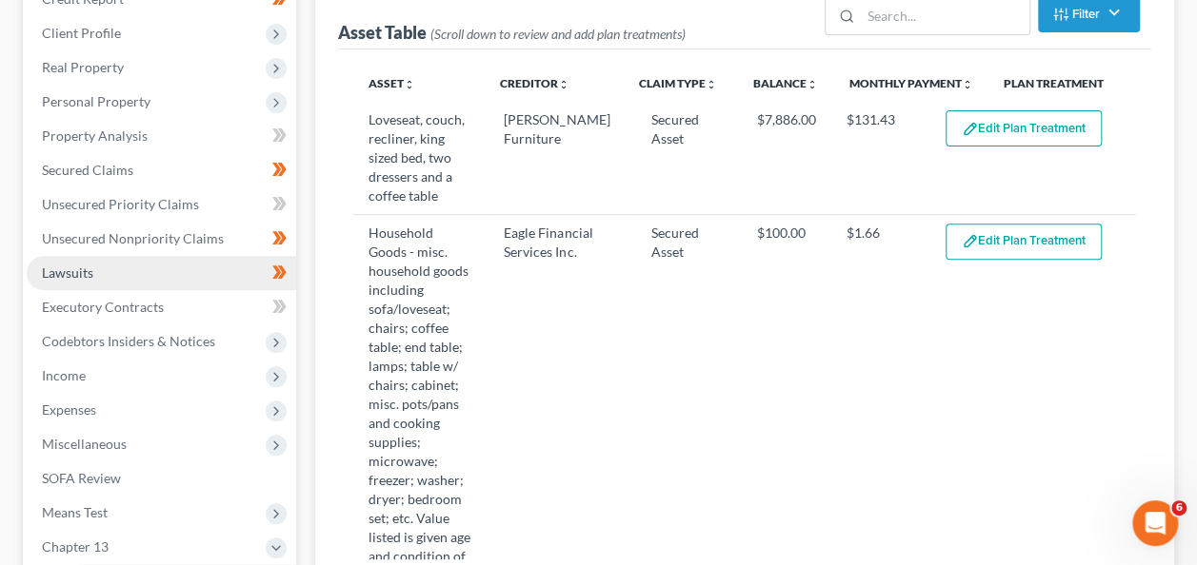
click at [114, 276] on link "Lawsuits" at bounding box center [161, 273] width 269 height 34
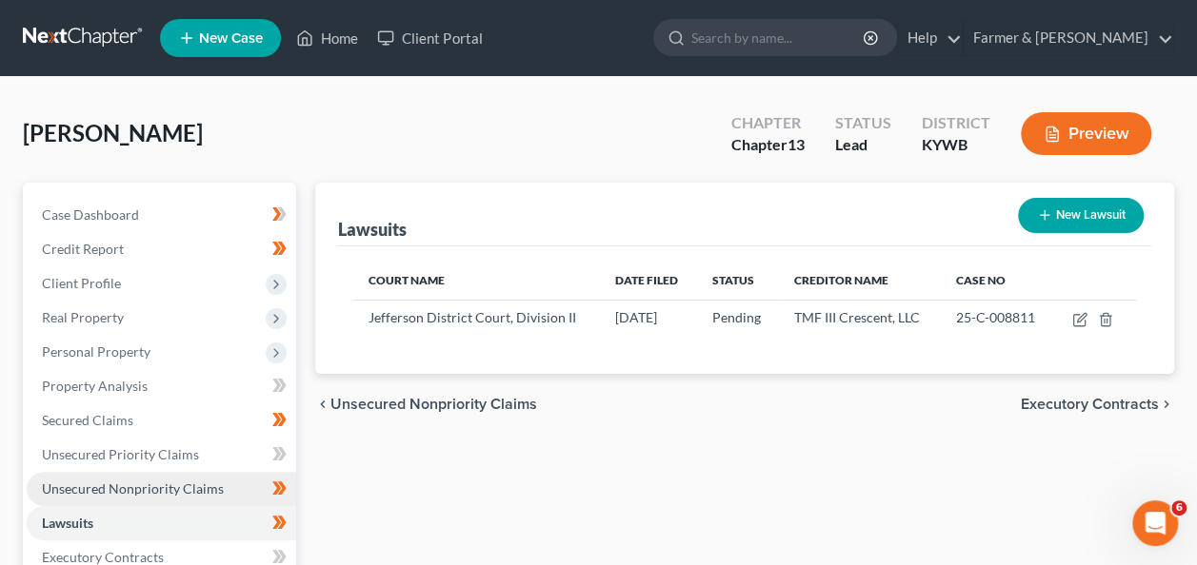
click at [137, 489] on span "Unsecured Nonpriority Claims" at bounding box center [133, 489] width 182 height 16
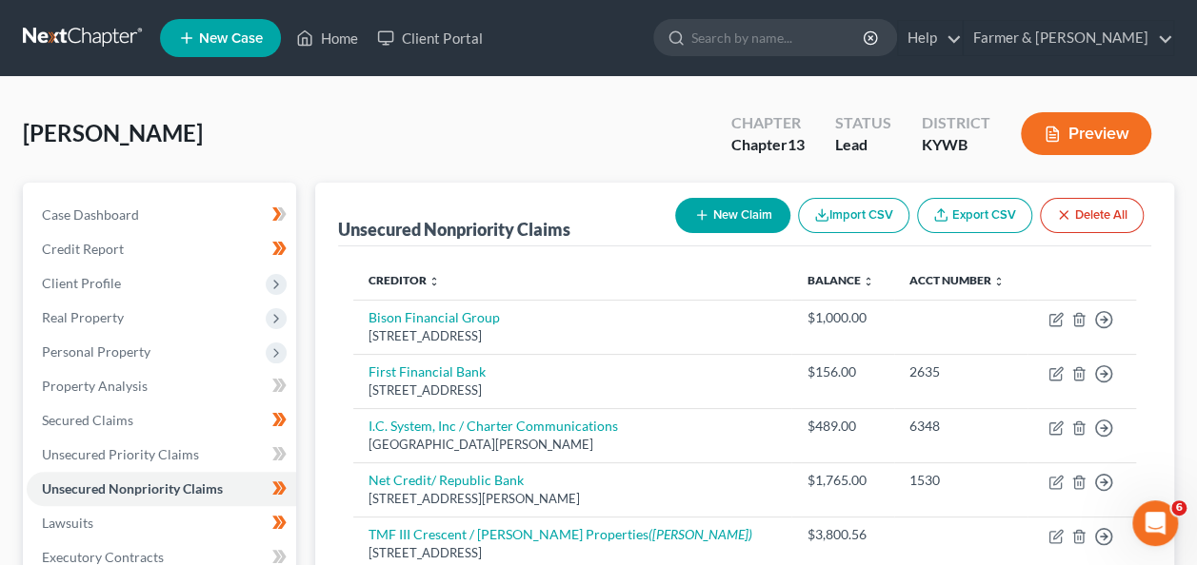
click at [734, 210] on button "New Claim" at bounding box center [732, 215] width 115 height 35
select select "0"
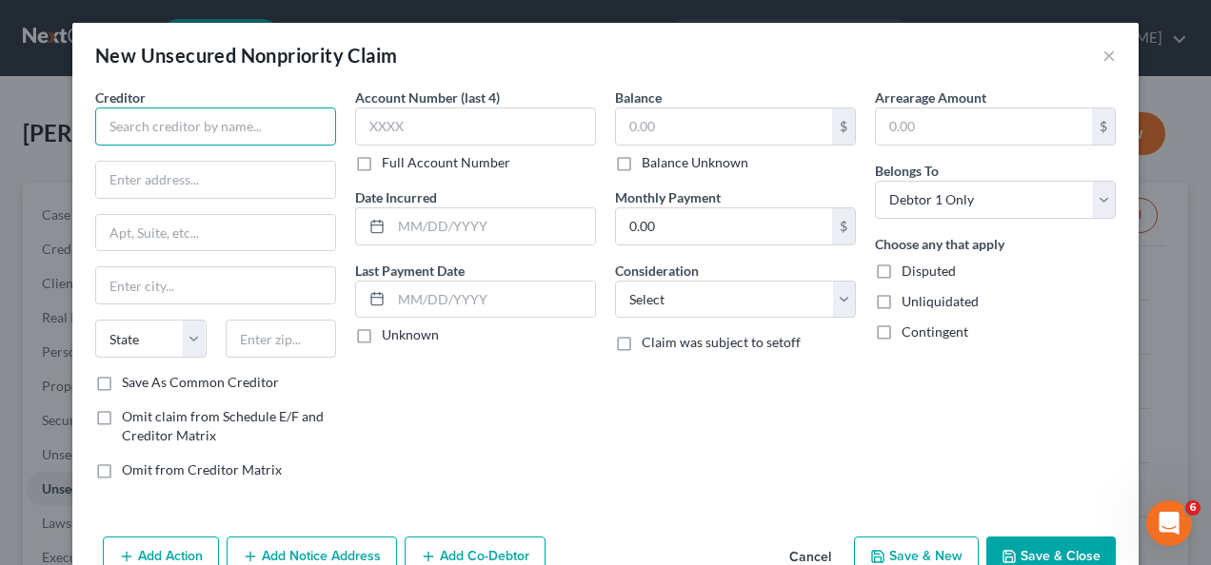
click at [165, 124] on input "text" at bounding box center [215, 127] width 241 height 38
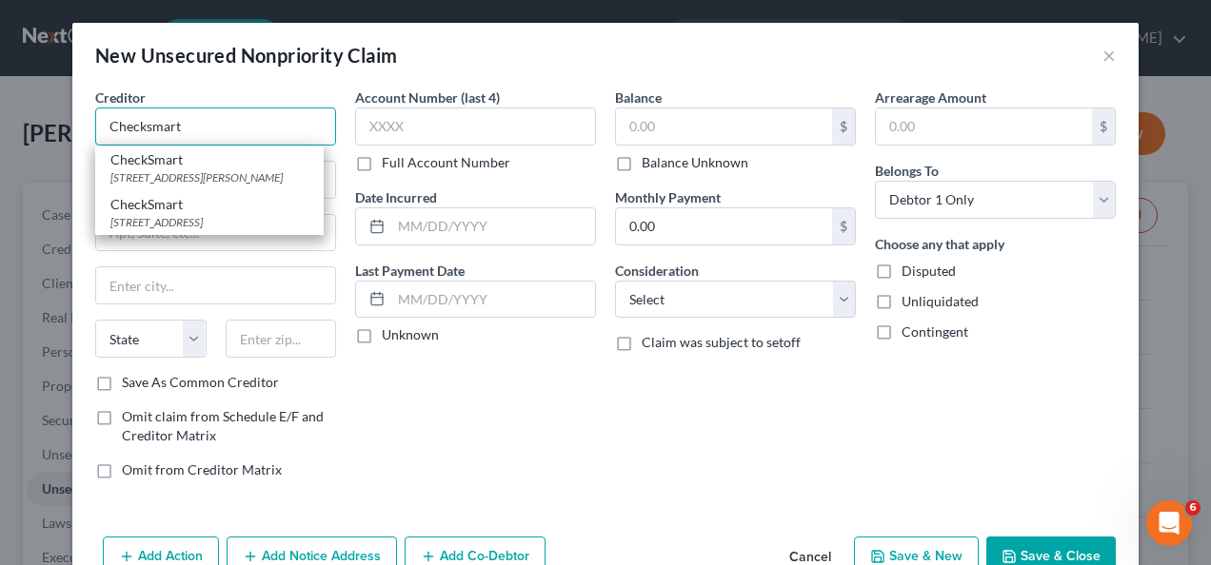
type input "Checksmart"
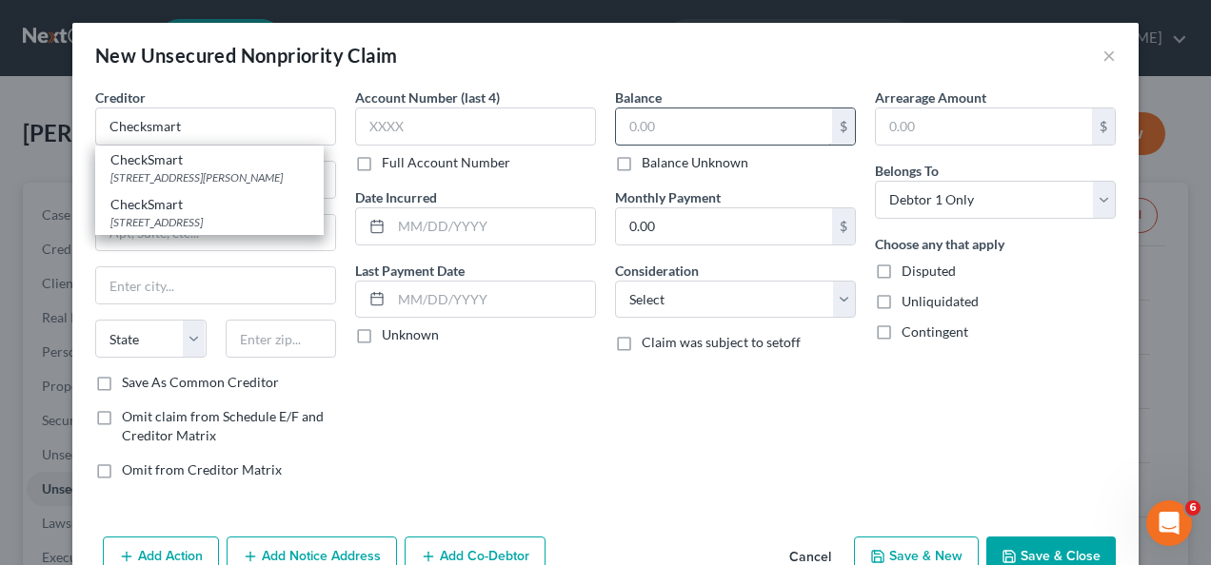
click at [623, 118] on input "text" at bounding box center [724, 127] width 216 height 36
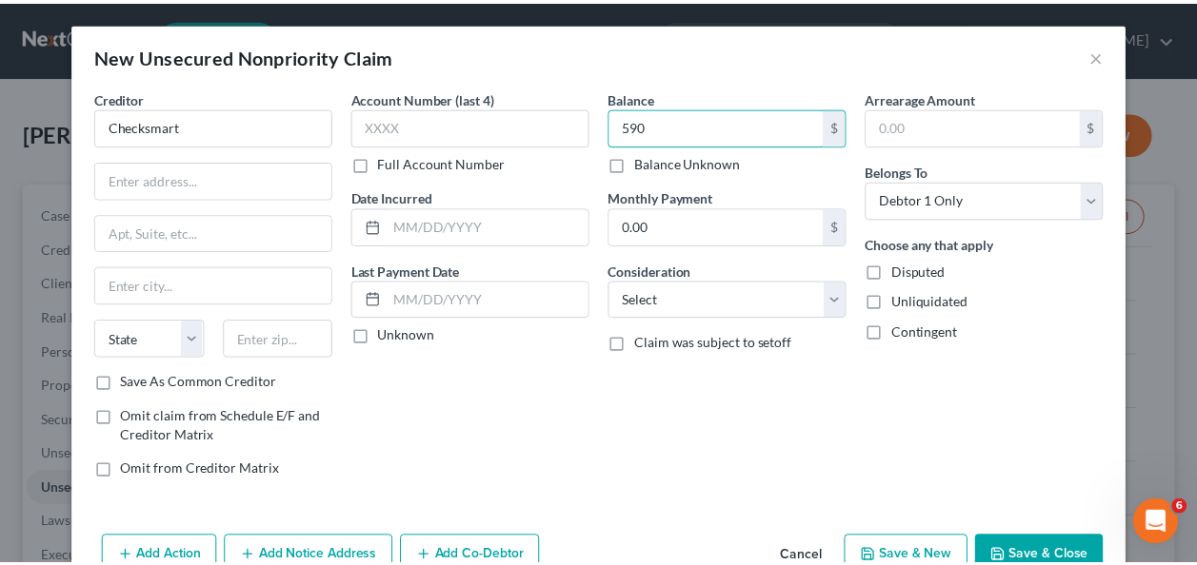
scroll to position [46, 0]
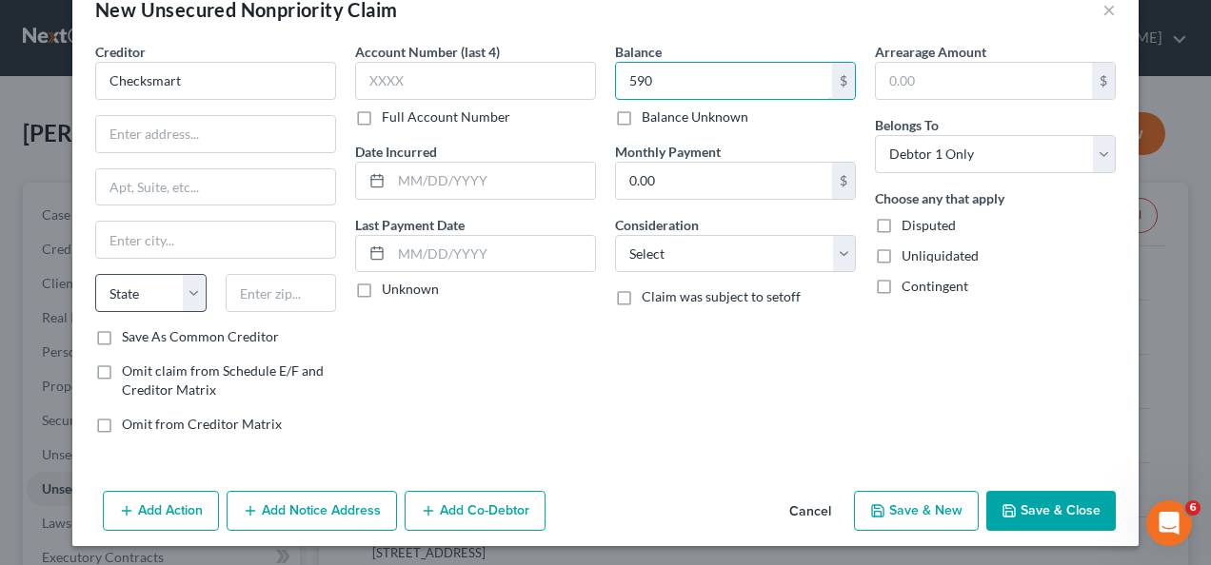
type input "590"
click at [148, 290] on select "State [US_STATE] AK AR AZ CA CO CT DE DC [GEOGRAPHIC_DATA] [GEOGRAPHIC_DATA] GU…" at bounding box center [150, 293] width 111 height 38
select select "18"
click at [95, 274] on select "State [US_STATE] AK AR AZ CA CO CT DE DC [GEOGRAPHIC_DATA] [GEOGRAPHIC_DATA] GU…" at bounding box center [150, 293] width 111 height 38
click at [1017, 512] on button "Save & Close" at bounding box center [1050, 511] width 129 height 40
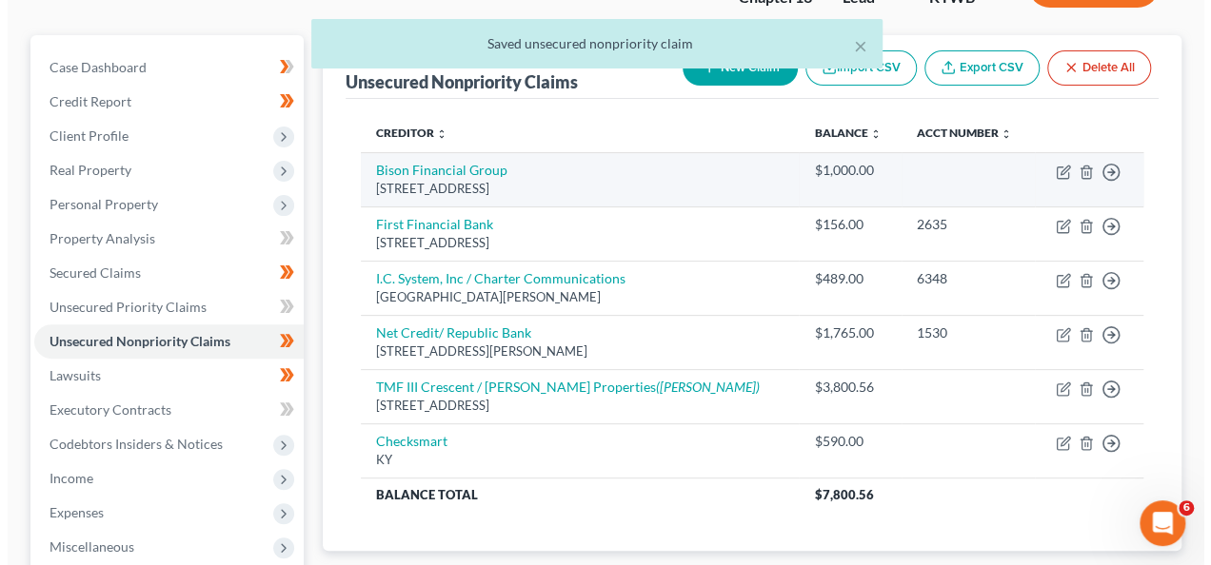
scroll to position [149, 0]
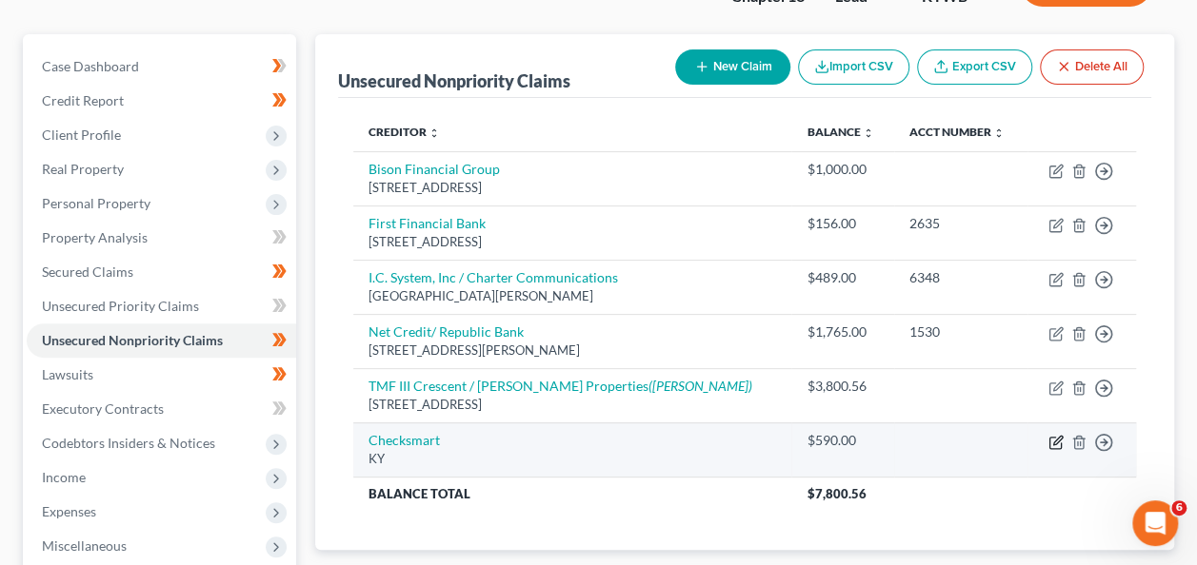
click at [1055, 441] on icon "button" at bounding box center [1057, 440] width 9 height 9
select select "18"
select select "0"
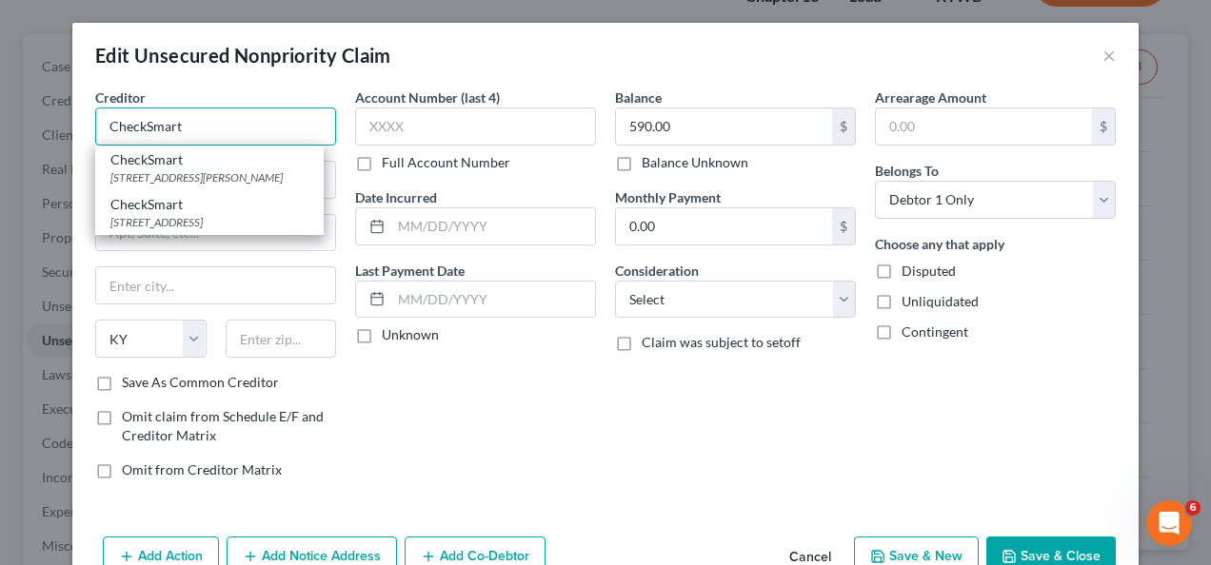
type input "CheckSmart"
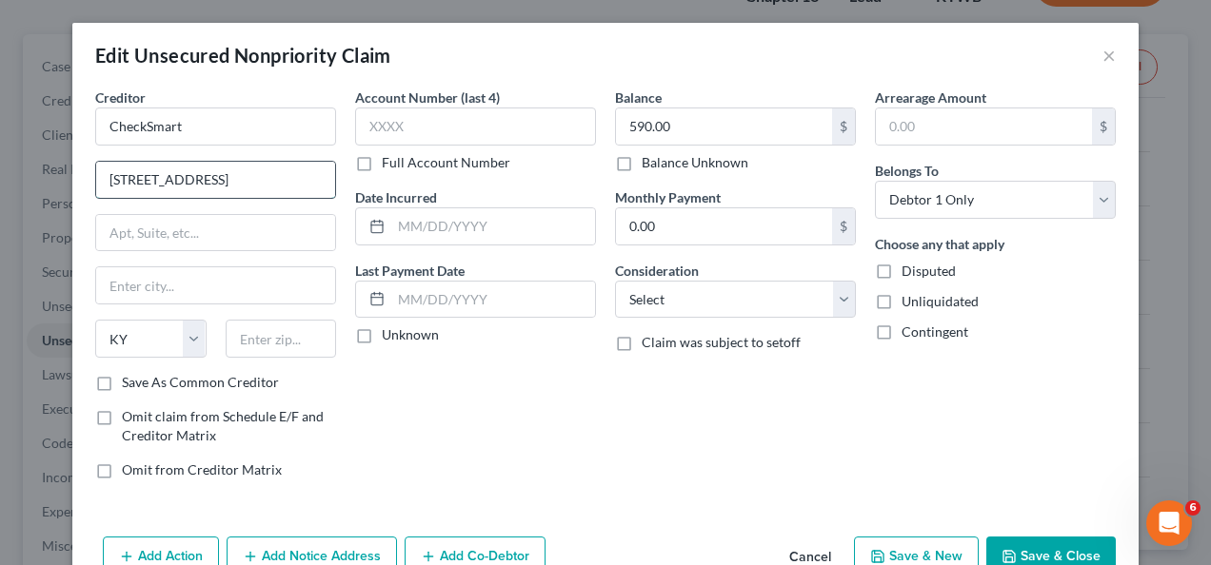
type input "[STREET_ADDRESS]"
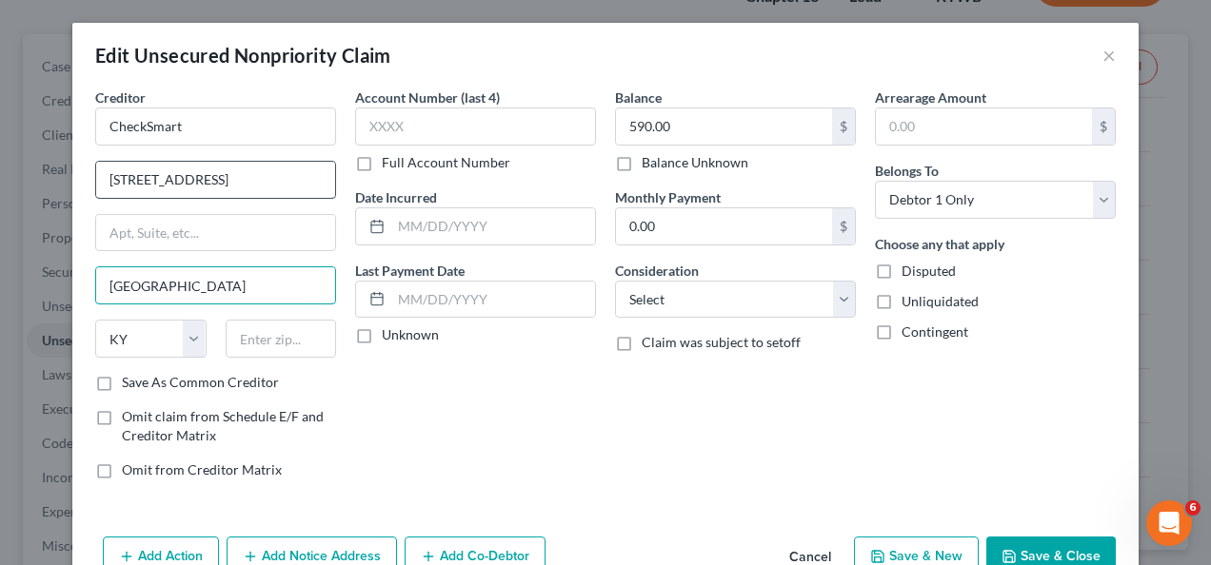
type input "[GEOGRAPHIC_DATA]"
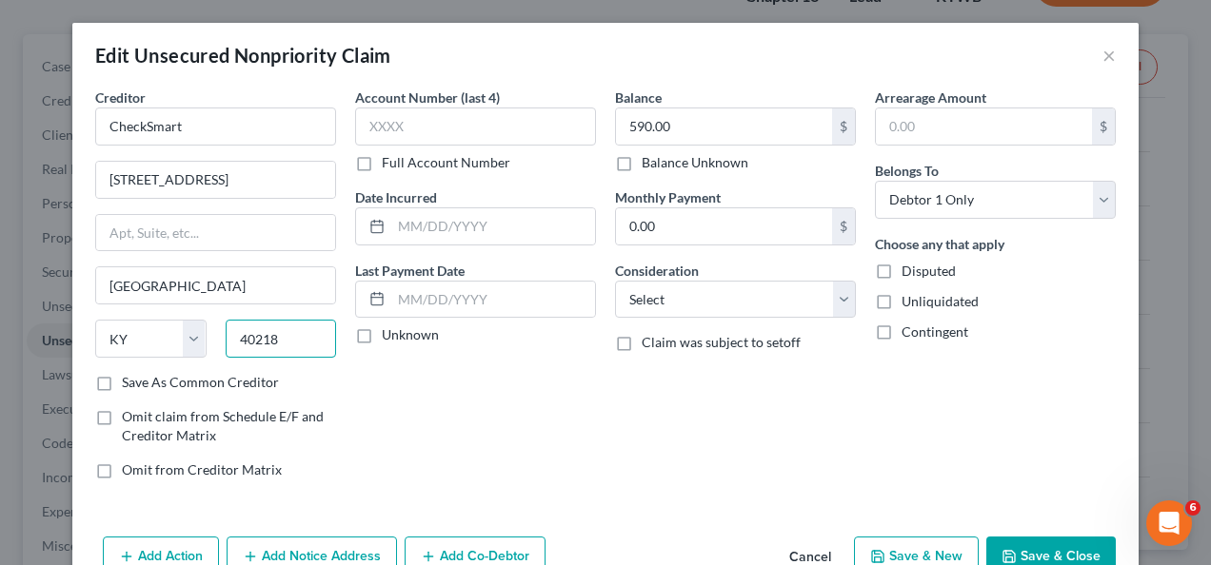
type input "40218"
click at [462, 451] on div "Account Number (last 4) Full Account Number Date Incurred Last Payment Date Unk…" at bounding box center [476, 291] width 260 height 407
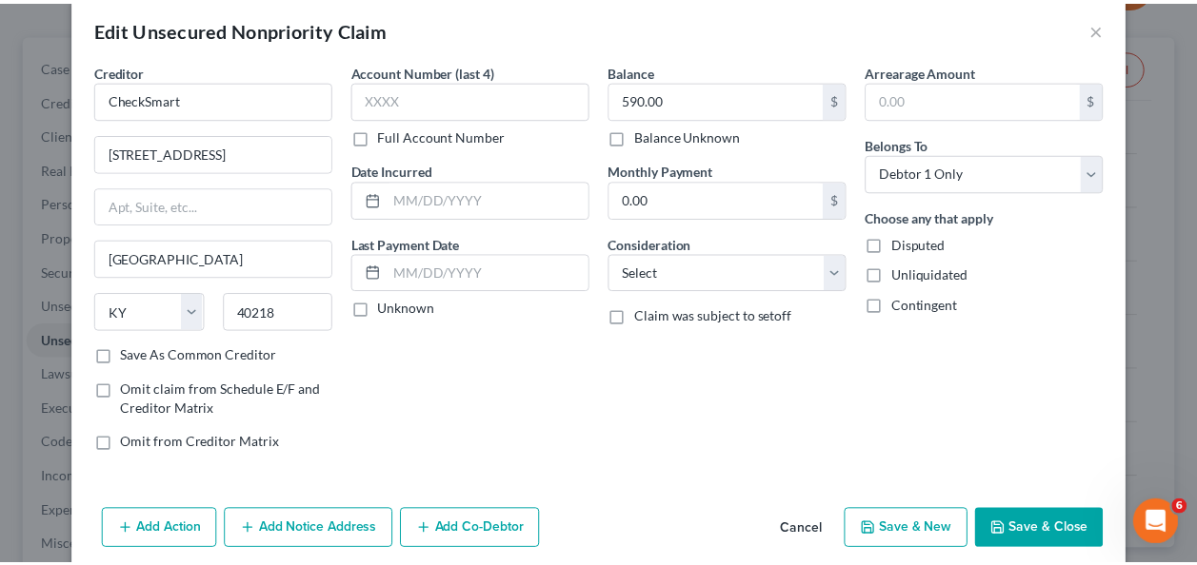
scroll to position [29, 0]
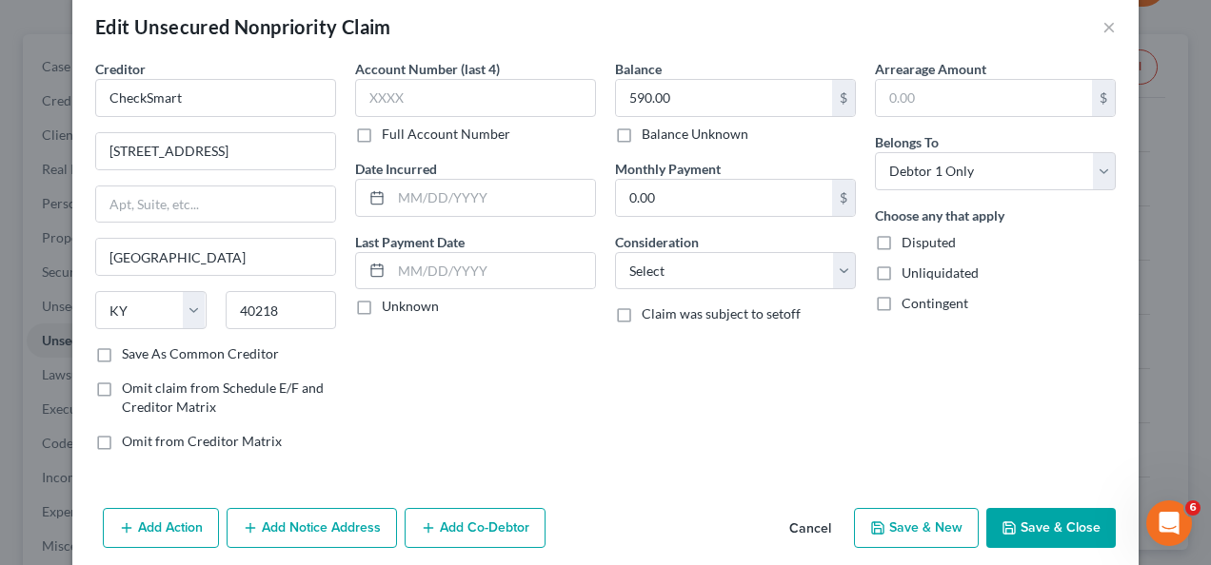
click at [1040, 540] on button "Save & Close" at bounding box center [1050, 528] width 129 height 40
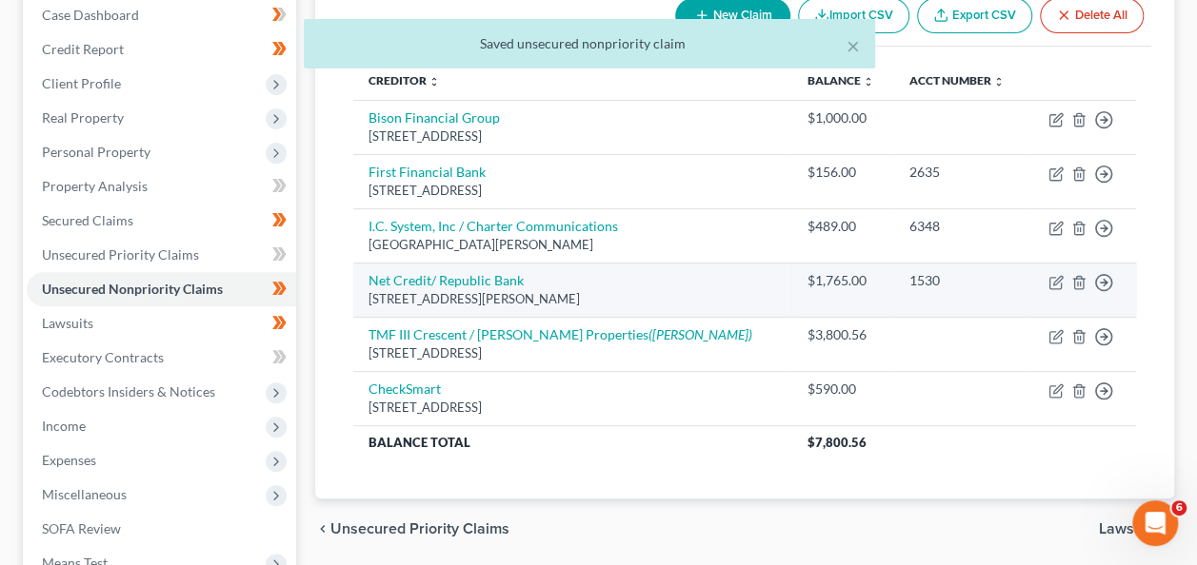
scroll to position [199, 0]
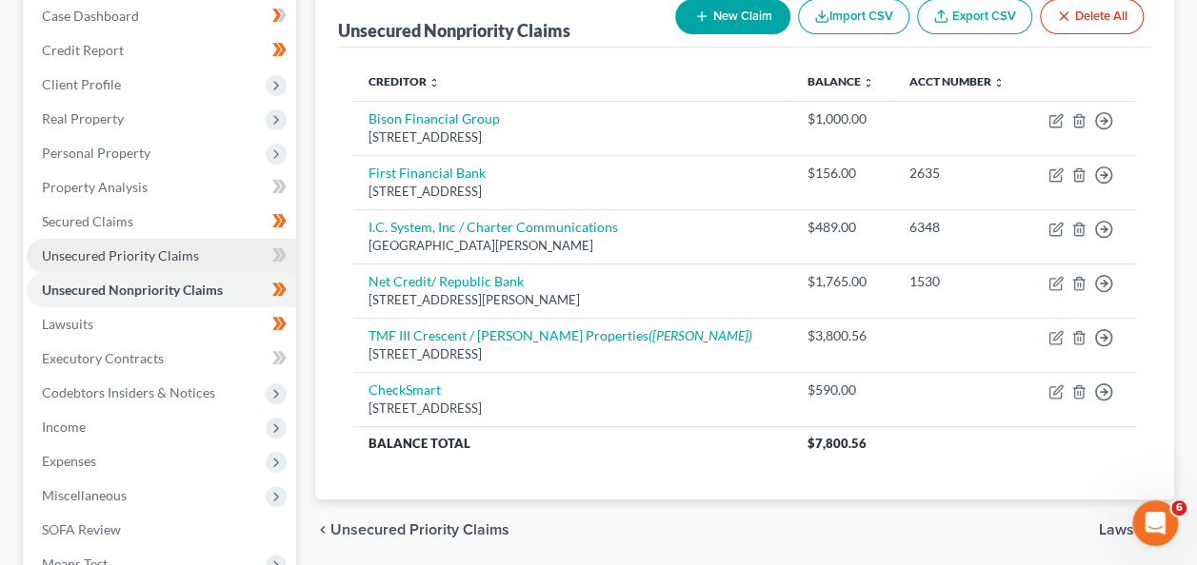
click at [109, 249] on span "Unsecured Priority Claims" at bounding box center [120, 256] width 157 height 16
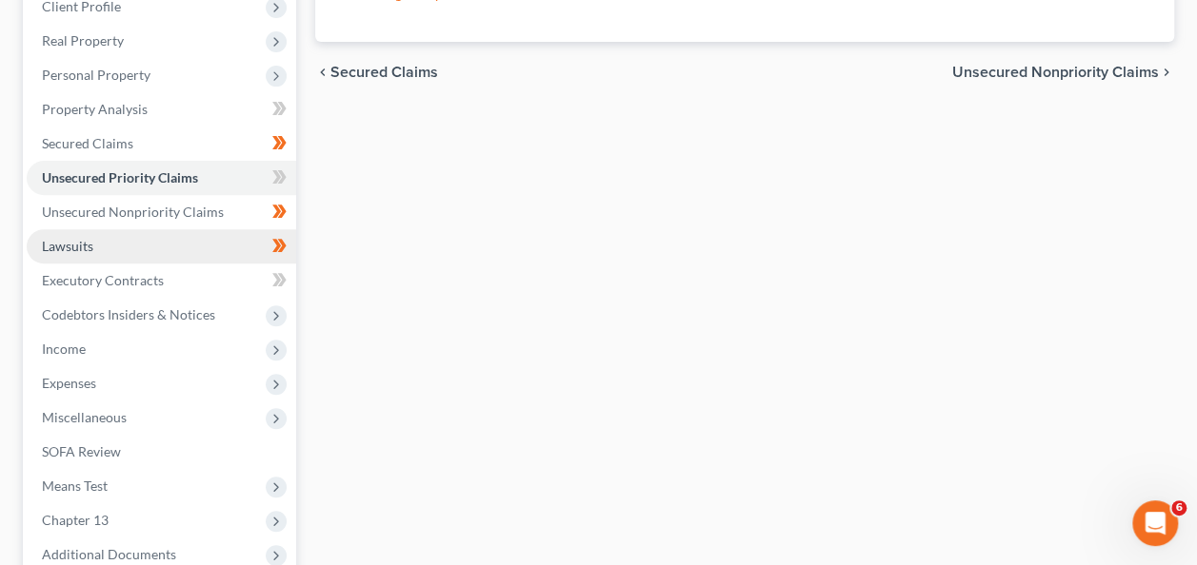
scroll to position [319, 0]
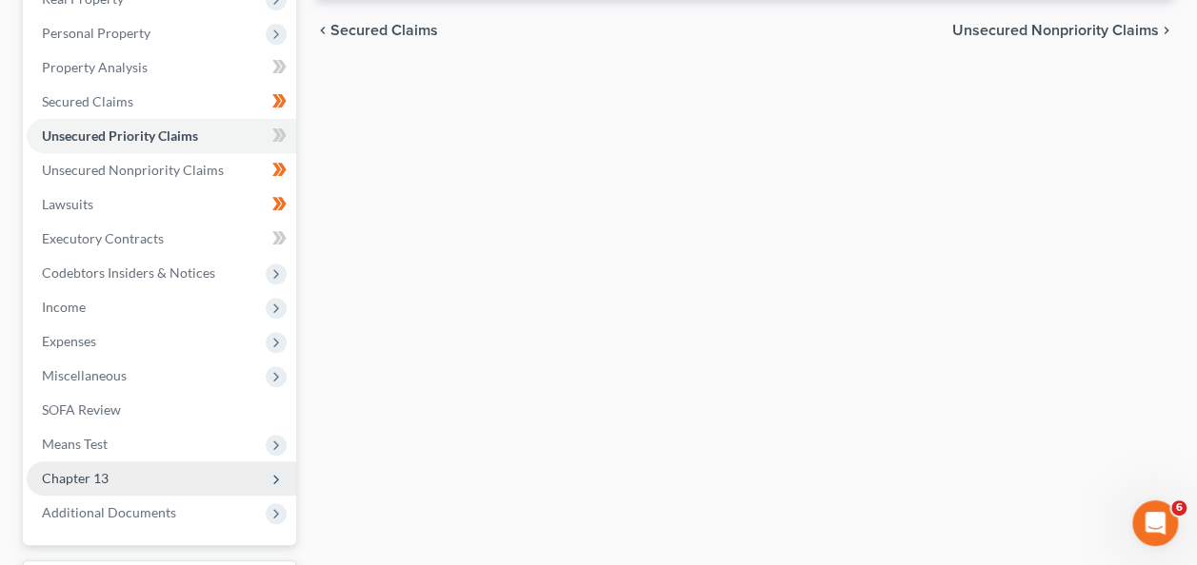
click at [86, 470] on span "Chapter 13" at bounding box center [75, 478] width 67 height 16
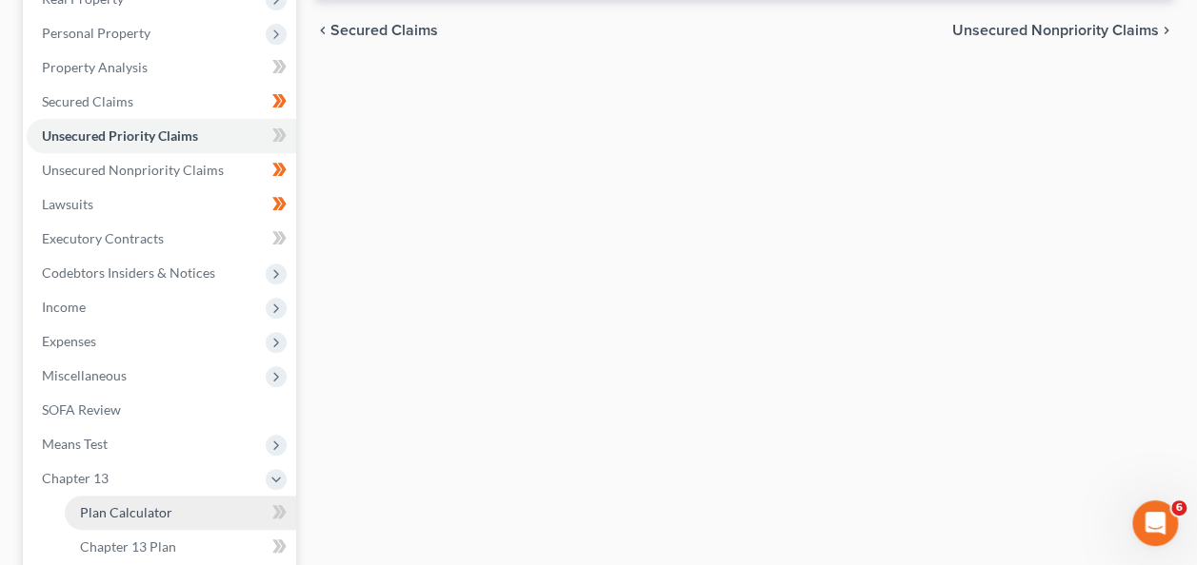
click at [103, 501] on link "Plan Calculator" at bounding box center [180, 513] width 231 height 34
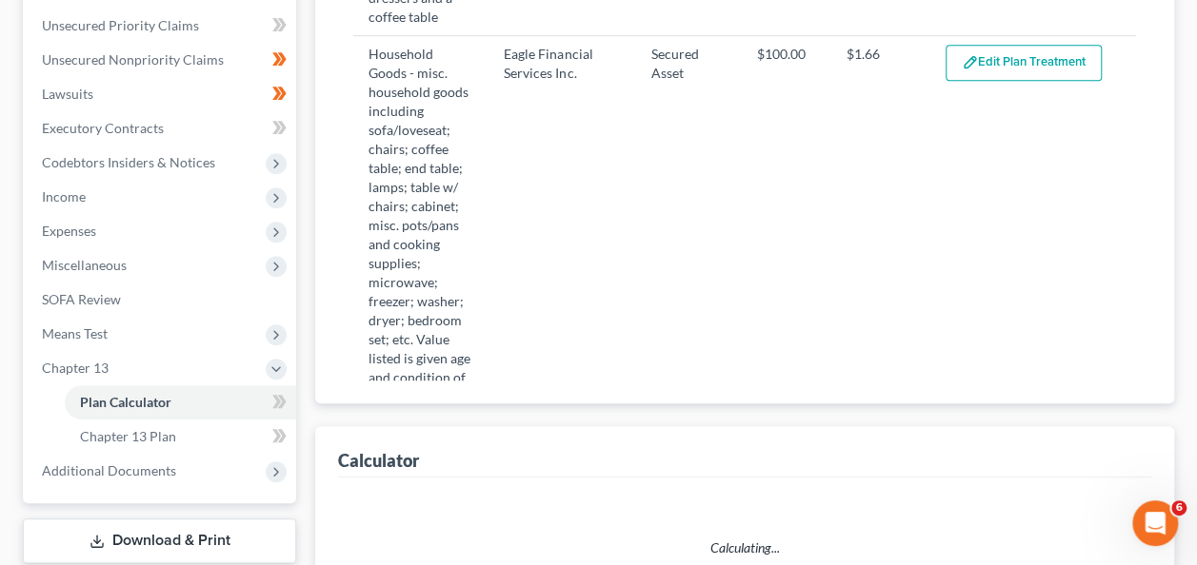
select select "59"
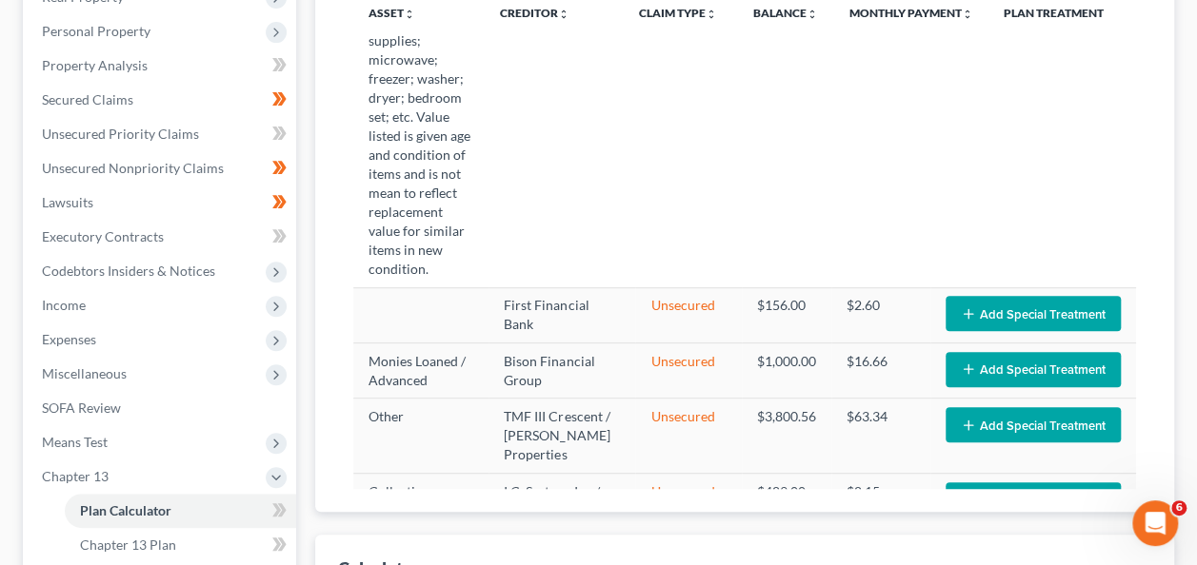
scroll to position [350, 0]
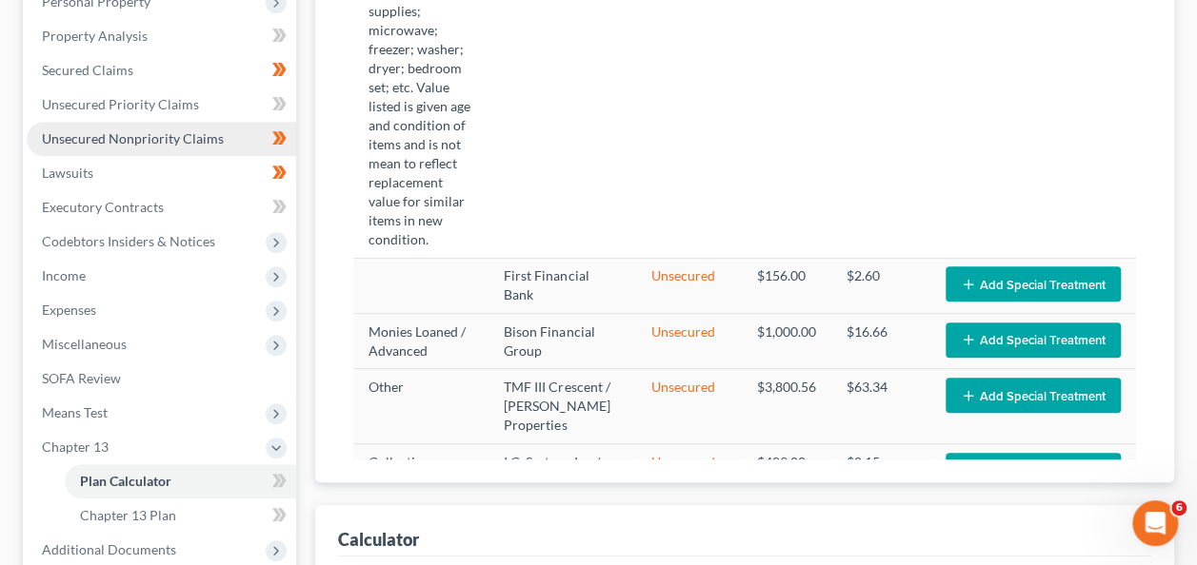
click at [104, 149] on link "Unsecured Nonpriority Claims" at bounding box center [161, 139] width 269 height 34
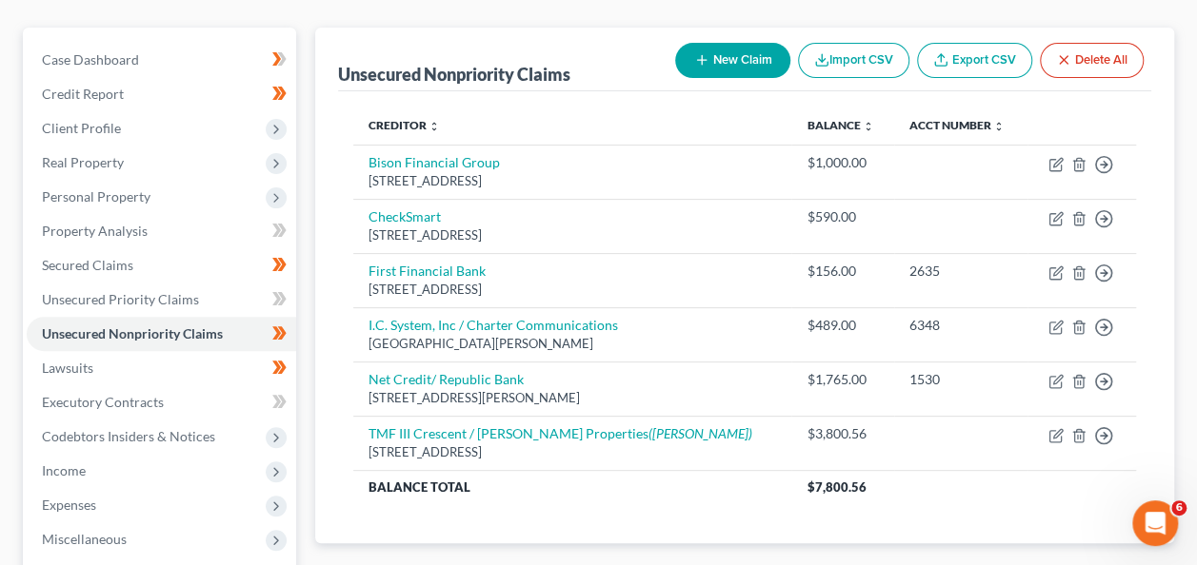
scroll to position [235, 0]
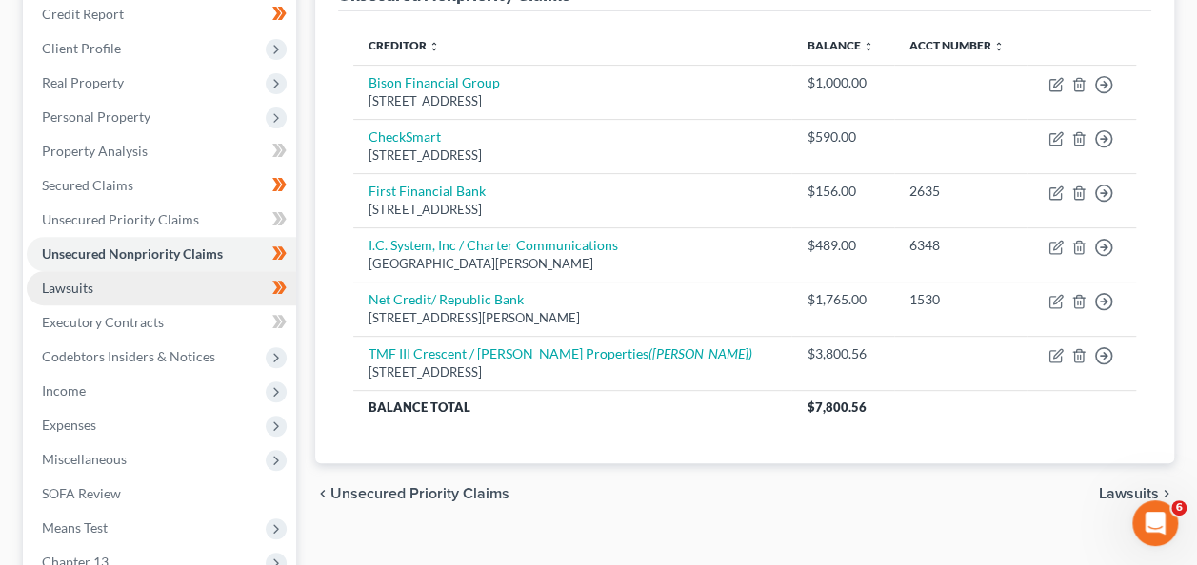
click at [127, 282] on link "Lawsuits" at bounding box center [161, 288] width 269 height 34
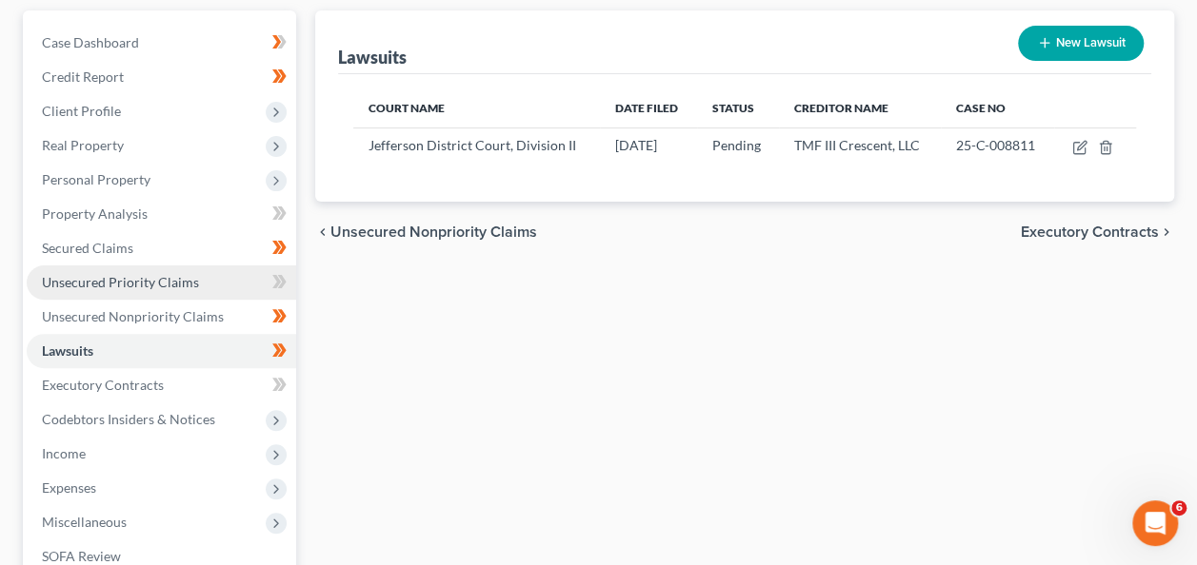
scroll to position [173, 0]
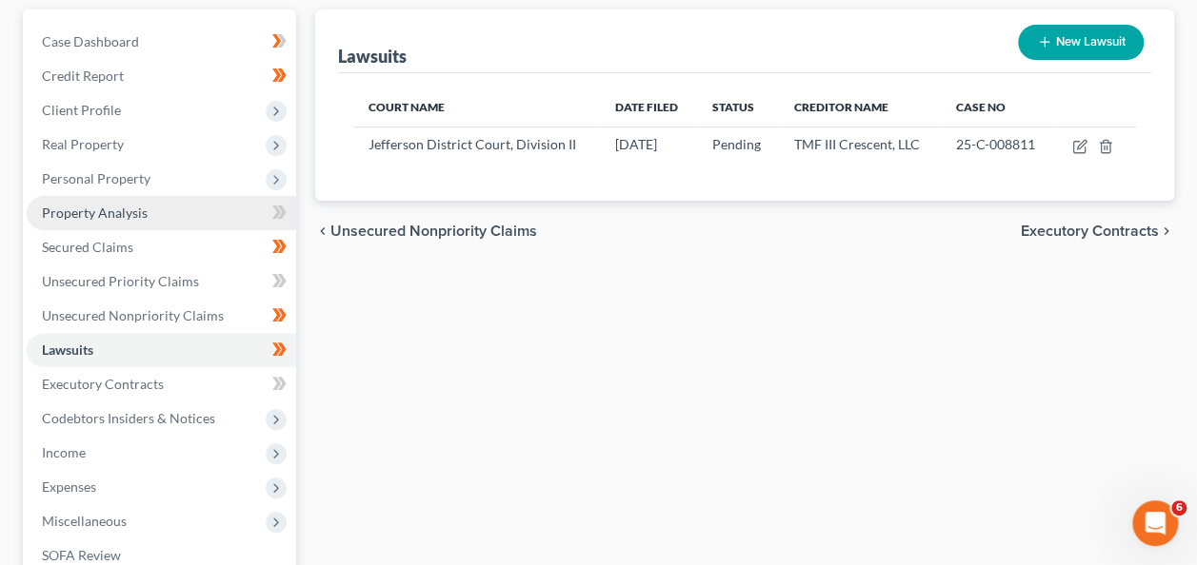
click at [169, 206] on link "Property Analysis" at bounding box center [161, 213] width 269 height 34
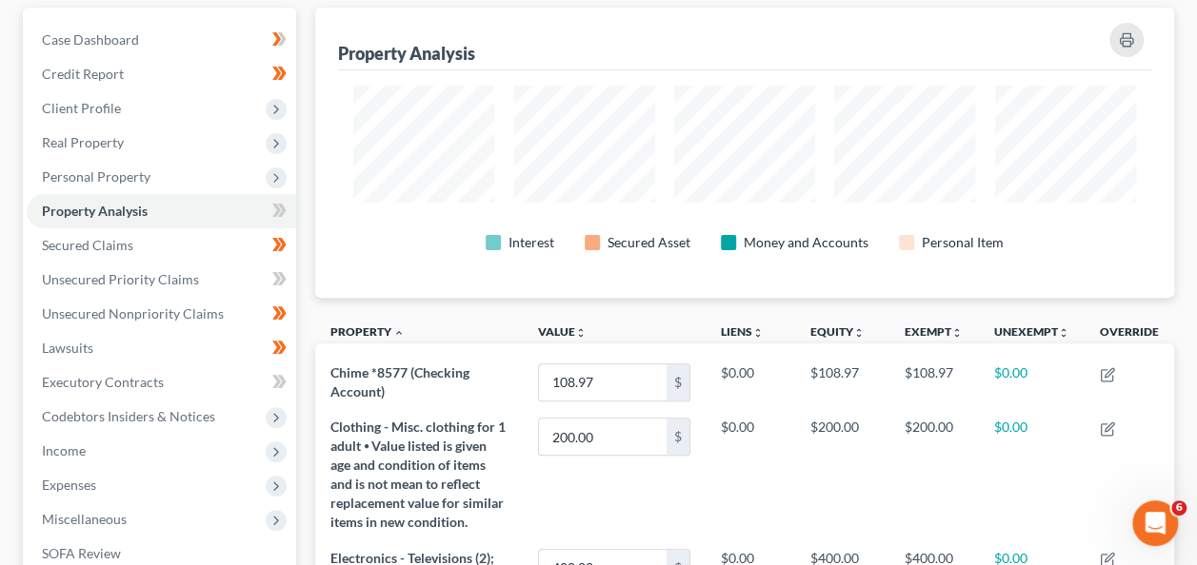
scroll to position [176, 0]
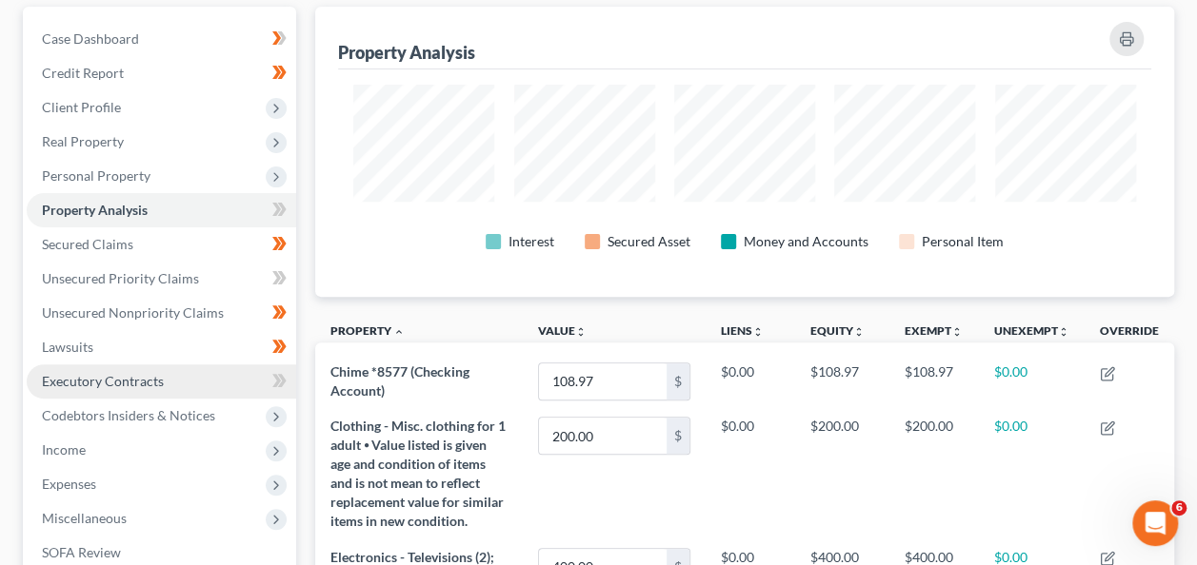
click at [137, 387] on span "Executory Contracts" at bounding box center [103, 381] width 122 height 16
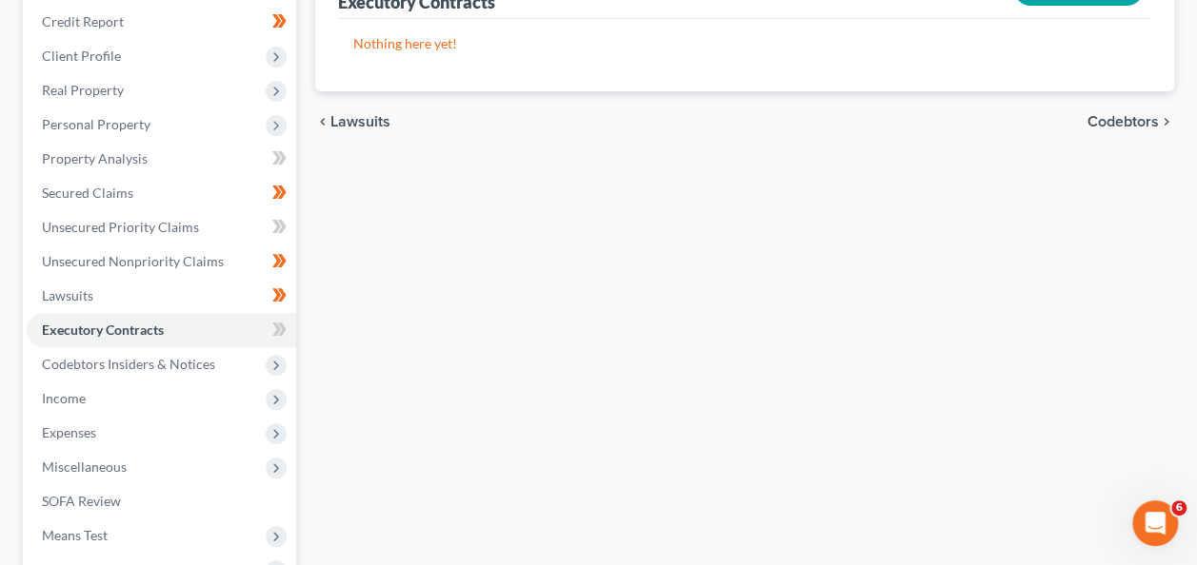
scroll to position [319, 0]
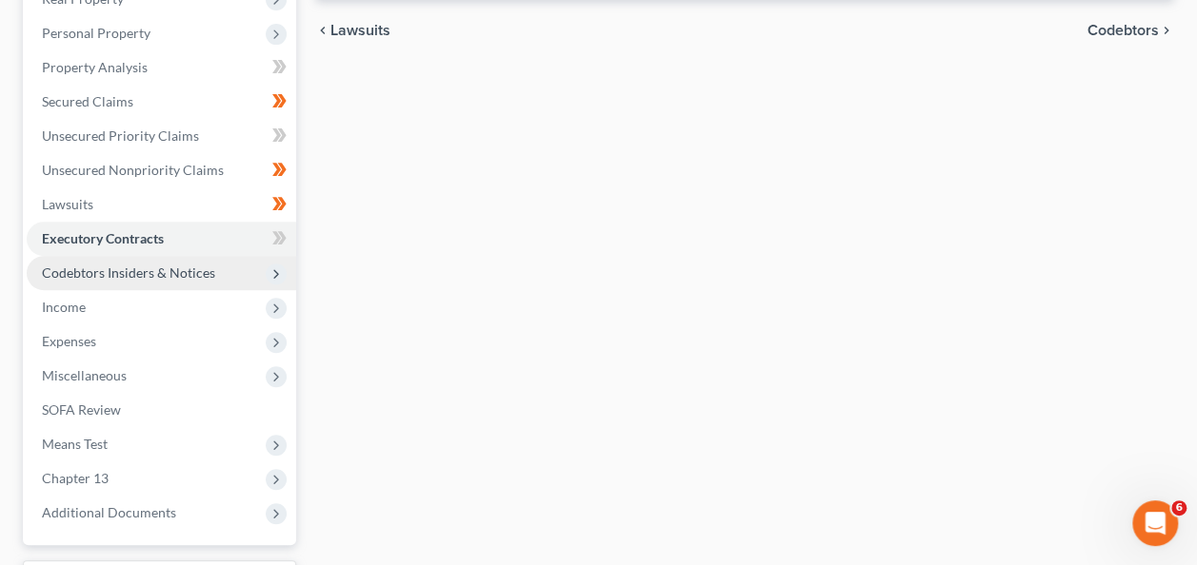
click at [145, 270] on span "Codebtors Insiders & Notices" at bounding box center [128, 273] width 173 height 16
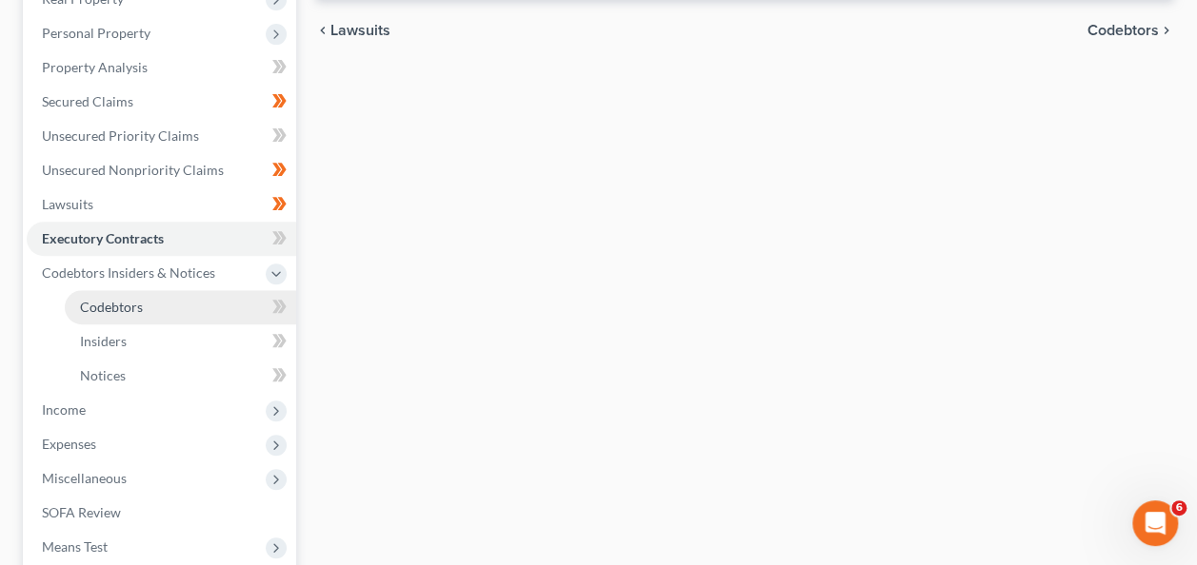
click at [133, 303] on span "Codebtors" at bounding box center [111, 307] width 63 height 16
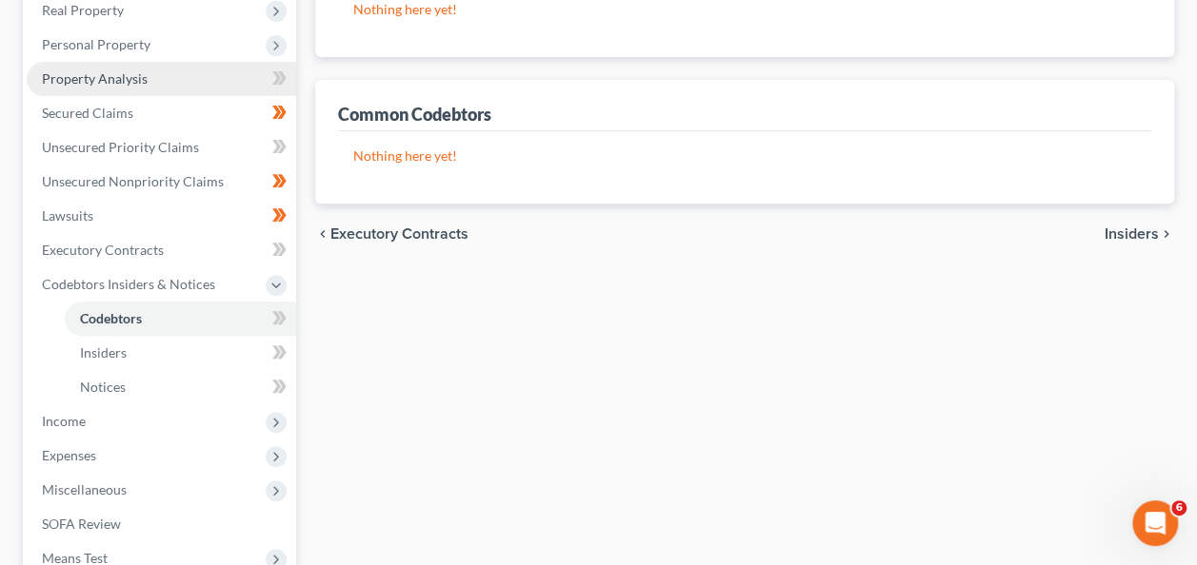
scroll to position [306, 0]
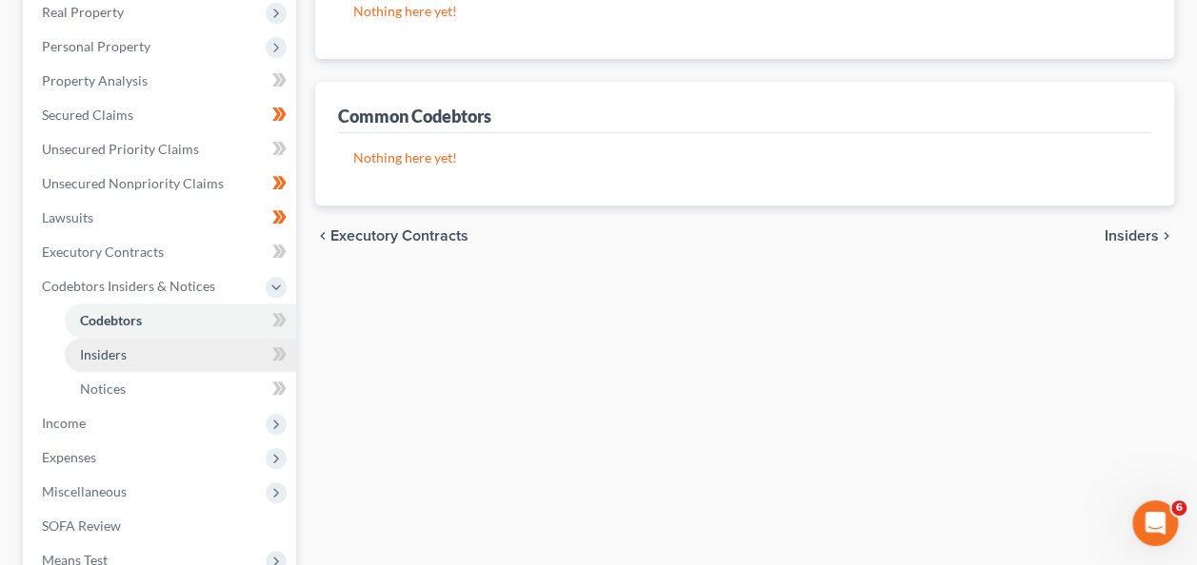
click at [128, 354] on link "Insiders" at bounding box center [180, 355] width 231 height 34
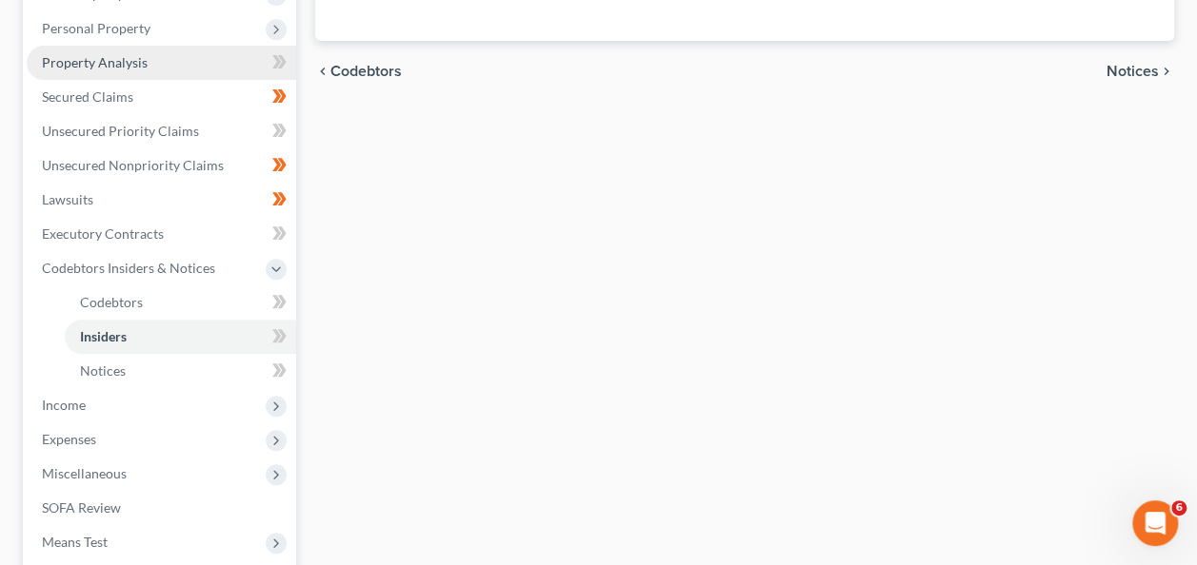
scroll to position [337, 0]
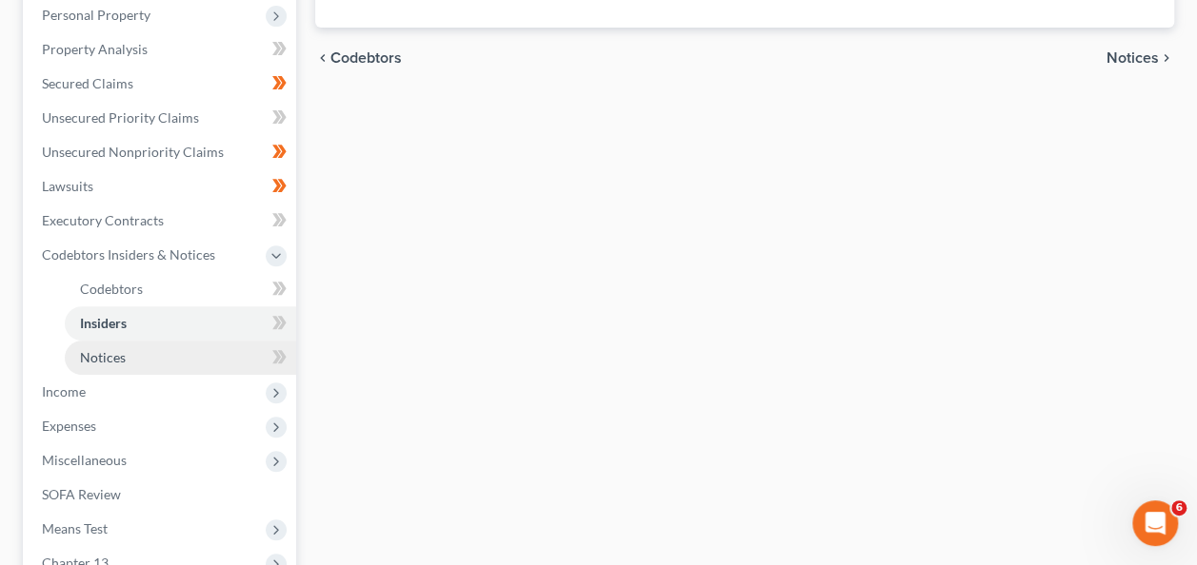
click at [120, 364] on span "Notices" at bounding box center [103, 357] width 46 height 16
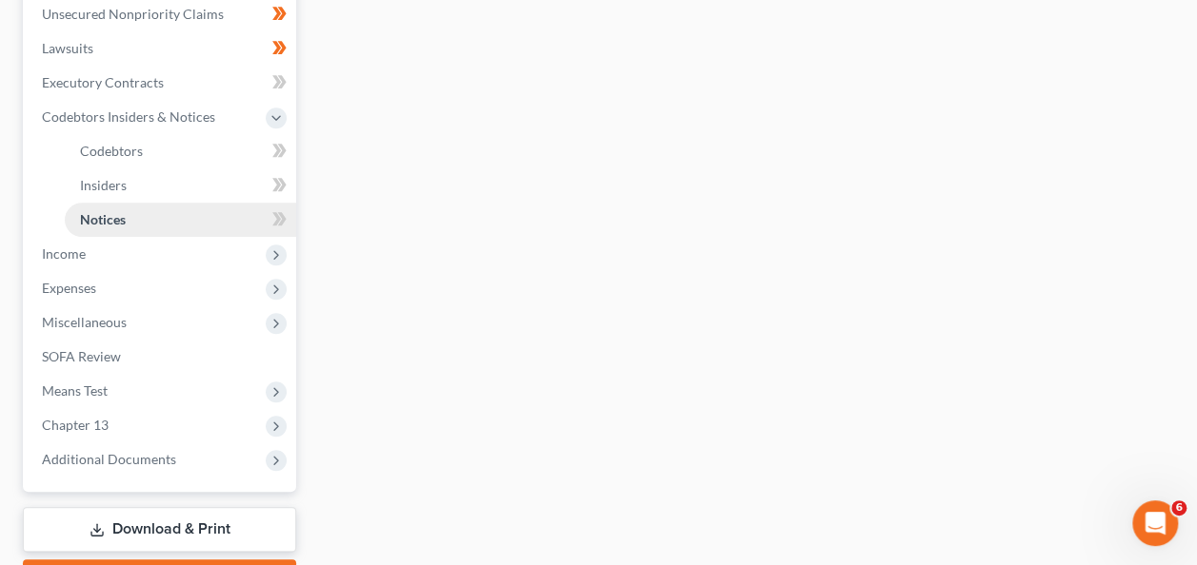
scroll to position [474, 0]
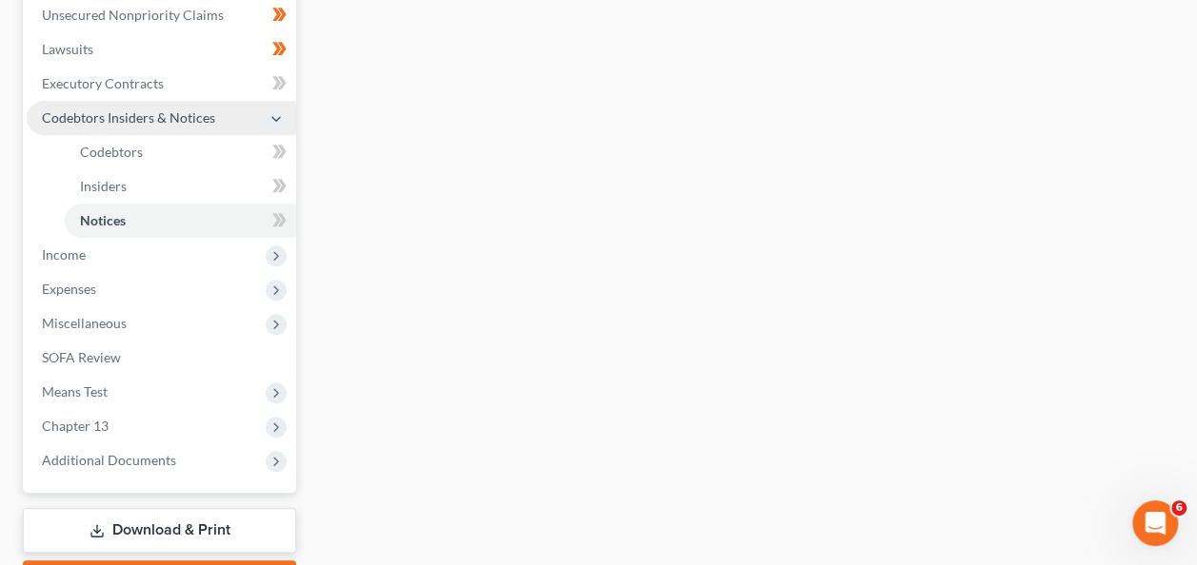
click at [202, 124] on span "Codebtors Insiders & Notices" at bounding box center [128, 117] width 173 height 16
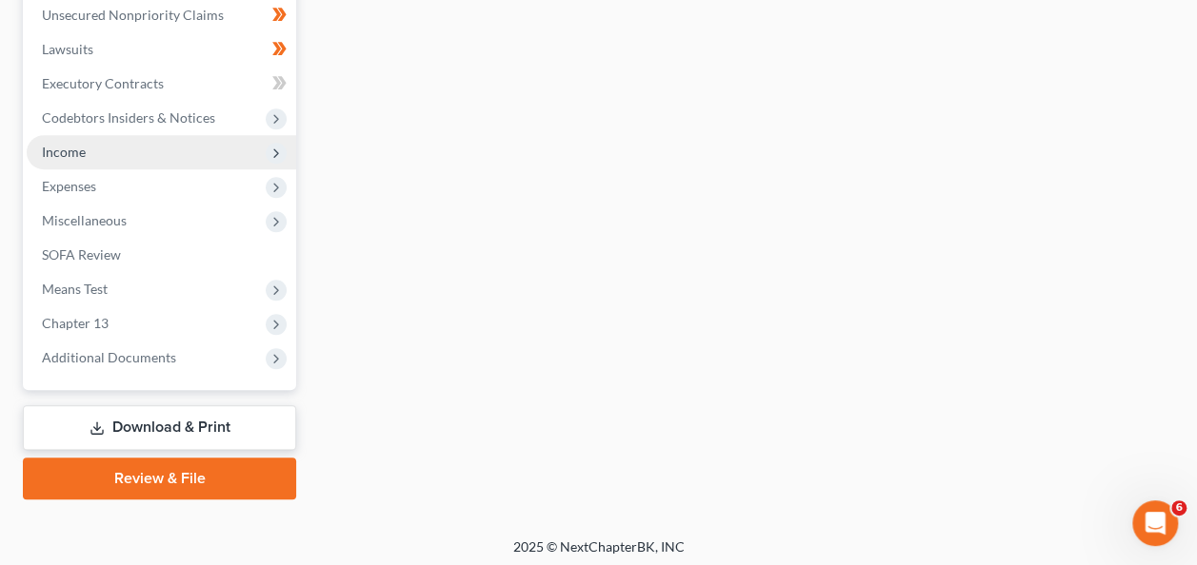
click at [193, 152] on span "Income" at bounding box center [161, 152] width 269 height 34
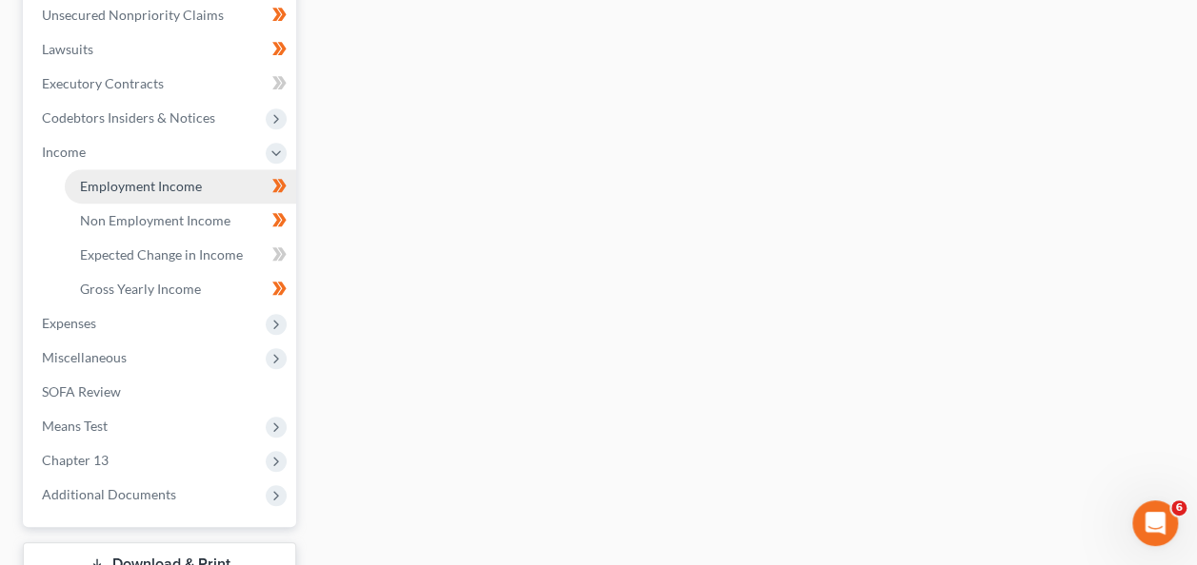
click at [179, 187] on span "Employment Income" at bounding box center [141, 186] width 122 height 16
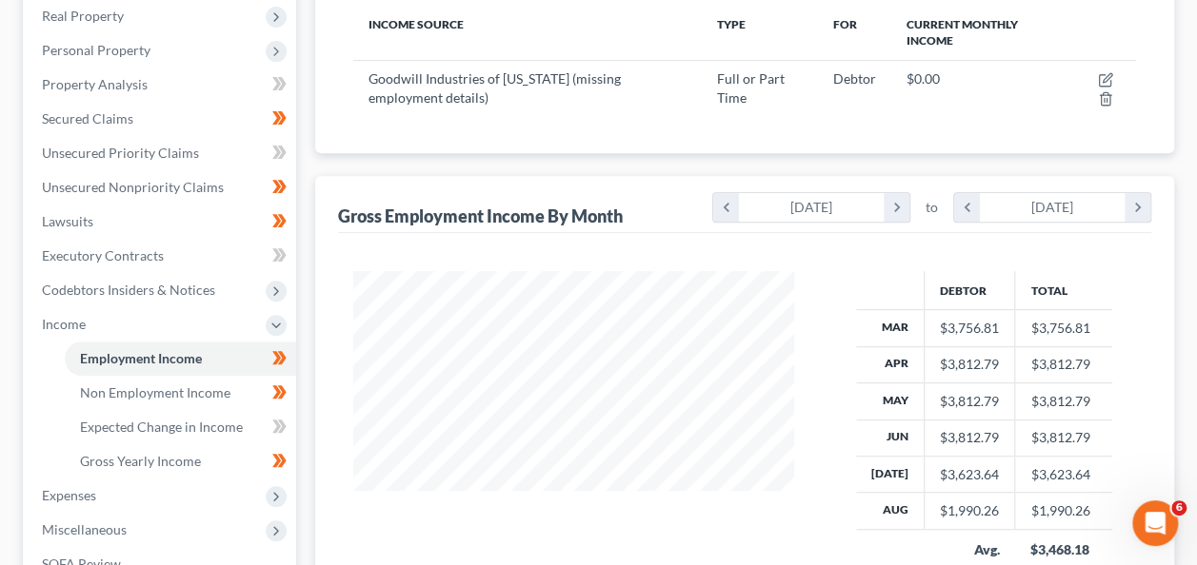
scroll to position [281, 0]
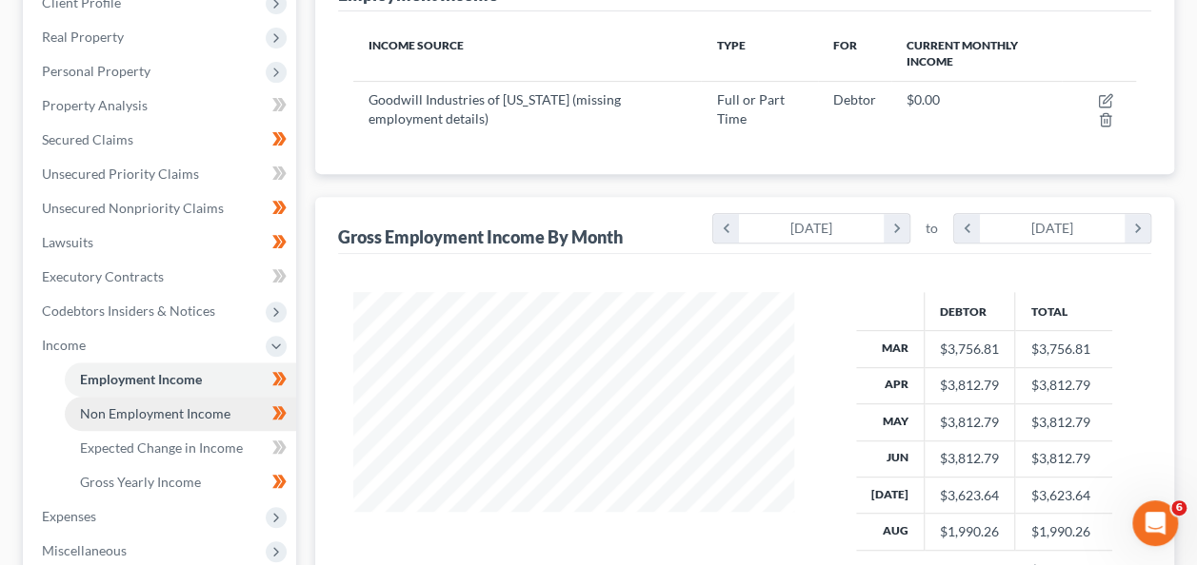
click at [156, 415] on span "Non Employment Income" at bounding box center [155, 414] width 150 height 16
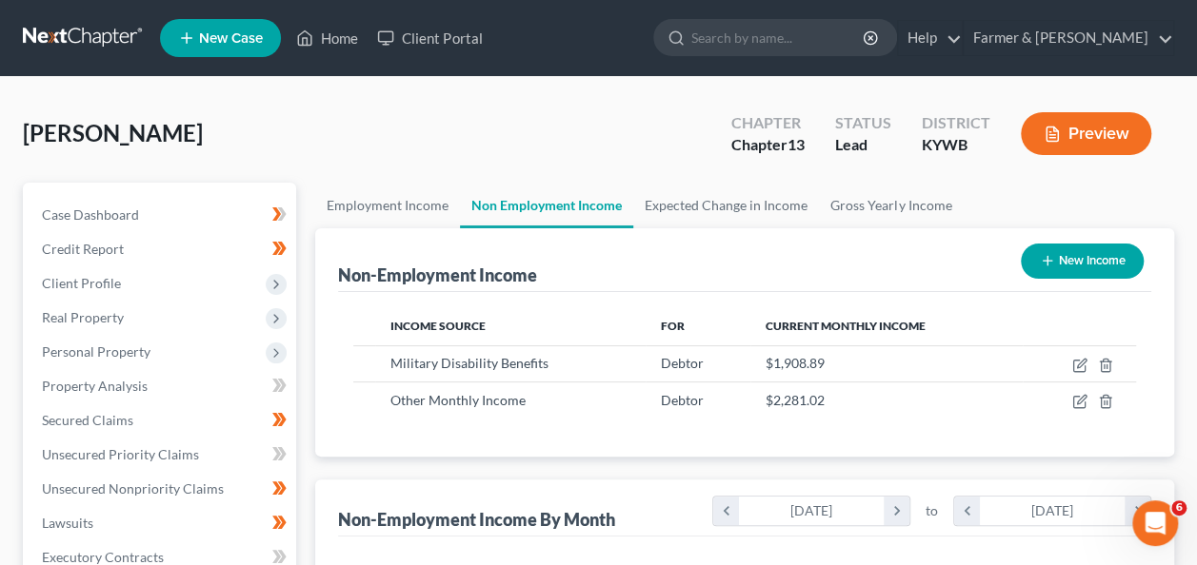
scroll to position [951676, 951536]
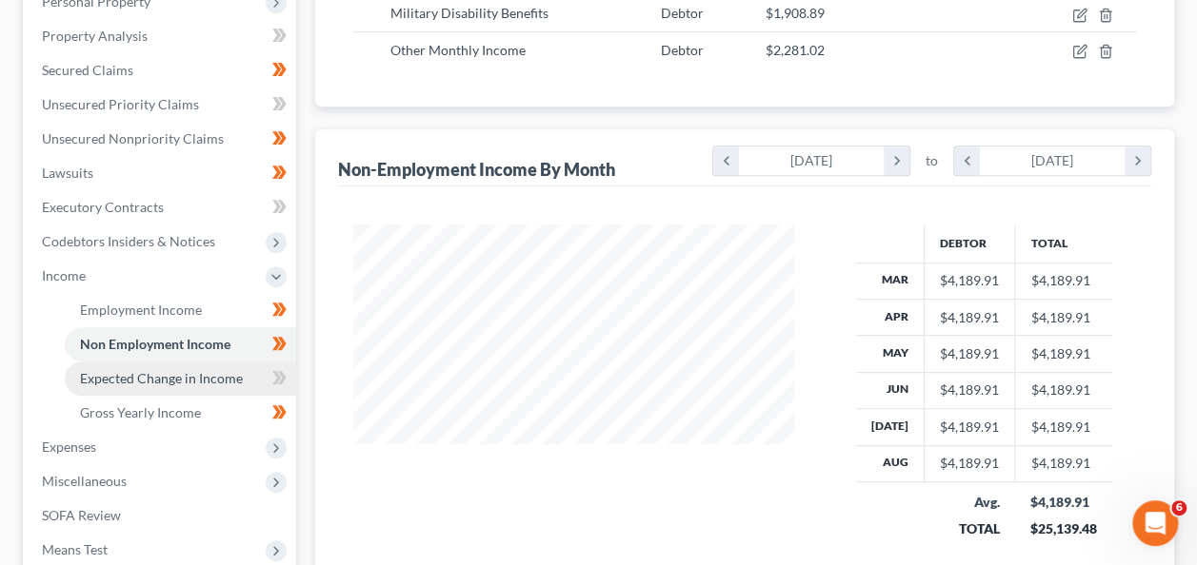
click at [152, 377] on span "Expected Change in Income" at bounding box center [161, 378] width 163 height 16
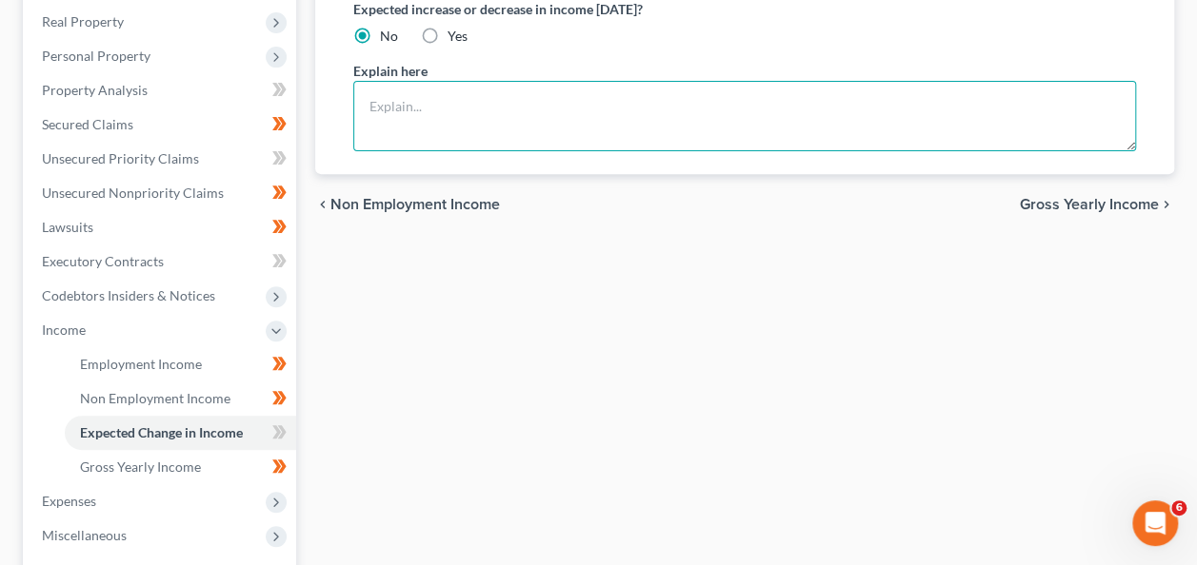
click at [403, 108] on textarea at bounding box center [744, 116] width 783 height 70
type textarea "Will return to work at [GEOGRAPHIC_DATA] at the end of September"
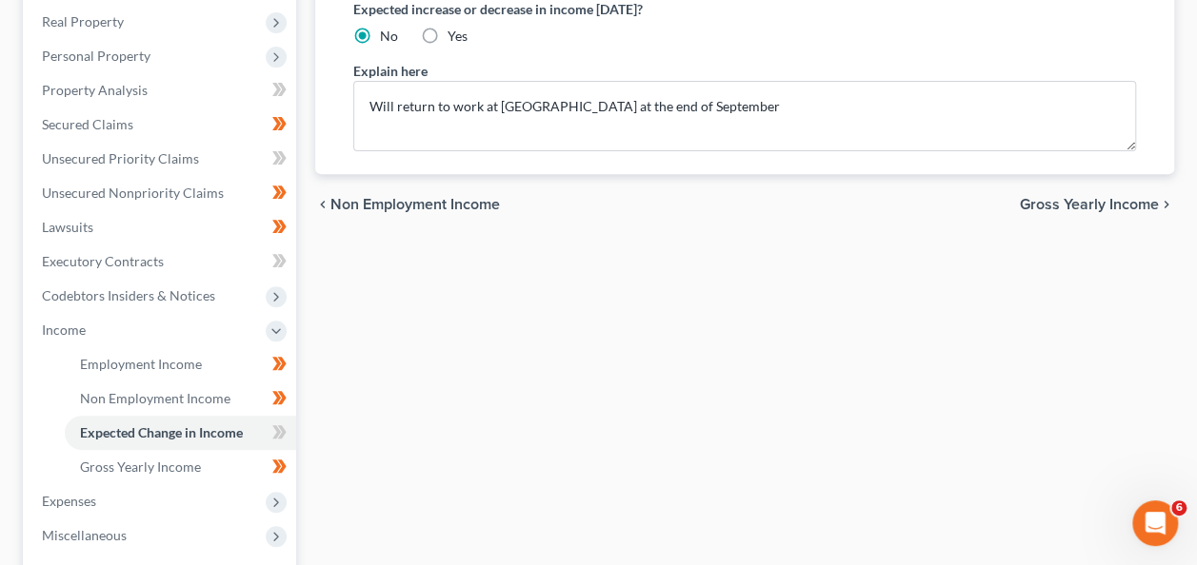
click at [1061, 209] on span "Gross Yearly Income" at bounding box center [1089, 204] width 139 height 15
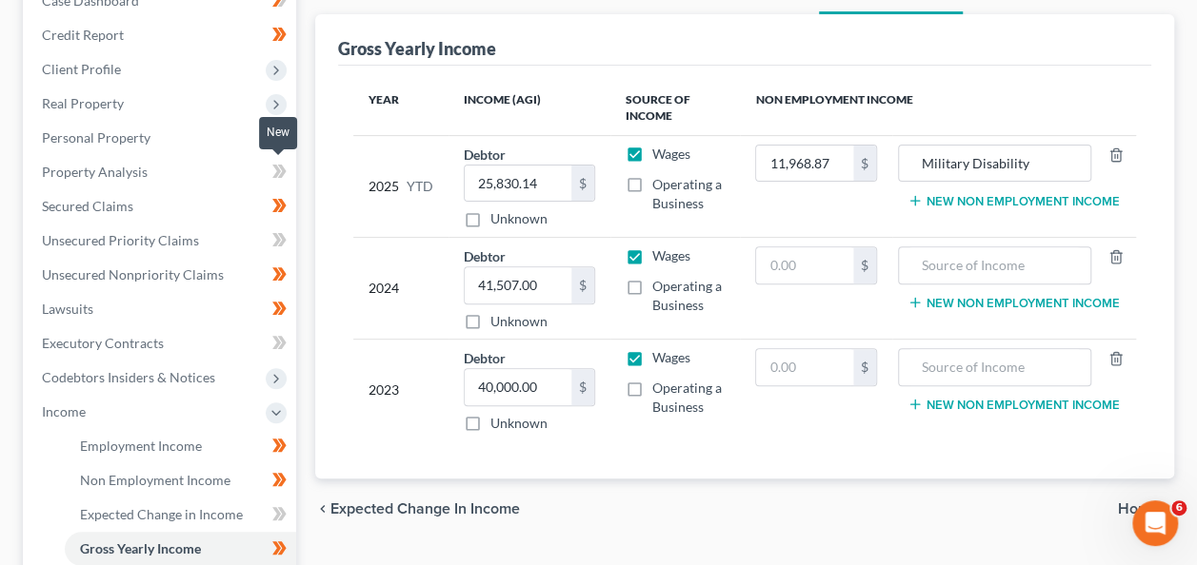
scroll to position [215, 0]
click at [405, 385] on div "2023" at bounding box center [400, 389] width 65 height 85
click at [488, 387] on input "40,000.00" at bounding box center [518, 386] width 107 height 36
click at [486, 387] on input "40,000.00" at bounding box center [518, 386] width 107 height 36
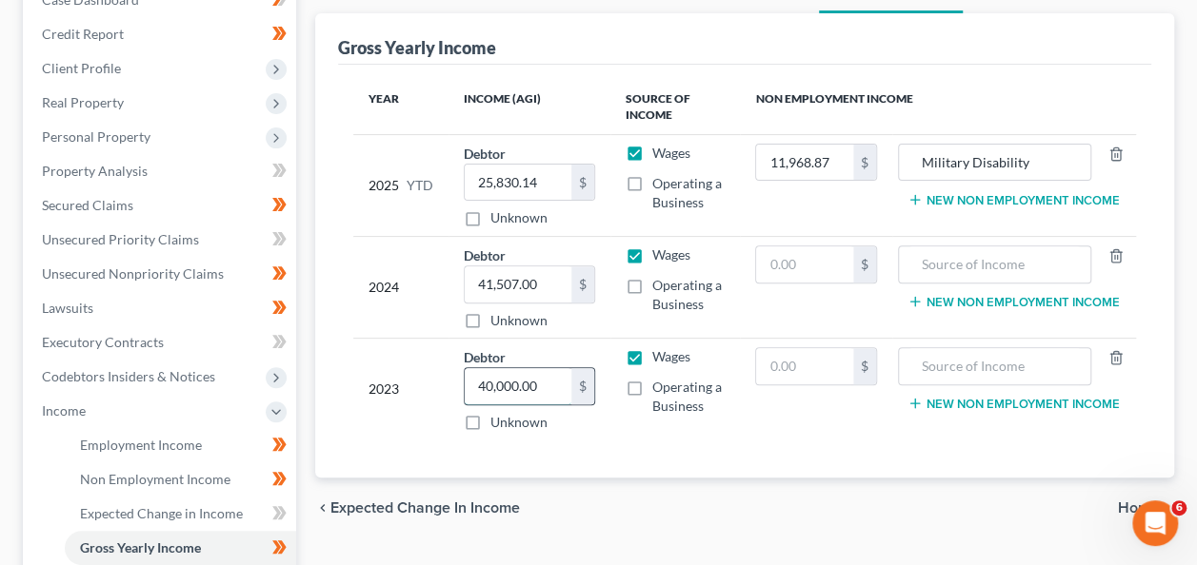
click at [482, 381] on input "40,000.00" at bounding box center [518, 386] width 107 height 36
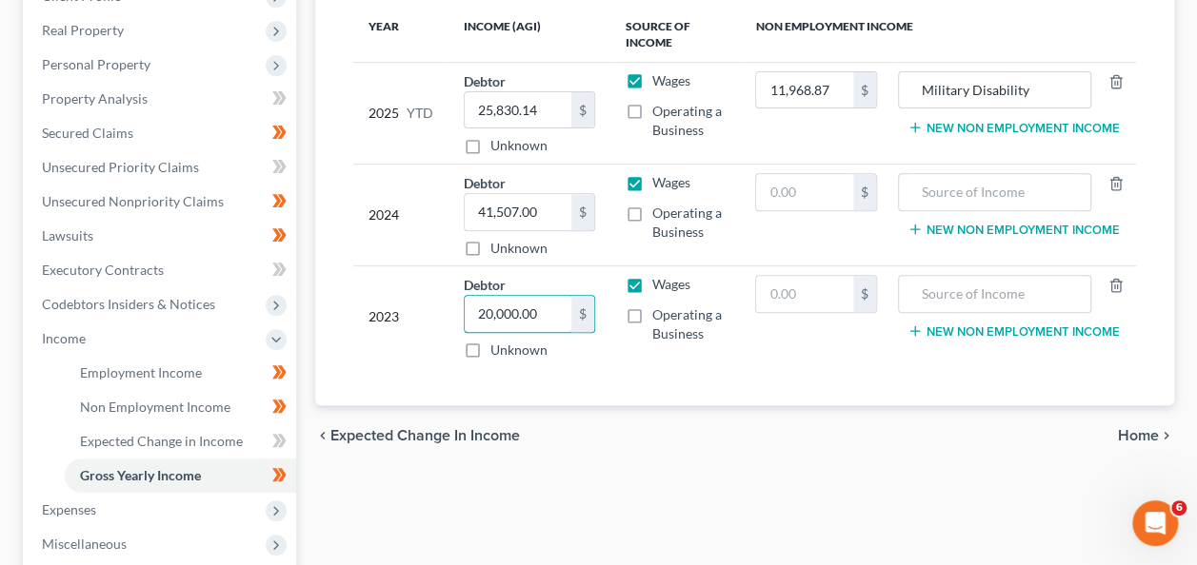
type input "20,000.00"
click at [1141, 430] on span "Home" at bounding box center [1138, 435] width 41 height 15
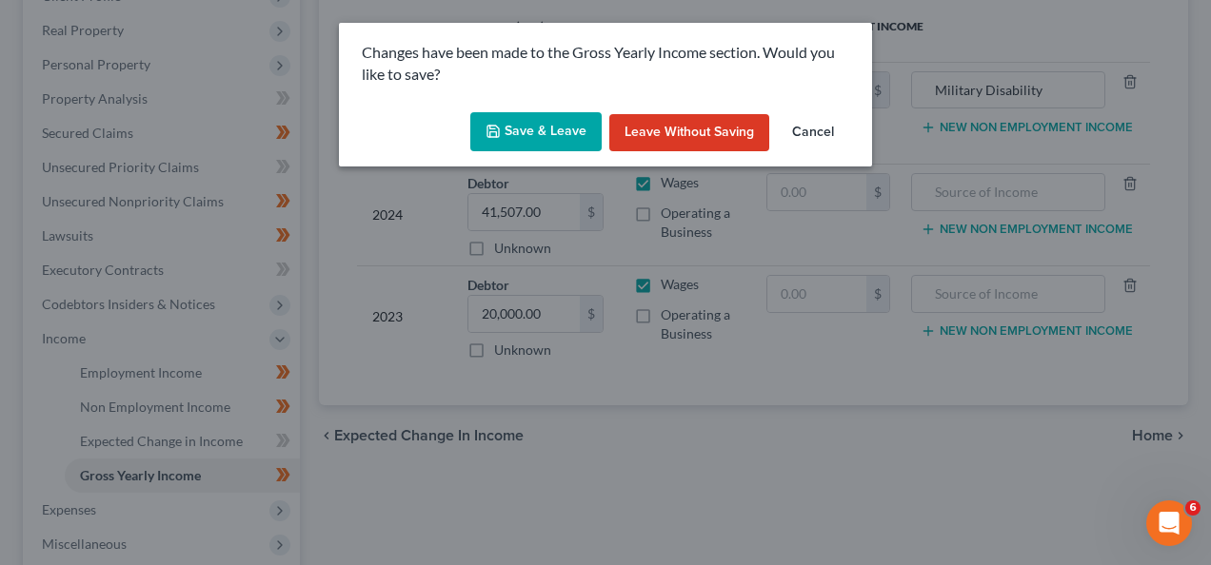
click at [527, 118] on button "Save & Leave" at bounding box center [535, 132] width 131 height 40
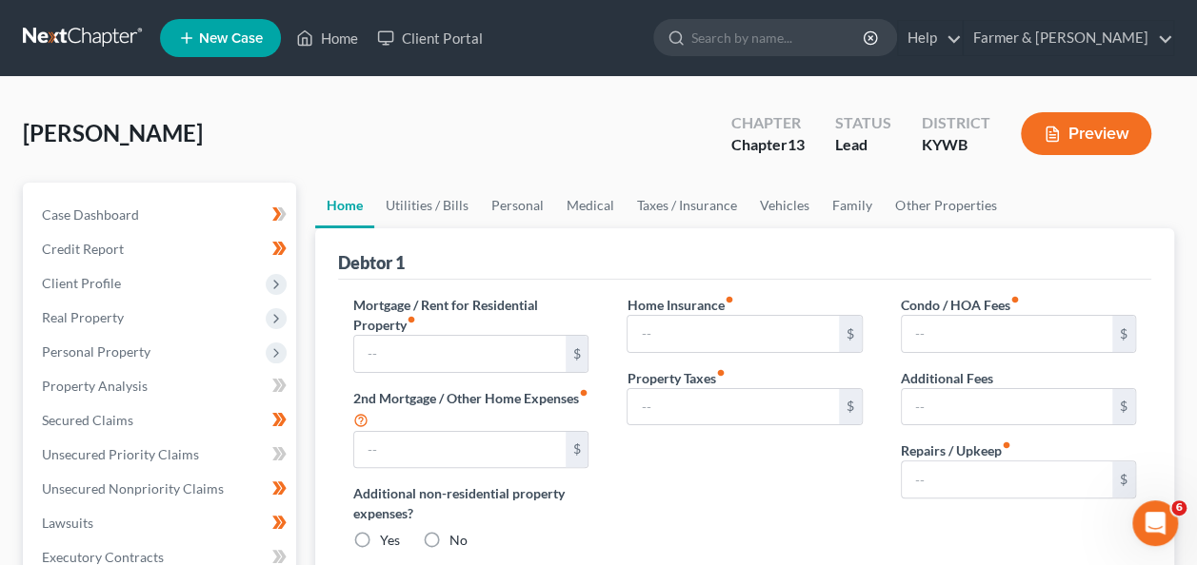
type input "1,180.00"
type input "0.00"
radio input "true"
type input "0.00"
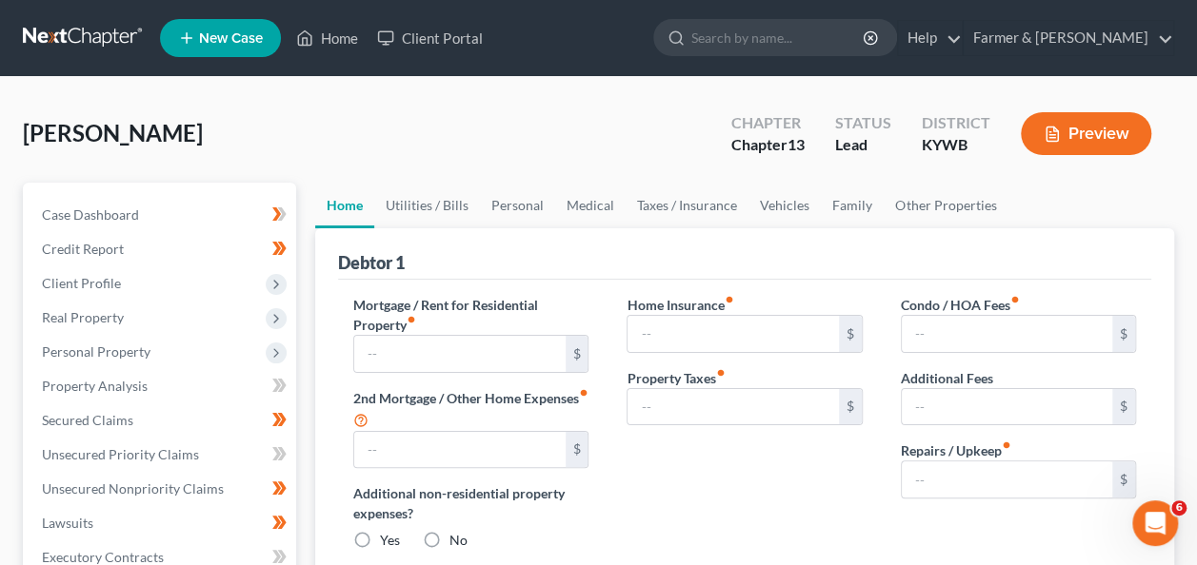
type input "0.00"
drag, startPoint x: 299, startPoint y: 179, endPoint x: 289, endPoint y: 136, distance: 43.9
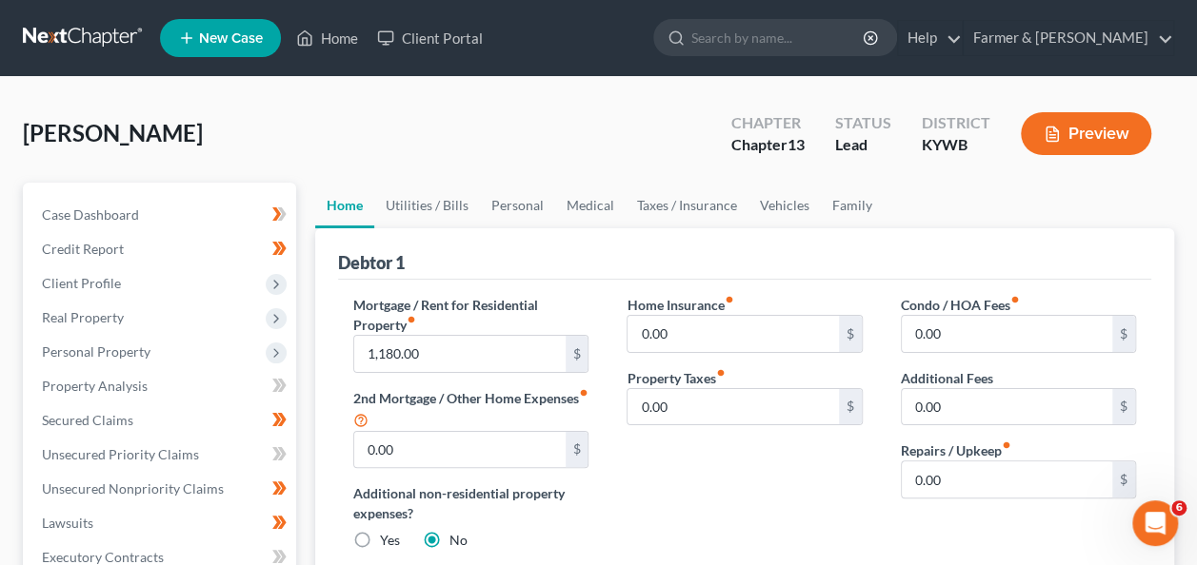
click at [289, 136] on div "[PERSON_NAME] Upgraded Chapter Chapter 13 Status Lead District [GEOGRAPHIC_DATA…" at bounding box center [598, 141] width 1151 height 83
click at [304, 145] on div "[PERSON_NAME] Upgraded Chapter Chapter 13 Status Lead District [GEOGRAPHIC_DATA…" at bounding box center [598, 141] width 1151 height 83
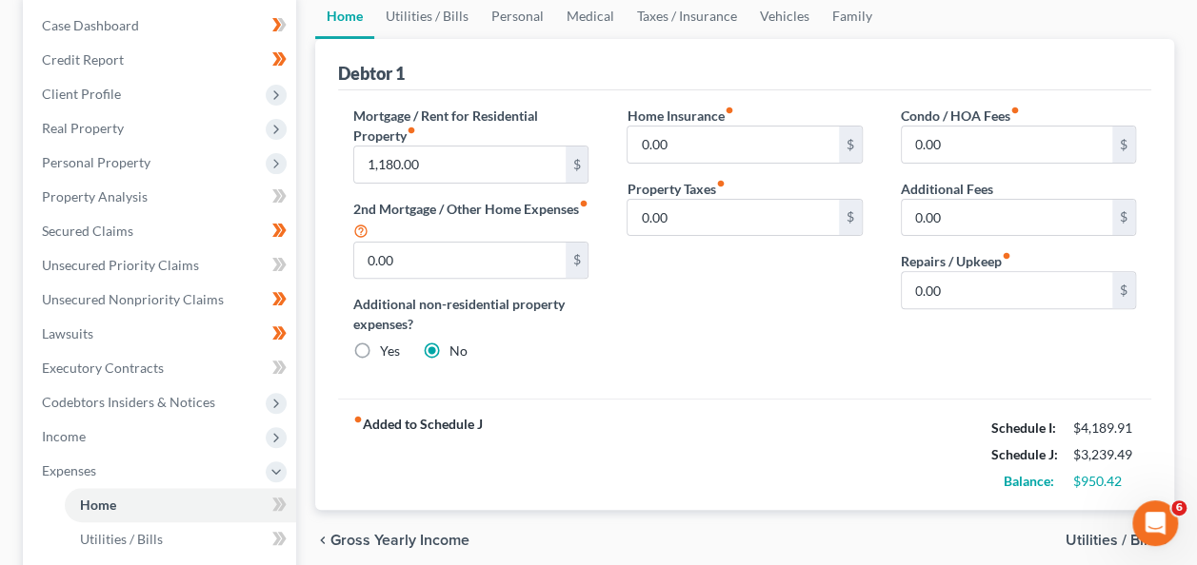
scroll to position [258, 0]
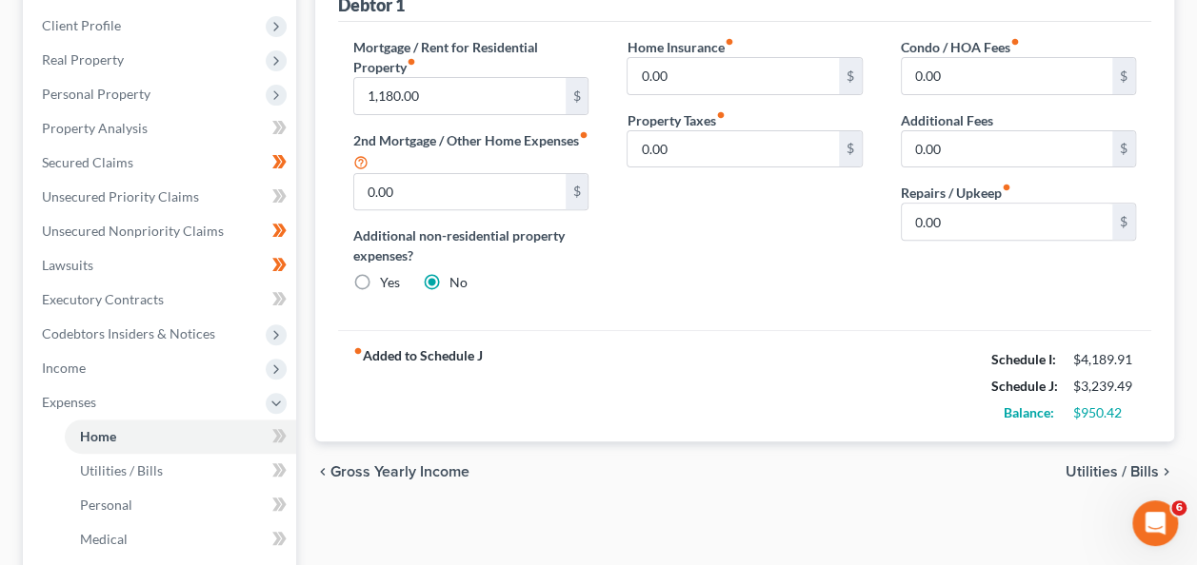
click at [19, 19] on div "Case Dashboard Payments Invoices Payments Payments Credit Report Client Profile" at bounding box center [159, 440] width 292 height 1031
click at [184, 360] on span "Income" at bounding box center [161, 368] width 269 height 34
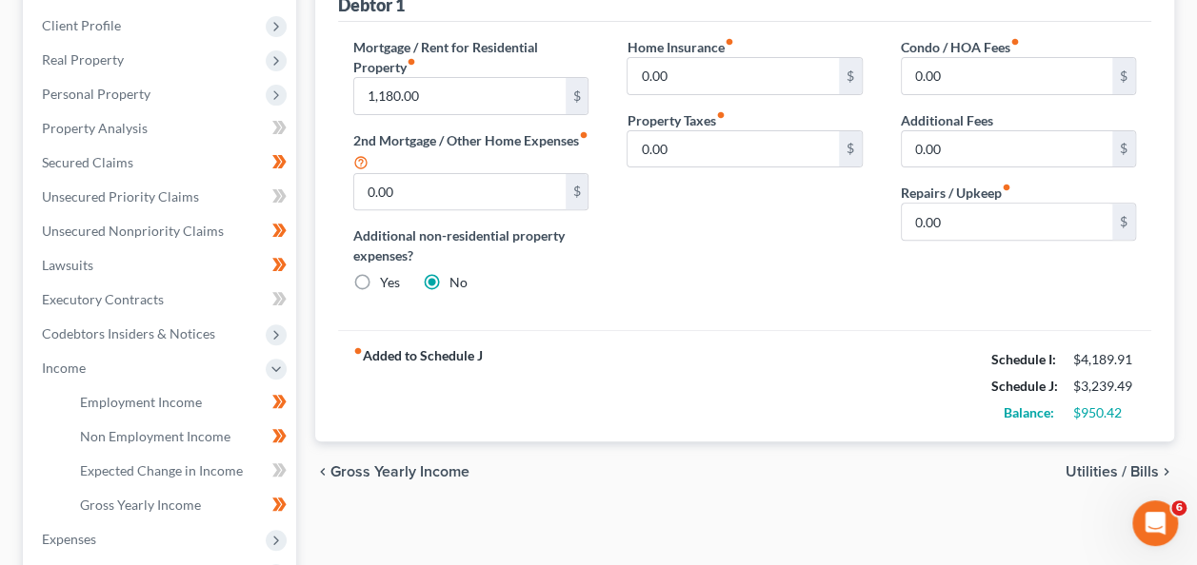
click at [307, 335] on div "Home Utilities / Bills Personal Medical Taxes / Insurance Vehicles Family Debto…" at bounding box center [745, 389] width 878 height 928
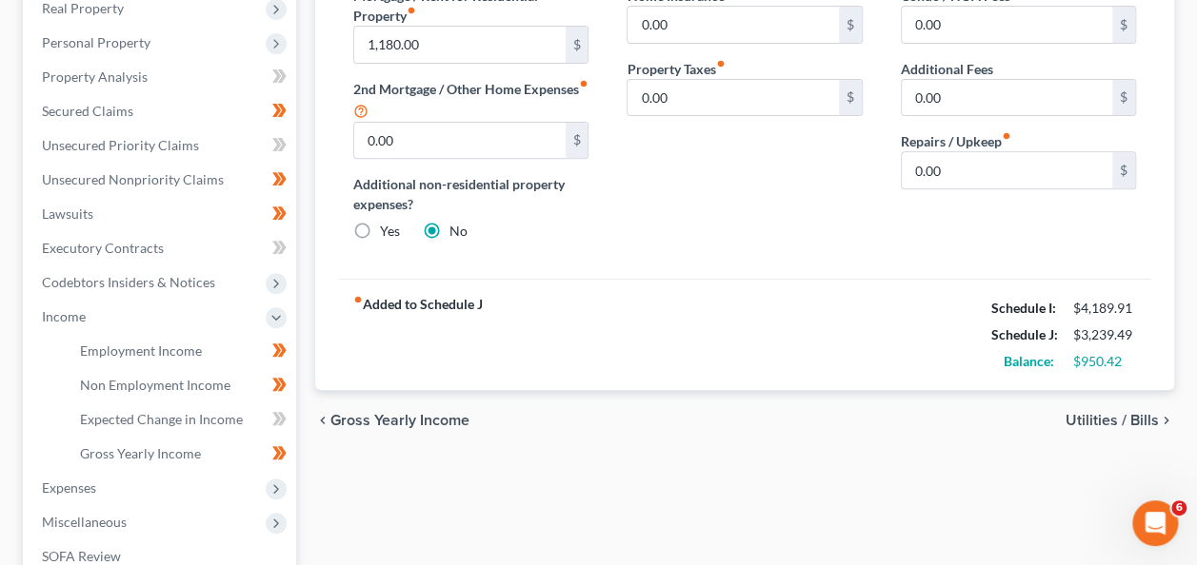
scroll to position [311, 0]
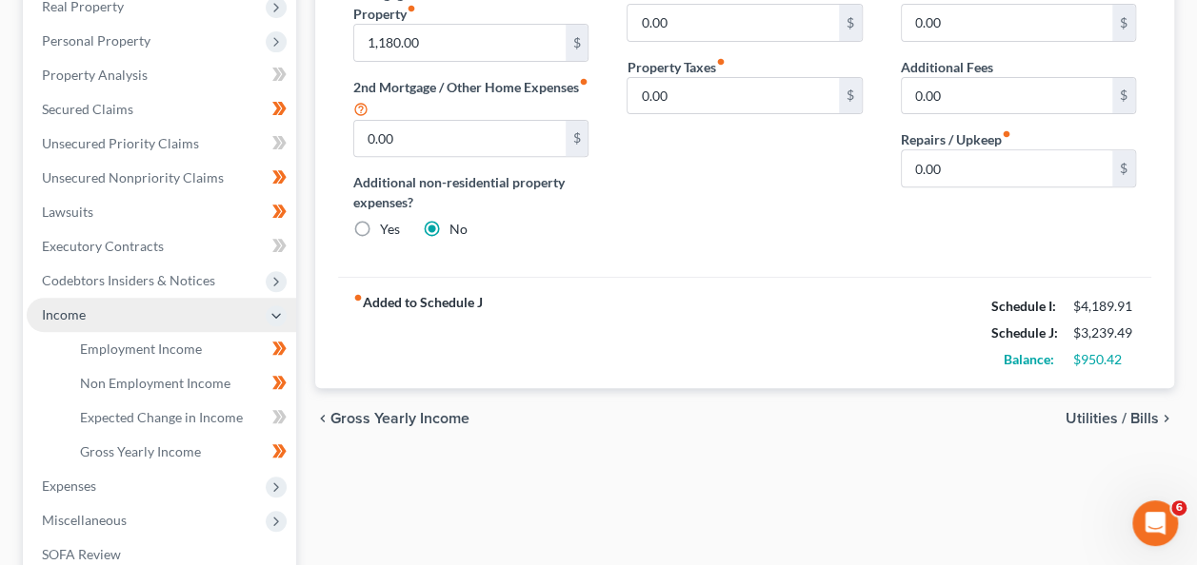
click at [276, 308] on icon at bounding box center [275, 315] width 15 height 15
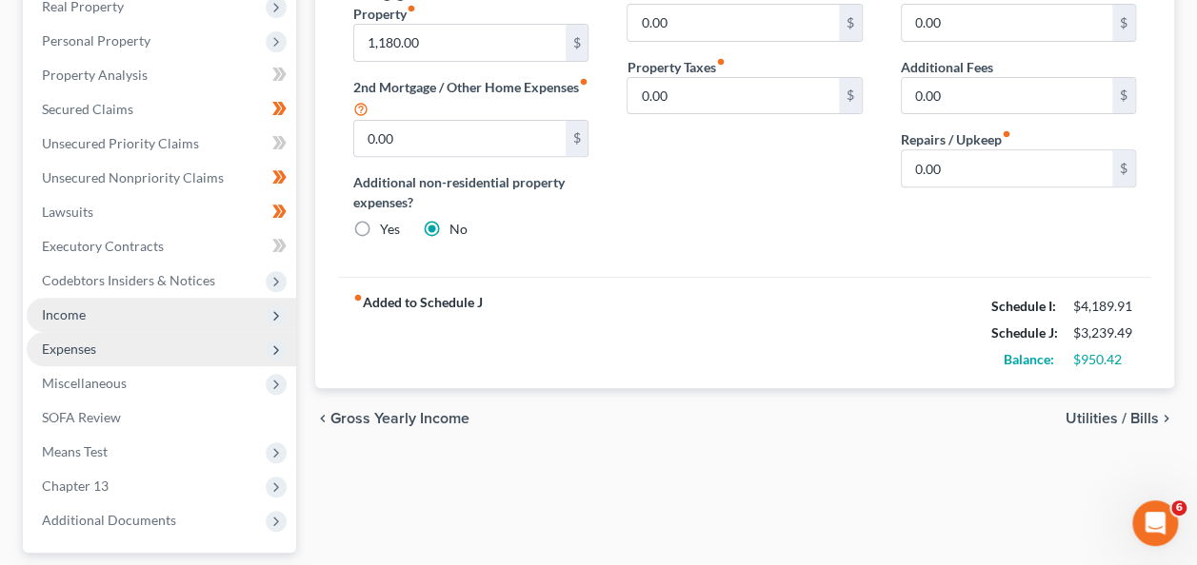
click at [177, 345] on span "Expenses" at bounding box center [161, 349] width 269 height 34
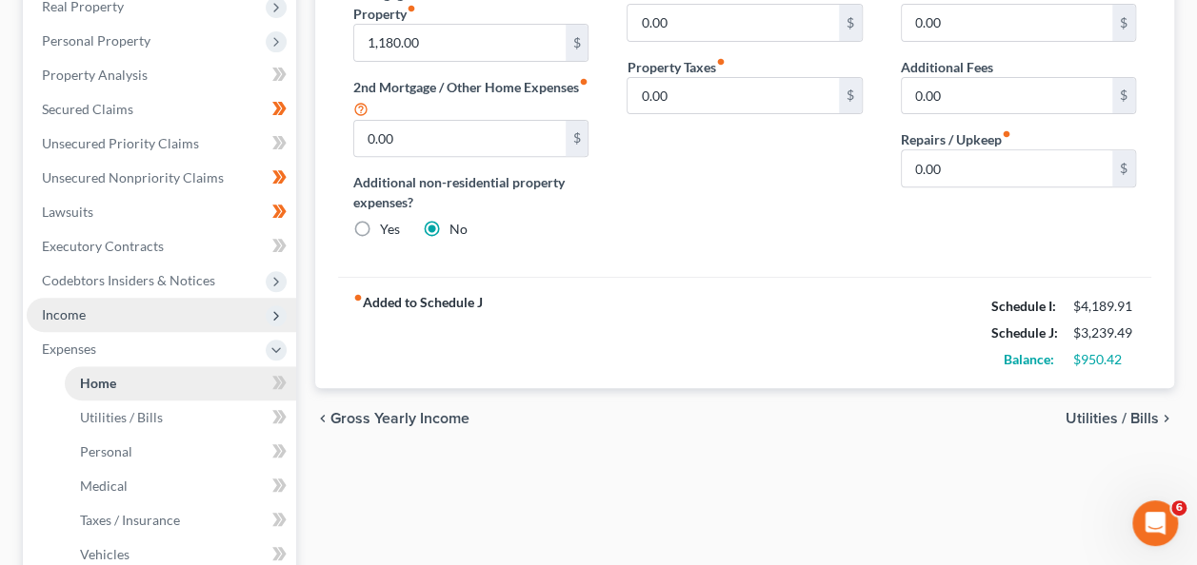
click at [123, 384] on link "Home" at bounding box center [180, 384] width 231 height 34
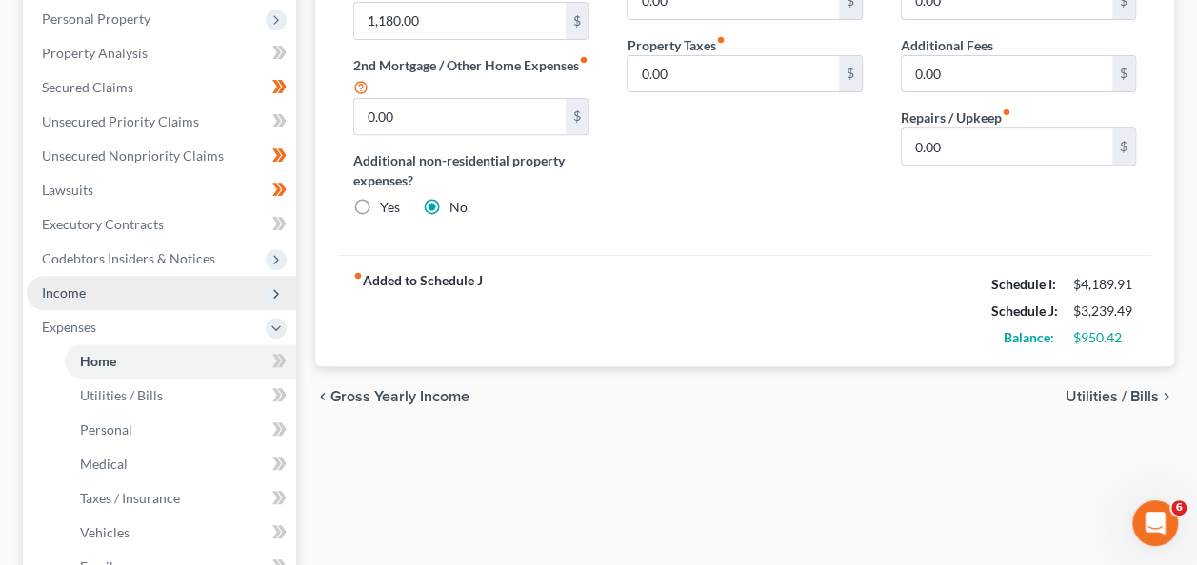
scroll to position [334, 0]
click at [144, 390] on span "Utilities / Bills" at bounding box center [121, 395] width 83 height 16
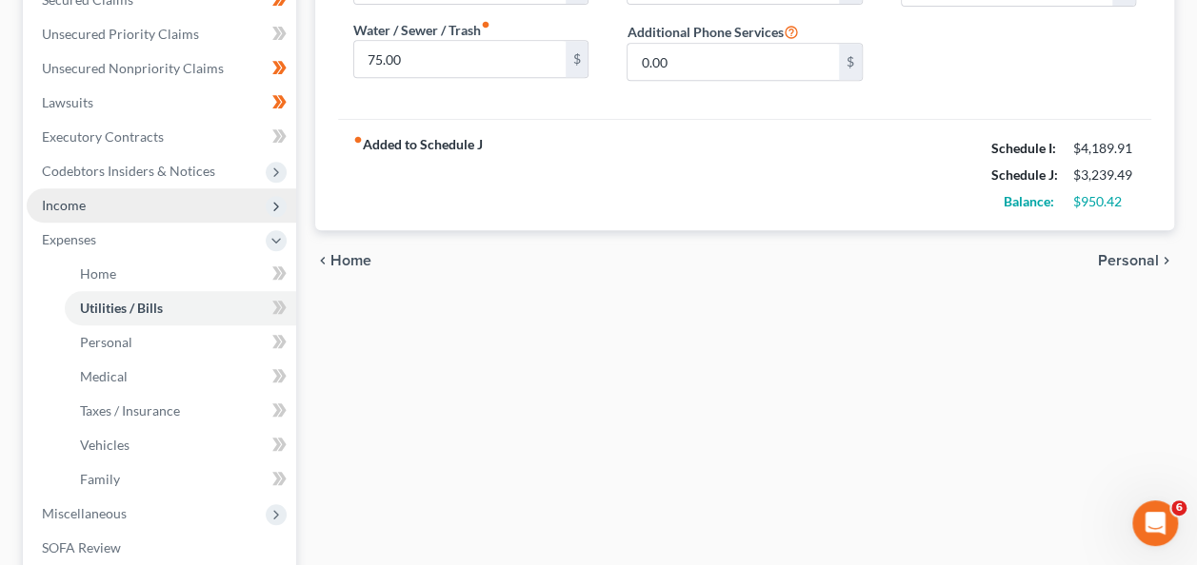
scroll to position [493, 0]
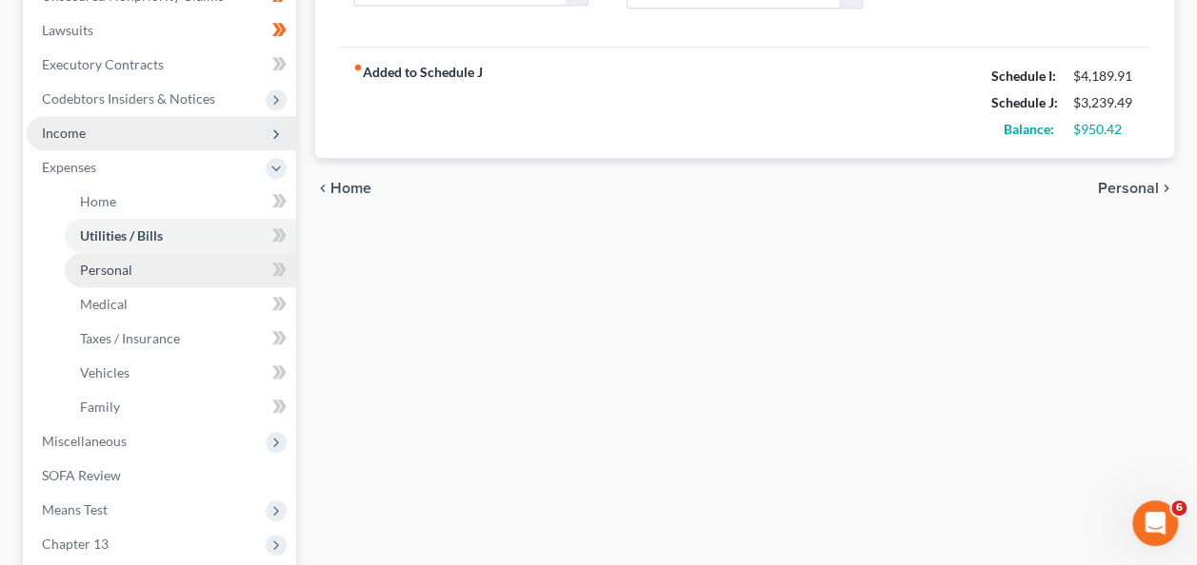
click at [149, 268] on link "Personal" at bounding box center [180, 270] width 231 height 34
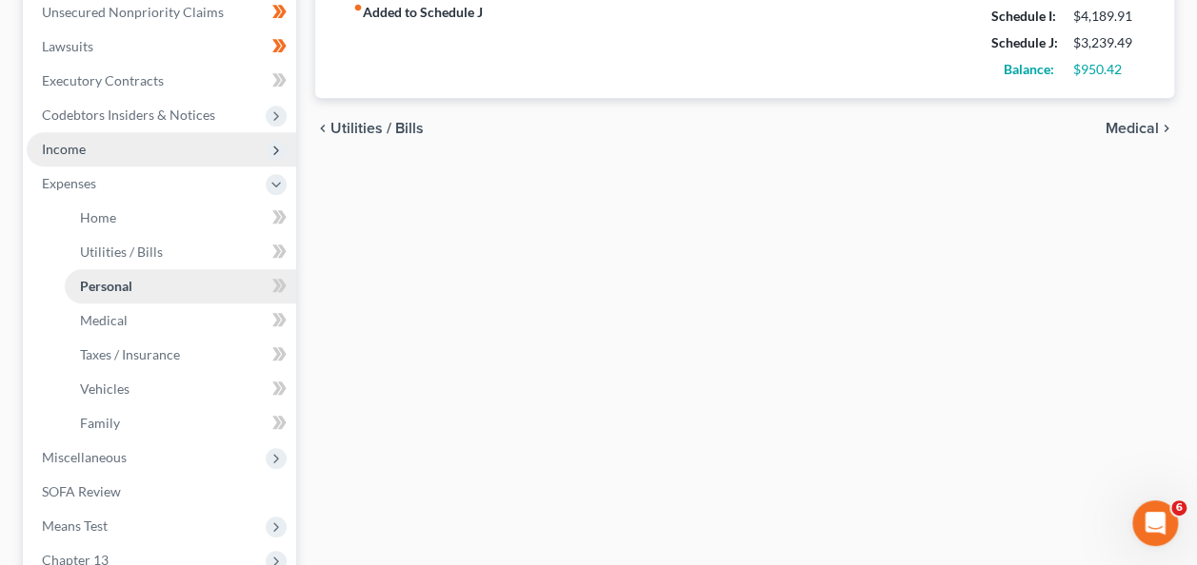
scroll to position [547, 0]
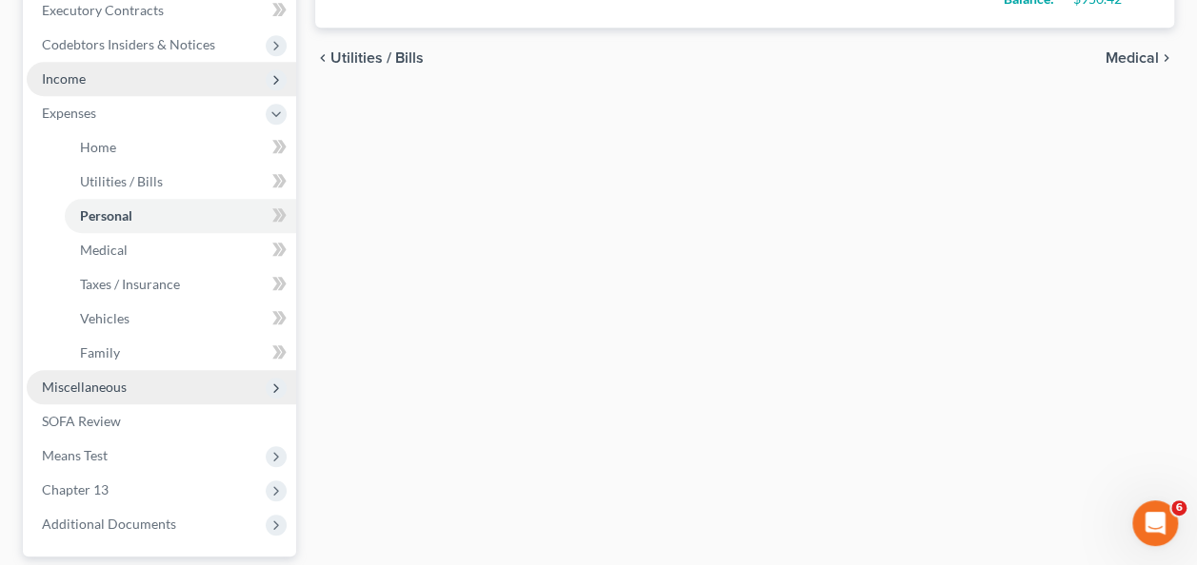
click at [116, 388] on span "Miscellaneous" at bounding box center [84, 387] width 85 height 16
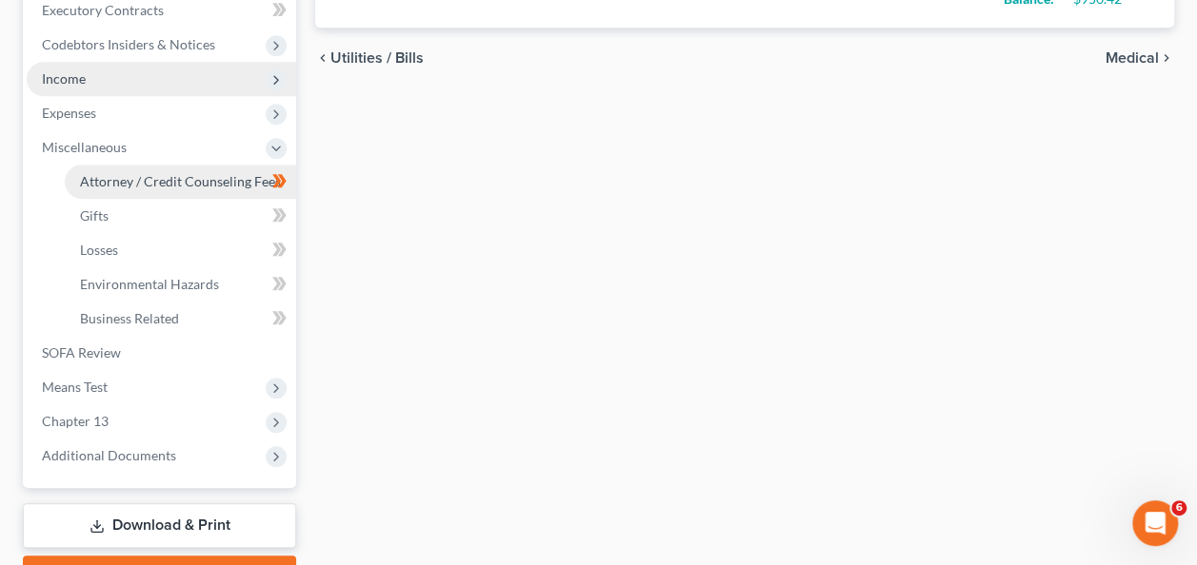
click at [122, 176] on span "Attorney / Credit Counseling Fees" at bounding box center [180, 181] width 201 height 16
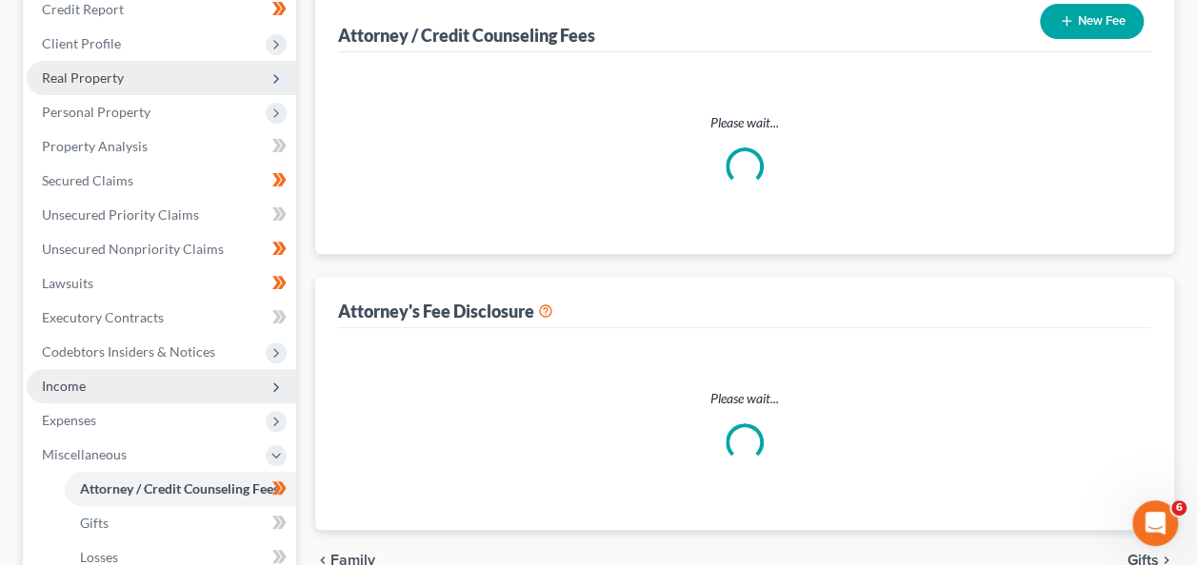
scroll to position [242, 0]
select select "0"
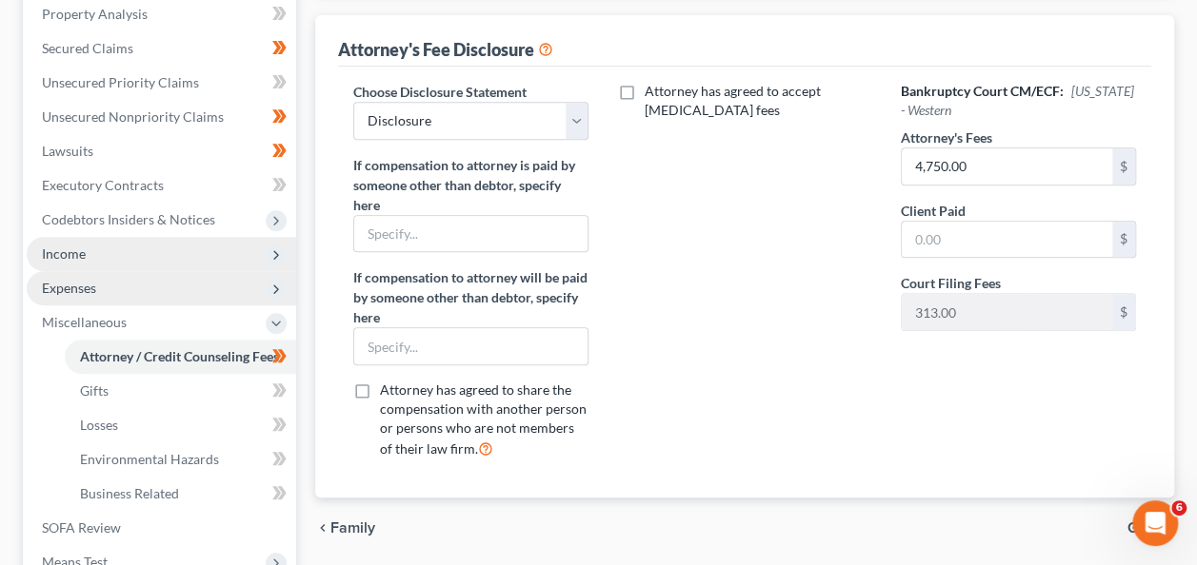
scroll to position [411, 0]
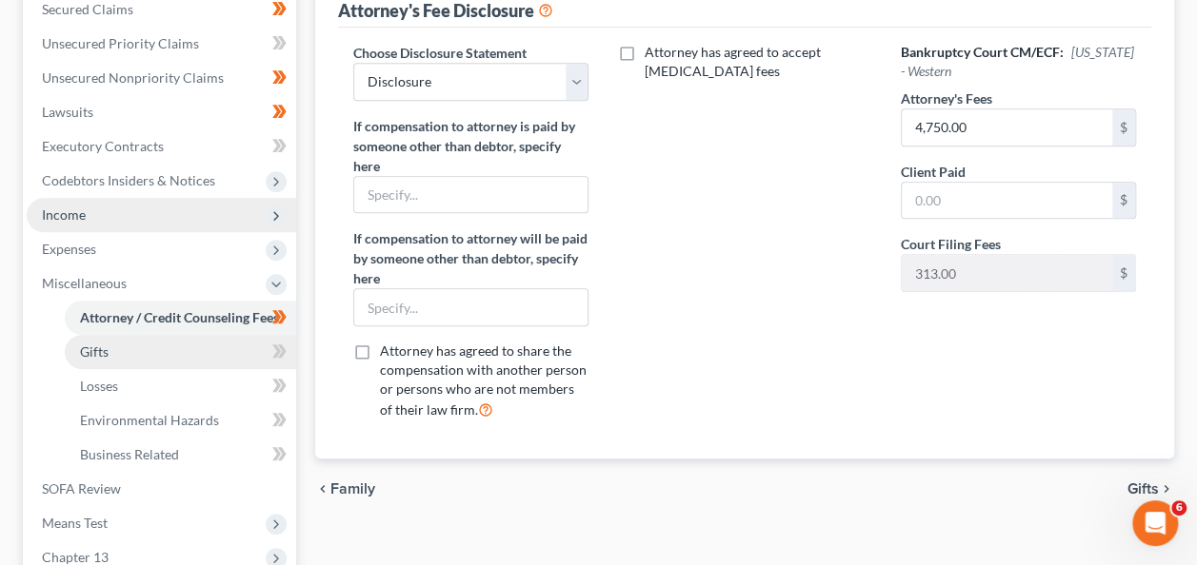
click at [104, 355] on span "Gifts" at bounding box center [94, 352] width 29 height 16
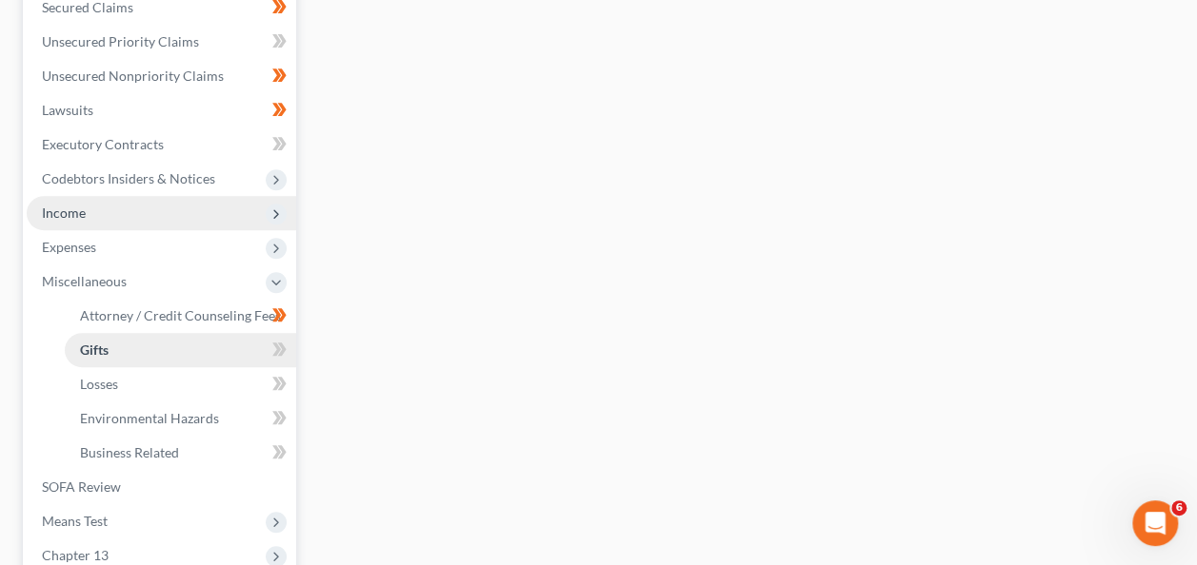
scroll to position [527, 0]
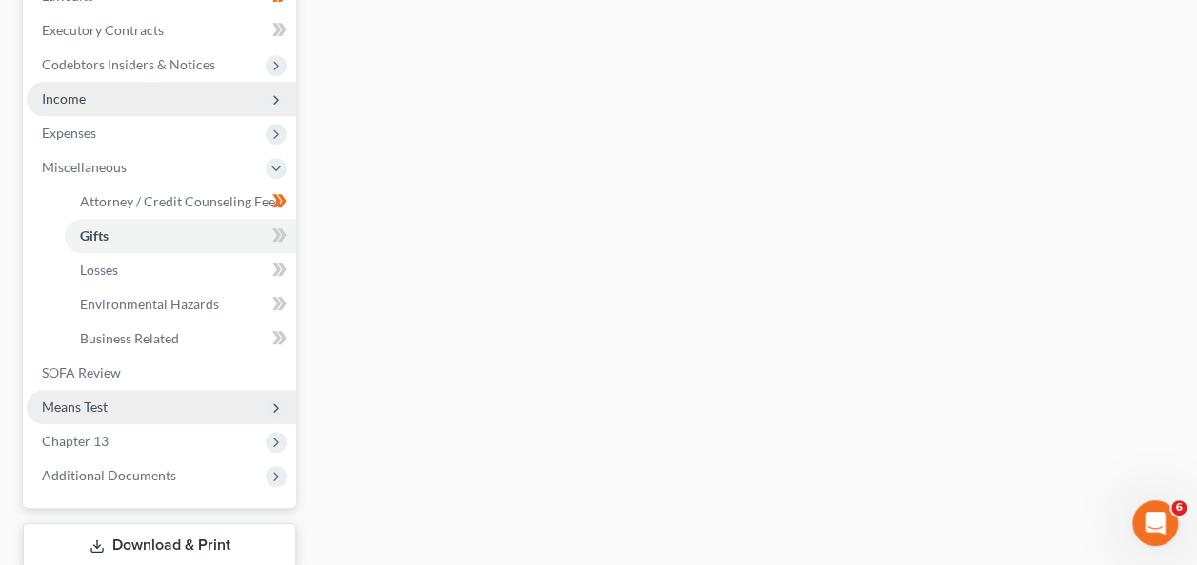
click at [96, 406] on span "Means Test" at bounding box center [75, 407] width 66 height 16
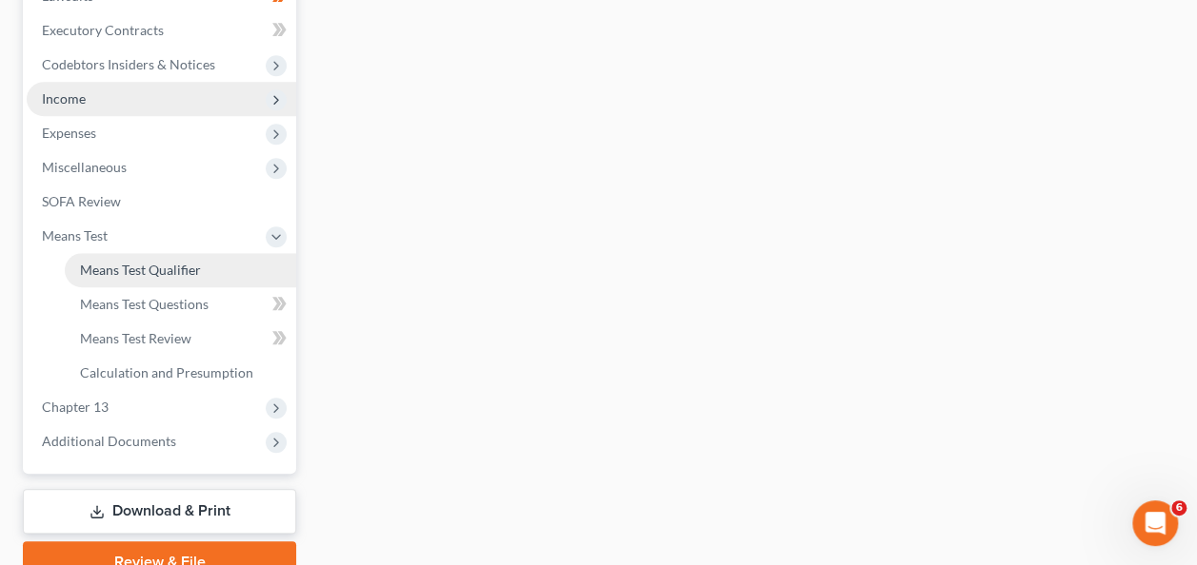
click at [133, 278] on link "Means Test Qualifier" at bounding box center [180, 270] width 231 height 34
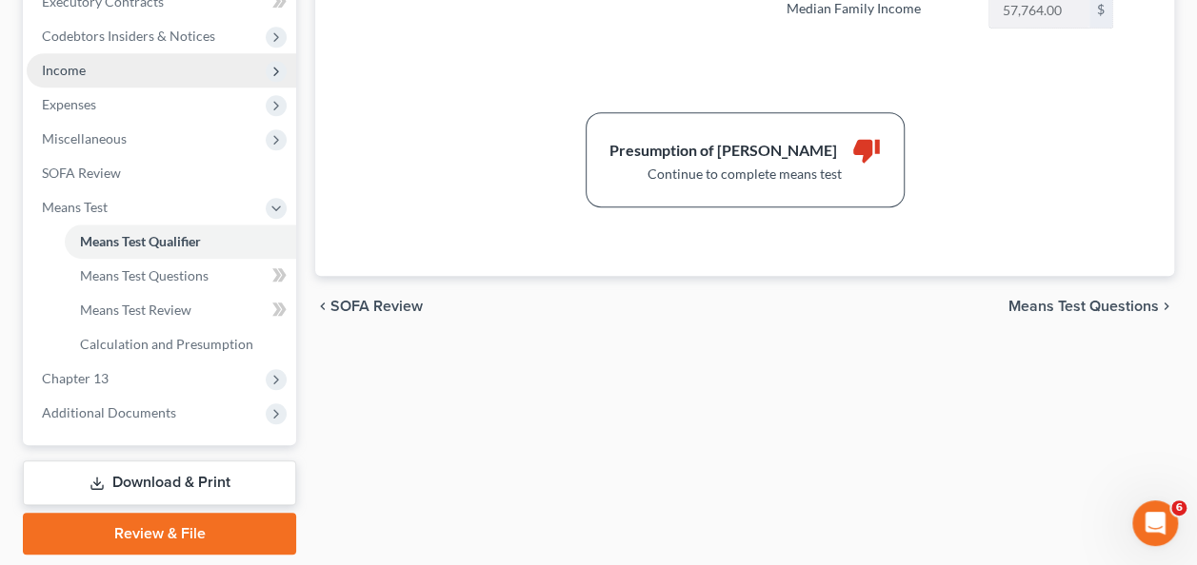
scroll to position [578, 0]
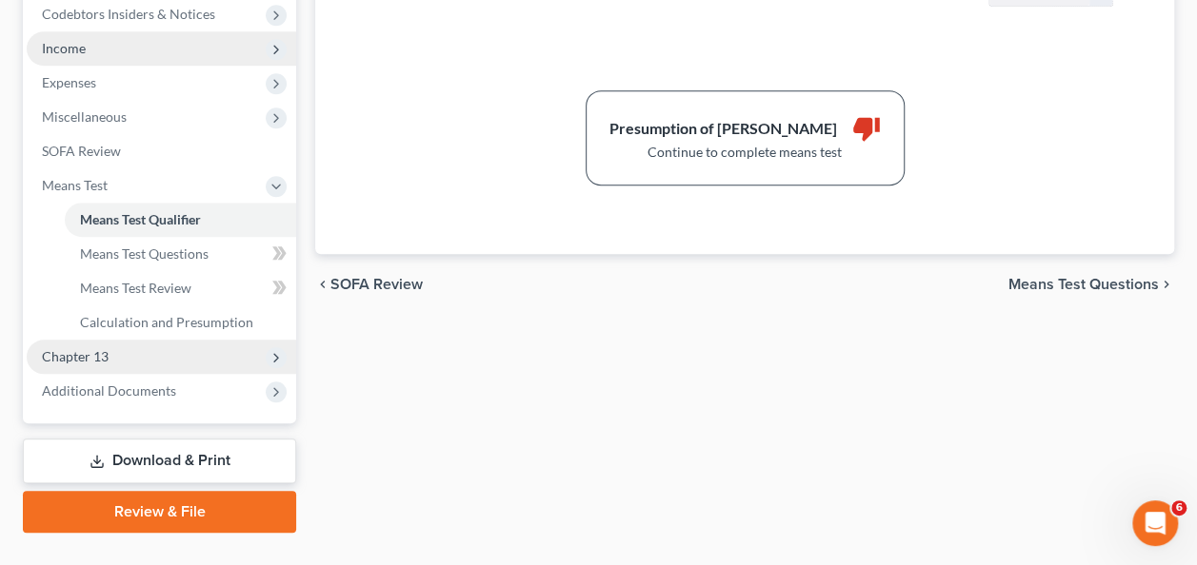
click at [108, 348] on span "Chapter 13" at bounding box center [161, 357] width 269 height 34
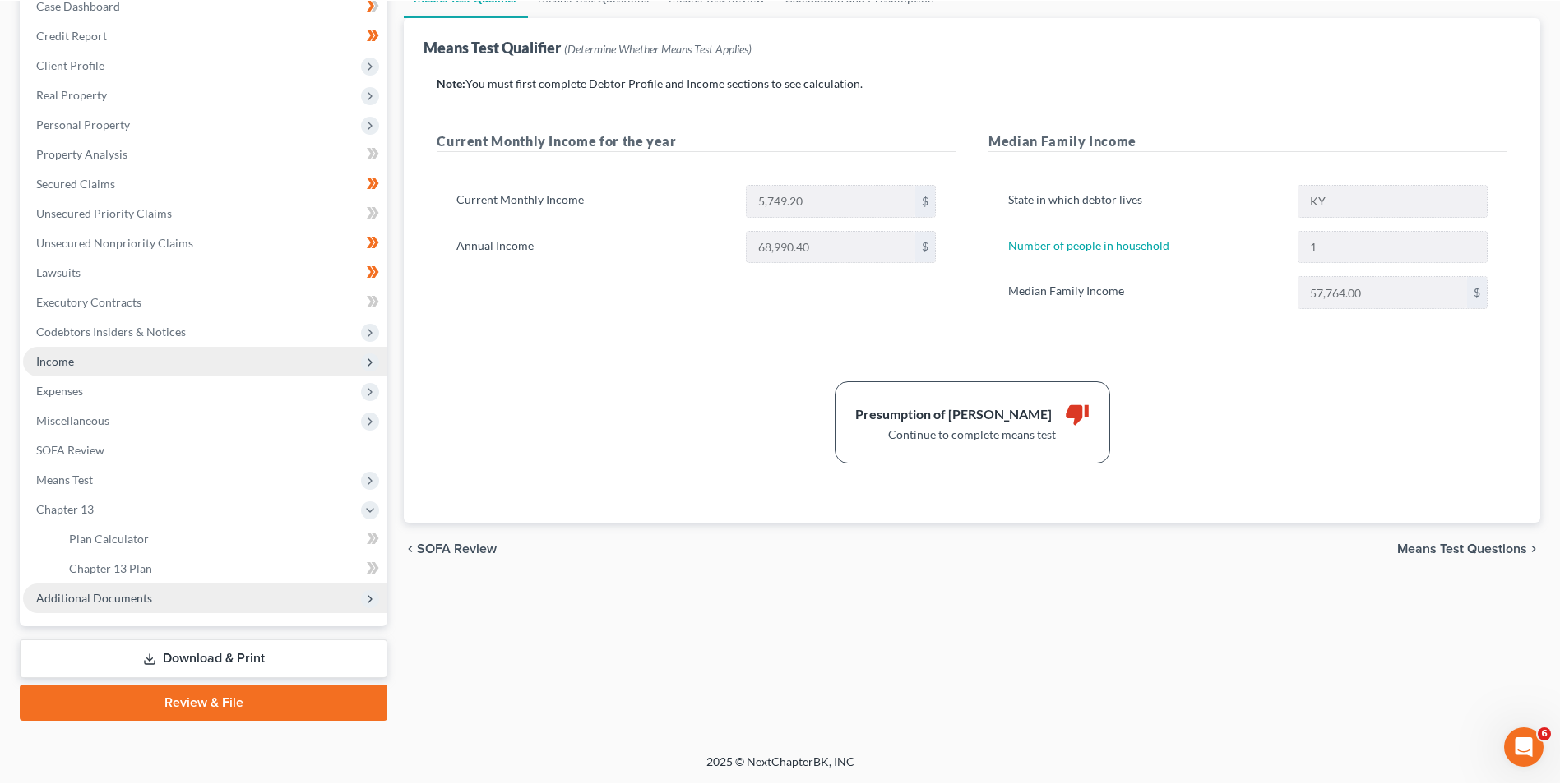
scroll to position [179, 0]
